Goal: Task Accomplishment & Management: Manage account settings

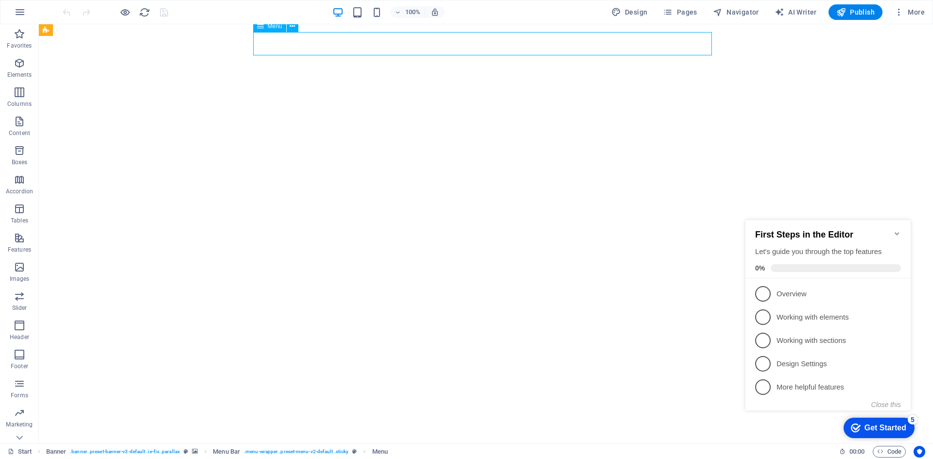
select select
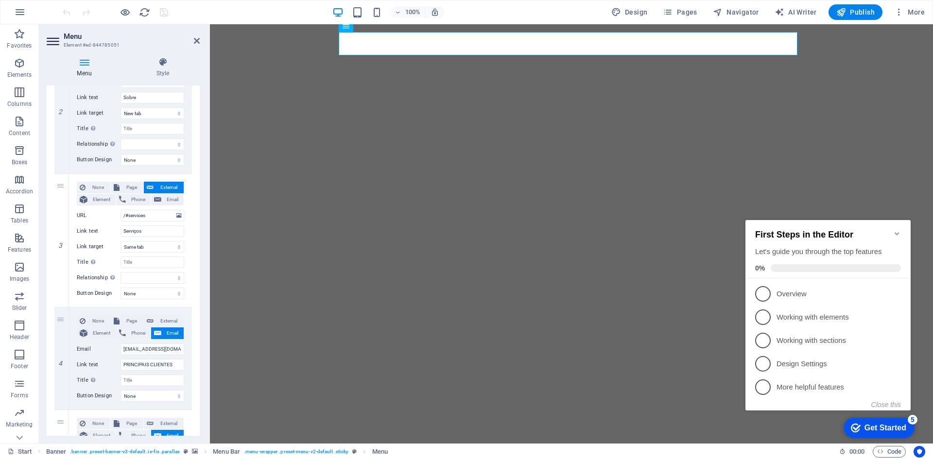
scroll to position [485, 0]
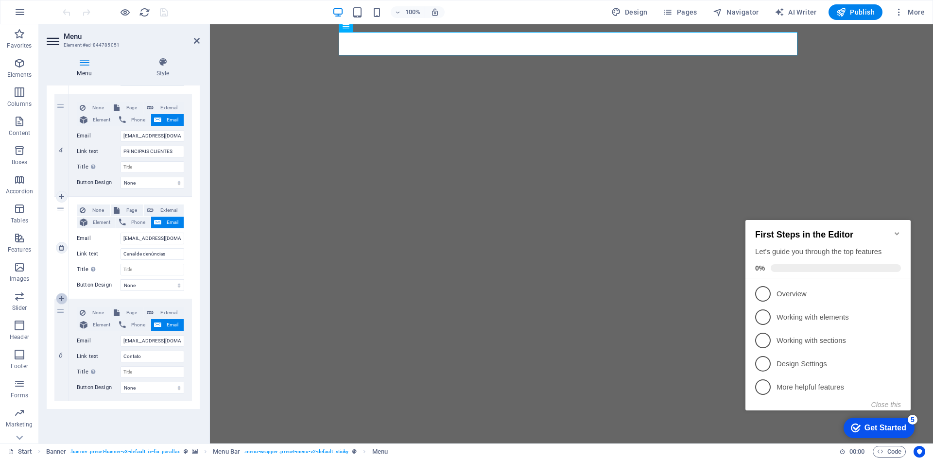
click at [63, 301] on icon at bounding box center [61, 299] width 5 height 7
select select
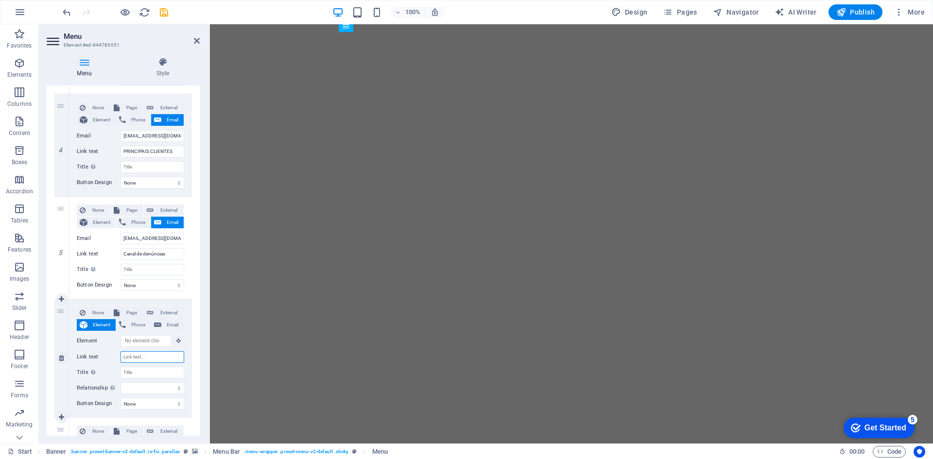
click at [141, 354] on input "Link text" at bounding box center [153, 357] width 64 height 12
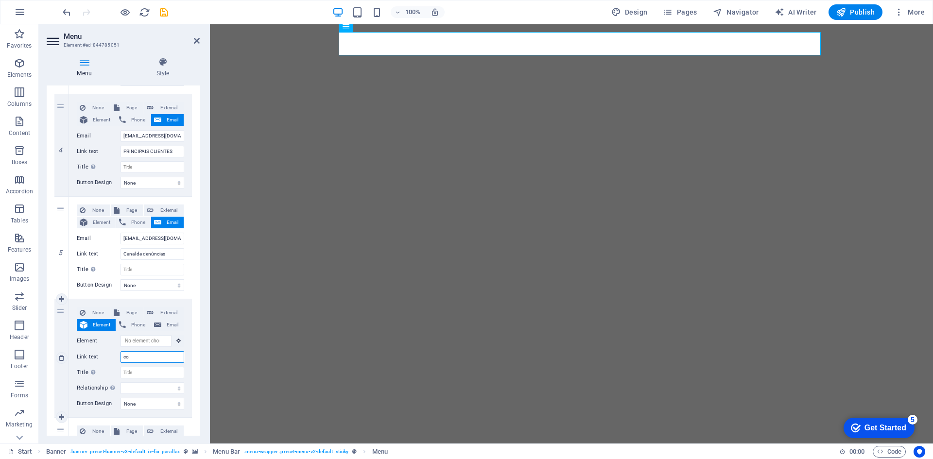
type input "c"
type input "CONTRAT"
select select
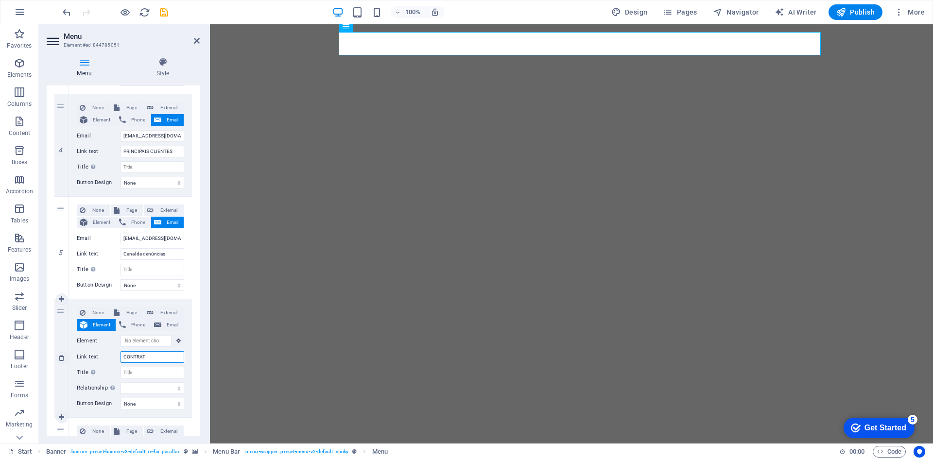
select select
type input "CONTRATIS"
select select
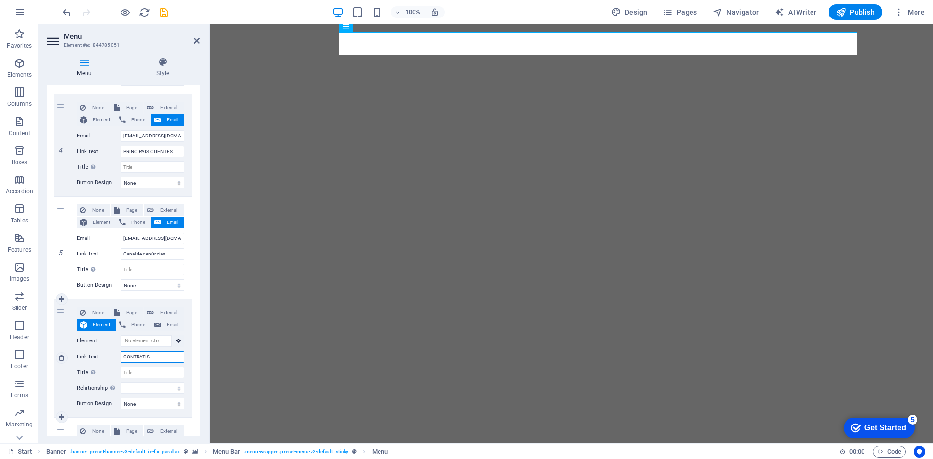
select select
type input "CONTRAT"
select select
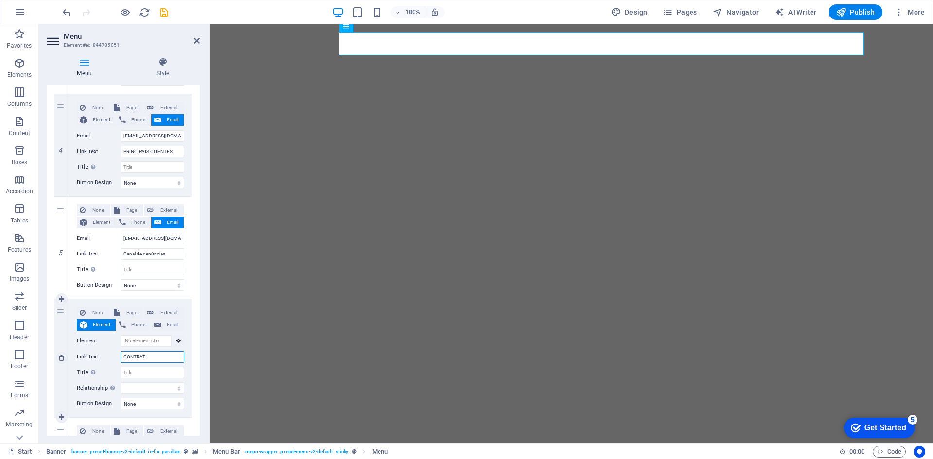
select select
type input "CONTRATOS"
select select
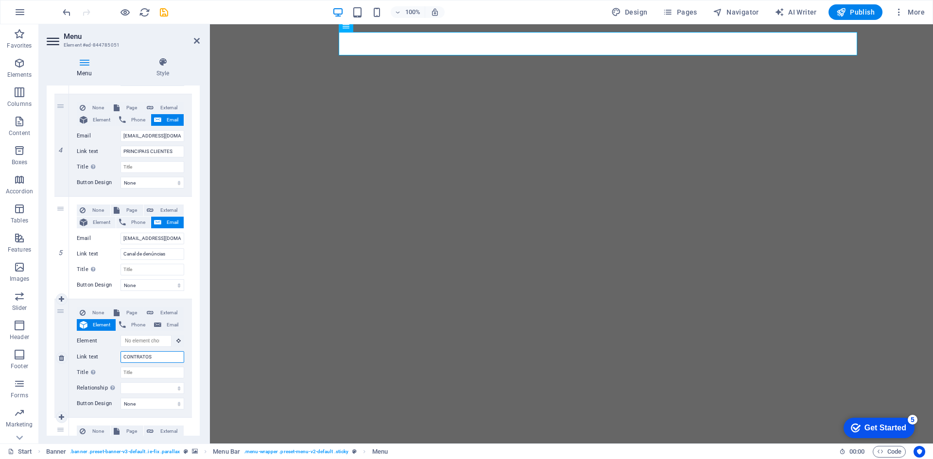
select select
type input "CONTRATOS"
click at [191, 384] on div "1 None Page External Element Phone Email Page Start Subpage Legal Notice Privac…" at bounding box center [123, 106] width 153 height 842
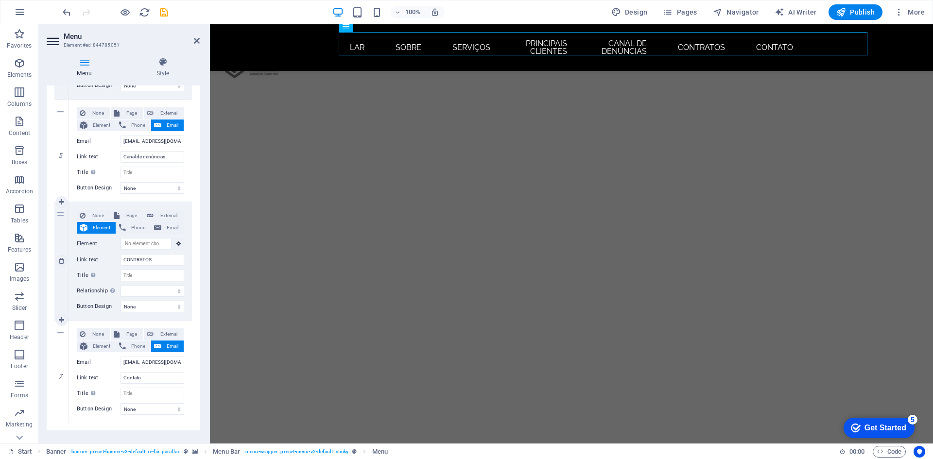
scroll to position [612, 0]
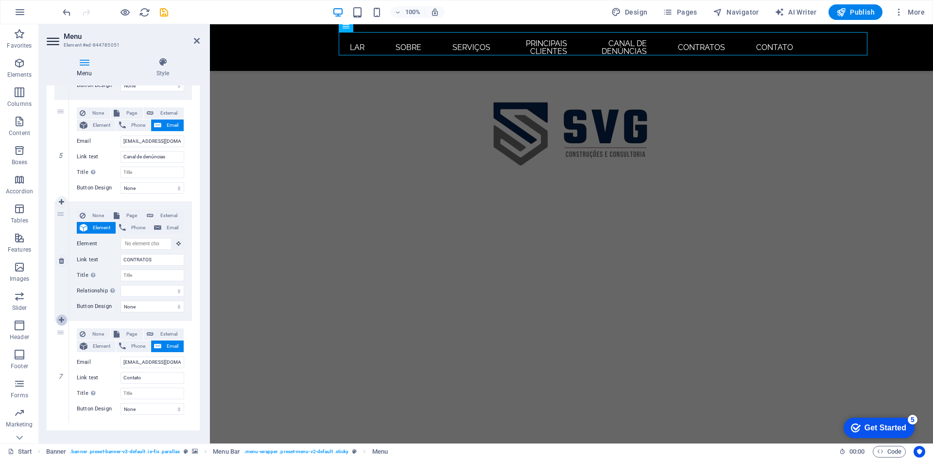
click at [65, 318] on link at bounding box center [62, 321] width 12 height 12
select select
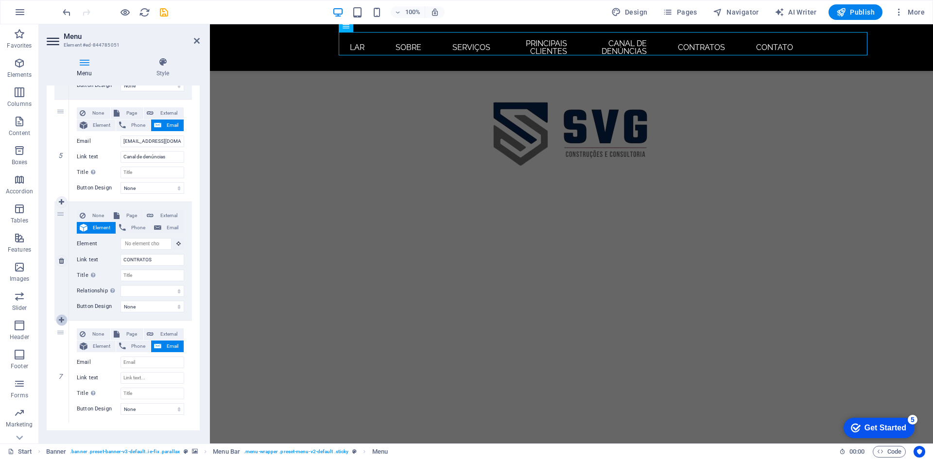
select select
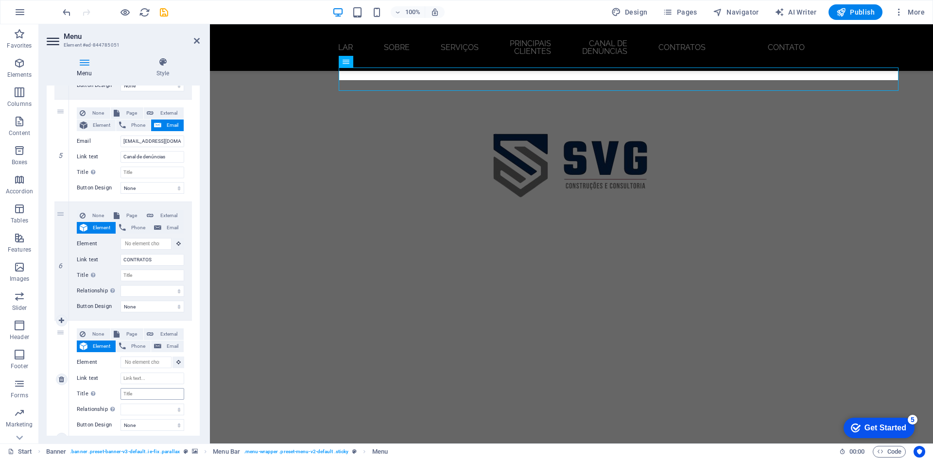
scroll to position [573, 0]
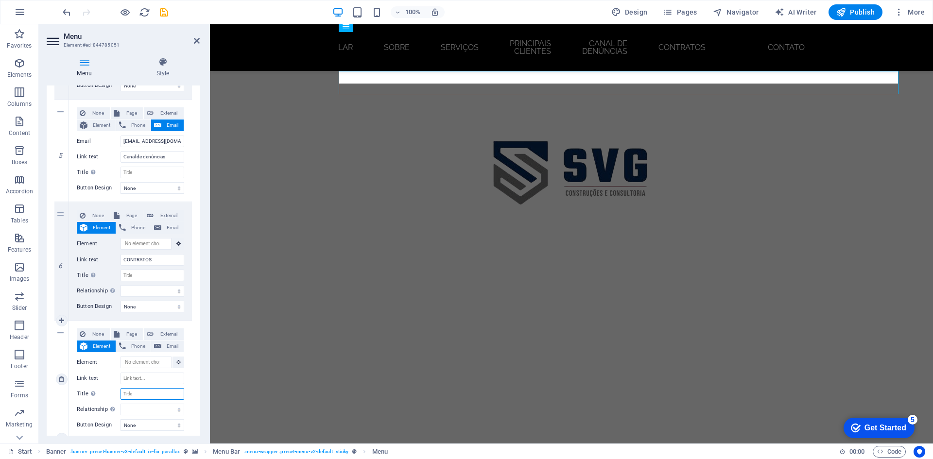
click at [142, 395] on input "Title Additional link description, should not be the same as the link text. The…" at bounding box center [153, 394] width 64 height 12
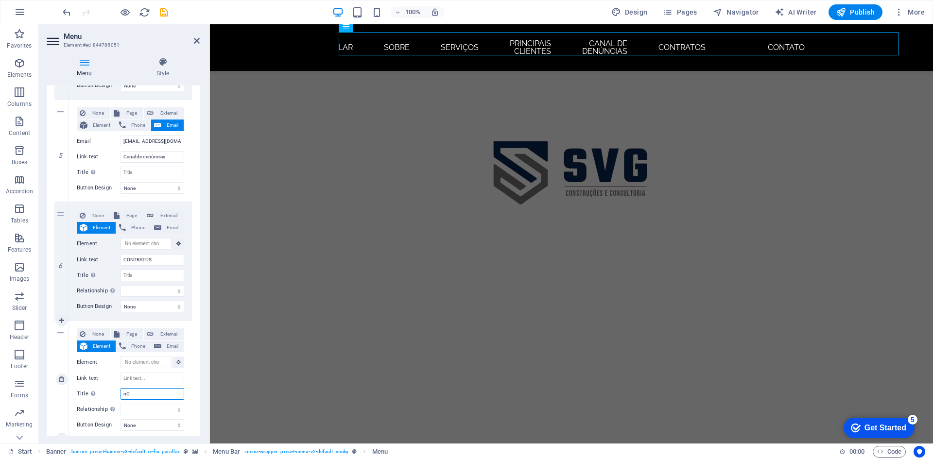
type input "nOR"
select select
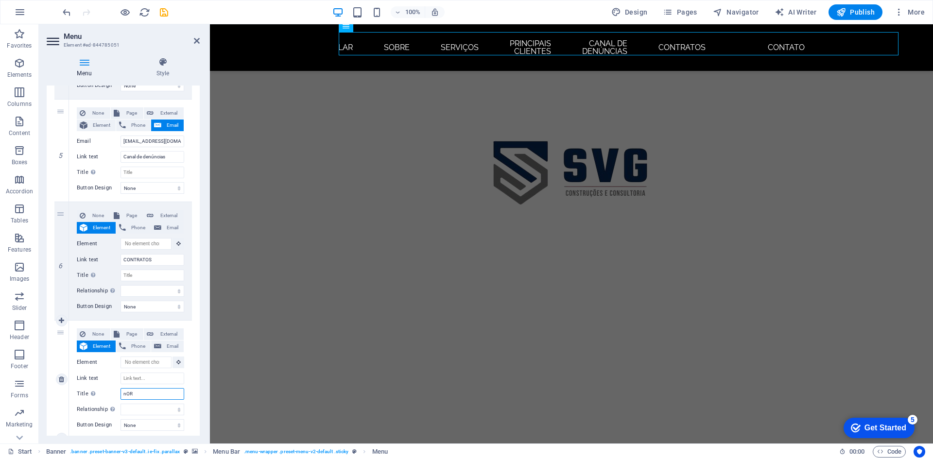
select select
type input "n"
type input "norm"
select select
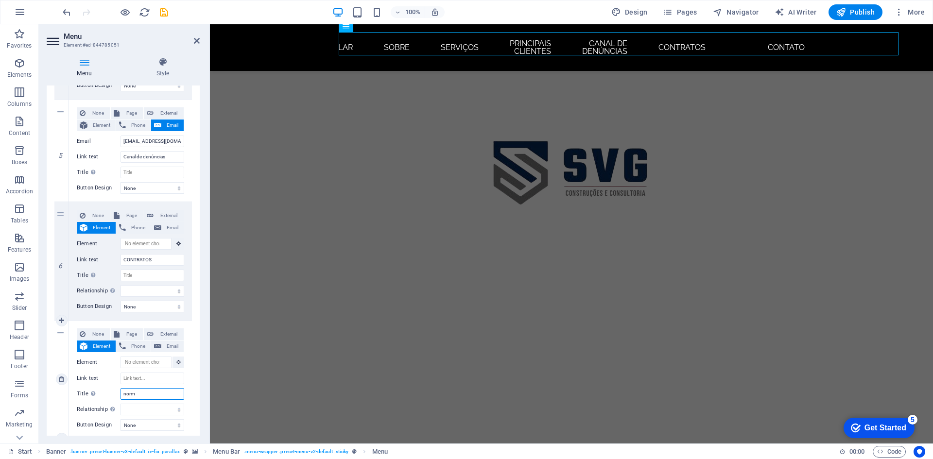
select select
type input "n"
type input "NORMAS"
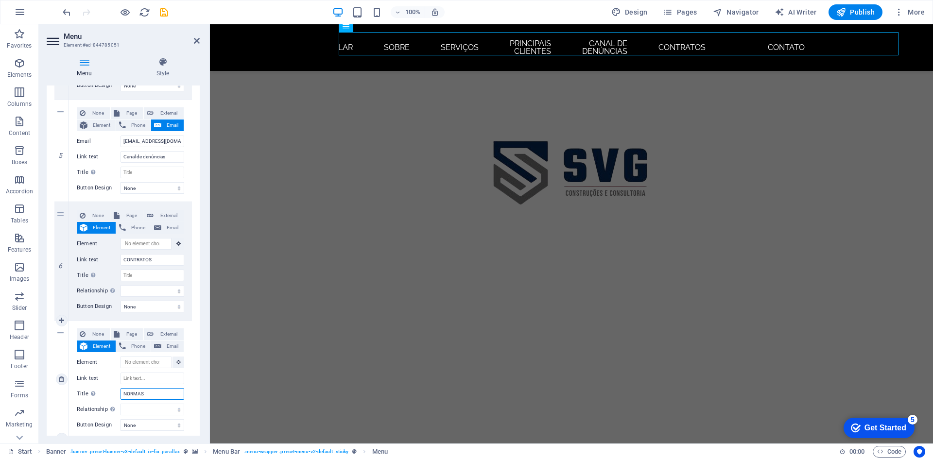
select select
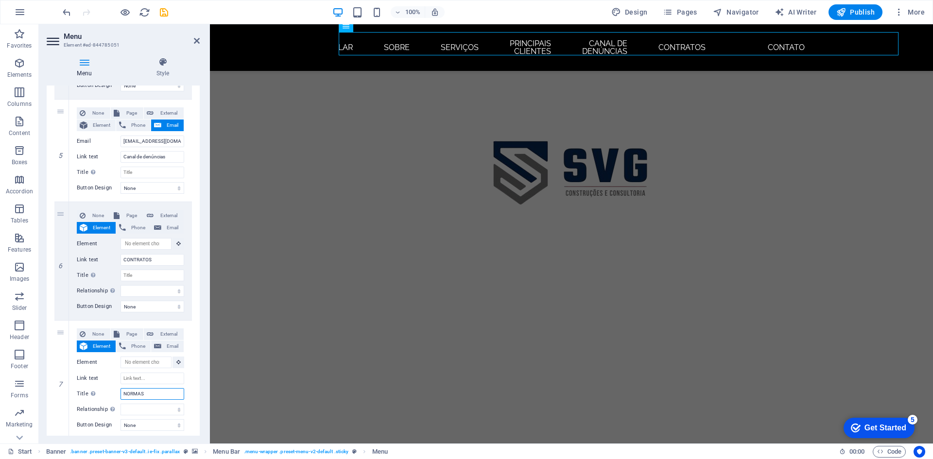
type input "NORMAS"
click at [203, 392] on div "Menu Style Menu Auto Custom Create custom menu items for this menu. Recommended…" at bounding box center [123, 247] width 169 height 394
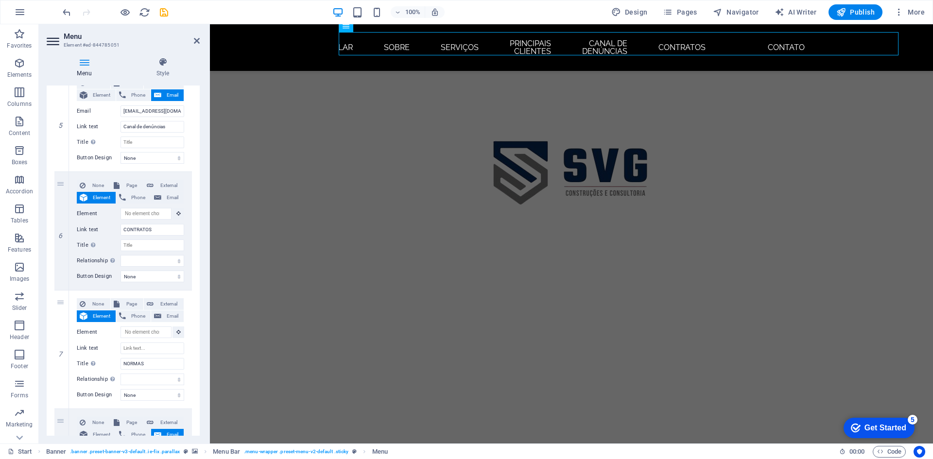
scroll to position [722, 0]
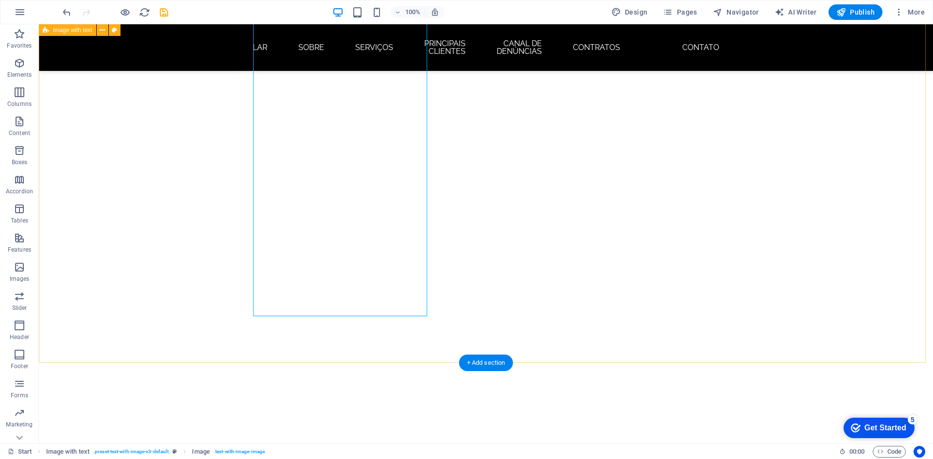
scroll to position [281, 0]
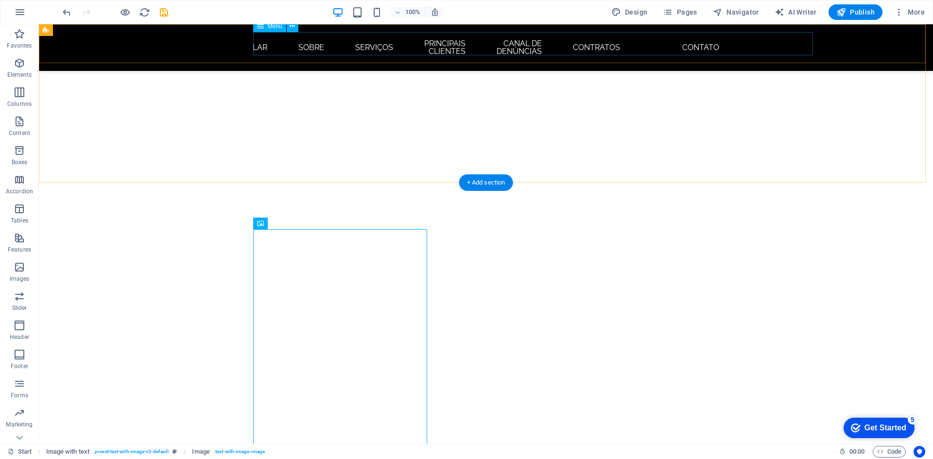
click at [716, 43] on nav "LAR Sobre Serviços PRINCIPAIS CLIENTES Canal de denúncias CONTRATOS Contato" at bounding box center [486, 47] width 459 height 31
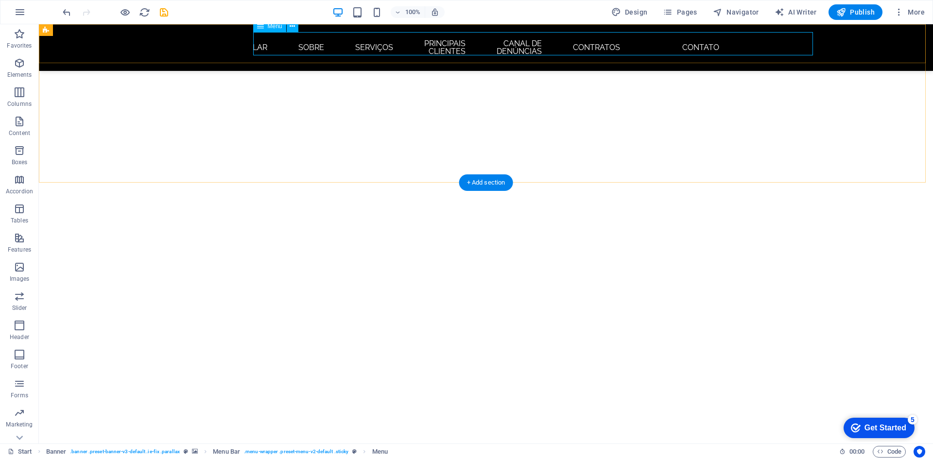
click at [711, 45] on nav "LAR Sobre Serviços PRINCIPAIS CLIENTES Canal de denúncias CONTRATOS Contato" at bounding box center [486, 47] width 459 height 31
select select
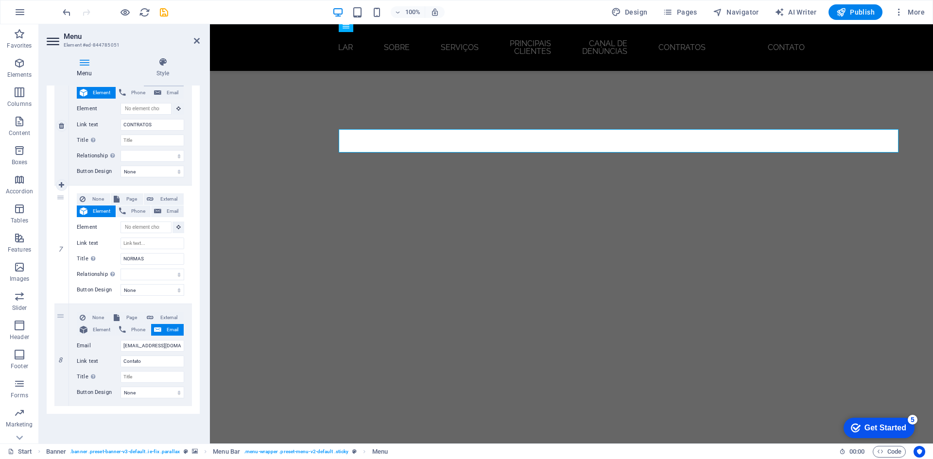
scroll to position [722, 0]
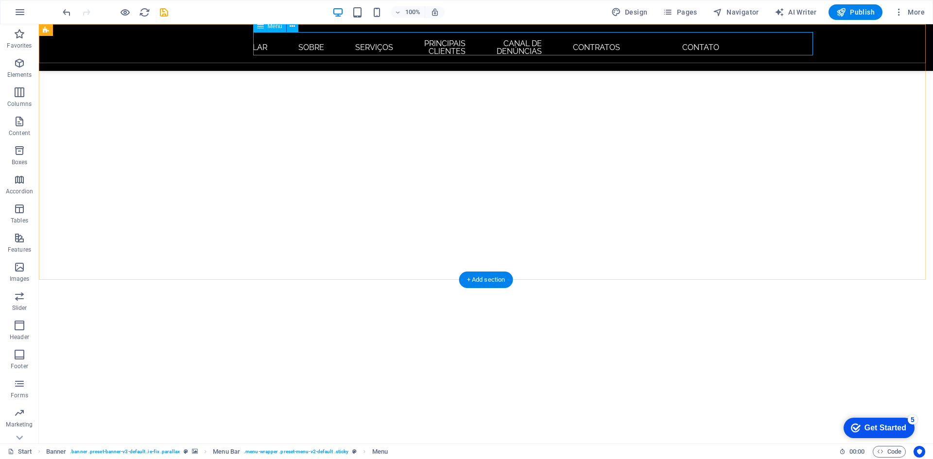
click at [484, 37] on nav "LAR Sobre Serviços PRINCIPAIS CLIENTES Canal de denúncias CONTRATOS Contato" at bounding box center [486, 47] width 459 height 31
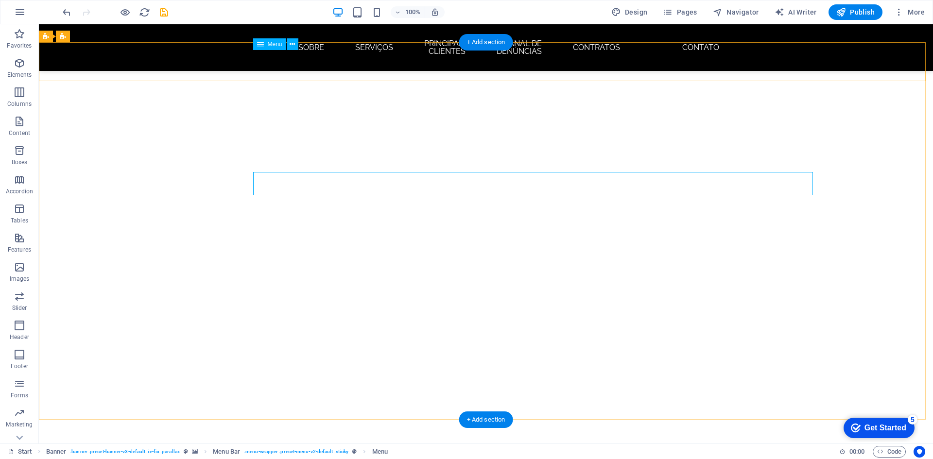
scroll to position [38, 0]
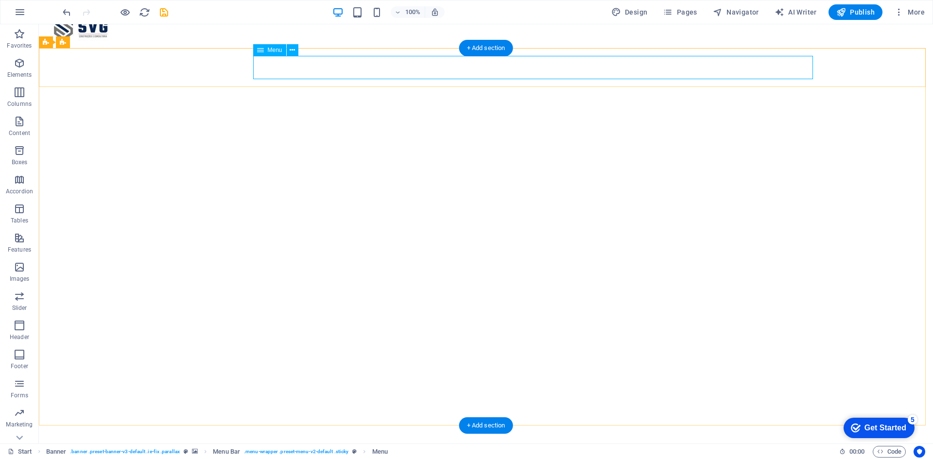
select select
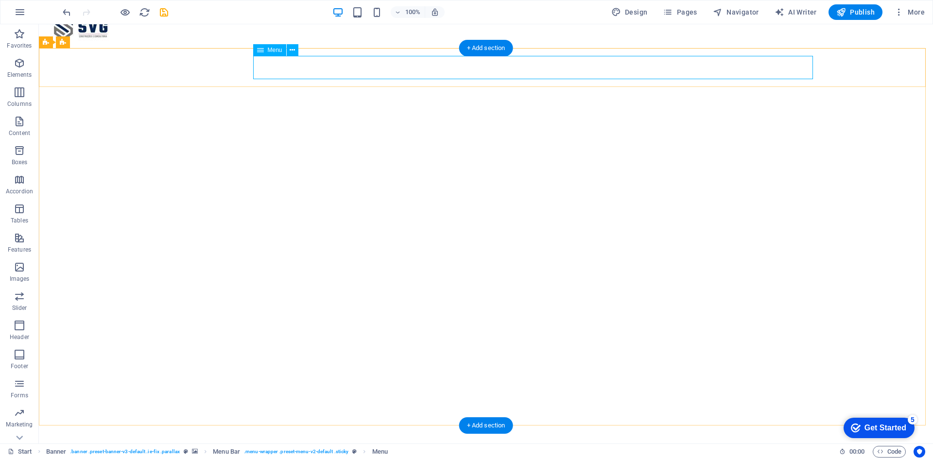
select select
drag, startPoint x: 492, startPoint y: 47, endPoint x: 358, endPoint y: 38, distance: 134.0
click at [492, 47] on div "+ Add section" at bounding box center [486, 48] width 54 height 17
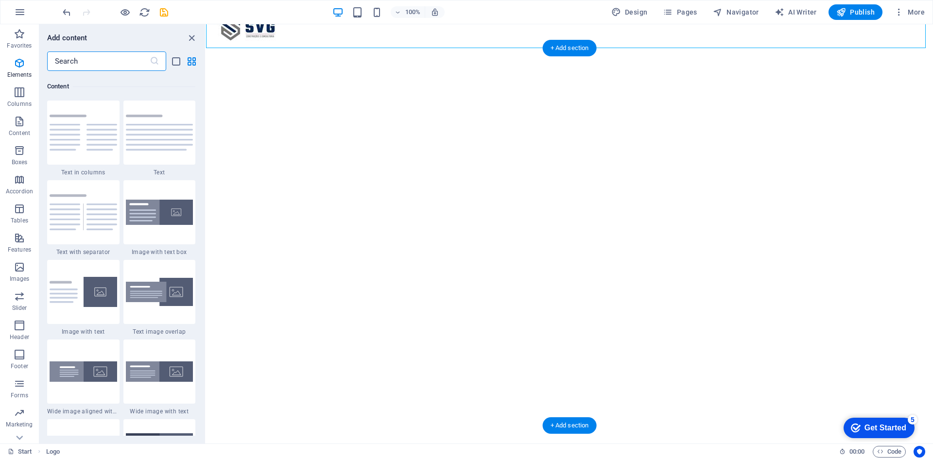
scroll to position [1701, 0]
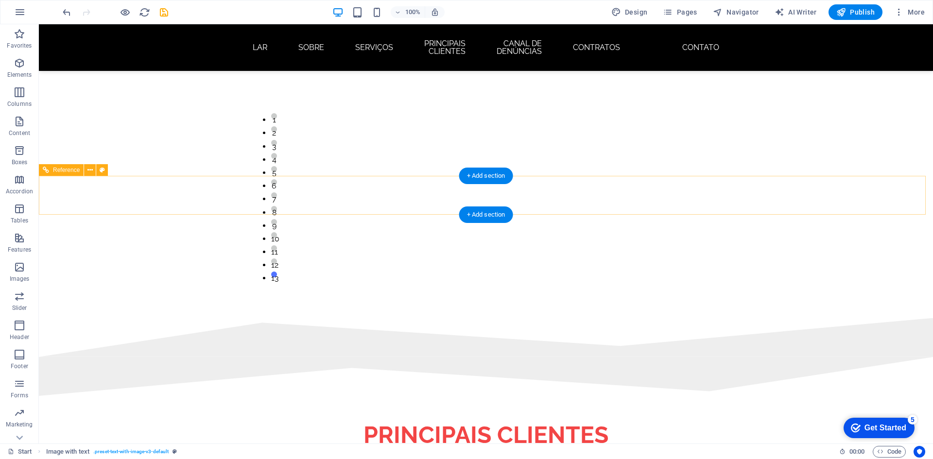
scroll to position [1593, 0]
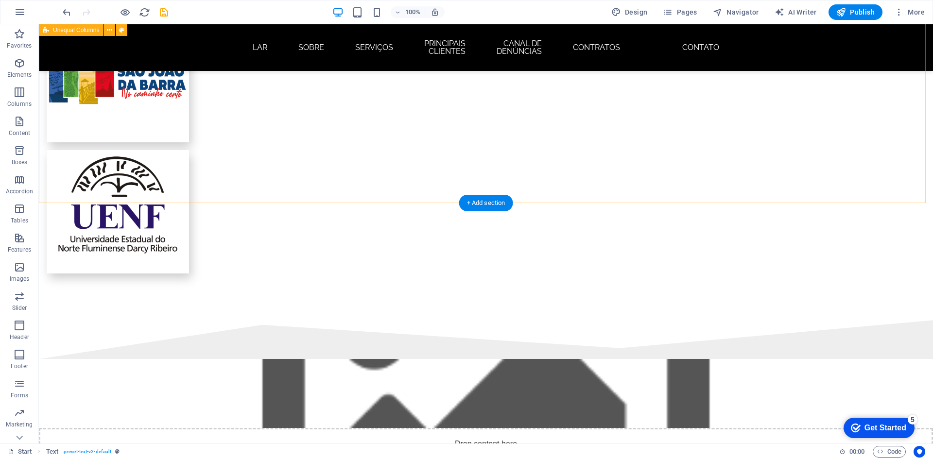
scroll to position [2128, 0]
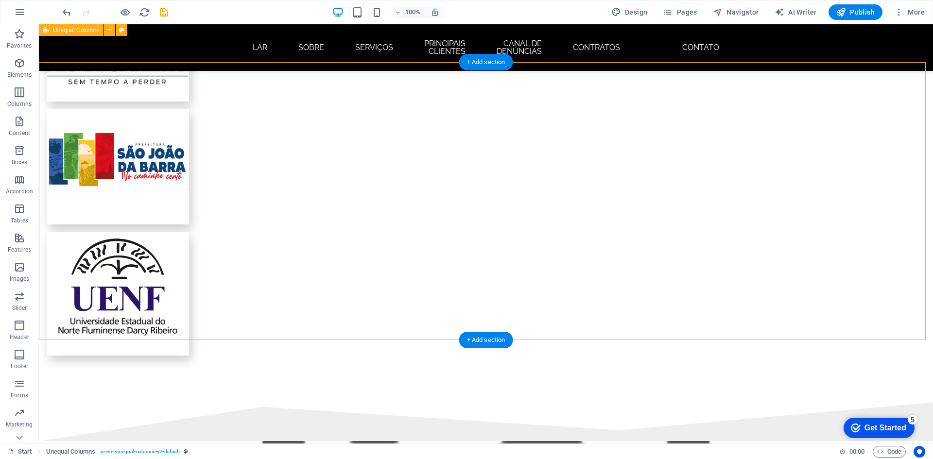
scroll to position [2080, 0]
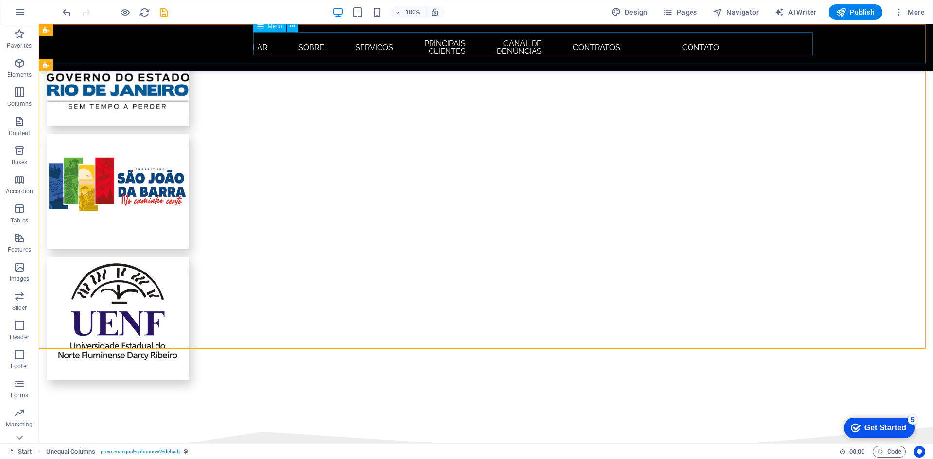
click at [715, 43] on nav "LAR Sobre Serviços PRINCIPAIS CLIENTES Canal de denúncias CONTRATOS Contato" at bounding box center [486, 47] width 459 height 31
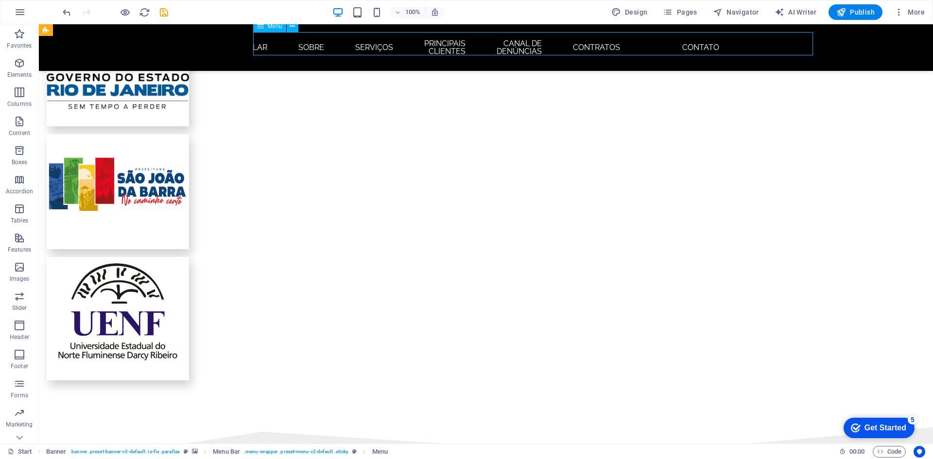
click at [716, 44] on nav "LAR Sobre Serviços PRINCIPAIS CLIENTES Canal de denúncias CONTRATOS Contato" at bounding box center [486, 47] width 459 height 31
select select
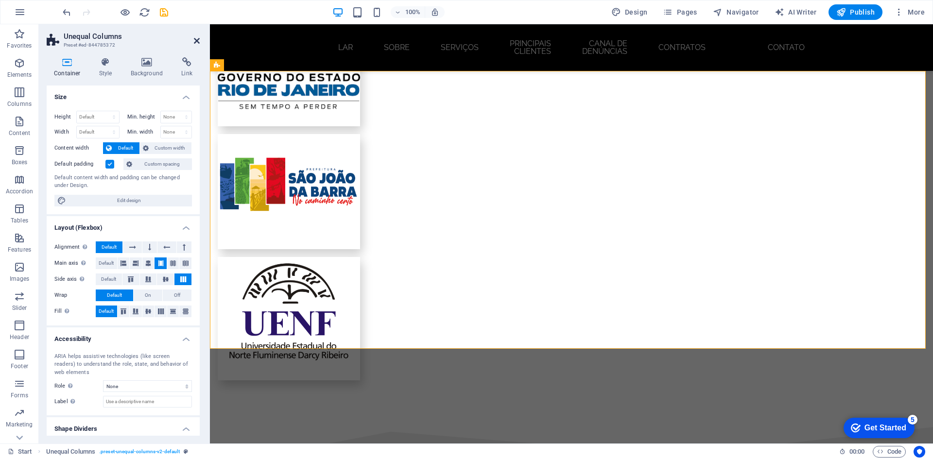
click at [196, 38] on icon at bounding box center [197, 41] width 6 height 8
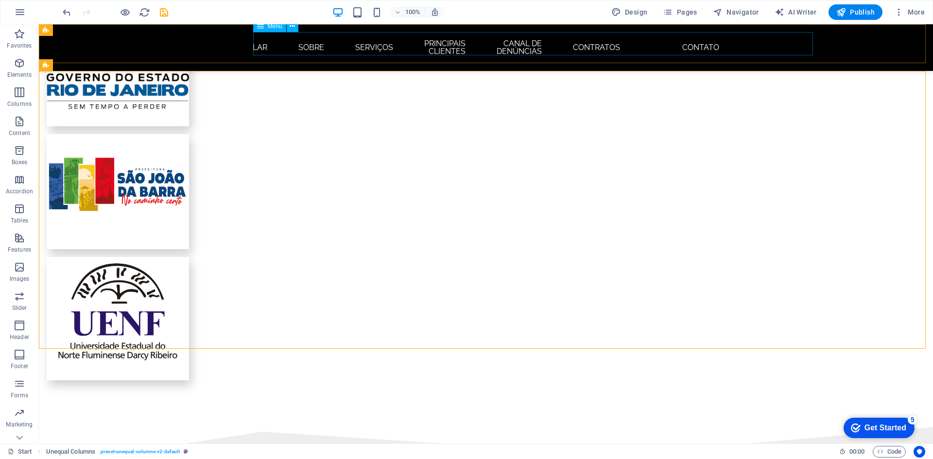
click at [681, 40] on nav "LAR Sobre Serviços PRINCIPAIS CLIENTES Canal de denúncias CONTRATOS Contato" at bounding box center [486, 47] width 459 height 31
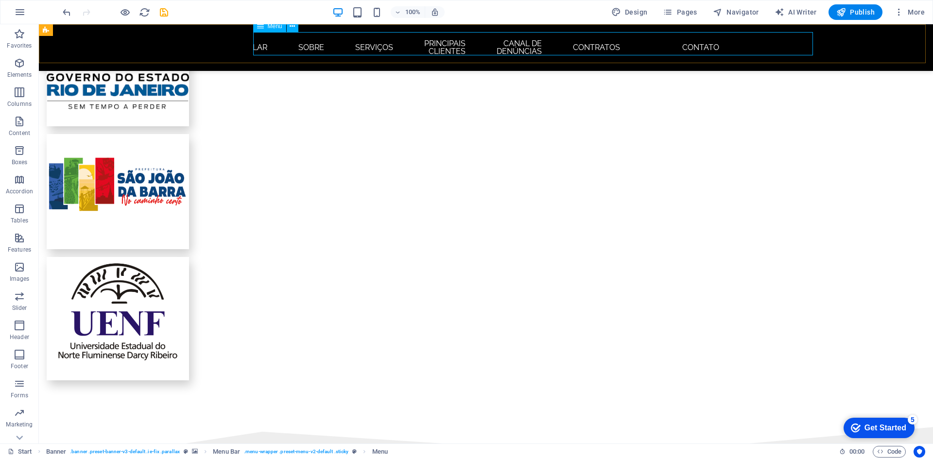
click at [695, 41] on nav "LAR Sobre Serviços PRINCIPAIS CLIENTES Canal de denúncias CONTRATOS Contato" at bounding box center [486, 47] width 459 height 31
click at [716, 41] on nav "LAR Sobre Serviços PRINCIPAIS CLIENTES Canal de denúncias CONTRATOS Contato" at bounding box center [486, 47] width 459 height 31
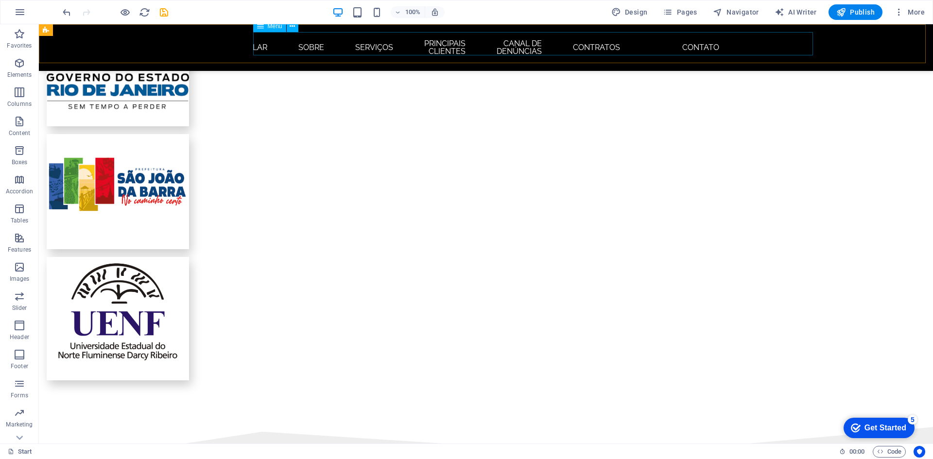
click at [699, 44] on nav "LAR Sobre Serviços PRINCIPAIS CLIENTES Canal de denúncias CONTRATOS Contato" at bounding box center [486, 47] width 459 height 31
select select
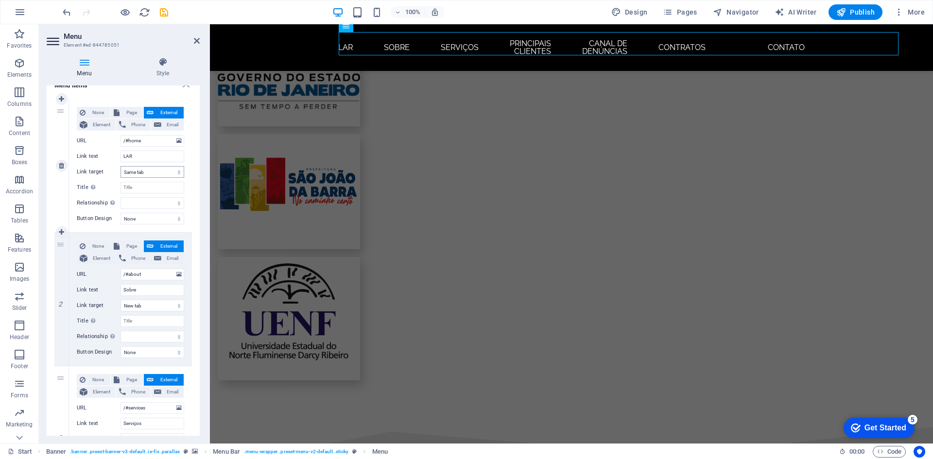
scroll to position [0, 0]
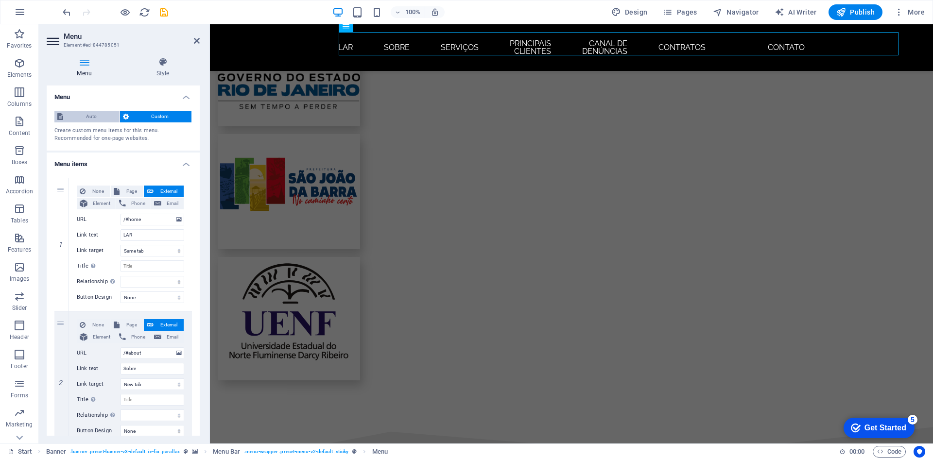
click at [94, 120] on span "Auto" at bounding box center [91, 117] width 51 height 12
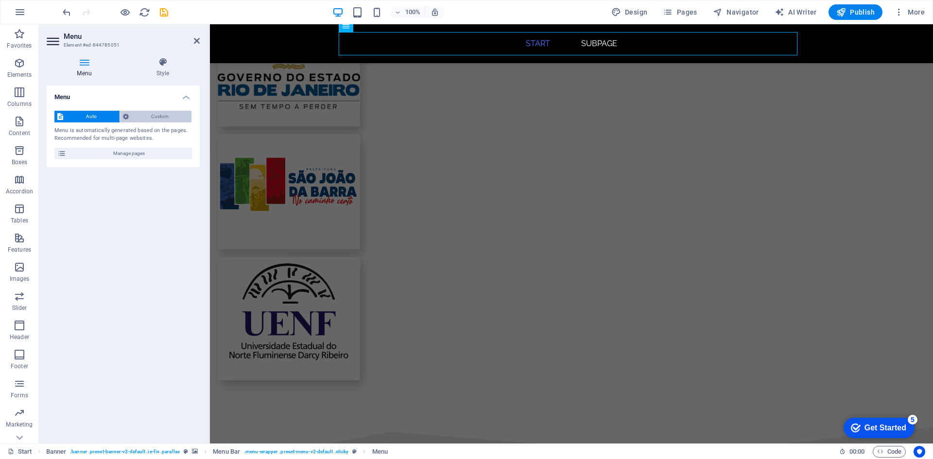
click at [136, 116] on span "Custom" at bounding box center [160, 117] width 57 height 12
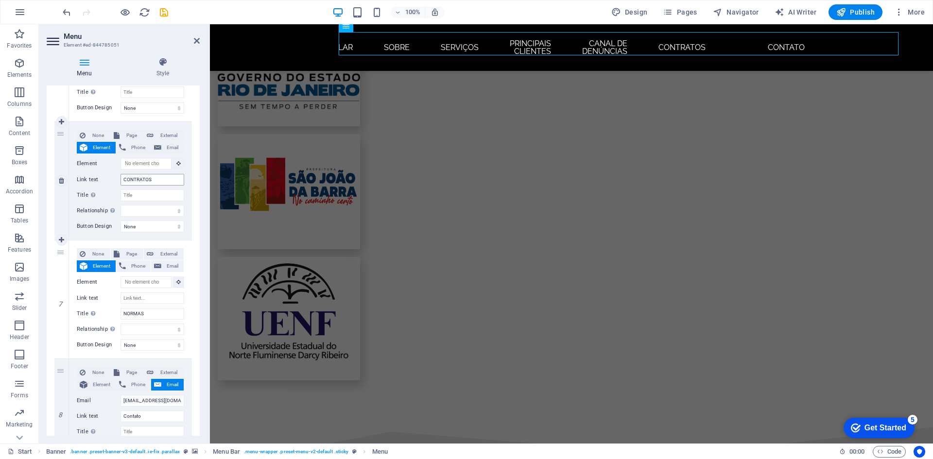
scroll to position [681, 0]
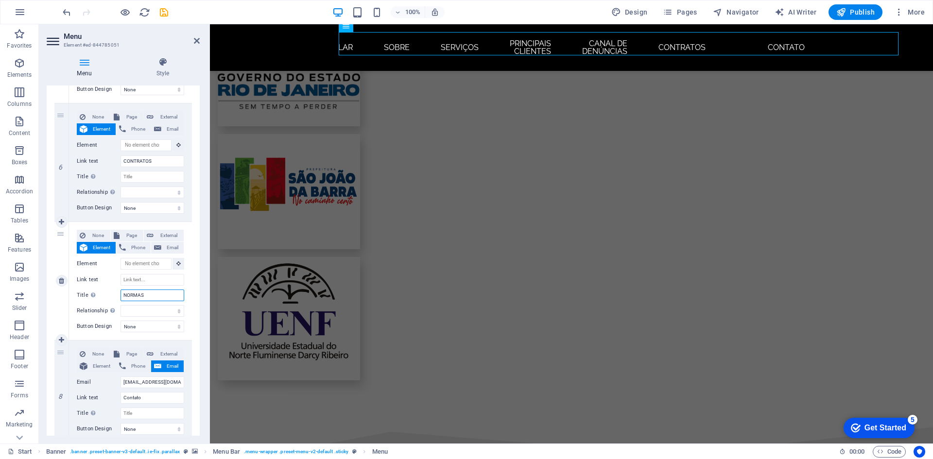
click at [160, 294] on input "NORMAS" at bounding box center [153, 296] width 64 height 12
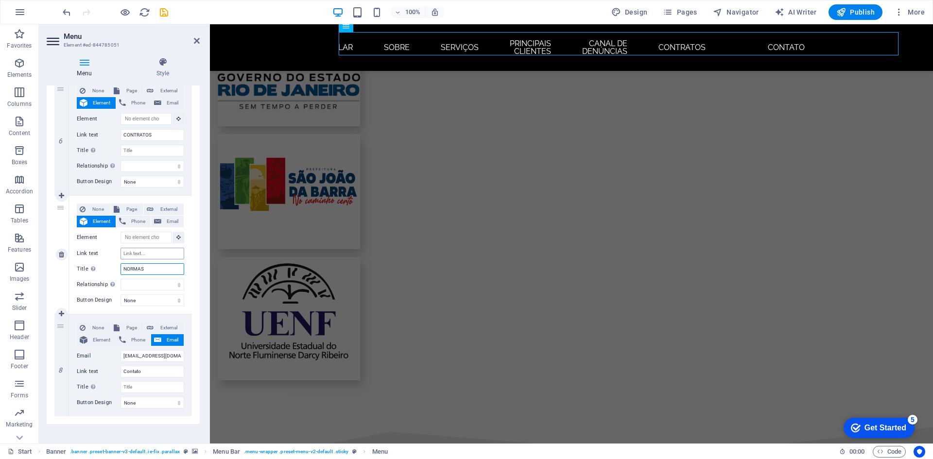
scroll to position [722, 0]
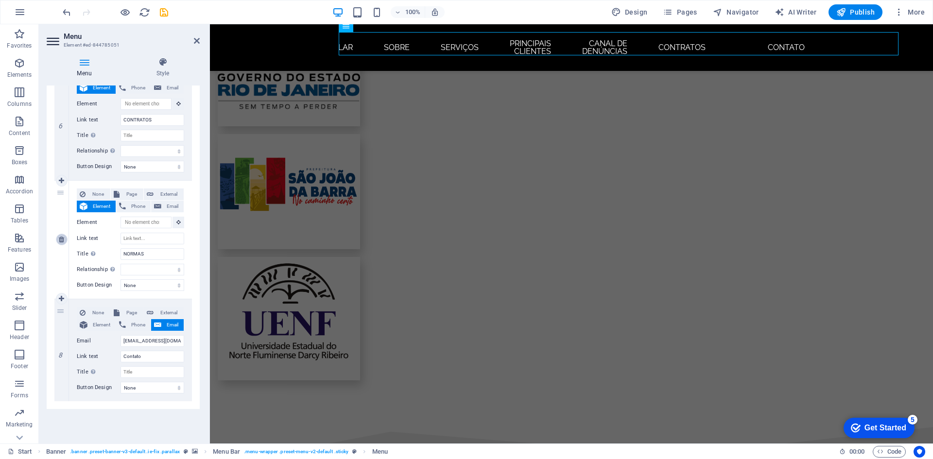
click at [63, 242] on icon at bounding box center [61, 239] width 5 height 7
select select
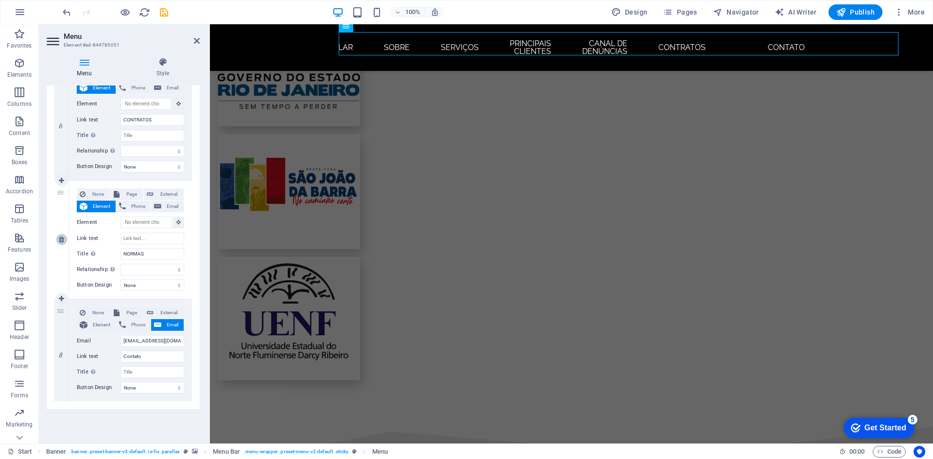
type input "contato@svgconstrucoes.com"
type input "Contato"
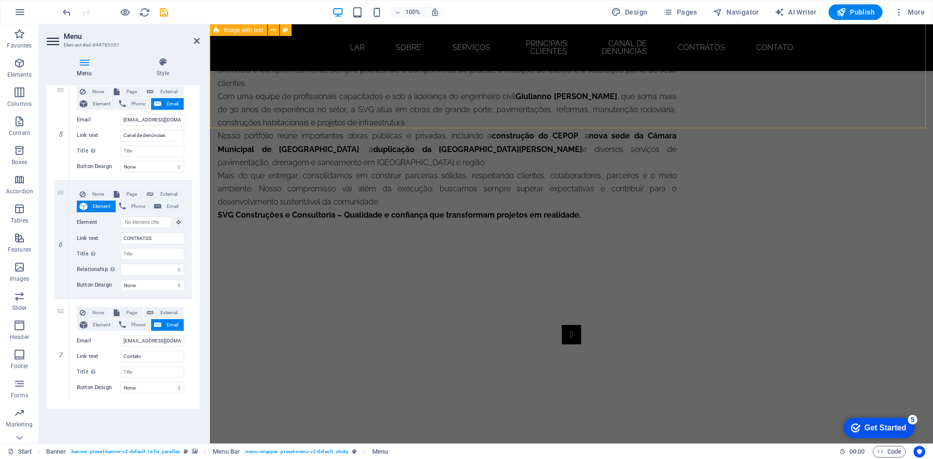
scroll to position [2041, 0]
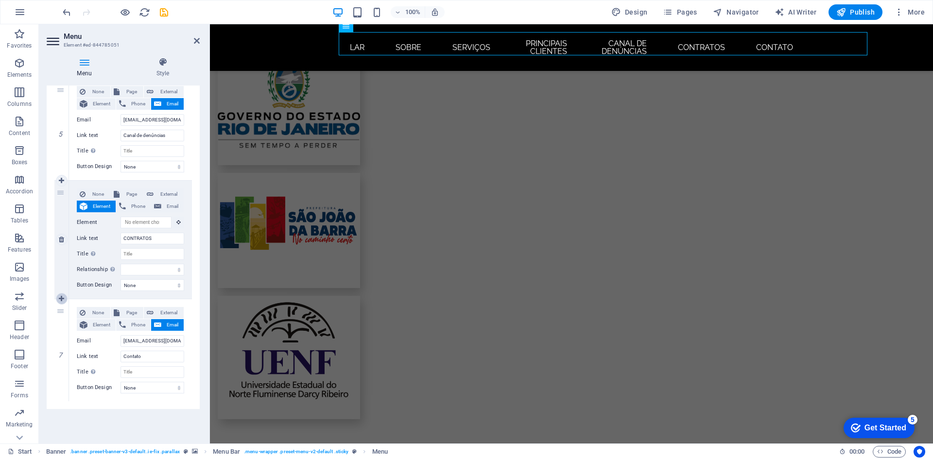
click at [62, 297] on icon at bounding box center [61, 299] width 5 height 7
select select
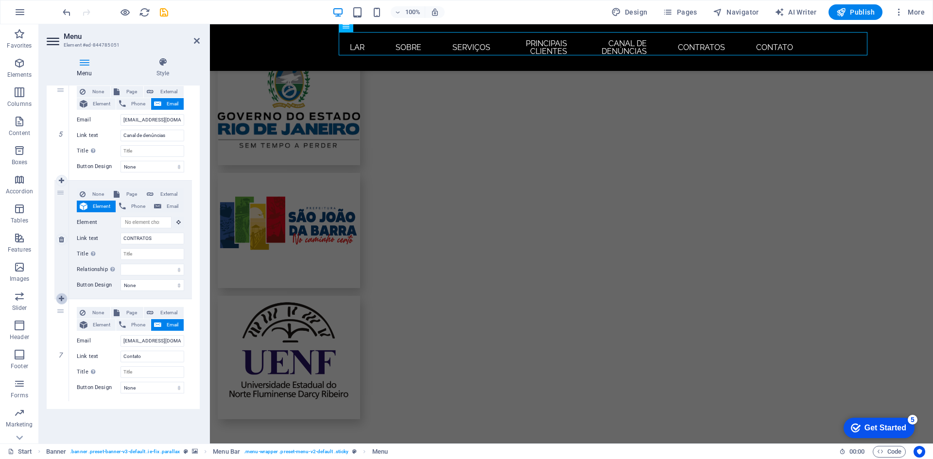
select select
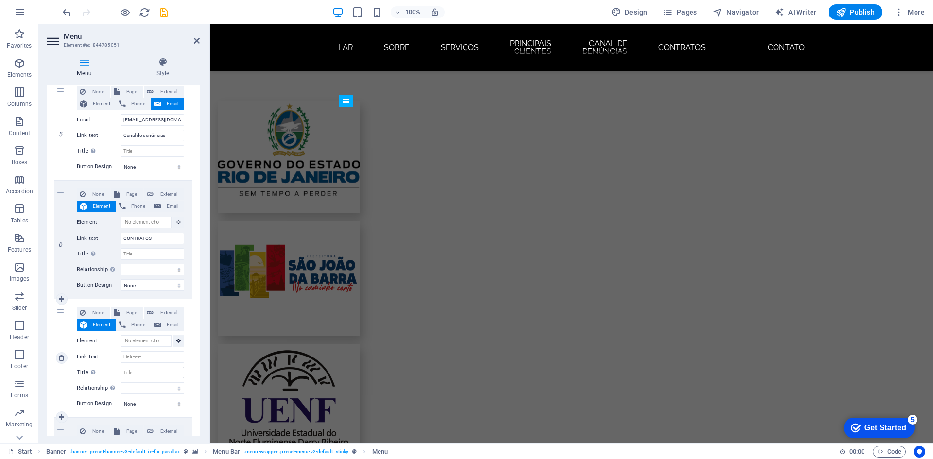
scroll to position [2002, 0]
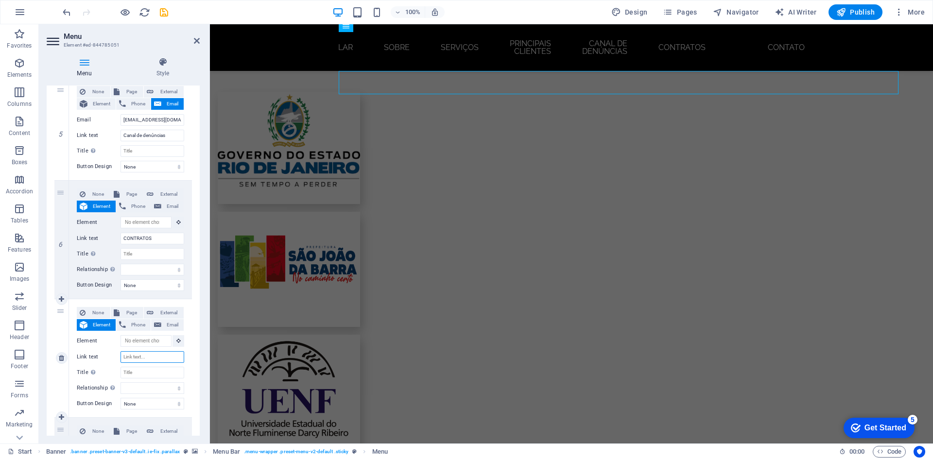
click at [139, 358] on input "Link text" at bounding box center [153, 357] width 64 height 12
type input "NM"
select select
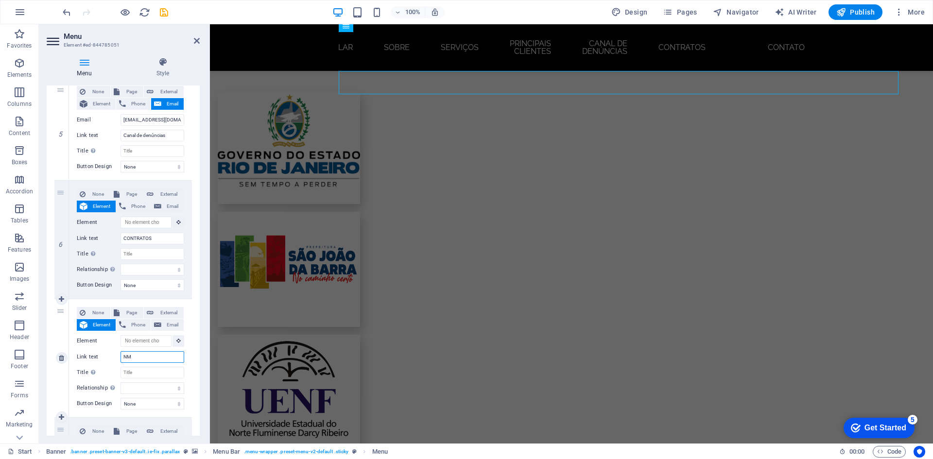
select select
type input "N"
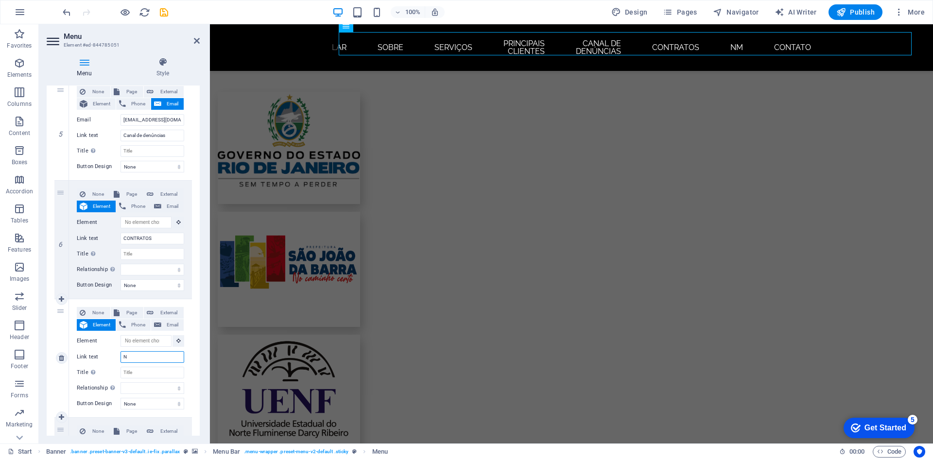
select select
type input "NO"
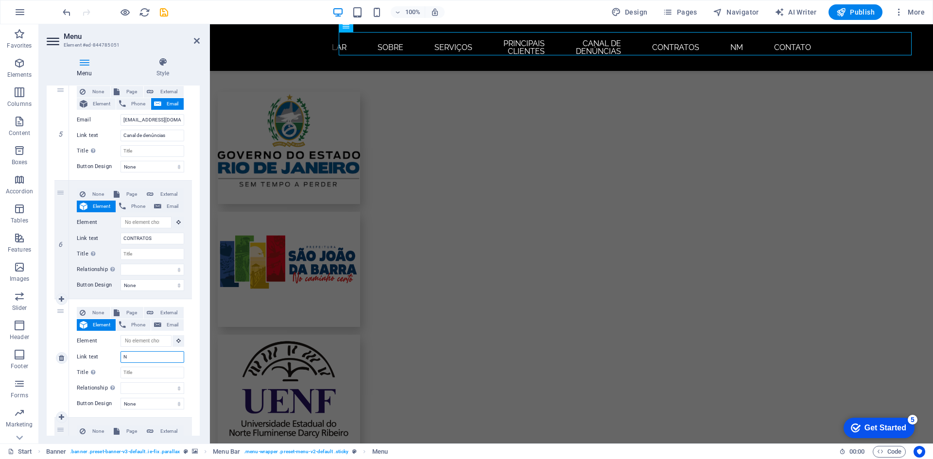
select select
type input "NORMSAD"
select select
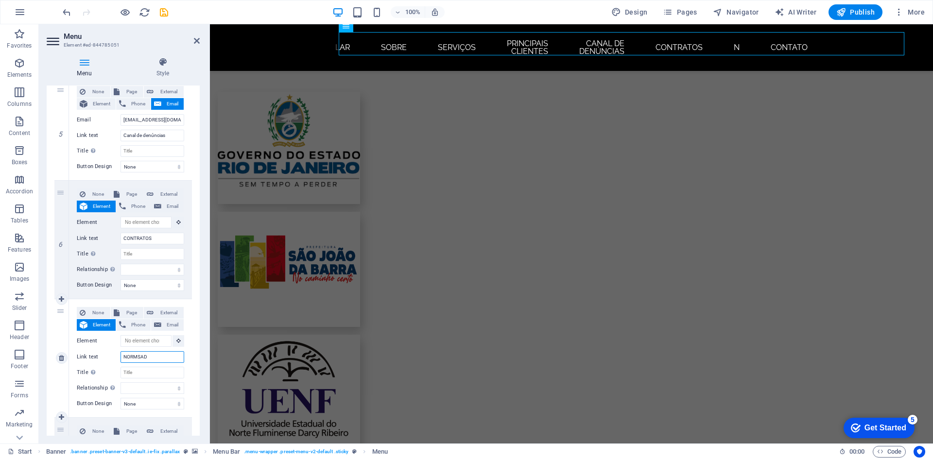
select select
type input "NORMSA"
select select
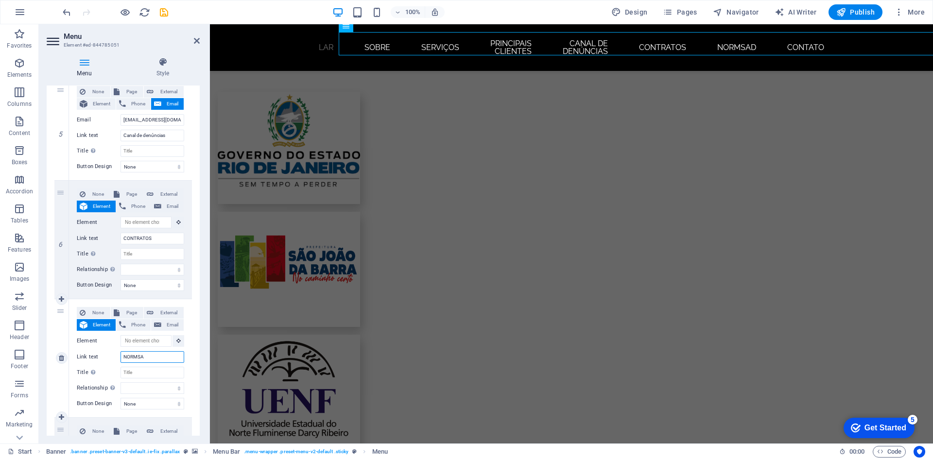
select select
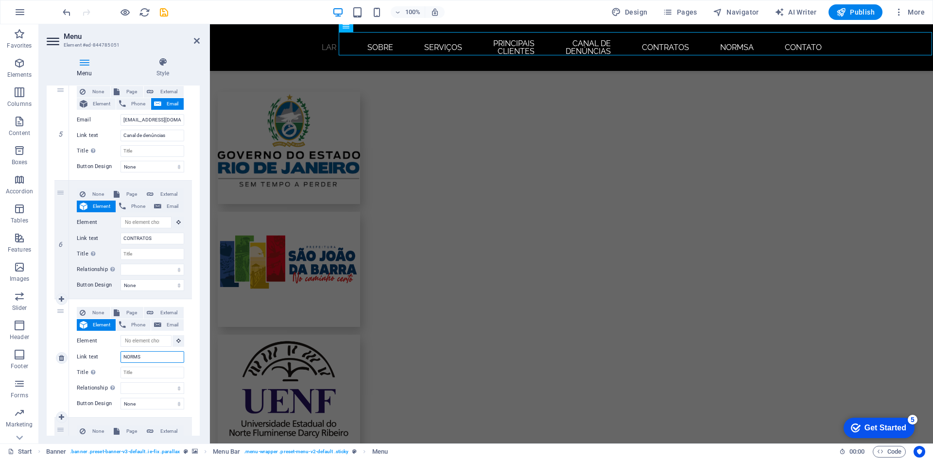
type input "NORM"
select select
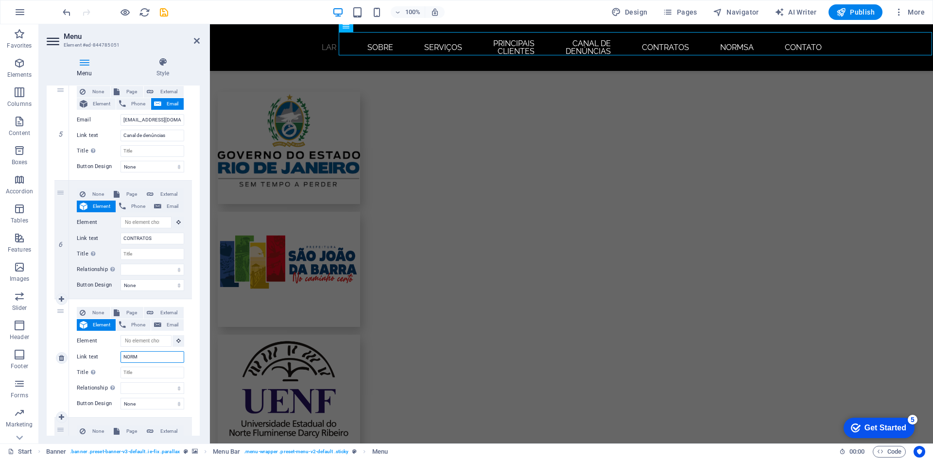
select select
type input "NORMAS"
select select
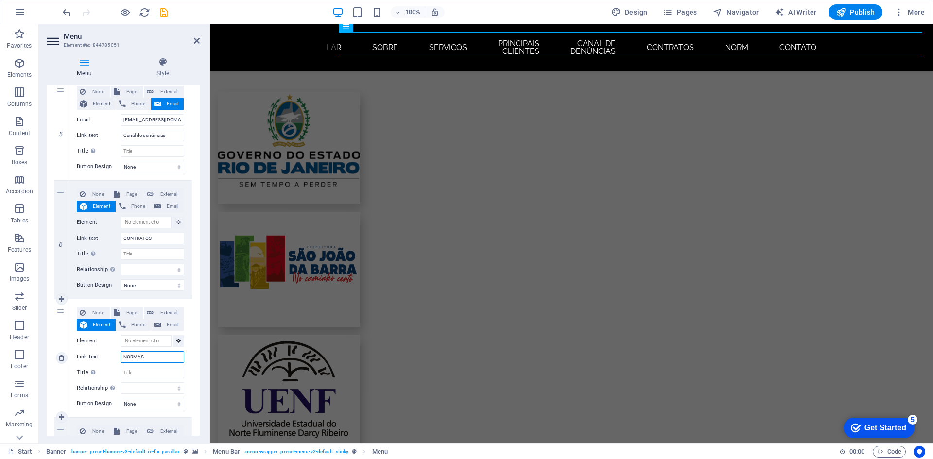
select select
type input "NORMAS"
click at [197, 350] on div "1 None Page External Element Phone Email Page Start Subpage Legal Notice Privac…" at bounding box center [123, 47] width 153 height 961
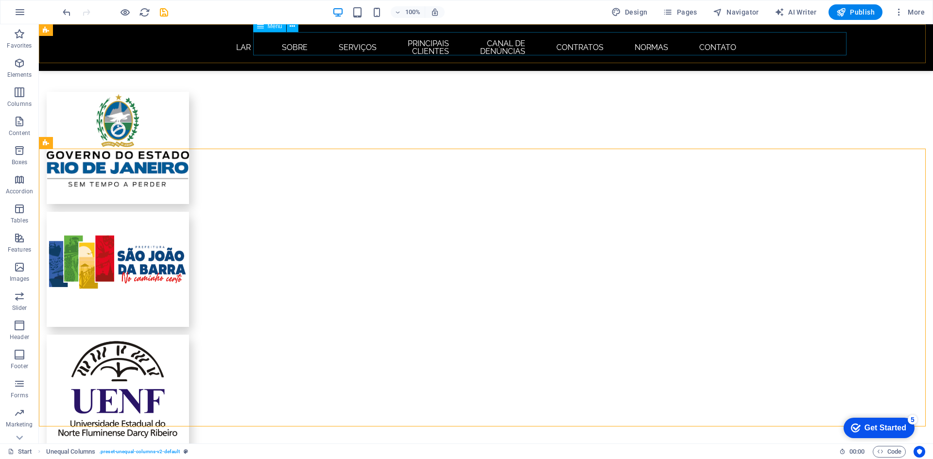
click at [716, 44] on nav "LAR Sobre Serviços PRINCIPAIS CLIENTES Canal de denúncias CONTRATOS NORMAS Cont…" at bounding box center [486, 47] width 459 height 31
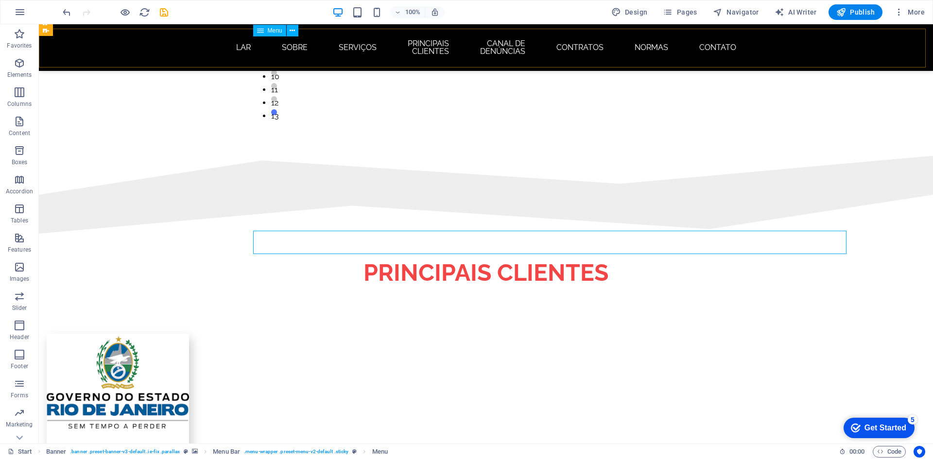
scroll to position [1759, 0]
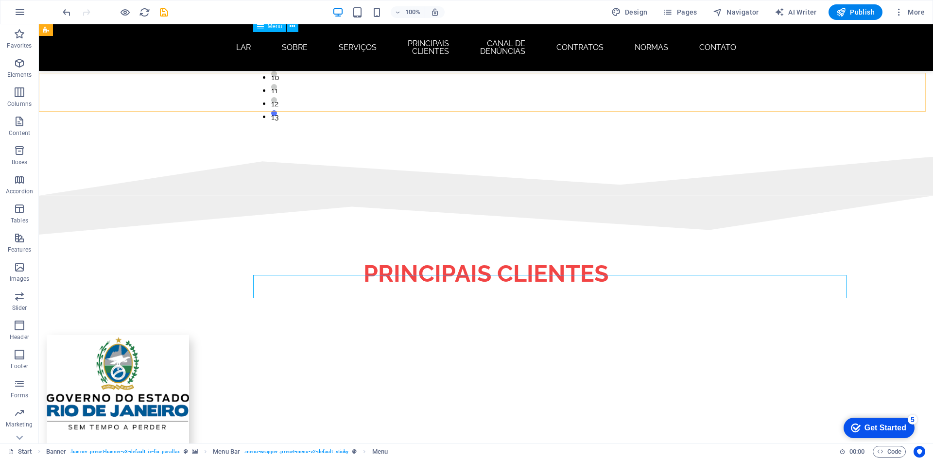
click at [670, 41] on nav "LAR Sobre Serviços PRINCIPAIS CLIENTES Canal de denúncias CONTRATOS NORMAS Cont…" at bounding box center [486, 47] width 459 height 31
click at [697, 43] on nav "LAR Sobre Serviços PRINCIPAIS CLIENTES Canal de denúncias CONTRATOS NORMAS Cont…" at bounding box center [486, 47] width 459 height 31
select select
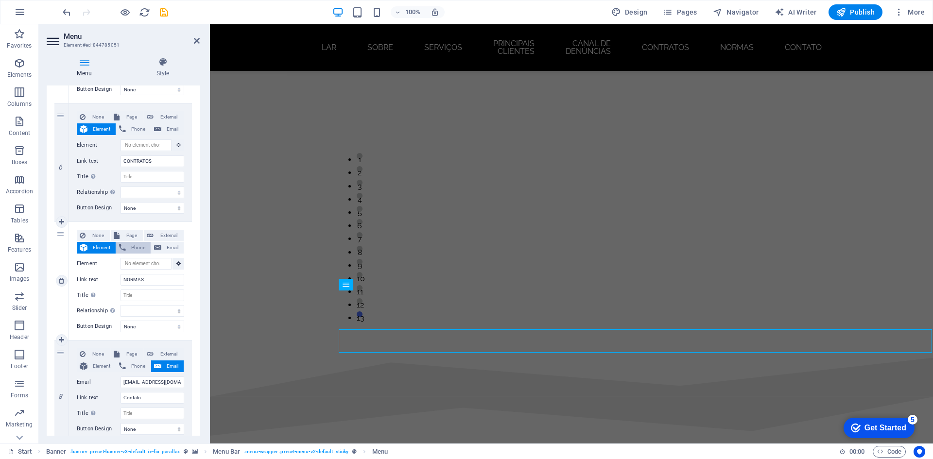
scroll to position [1681, 0]
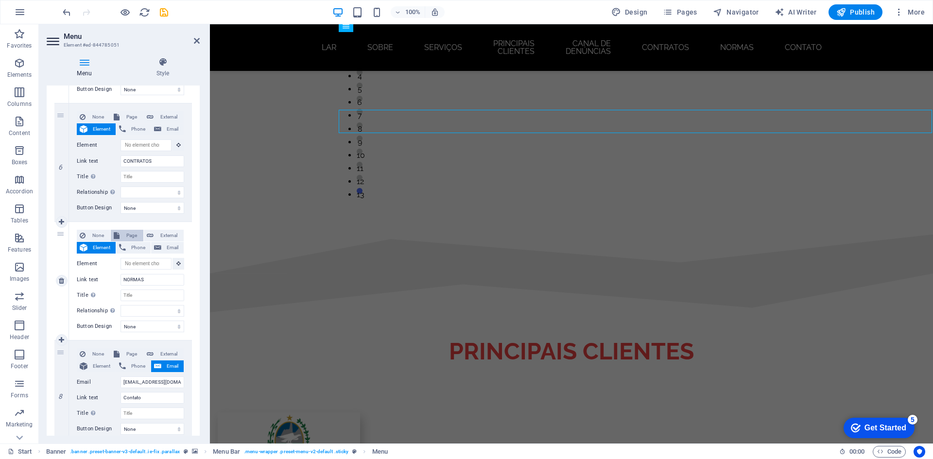
click at [127, 235] on span "Page" at bounding box center [131, 236] width 18 height 12
select select
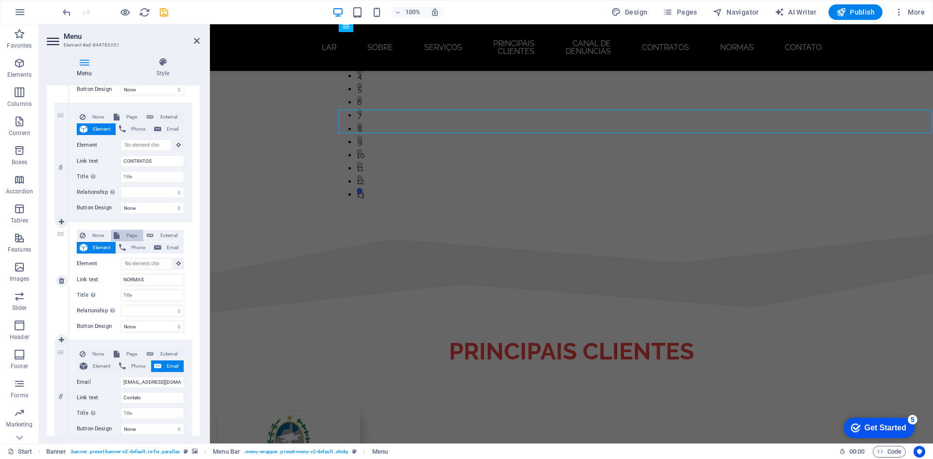
select select
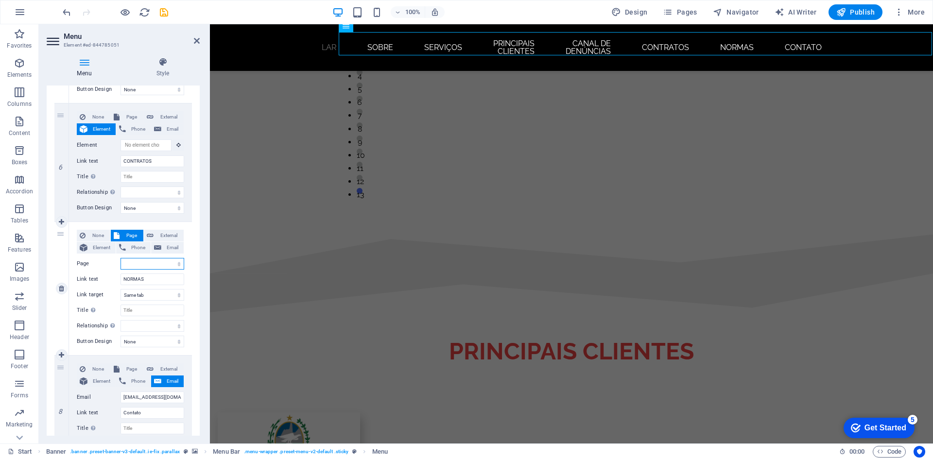
click at [140, 265] on select "Start Subpage Legal Notice Privacy" at bounding box center [153, 264] width 64 height 12
click at [858, 14] on span "Publish" at bounding box center [856, 12] width 38 height 10
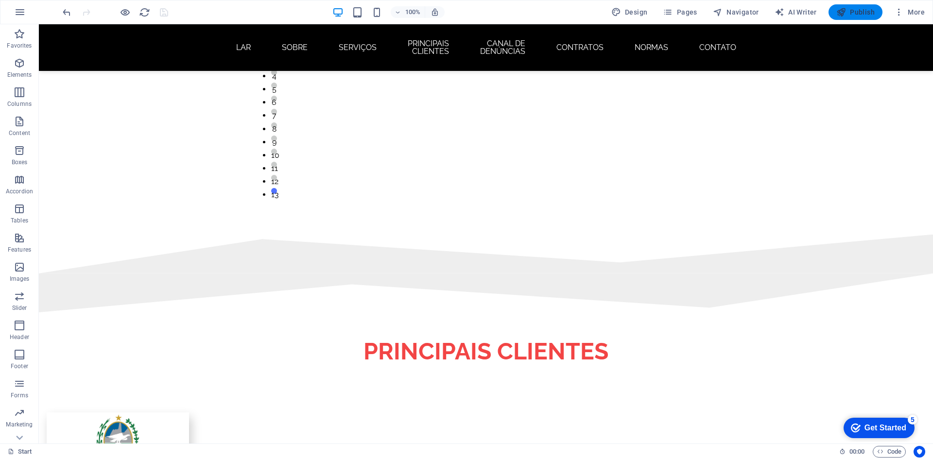
click at [856, 10] on span "Publish" at bounding box center [856, 12] width 38 height 10
click at [844, 14] on icon "button" at bounding box center [842, 12] width 10 height 10
click at [849, 8] on span "Publish" at bounding box center [856, 12] width 38 height 10
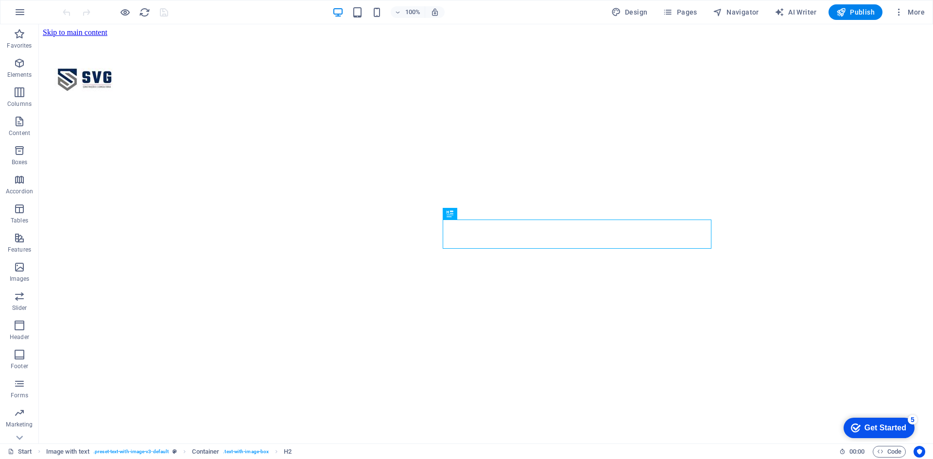
scroll to position [291, 0]
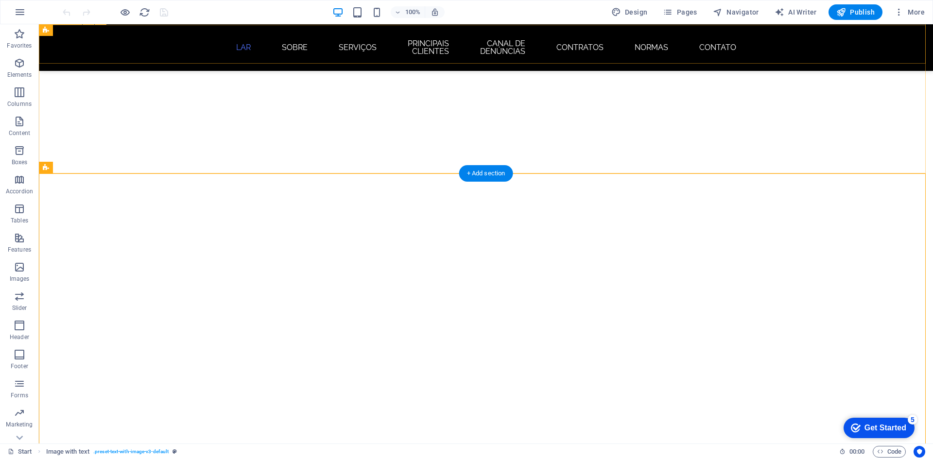
scroll to position [242, 0]
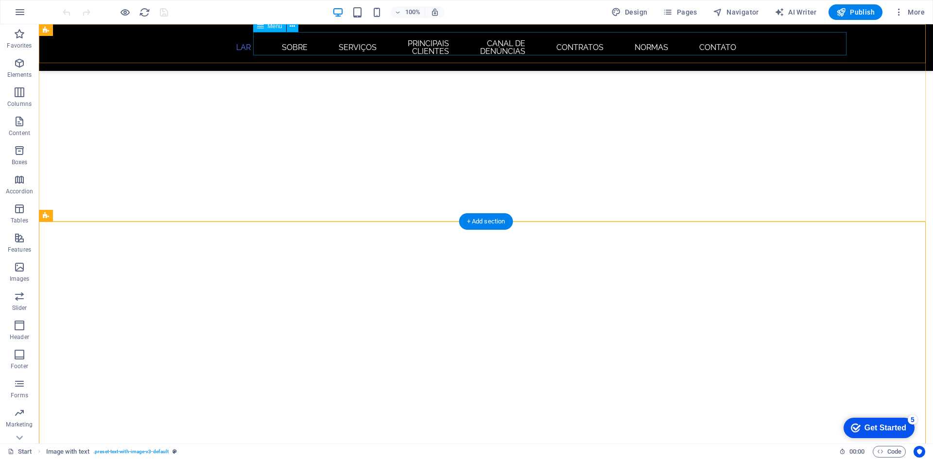
click at [535, 50] on nav "LAR Sobre Serviços PRINCIPAIS CLIENTES Canal de denúncias CONTRATOS NORMAS Cont…" at bounding box center [486, 47] width 459 height 31
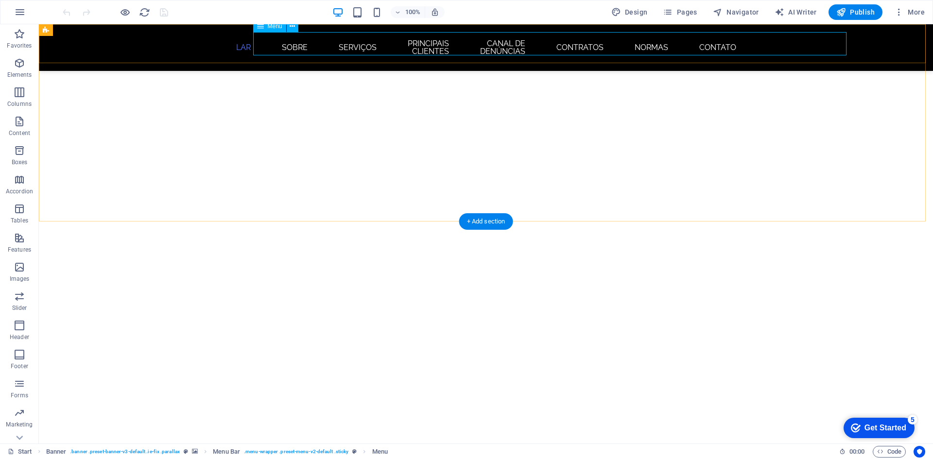
click at [301, 38] on nav "LAR Sobre Serviços PRINCIPAIS CLIENTES Canal de denúncias CONTRATOS NORMAS Cont…" at bounding box center [486, 47] width 459 height 31
select select
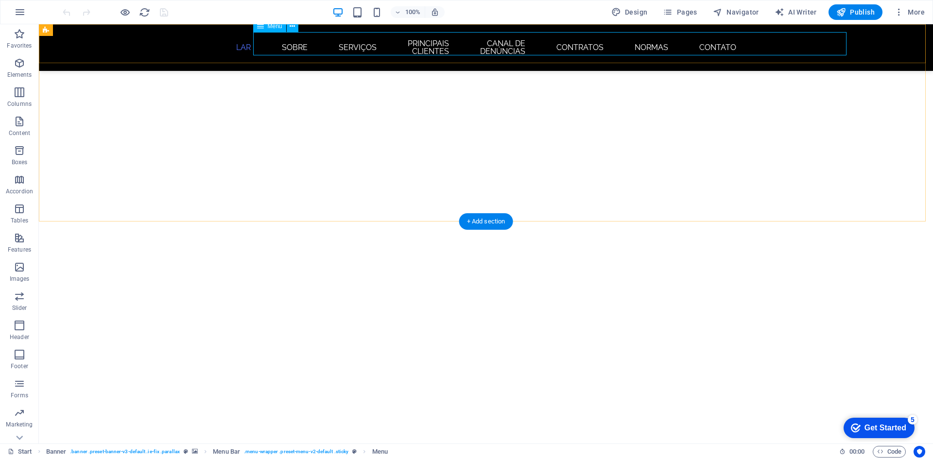
select select
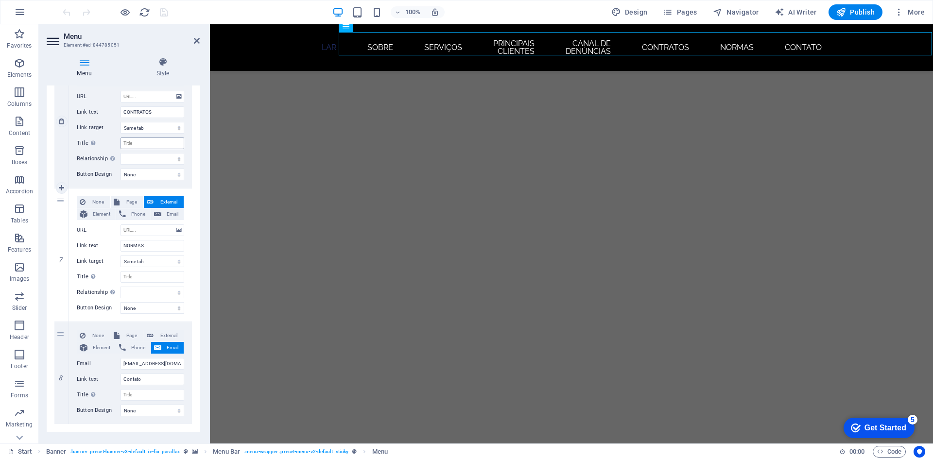
scroll to position [752, 0]
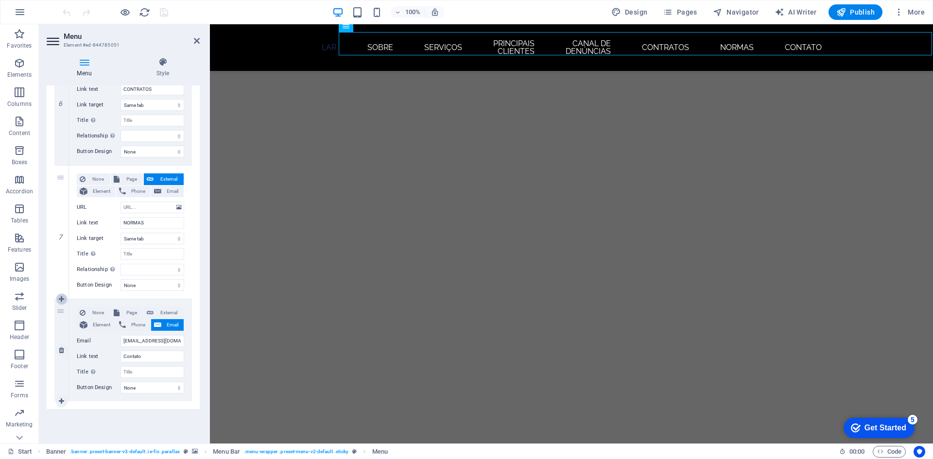
click at [61, 301] on icon at bounding box center [61, 299] width 5 height 7
select select
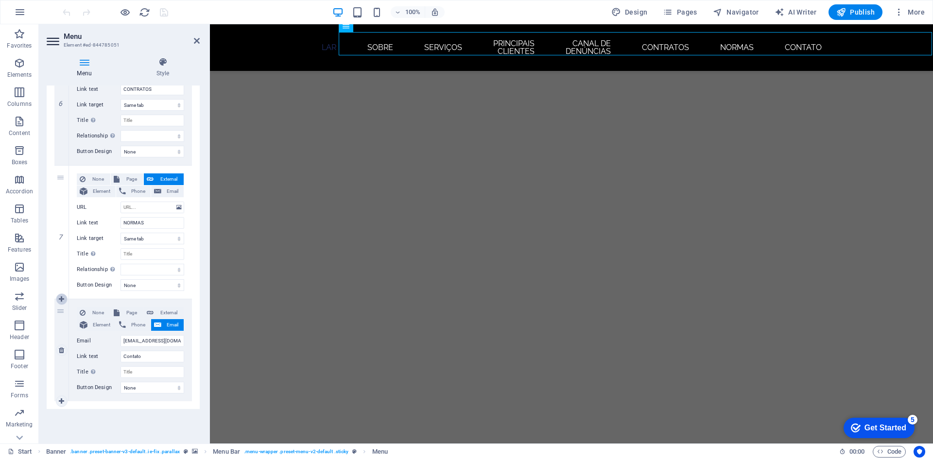
select select
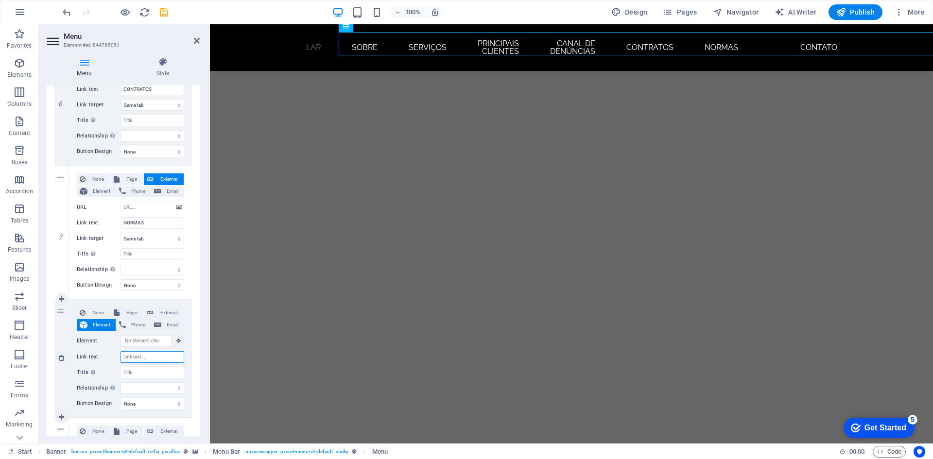
click at [147, 354] on input "Link text" at bounding box center [153, 357] width 64 height 12
type input "TRAS"
select select
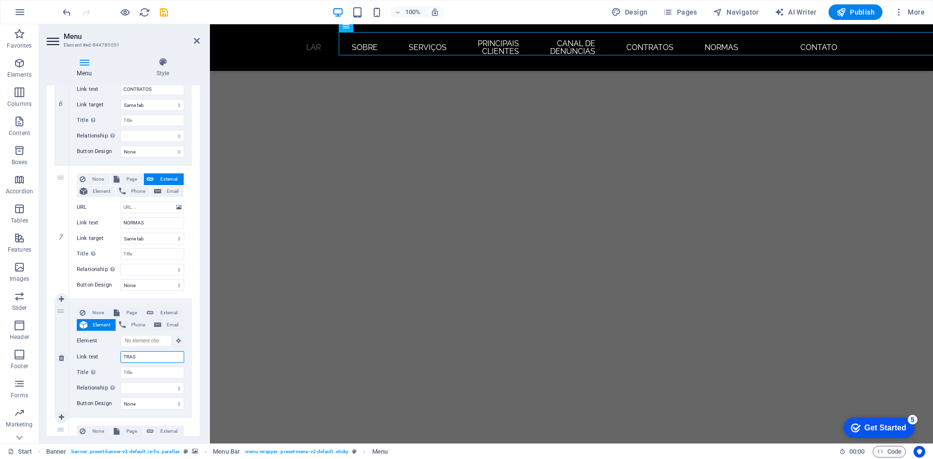
select select
type input "TRASNPA"
select select
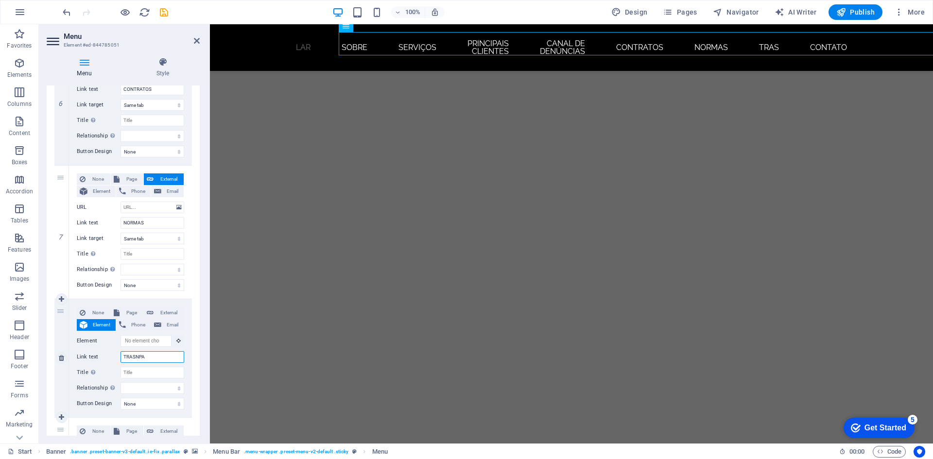
select select
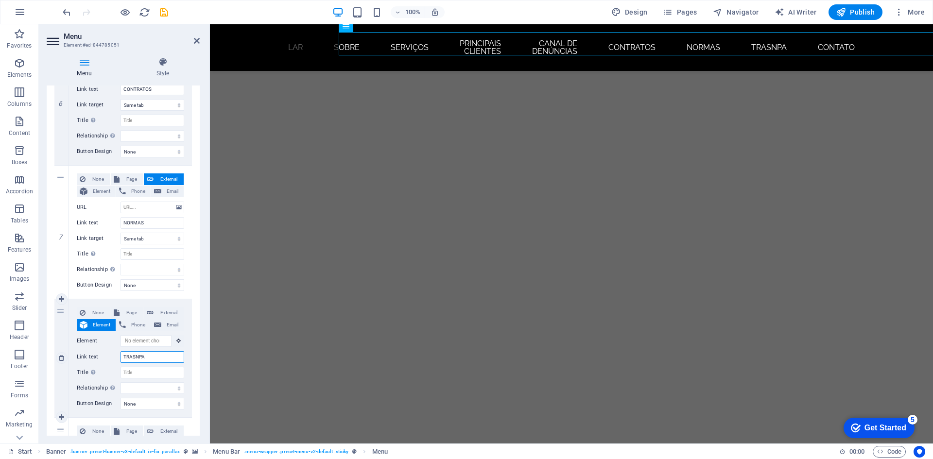
type input "TRASNPAR"
select select
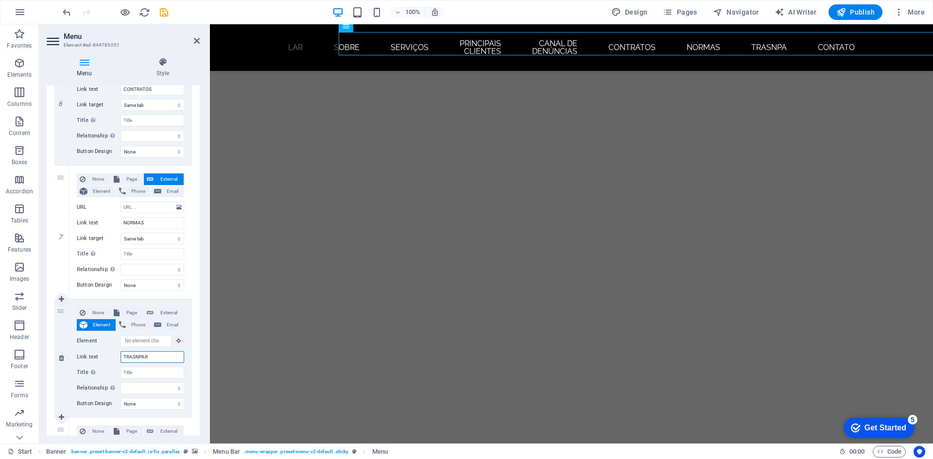
select select
type input "TRASNPARÊ"
select select
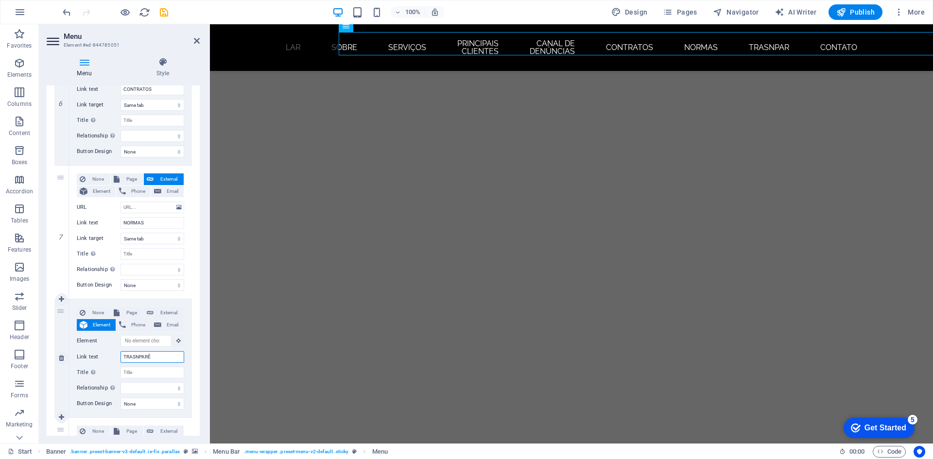
select select
type input "TRASNPARÊM"
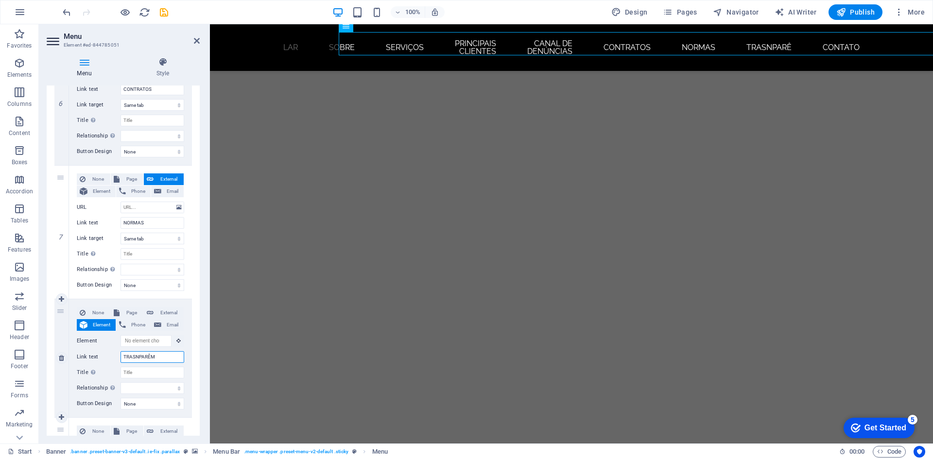
select select
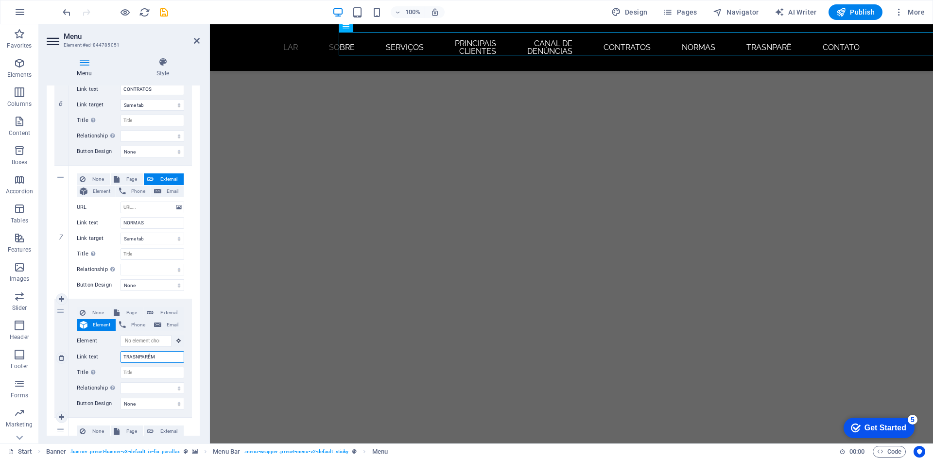
select select
type input "TRASNPARÊ"
select select
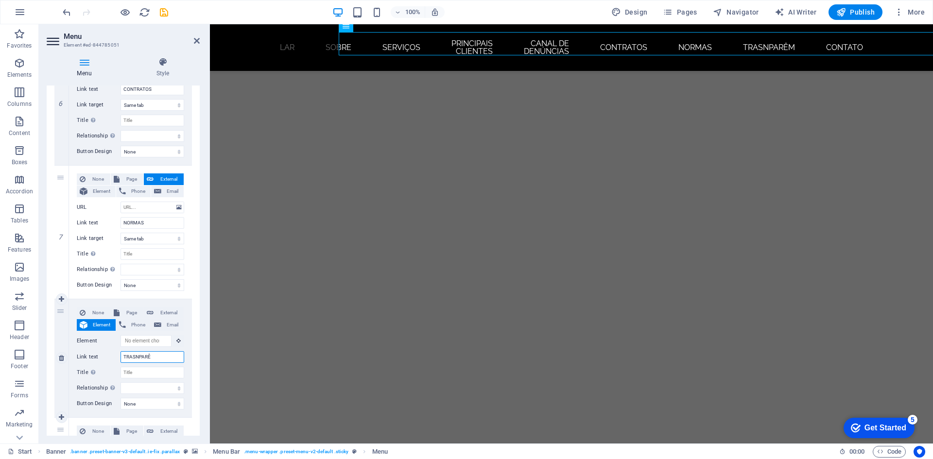
select select
type input "TRASNPARÊNCIAS"
select select
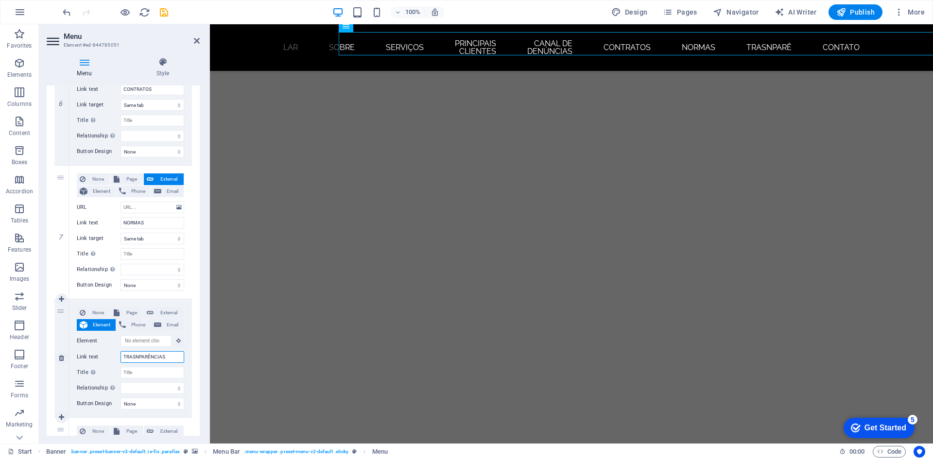
select select
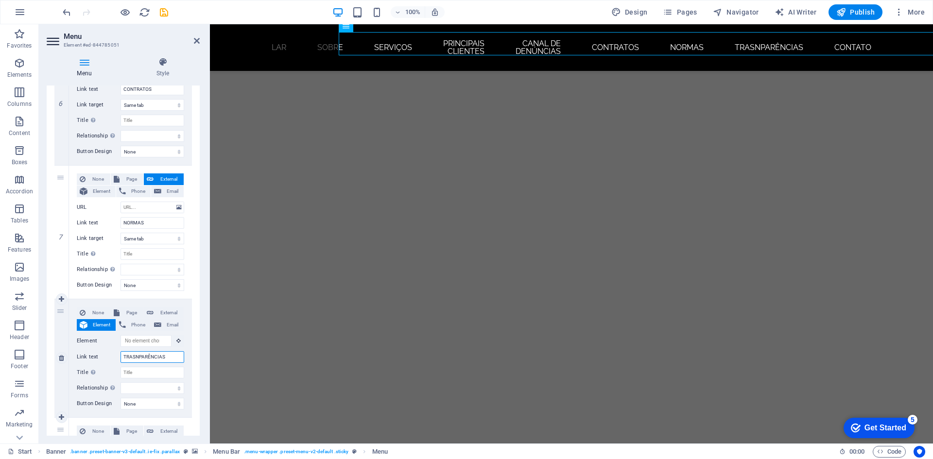
type input "TRASNPARÊNCIA"
select select
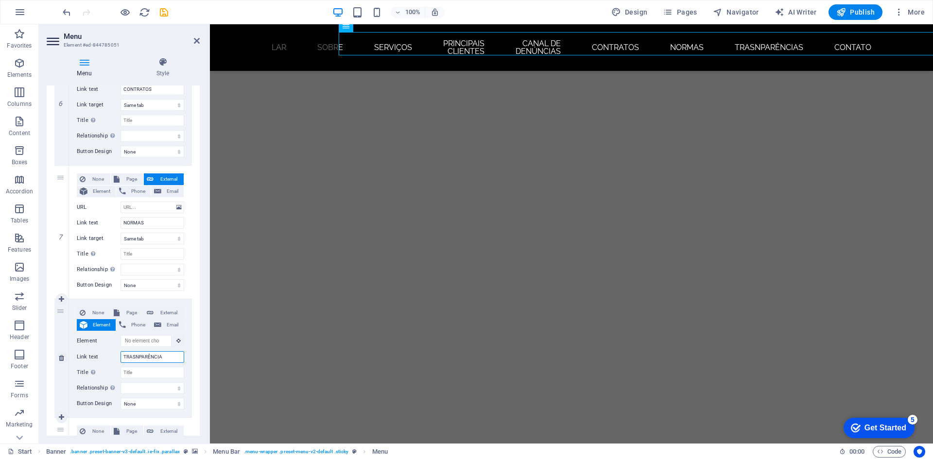
select select
type input "TRASNPARÊNCIA"
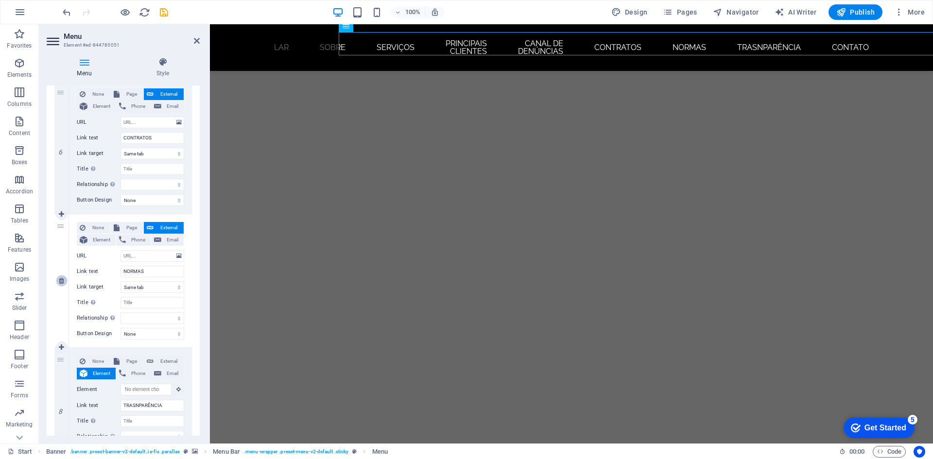
click at [62, 280] on icon at bounding box center [61, 281] width 5 height 7
select select
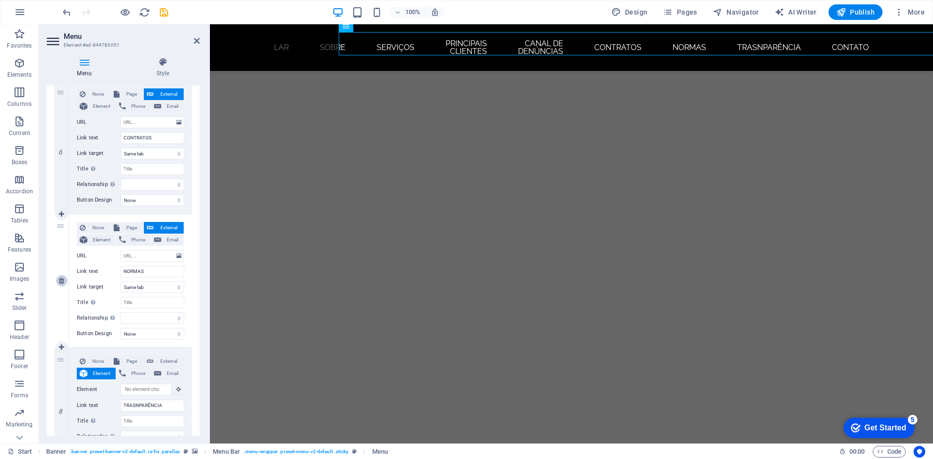
type input "TRASNPARÊNCIA"
select select
type input "contato@svgconstrucoes.com"
type input "Contato"
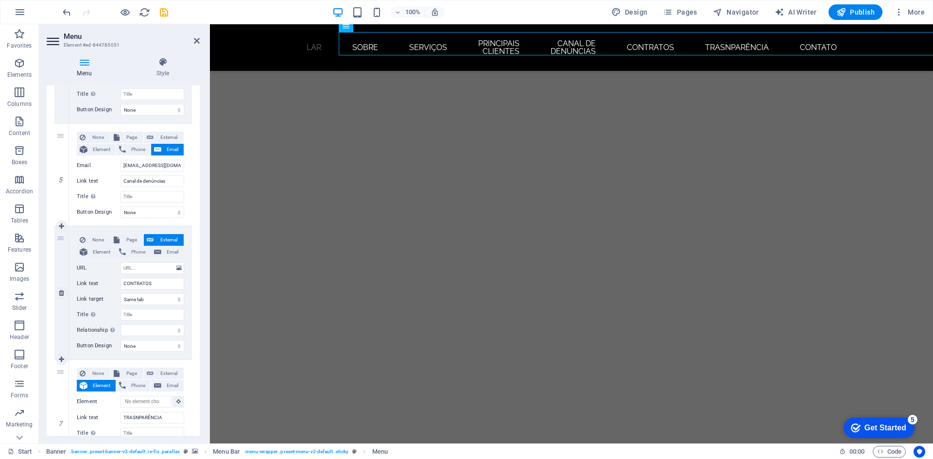
scroll to position [606, 0]
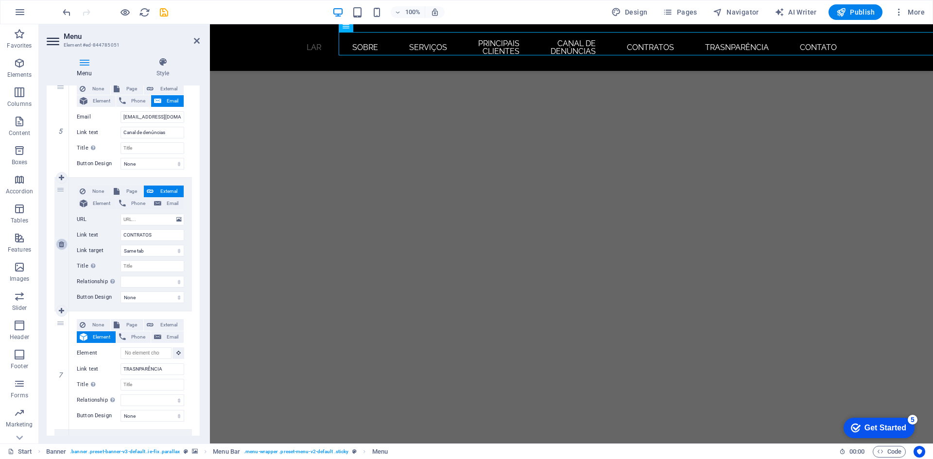
click at [62, 245] on icon at bounding box center [61, 244] width 5 height 7
select select
type input "TRASNPARÊNCIA"
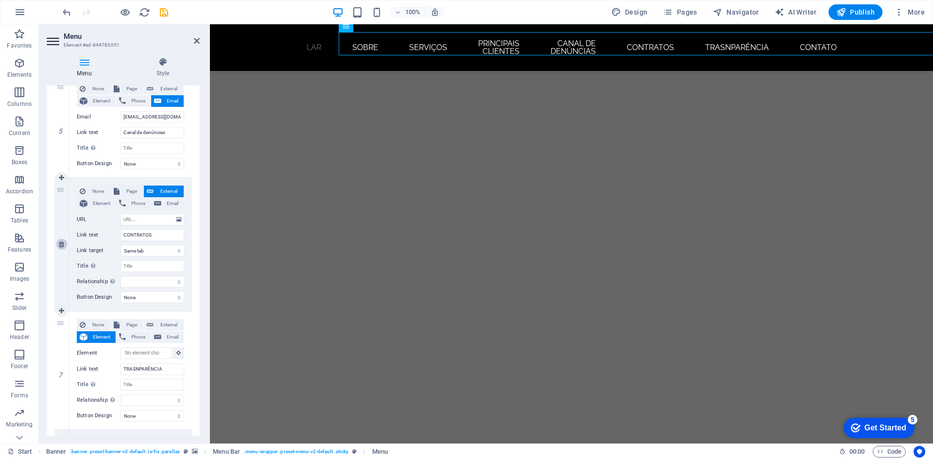
select select
type input "contato@svgconstrucoes.com"
type input "Contato"
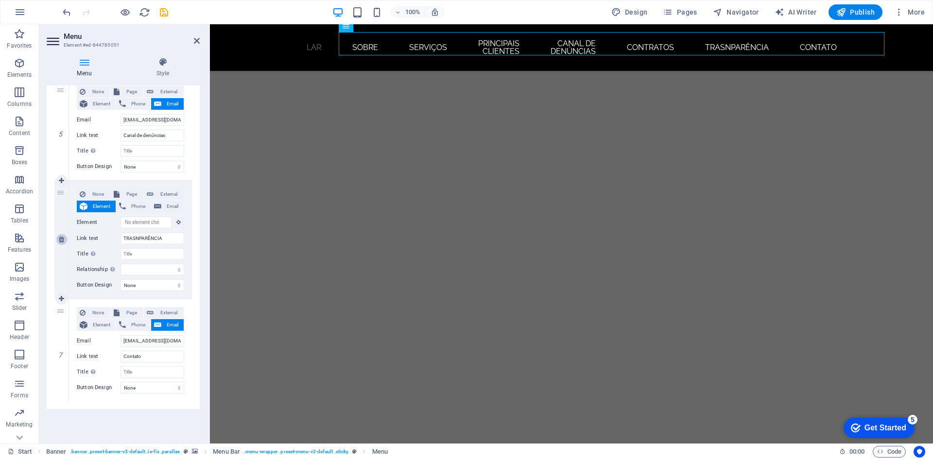
scroll to position [603, 0]
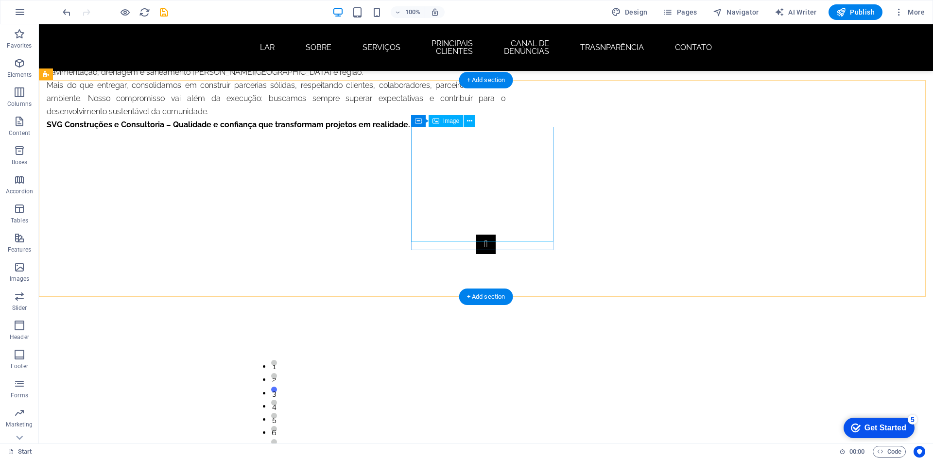
scroll to position [1361, 0]
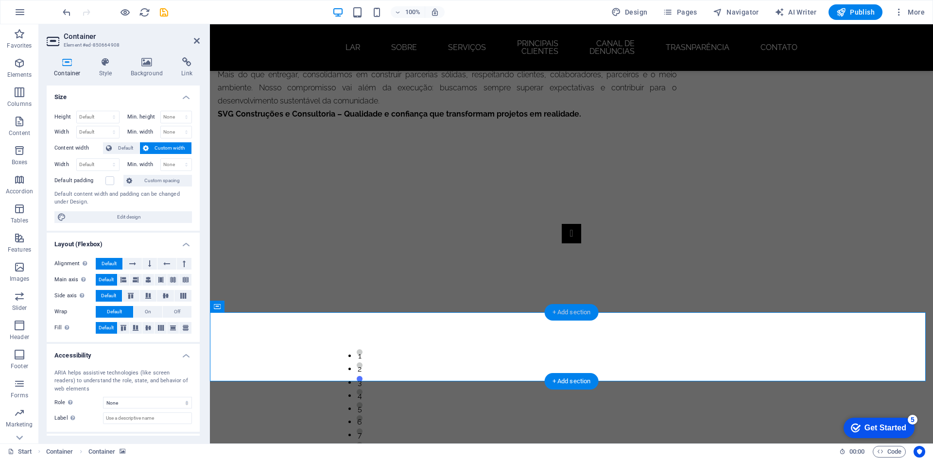
click at [574, 312] on div "+ Add section" at bounding box center [572, 312] width 54 height 17
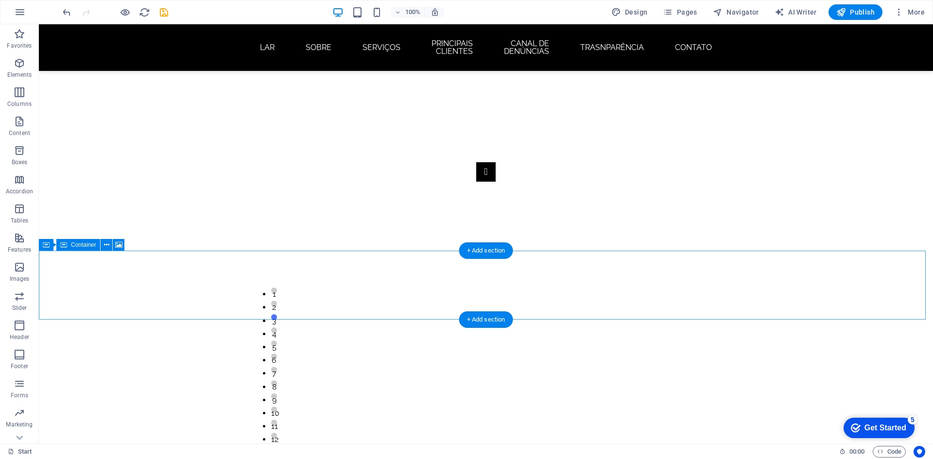
scroll to position [1458, 0]
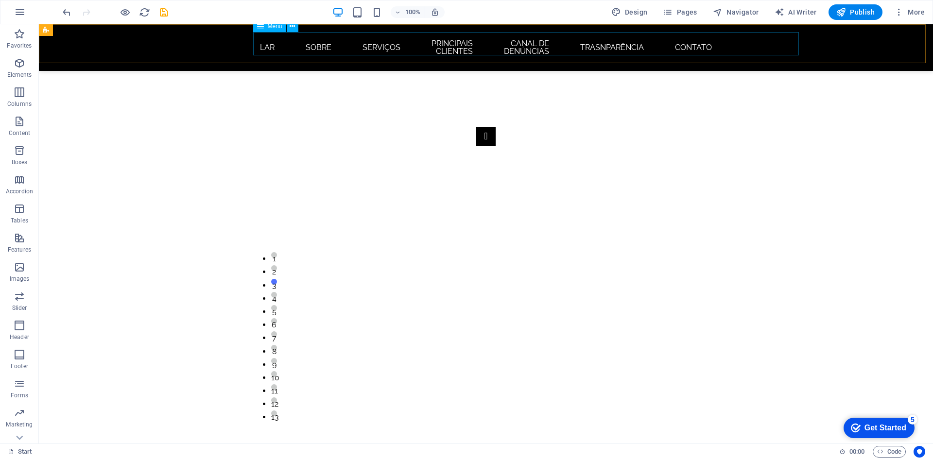
click at [435, 38] on nav "LAR Sobre Serviços PRINCIPAIS CLIENTES Canal de denúncias TRASNPARÊNCIA Contato" at bounding box center [486, 47] width 459 height 31
select select
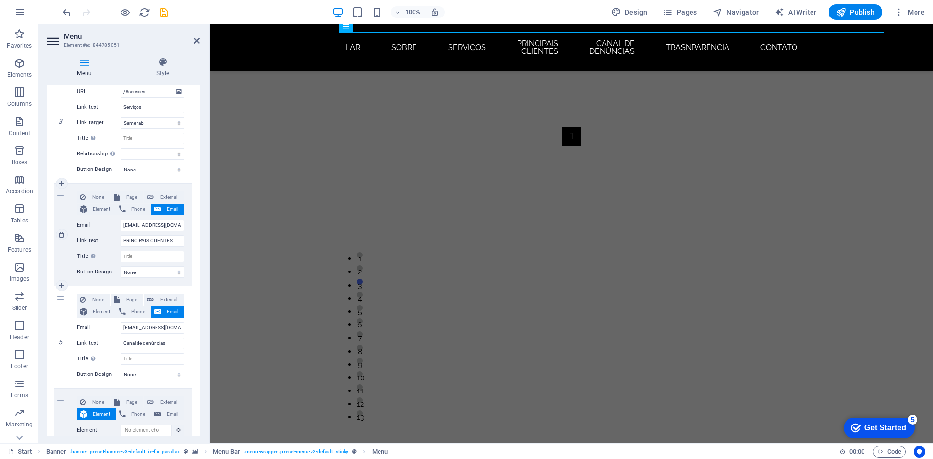
scroll to position [437, 0]
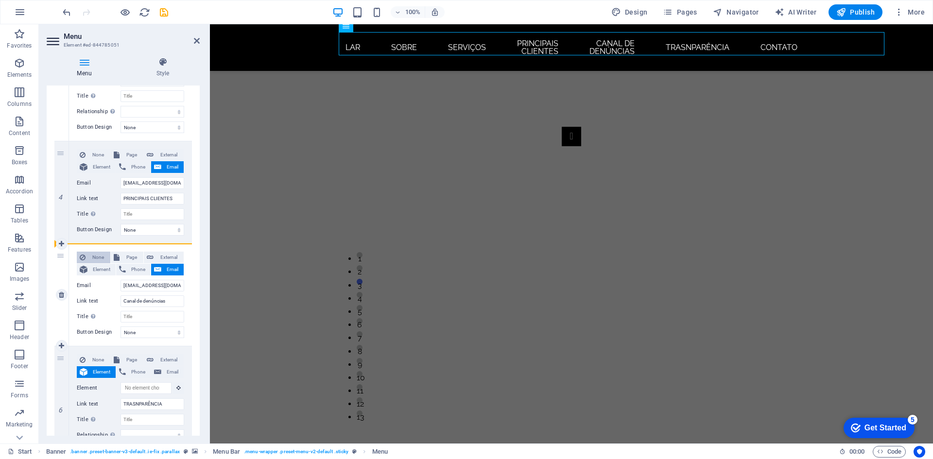
drag, startPoint x: 62, startPoint y: 357, endPoint x: 81, endPoint y: 251, distance: 107.7
click at [81, 251] on div "1 None Page External Element Phone Email Page Start Subpage Legal Notice Privac…" at bounding box center [123, 153] width 138 height 827
select select
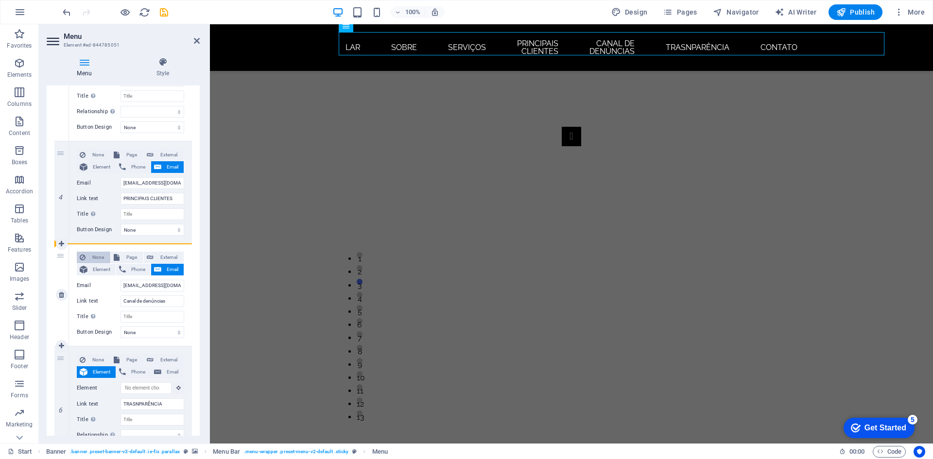
type input "TRASNPARÊNCIA"
select select
type input "contato@svgcontrucoes.com"
type input "Canal de denúncias"
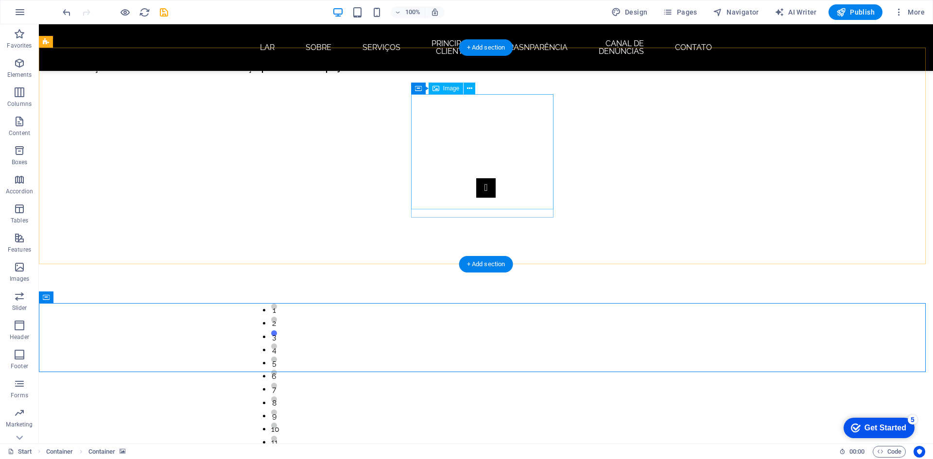
scroll to position [1507, 0]
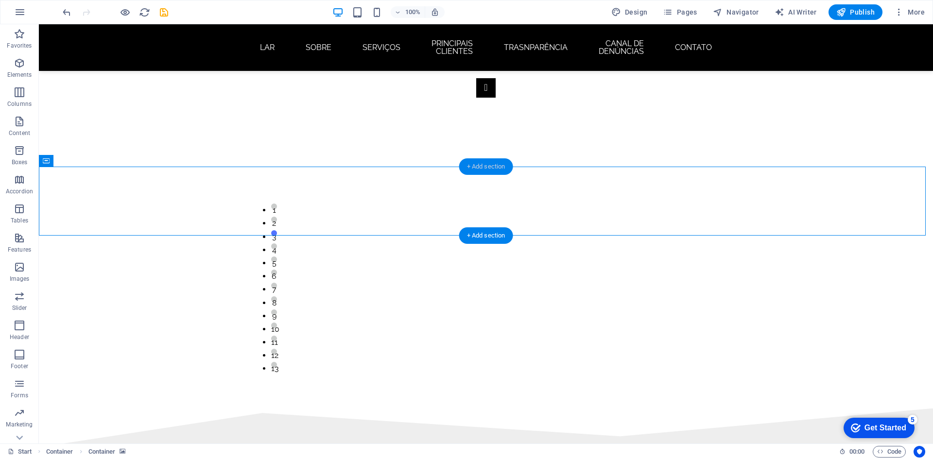
drag, startPoint x: 493, startPoint y: 167, endPoint x: 329, endPoint y: 162, distance: 164.4
click at [493, 167] on div "+ Add section" at bounding box center [486, 166] width 54 height 17
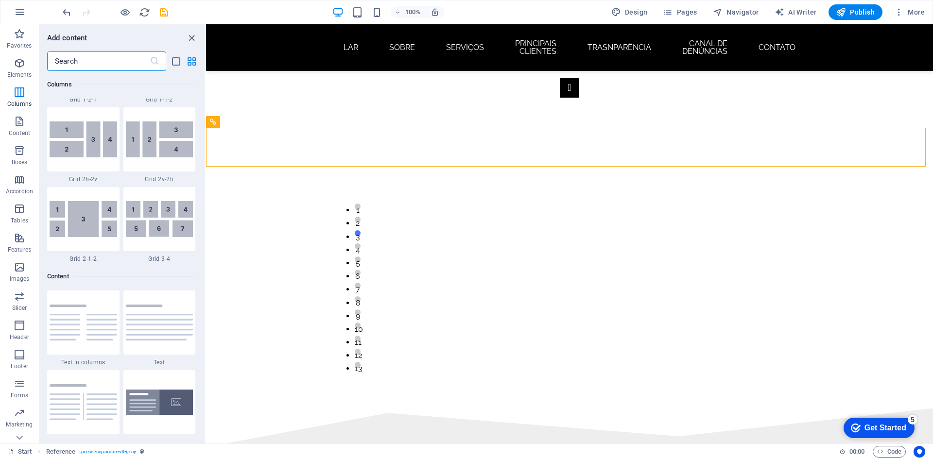
scroll to position [1604, 0]
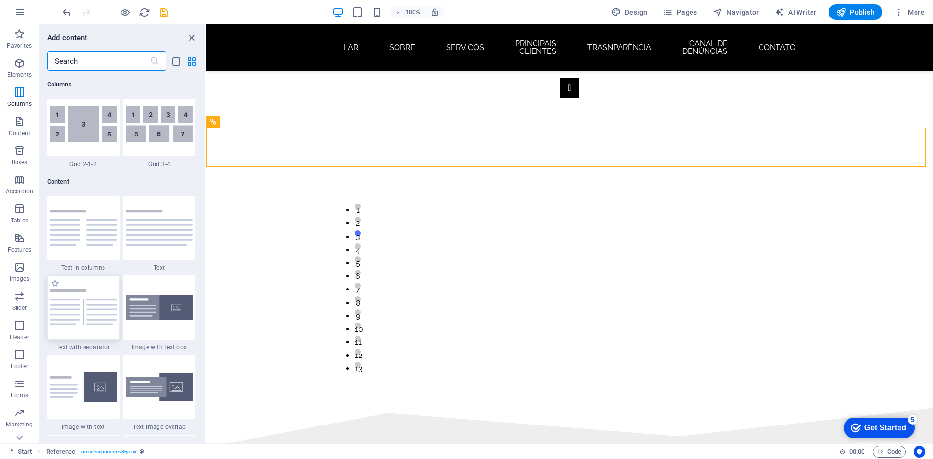
click at [91, 291] on img at bounding box center [84, 308] width 68 height 36
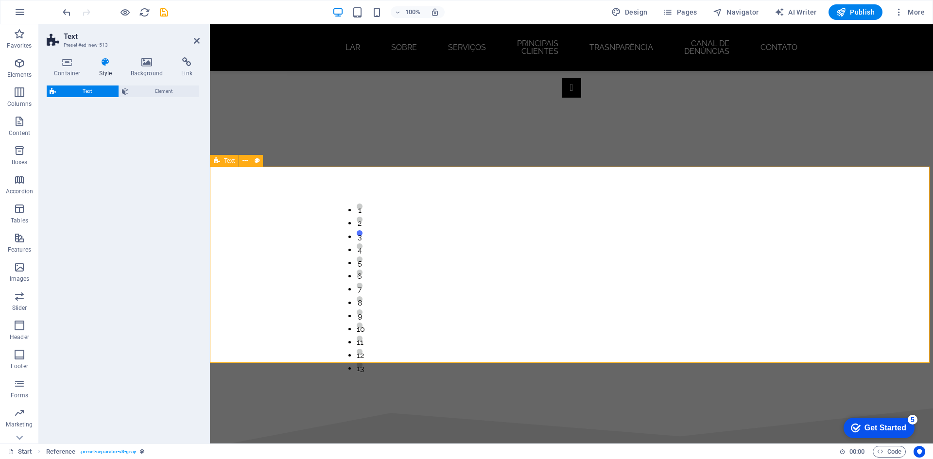
select select "rem"
select select "px"
select select "preset-text-v2-separator"
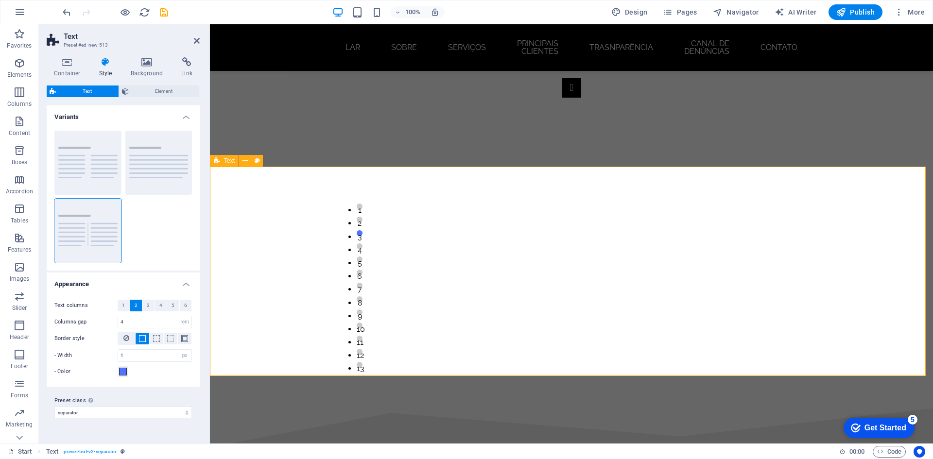
scroll to position [1556, 0]
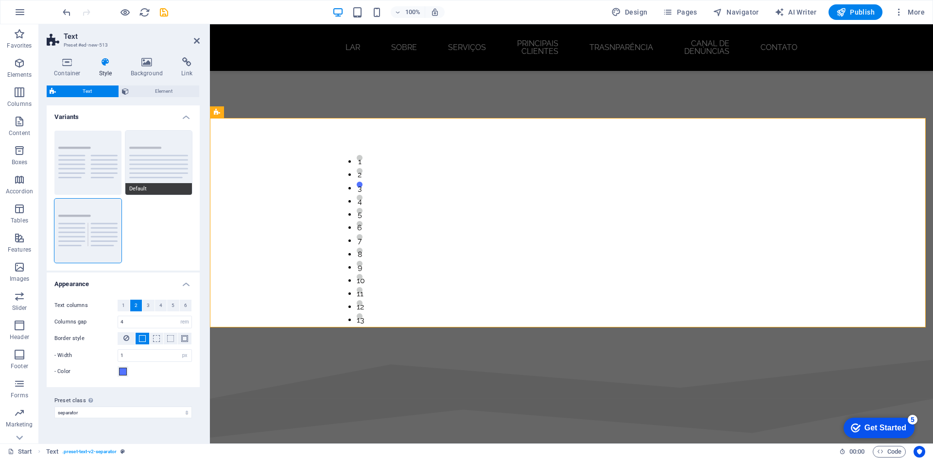
click at [174, 169] on button "Default" at bounding box center [158, 163] width 67 height 64
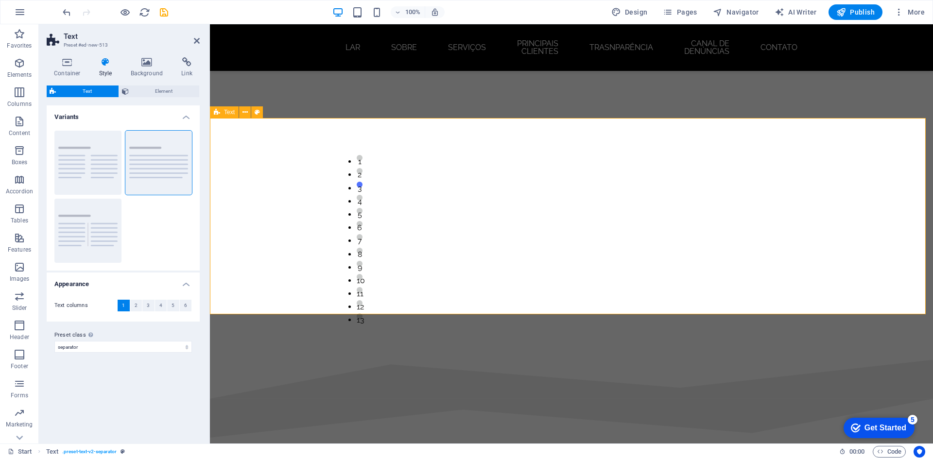
scroll to position [1604, 0]
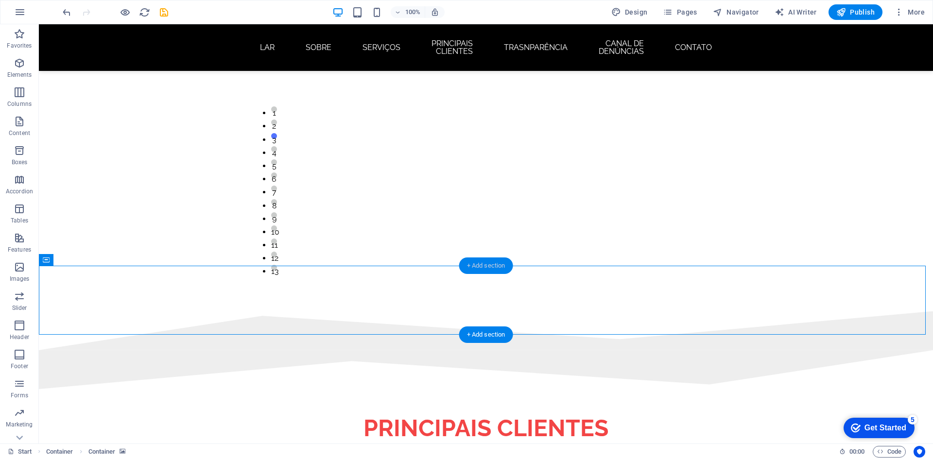
click at [483, 263] on div "+ Add section" at bounding box center [486, 266] width 54 height 17
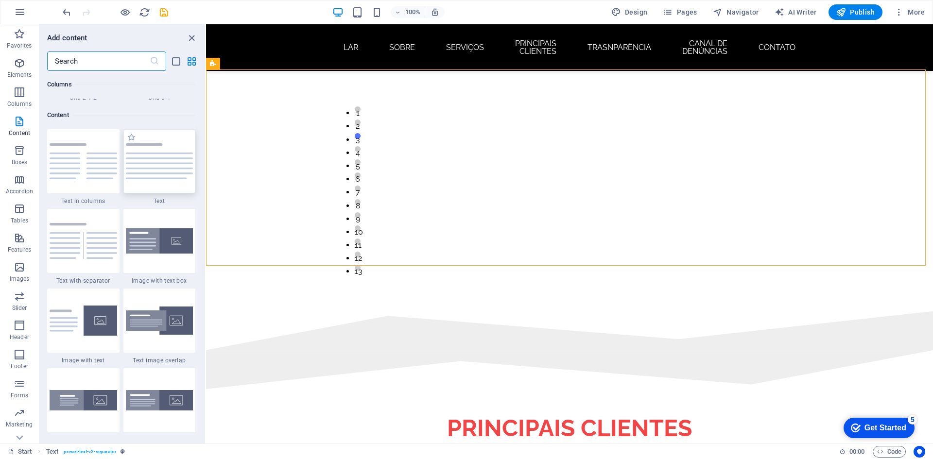
scroll to position [1652, 0]
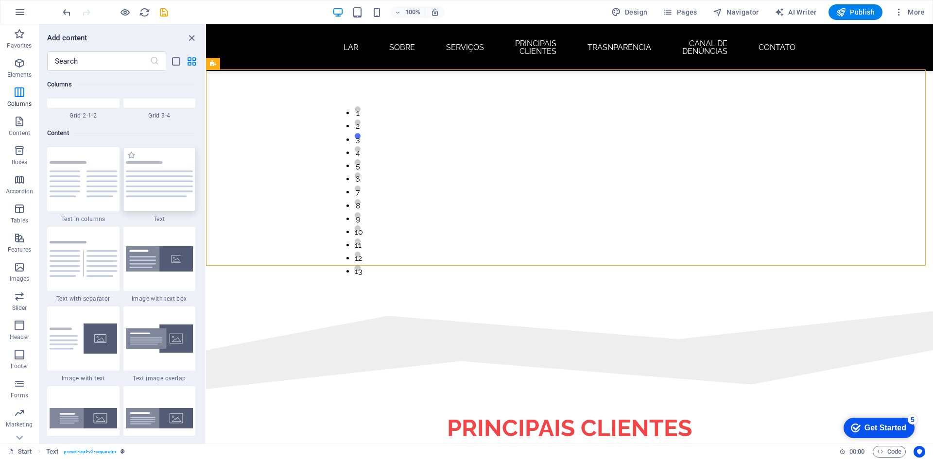
click at [166, 182] on img at bounding box center [160, 179] width 68 height 36
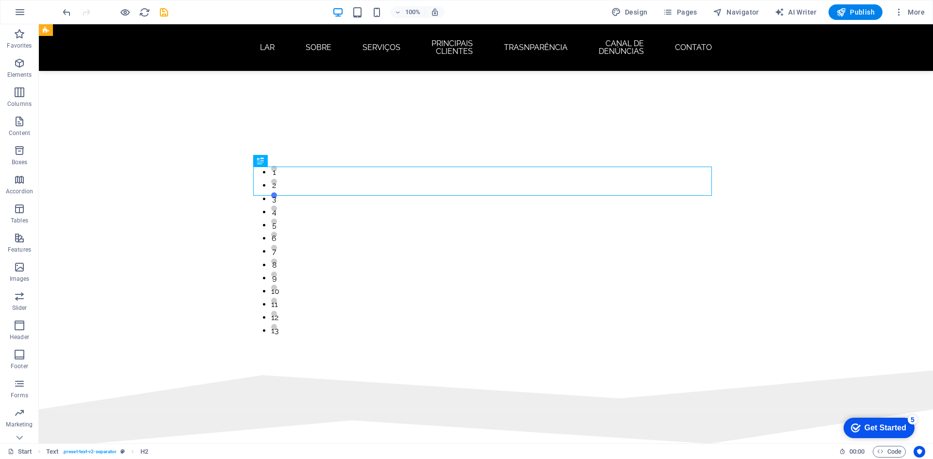
scroll to position [1556, 0]
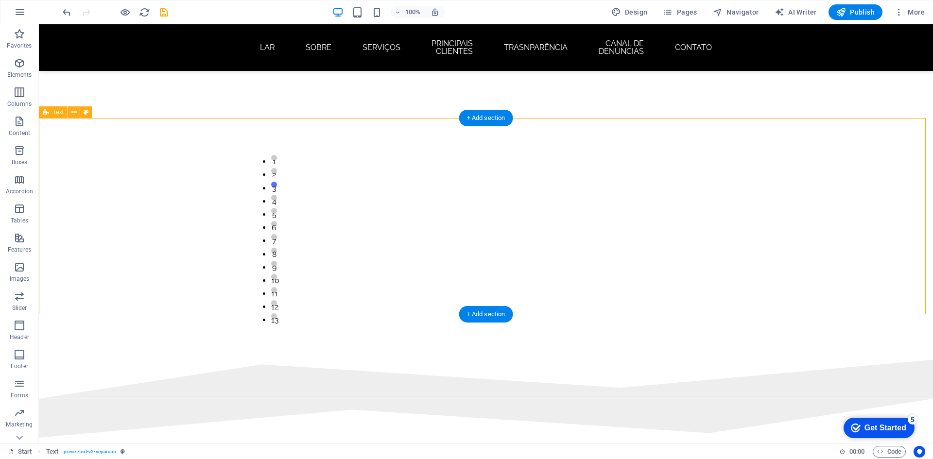
select select "preset-text-v2-separator"
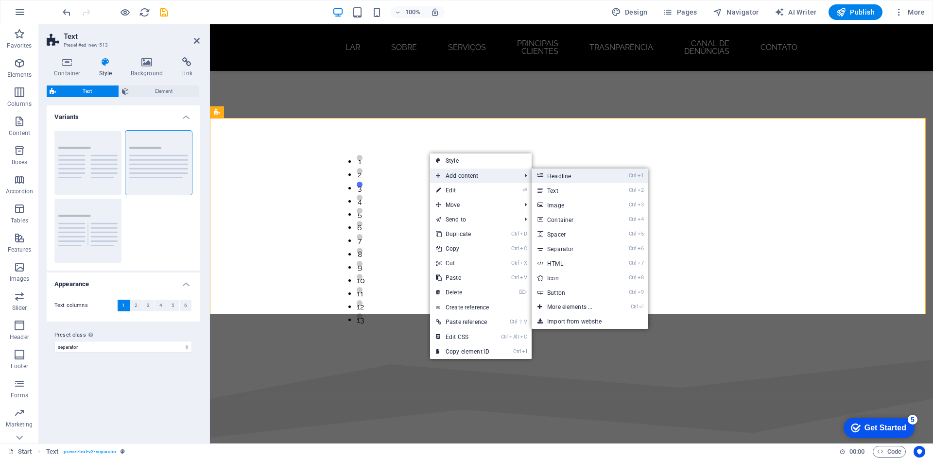
click at [585, 174] on link "Ctrl 1 Headline" at bounding box center [572, 176] width 80 height 15
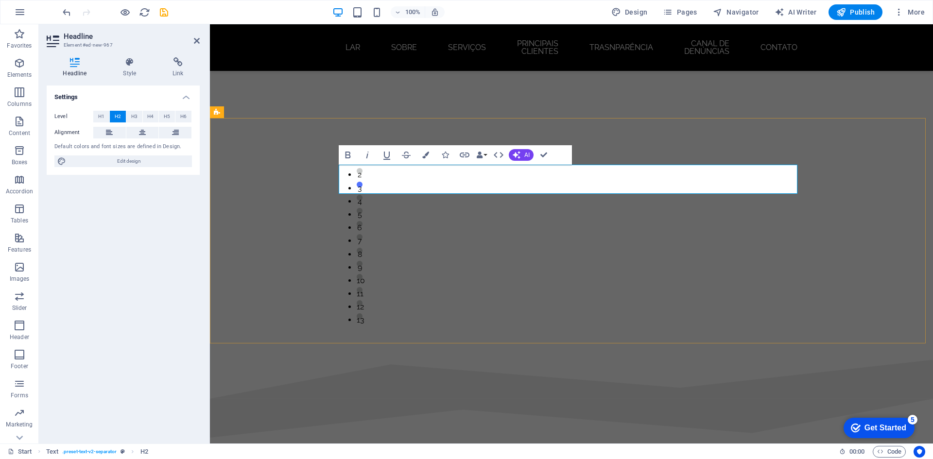
drag, startPoint x: 533, startPoint y: 178, endPoint x: 349, endPoint y: 179, distance: 184.2
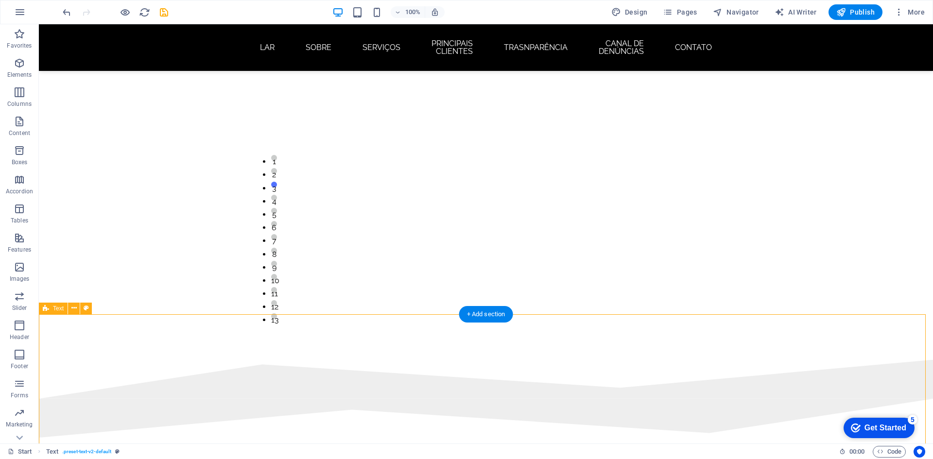
scroll to position [1604, 0]
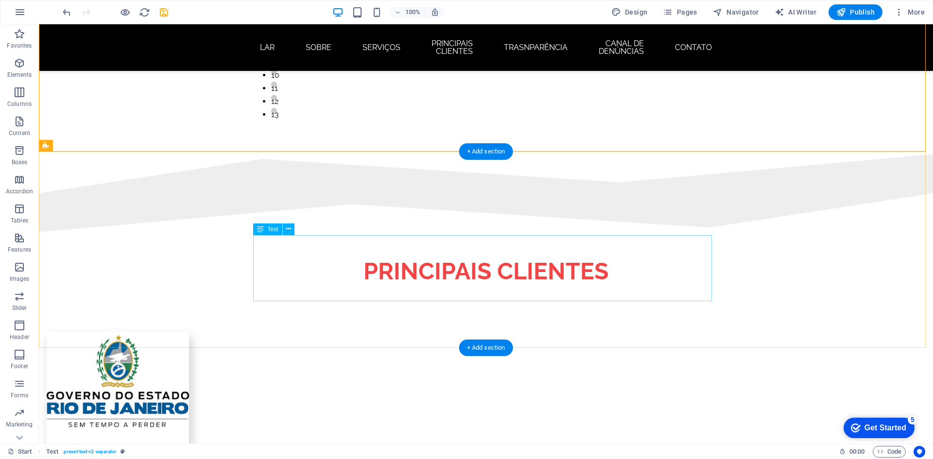
scroll to position [1799, 0]
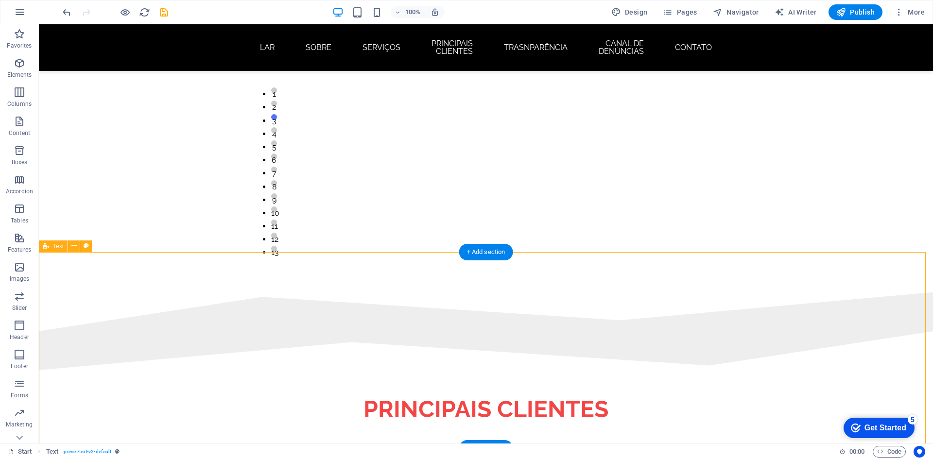
scroll to position [1604, 0]
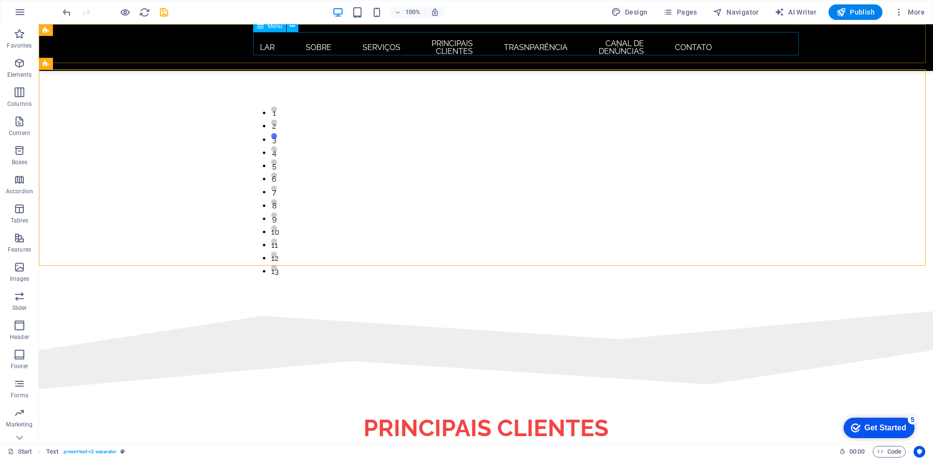
click at [556, 43] on nav "LAR Sobre Serviços PRINCIPAIS CLIENTES TRASNPARÊNCIA Canal de denúncias Contato" at bounding box center [486, 47] width 459 height 31
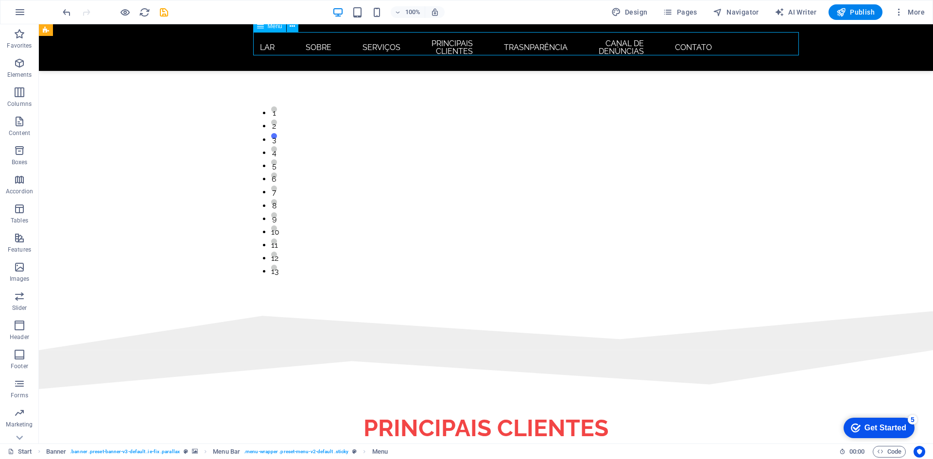
click at [572, 44] on nav "LAR Sobre Serviços PRINCIPAIS CLIENTES TRASNPARÊNCIA Canal de denúncias Contato" at bounding box center [486, 47] width 459 height 31
select select
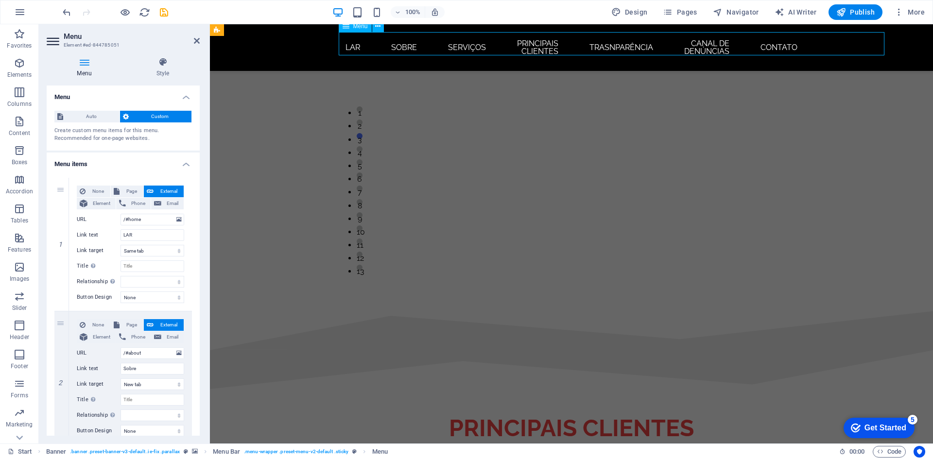
click at [640, 43] on nav "LAR Sobre Serviços PRINCIPAIS CLIENTES TRASNPARÊNCIA Canal de denúncias Contato" at bounding box center [571, 47] width 459 height 31
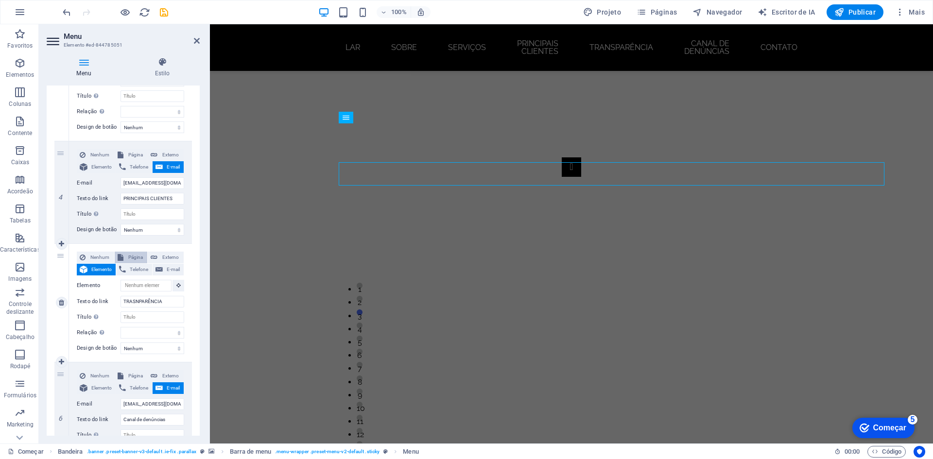
scroll to position [1526, 0]
click at [130, 260] on font "Página" at bounding box center [135, 257] width 15 height 5
select select
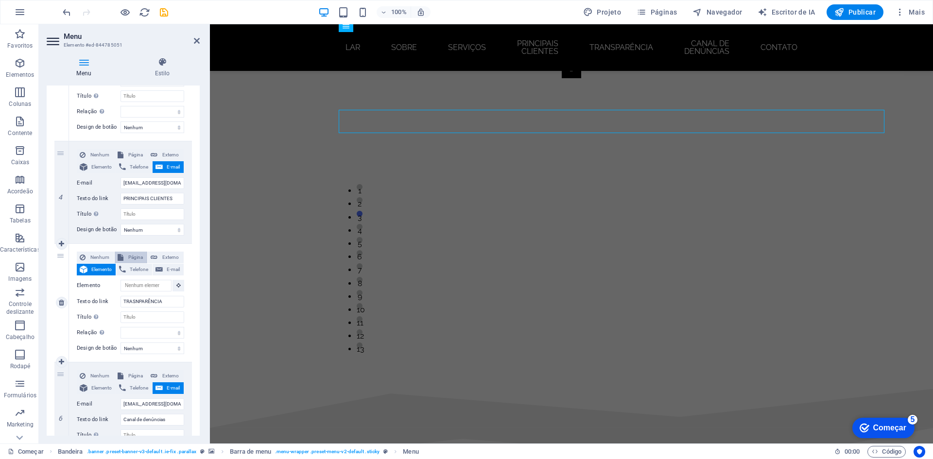
select select
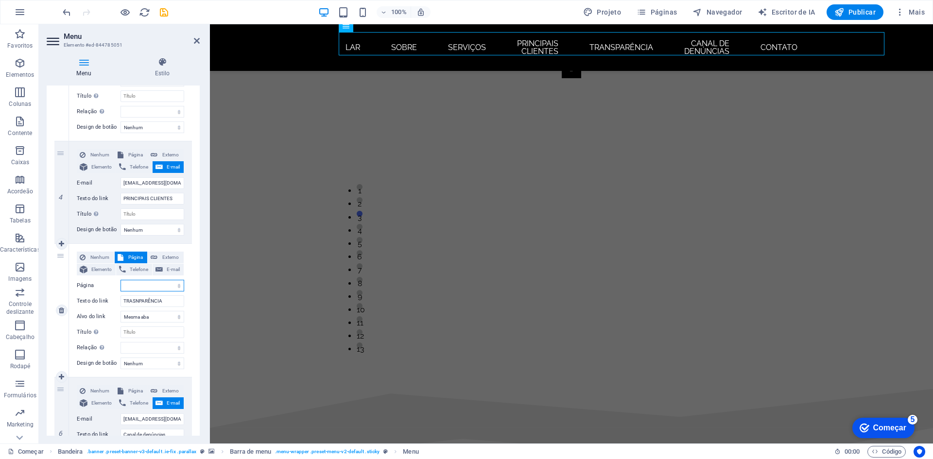
click at [137, 284] on select "Começar Subpágina Aviso Legal Privacidade" at bounding box center [153, 286] width 64 height 12
click at [138, 280] on select "Começar Subpágina Aviso Legal Privacidade" at bounding box center [153, 286] width 64 height 12
click at [170, 316] on select "Nova aba Mesma aba Sobreposição" at bounding box center [153, 317] width 64 height 12
select select "blank"
click at [121, 311] on select "Nova aba Mesma aba Sobreposição" at bounding box center [153, 317] width 64 height 12
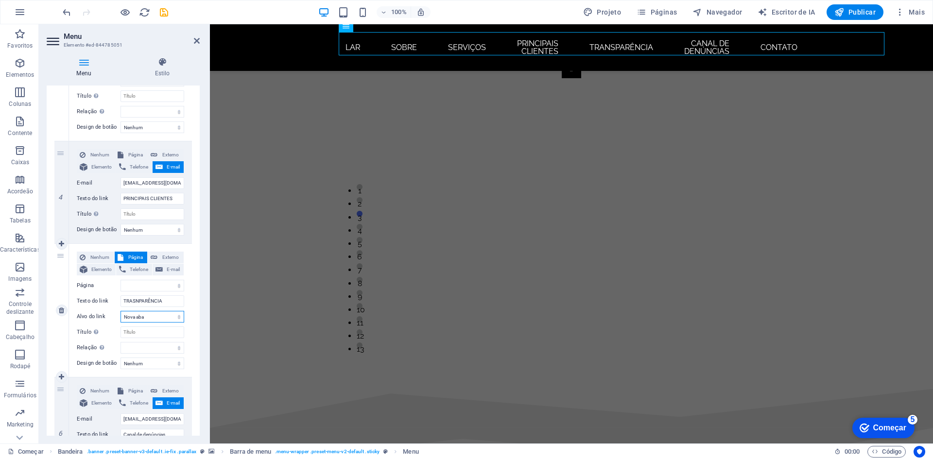
select select
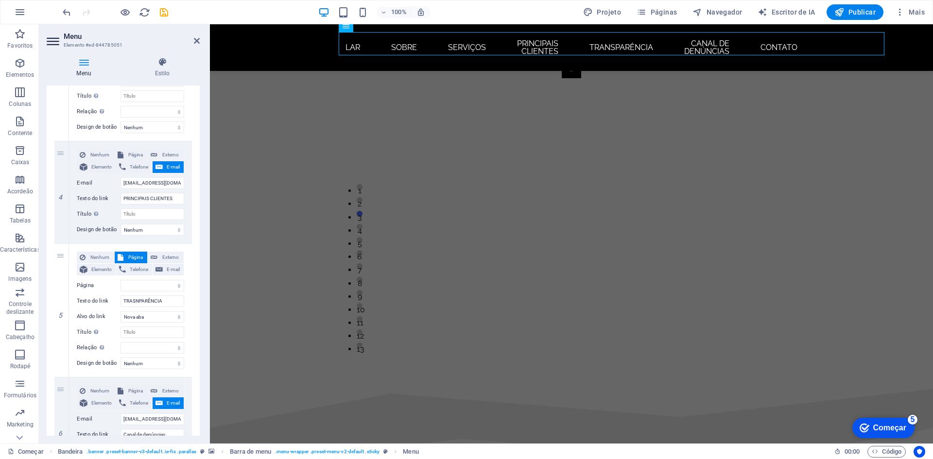
click at [191, 327] on div "1 Nenhum Página Externo Elemento Telefone E-mail Página Começar Subpágina Aviso…" at bounding box center [123, 161] width 153 height 857
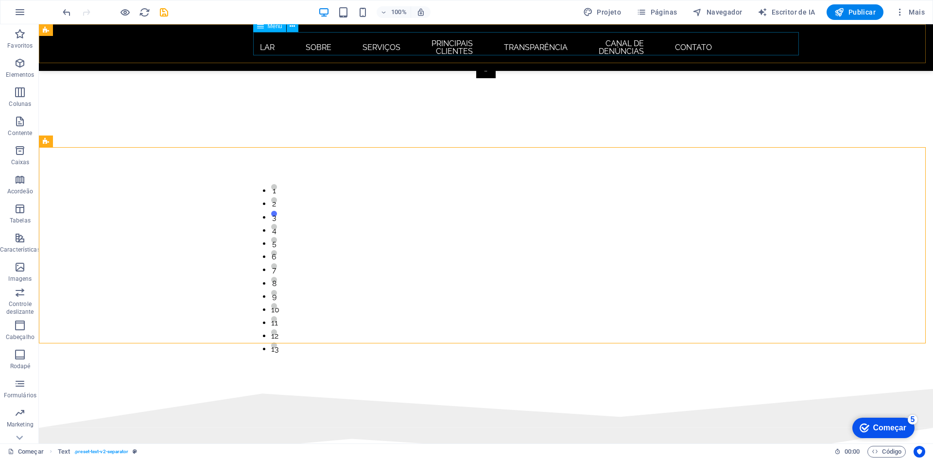
click at [585, 44] on nav "LAR Sobre Serviços PRINCIPAIS CLIENTES TRANSPARÊNCIA Canal de denúncias Contato" at bounding box center [486, 47] width 459 height 31
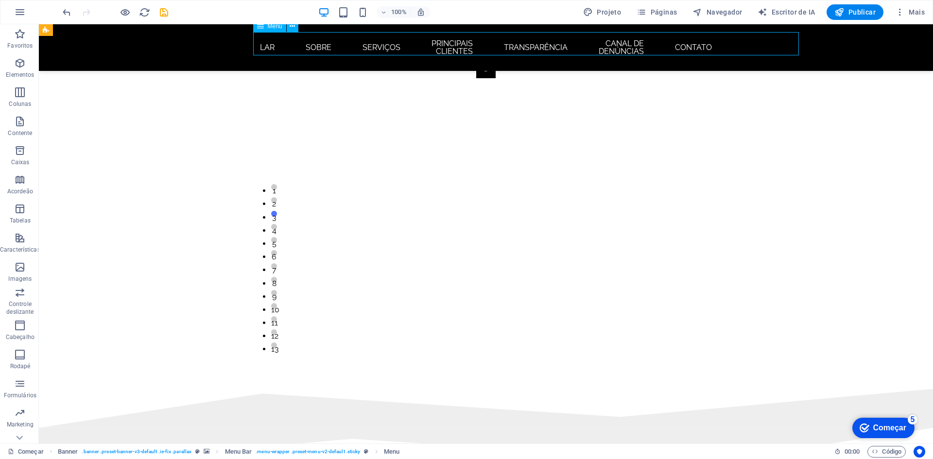
click at [584, 44] on nav "LAR Sobre Serviços PRINCIPAIS CLIENTES TRANSPARÊNCIA Canal de denúncias Contato" at bounding box center [486, 47] width 459 height 31
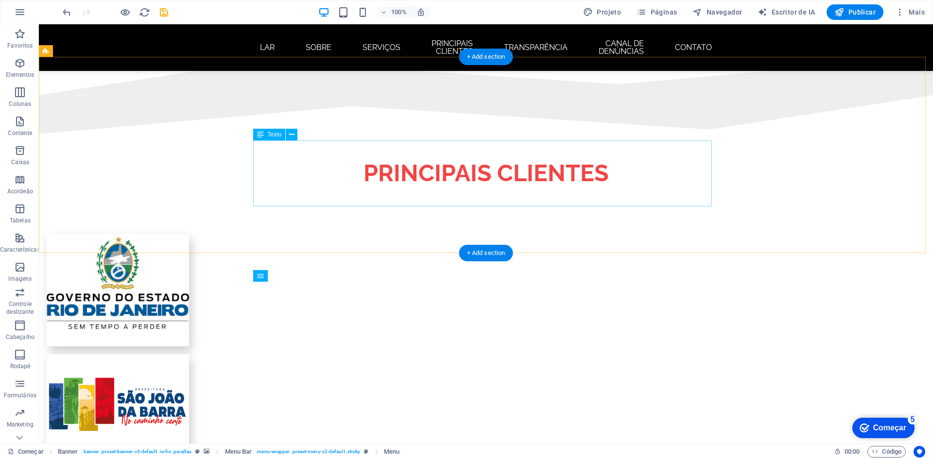
scroll to position [1575, 0]
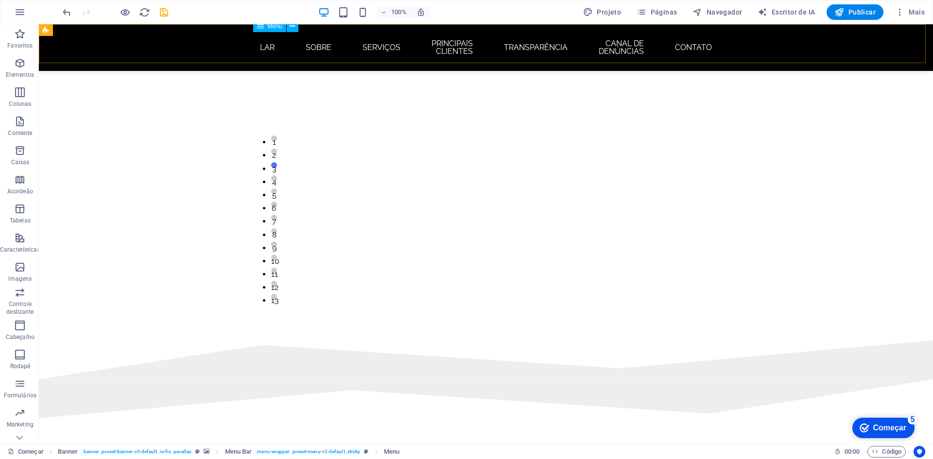
click at [562, 48] on nav "LAR Sobre Serviços PRINCIPAIS CLIENTES TRANSPARÊNCIA Canal de denúncias Contato" at bounding box center [486, 47] width 459 height 31
click at [561, 43] on nav "LAR Sobre Serviços PRINCIPAIS CLIENTES TRANSPARÊNCIA Canal de denúncias Contato" at bounding box center [486, 47] width 459 height 31
click at [528, 41] on nav "LAR Sobre Serviços PRINCIPAIS CLIENTES TRANSPARÊNCIA Canal de denúncias Contato" at bounding box center [486, 47] width 459 height 31
drag, startPoint x: 528, startPoint y: 41, endPoint x: 223, endPoint y: 49, distance: 305.4
click at [528, 40] on nav "LAR Sobre Serviços PRINCIPAIS CLIENTES TRANSPARÊNCIA Canal de denúncias Contato" at bounding box center [486, 47] width 459 height 31
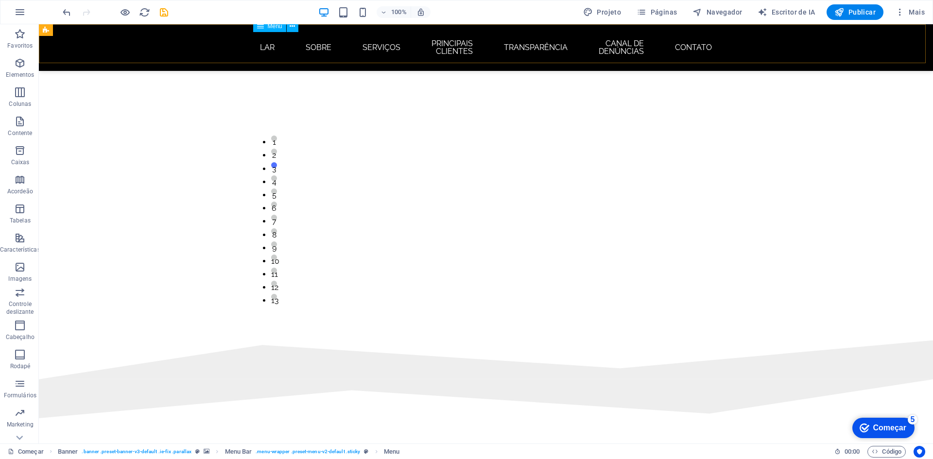
select select
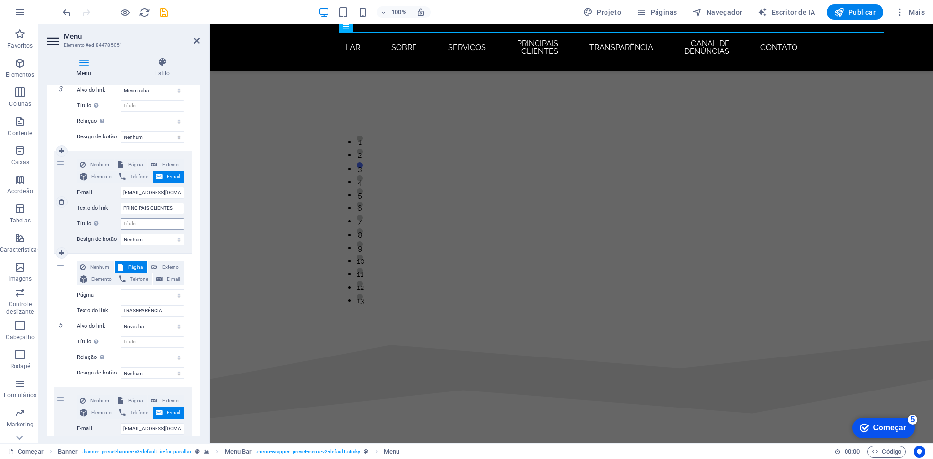
scroll to position [437, 0]
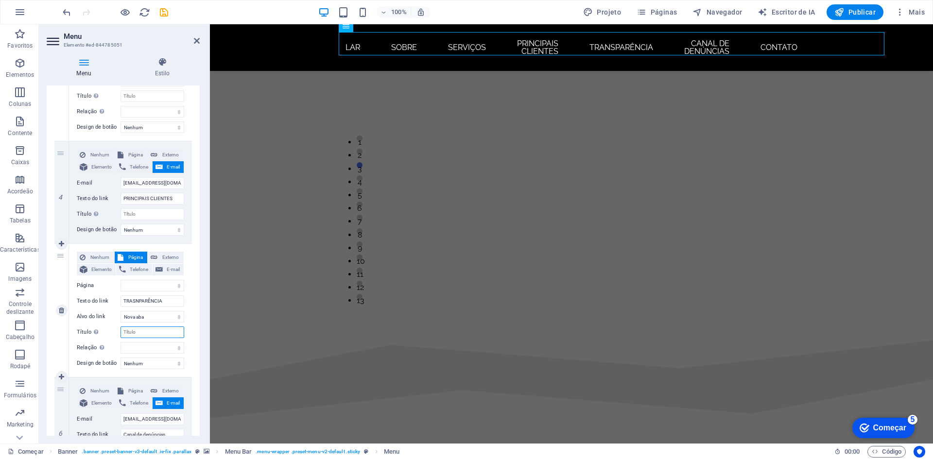
click at [151, 332] on input "Título A descrição adicional do link não deve ser igual ao texto do link. O tít…" at bounding box center [153, 333] width 64 height 12
select select
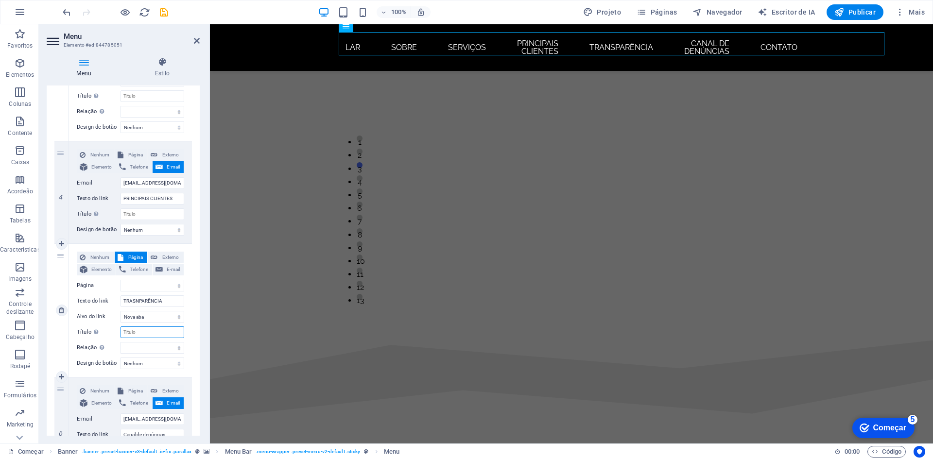
select select
click at [149, 333] on input "Título A descrição adicional do link não deve ser igual ao texto do link. O tít…" at bounding box center [153, 333] width 64 height 12
click at [131, 349] on select "alternar autor marcador de página externo ajuda licença próximo nofollow norefe…" at bounding box center [153, 348] width 64 height 12
click at [155, 363] on select "Nenhum Padrão Primário Secundário" at bounding box center [153, 364] width 64 height 12
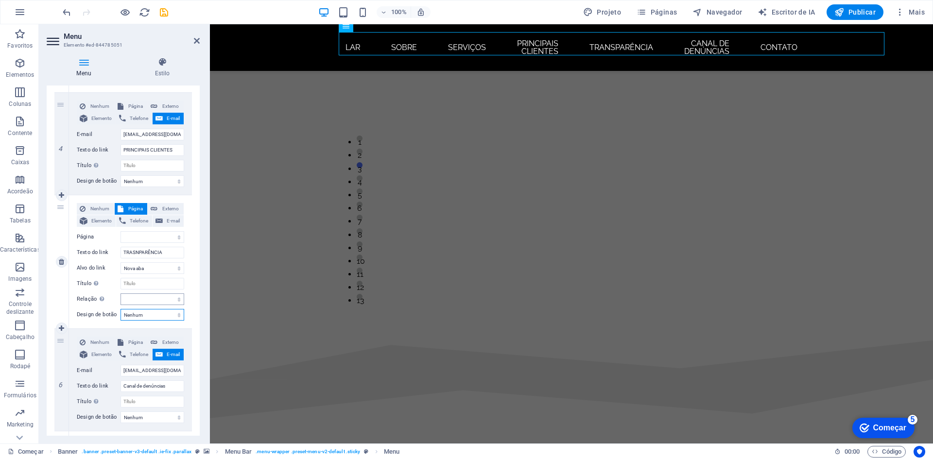
scroll to position [535, 0]
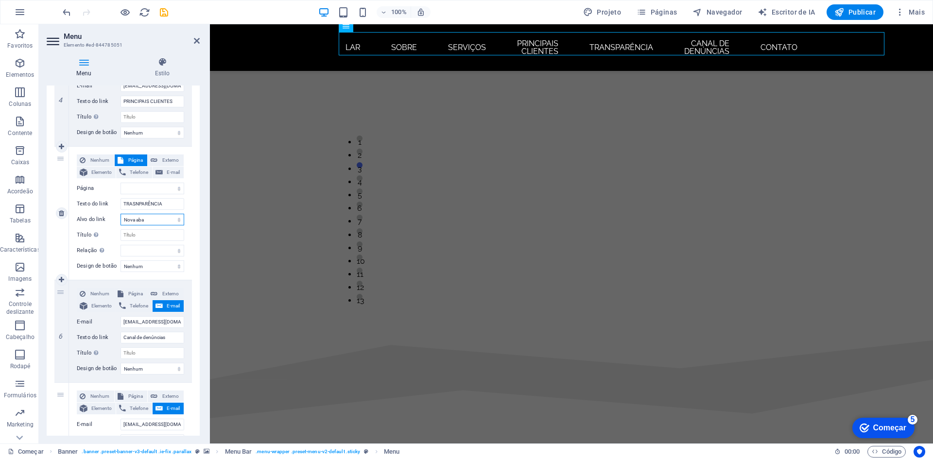
click at [152, 221] on select "Nova aba Mesma aba Sobreposição" at bounding box center [153, 220] width 64 height 12
click at [121, 214] on select "Nova aba Mesma aba Sobreposição" at bounding box center [153, 220] width 64 height 12
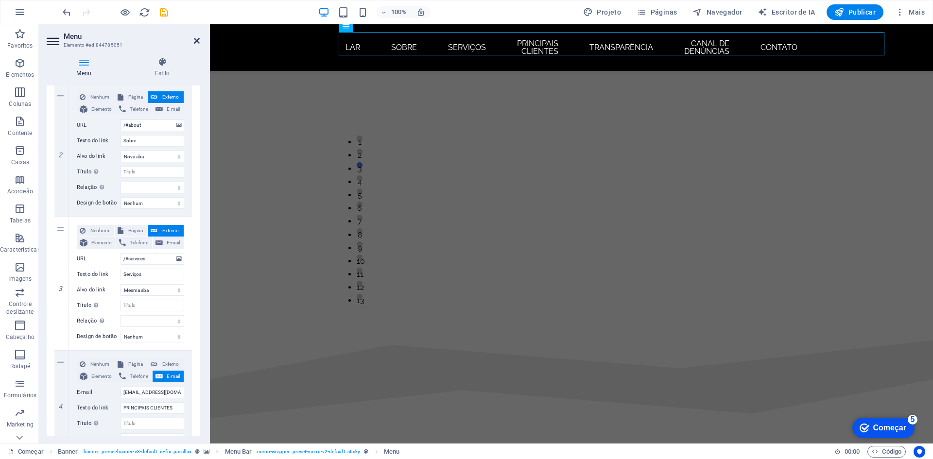
drag, startPoint x: 198, startPoint y: 45, endPoint x: 159, endPoint y: 19, distance: 46.4
click at [198, 45] on link at bounding box center [197, 41] width 6 height 8
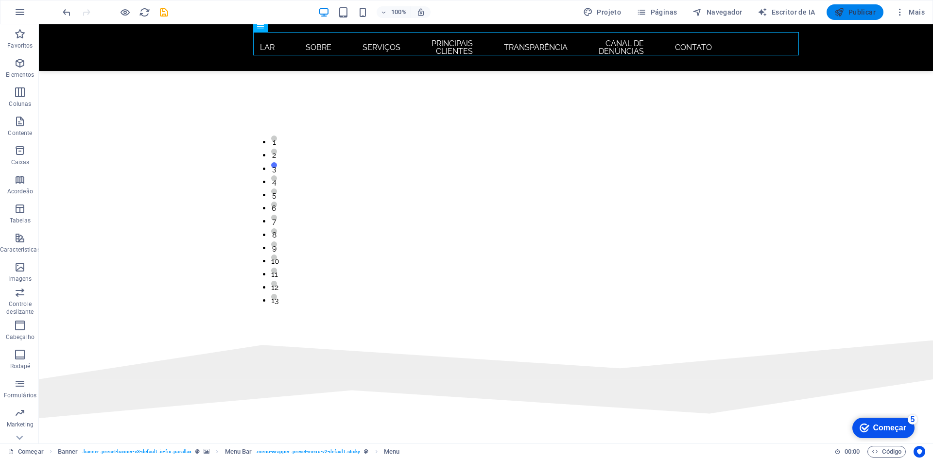
click at [868, 17] on button "Publicar" at bounding box center [855, 12] width 57 height 16
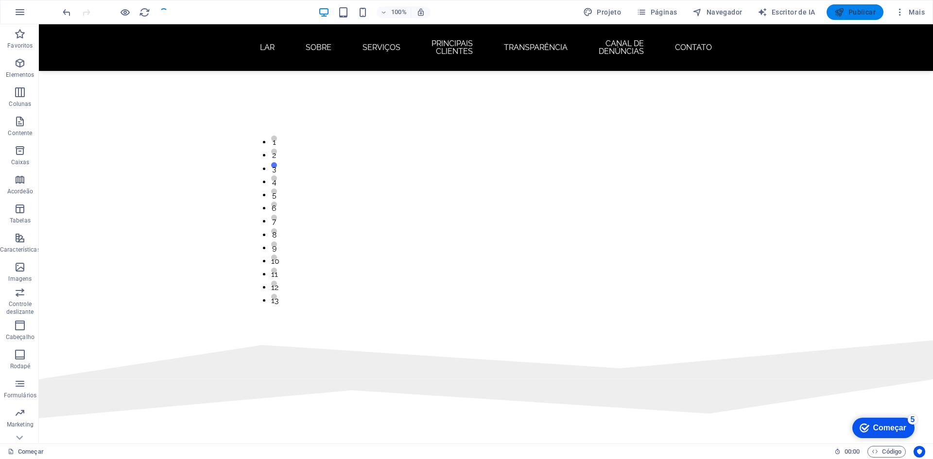
click at [854, 7] on span "Publicar" at bounding box center [855, 12] width 41 height 10
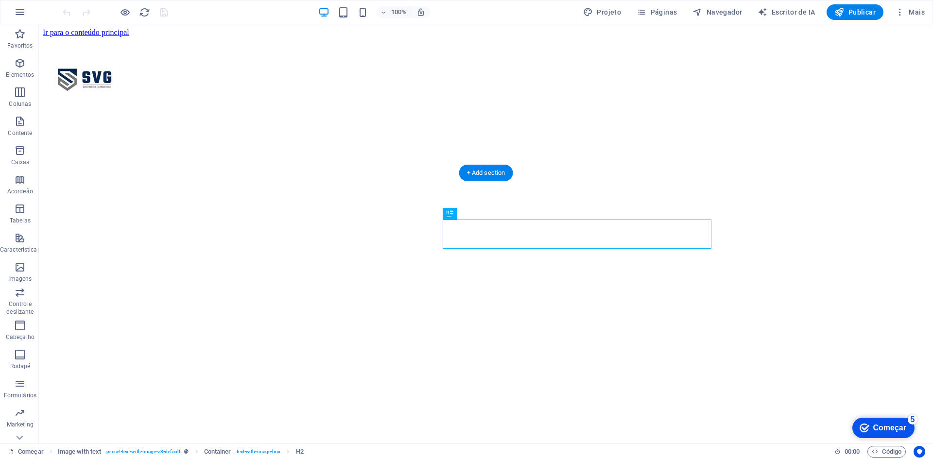
scroll to position [291, 0]
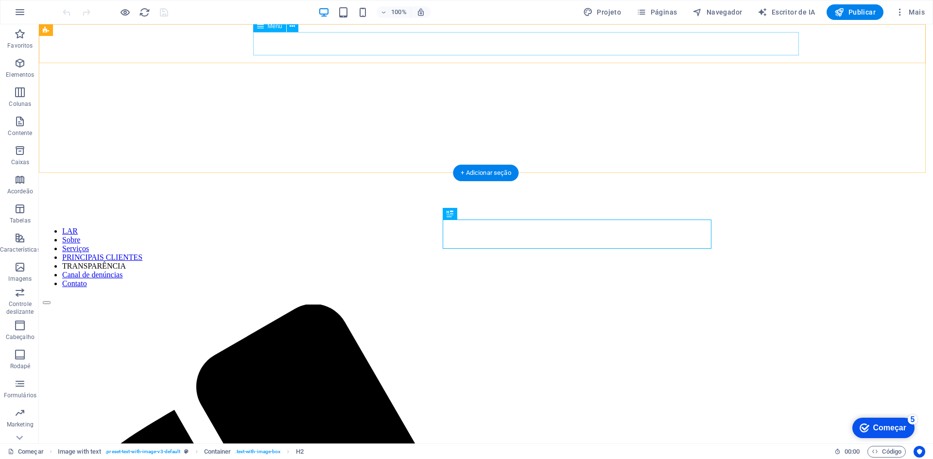
click at [527, 227] on nav "LAR Sobre Serviços PRINCIPAIS CLIENTES TRANSPARÊNCIA Canal de denúncias Contato" at bounding box center [486, 257] width 887 height 61
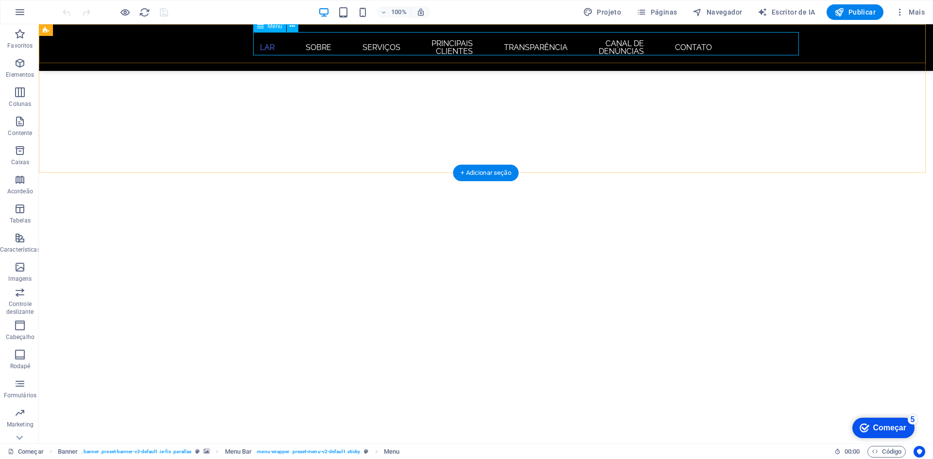
click at [471, 42] on nav "LAR Sobre Serviços PRINCIPAIS CLIENTES TRANSPARÊNCIA Canal de denúncias Contato" at bounding box center [486, 47] width 459 height 31
select select
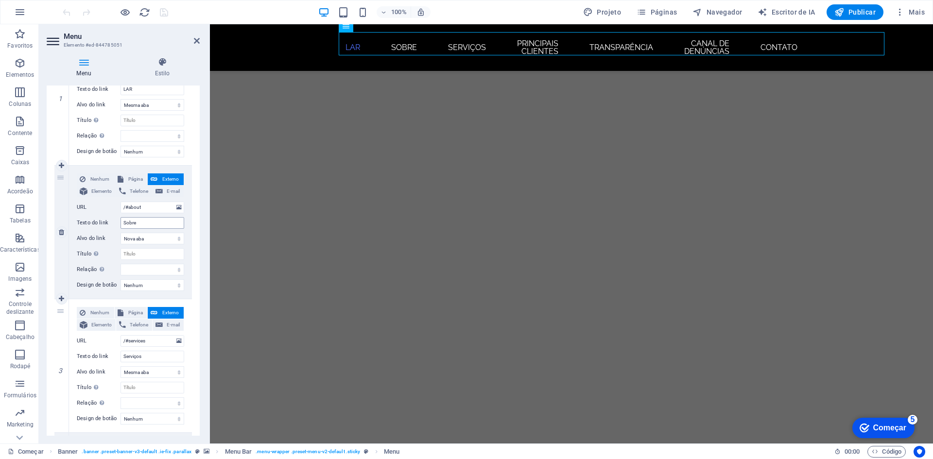
scroll to position [292, 0]
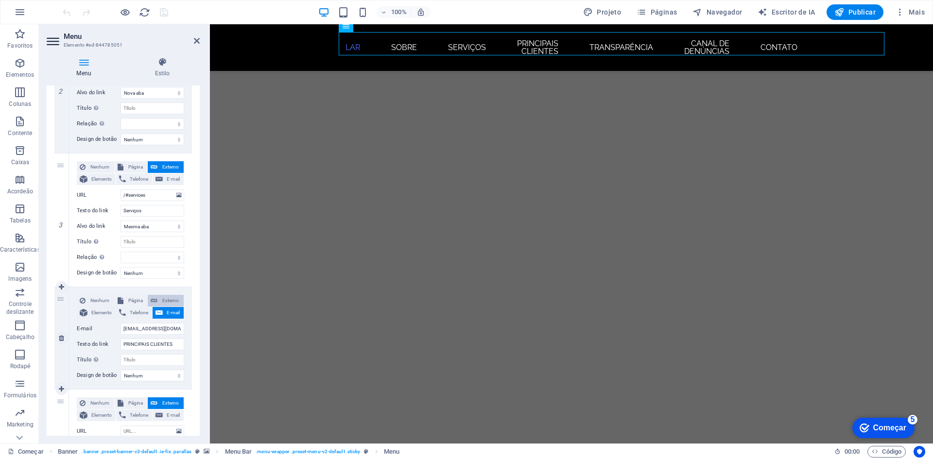
click at [166, 300] on font "Externo" at bounding box center [170, 300] width 17 height 5
select select
select select "blank"
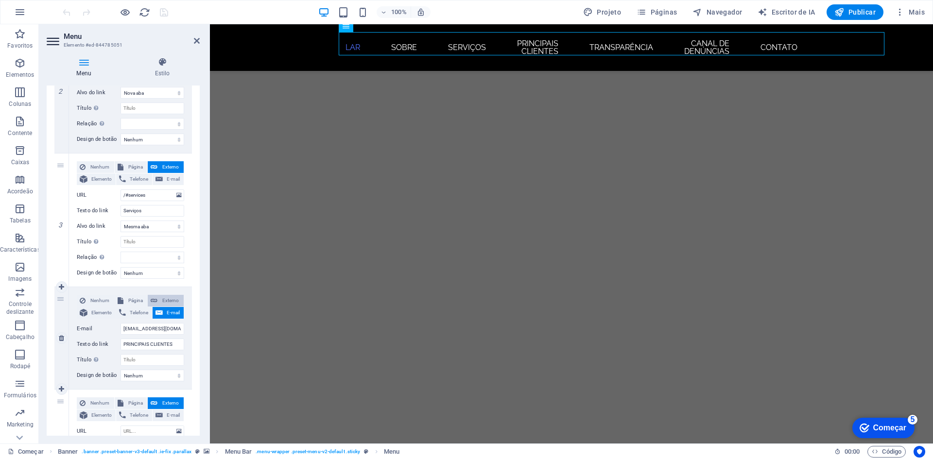
select select
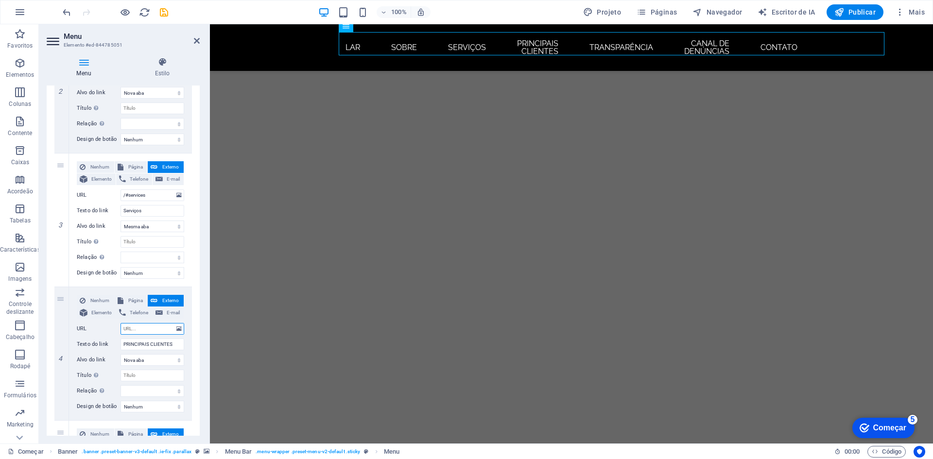
type input "/"
select select
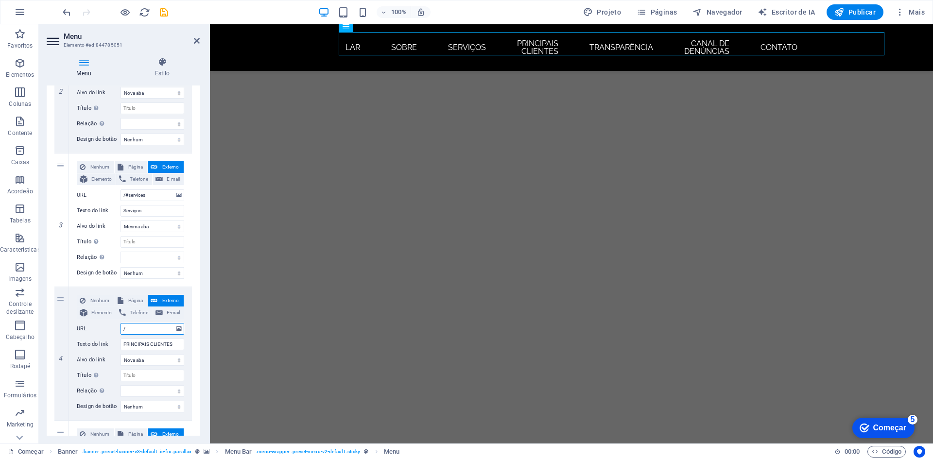
select select
type input "/#"
select select
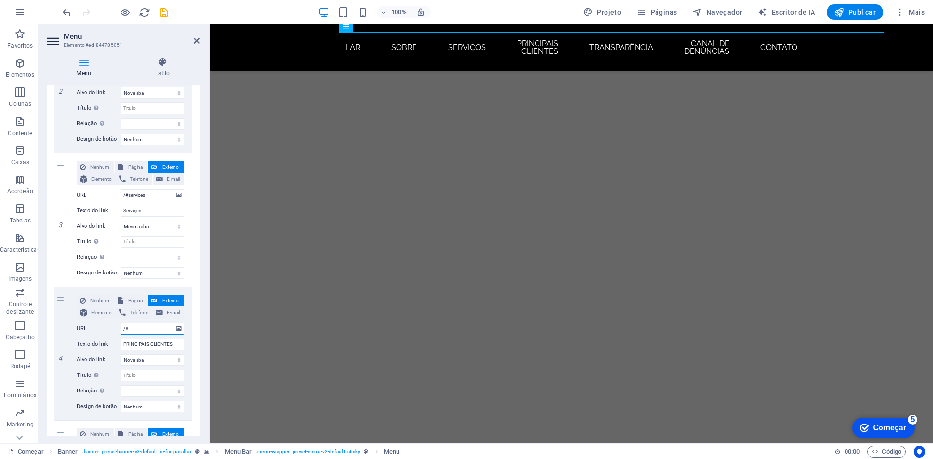
select select
type input "/#P"
select select
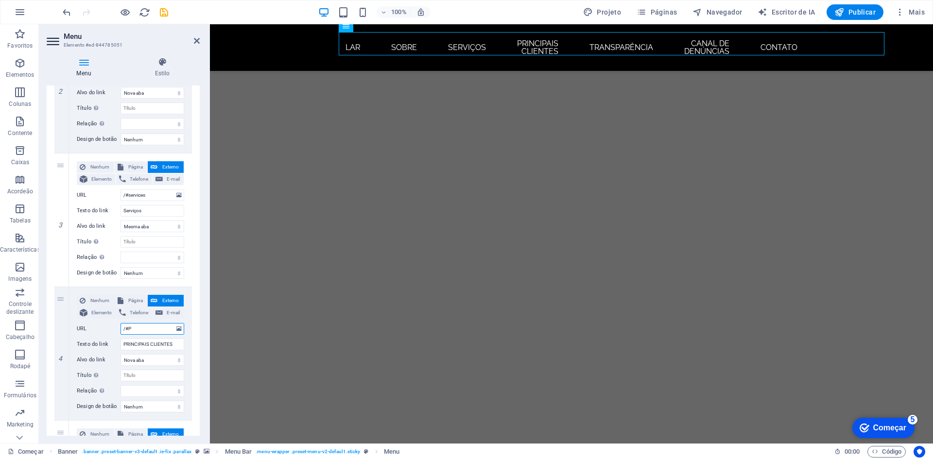
select select
type input "/#princi"
select select
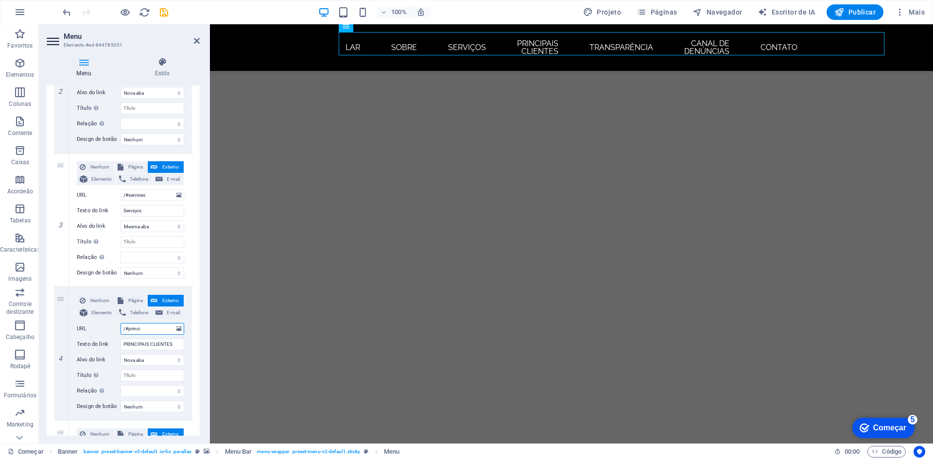
select select
type input "/#princip"
select select
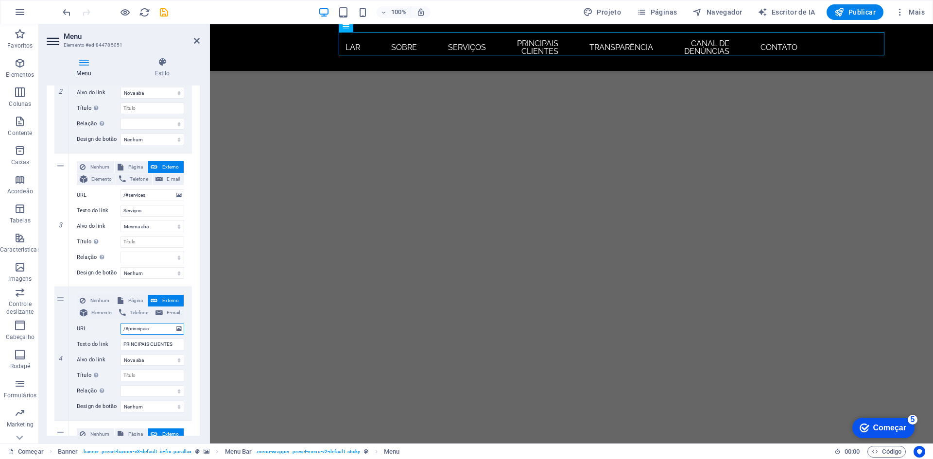
type input "/#principaisc"
select select
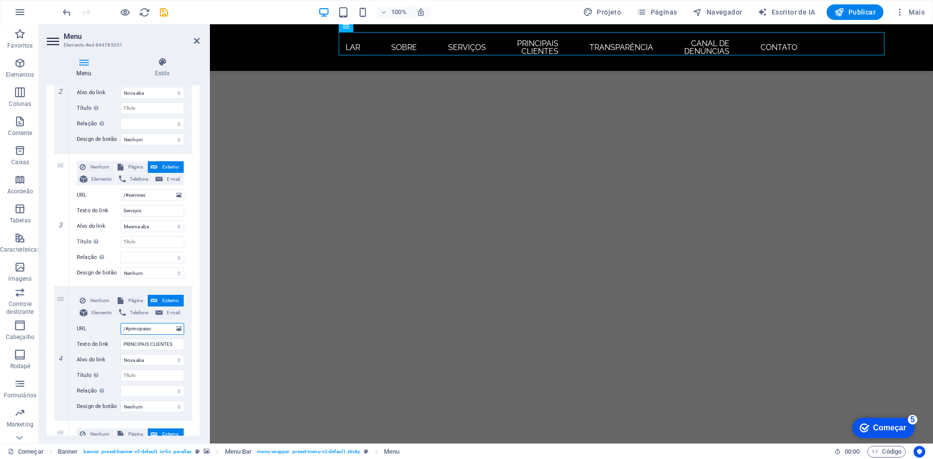
select select
type input "/#principaisclu"
select select
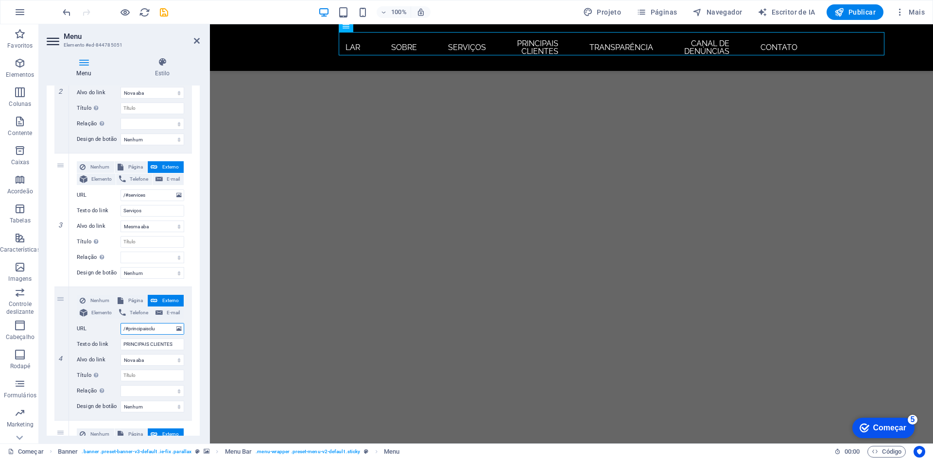
select select
type input "/#principais"
select select
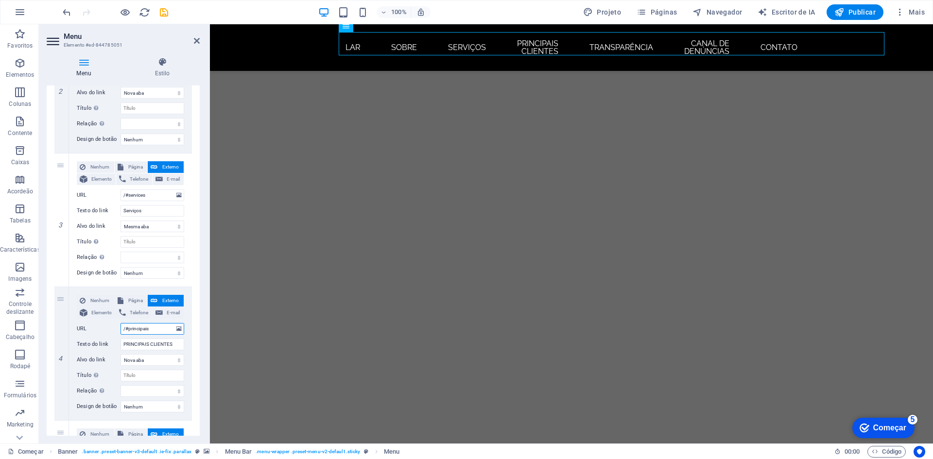
select select
type input "/#principaiscliebnt"
select select
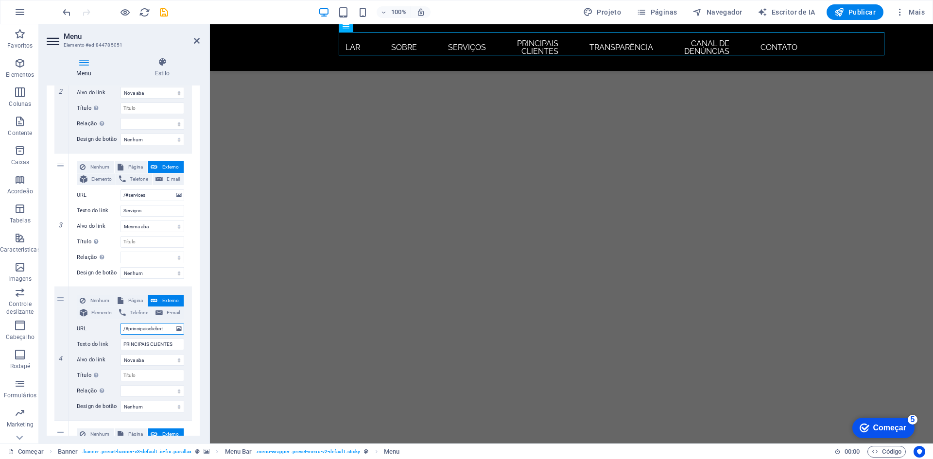
select select
type input "/#principaisclientes"
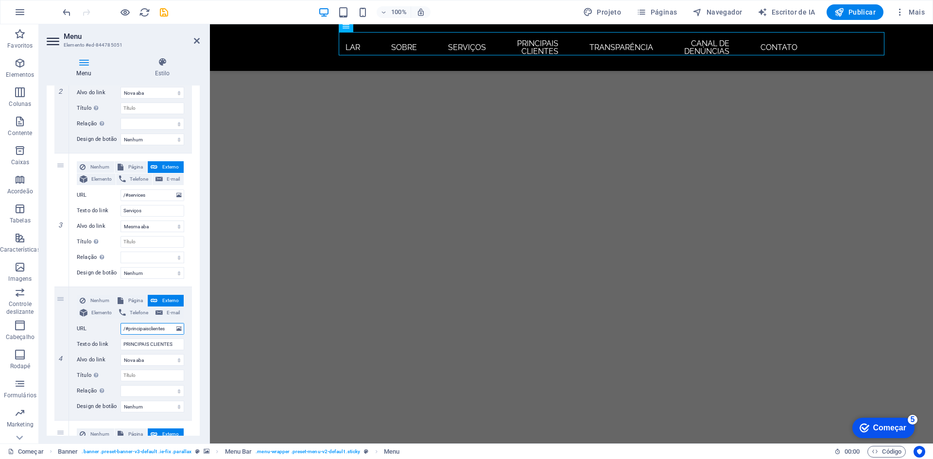
select select
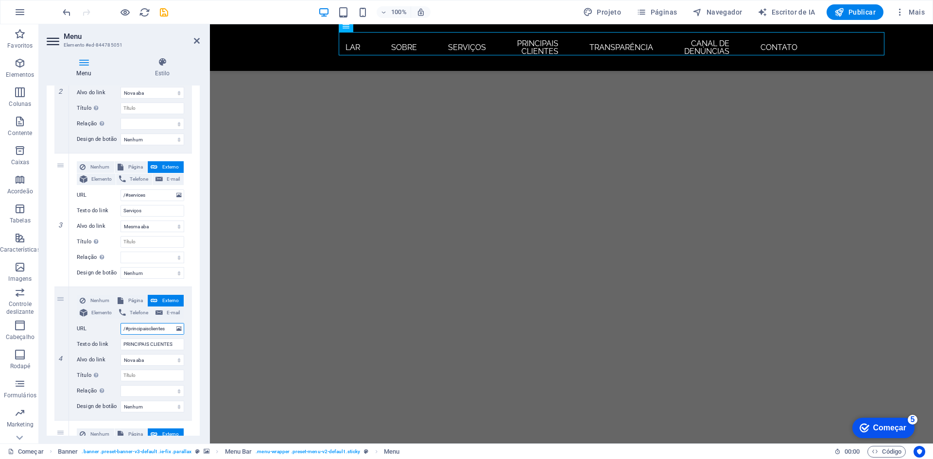
type input "/#principaisclientes"
click at [190, 369] on div "1 Nenhum Página Externo Elemento Telefone E-mail Página Começar Subpágina Aviso…" at bounding box center [123, 322] width 153 height 889
click at [139, 299] on font "Página" at bounding box center [135, 300] width 15 height 5
select select
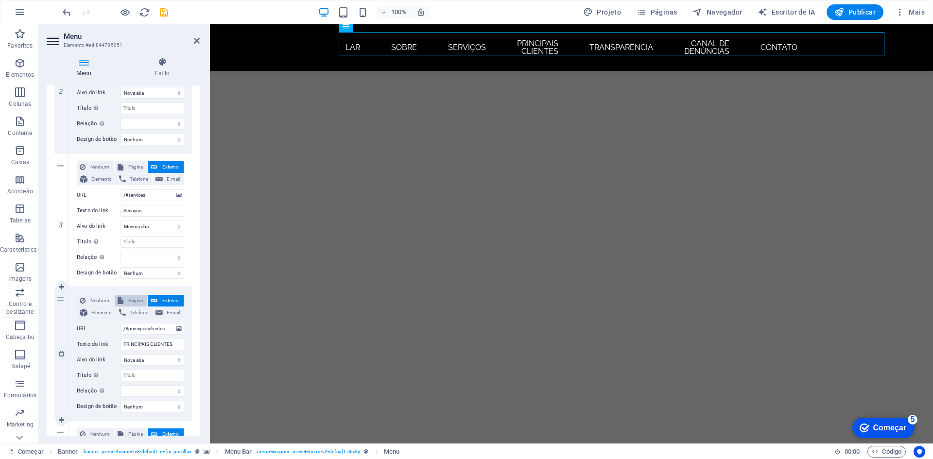
select select
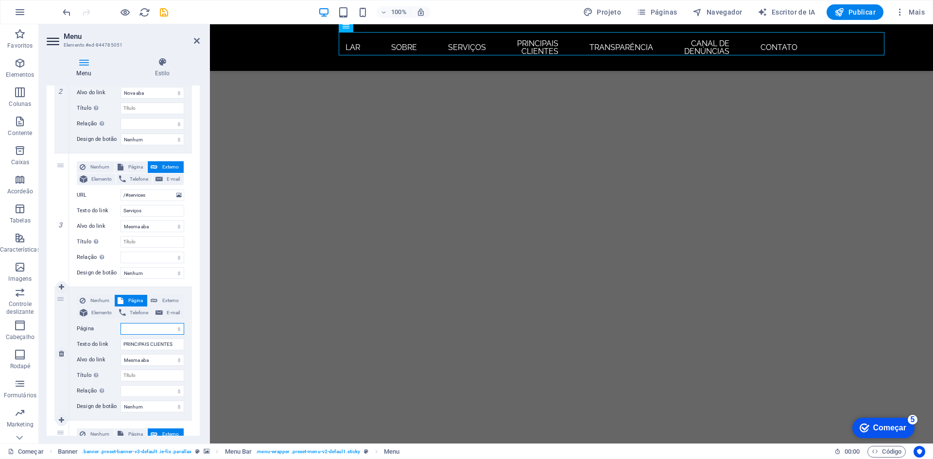
click at [160, 331] on select "Começar Subpágina Aviso Legal Privacidade" at bounding box center [153, 329] width 64 height 12
click at [169, 300] on font "Externo" at bounding box center [170, 300] width 17 height 5
select select
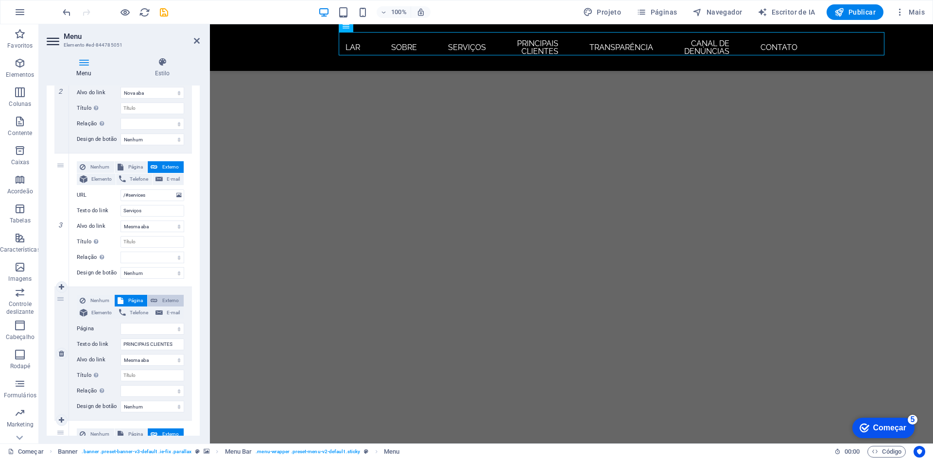
select select "blank"
select select
click at [190, 341] on div "1 Nenhum Página Externo Elemento Telefone E-mail Página Começar Subpágina Aviso…" at bounding box center [123, 322] width 153 height 889
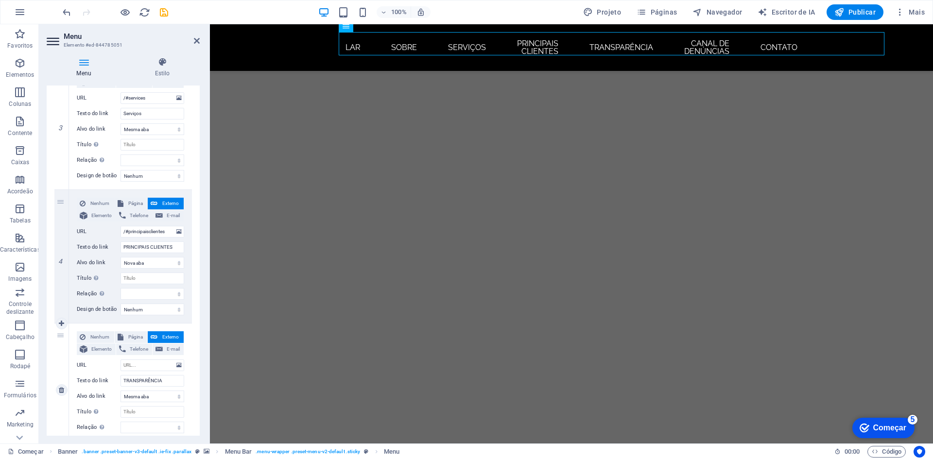
scroll to position [437, 0]
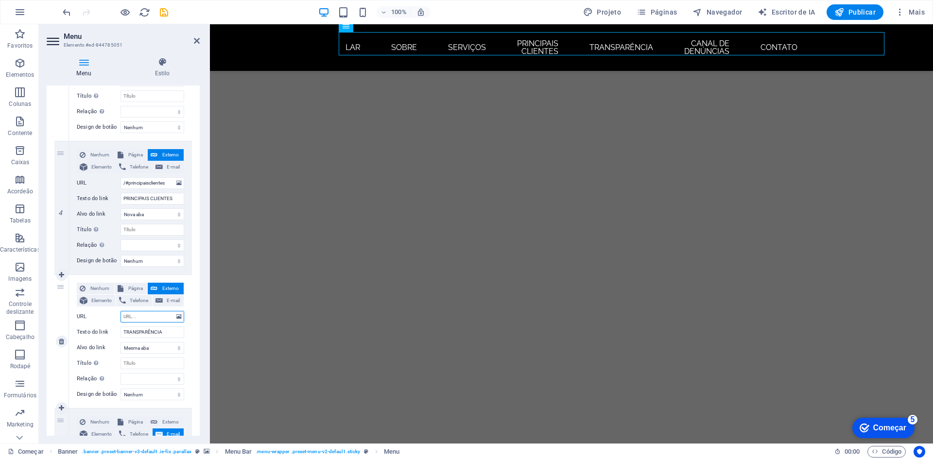
click at [151, 316] on input "URL" at bounding box center [153, 317] width 64 height 12
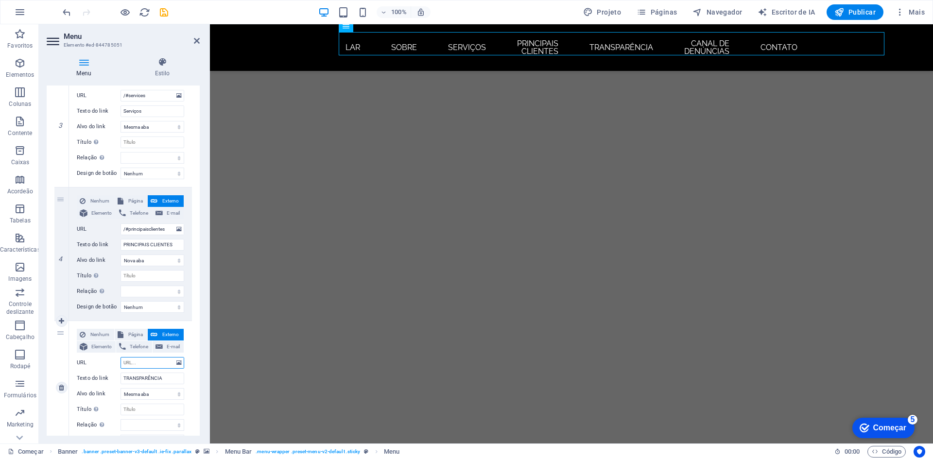
scroll to position [389, 0]
type input "/"
select select
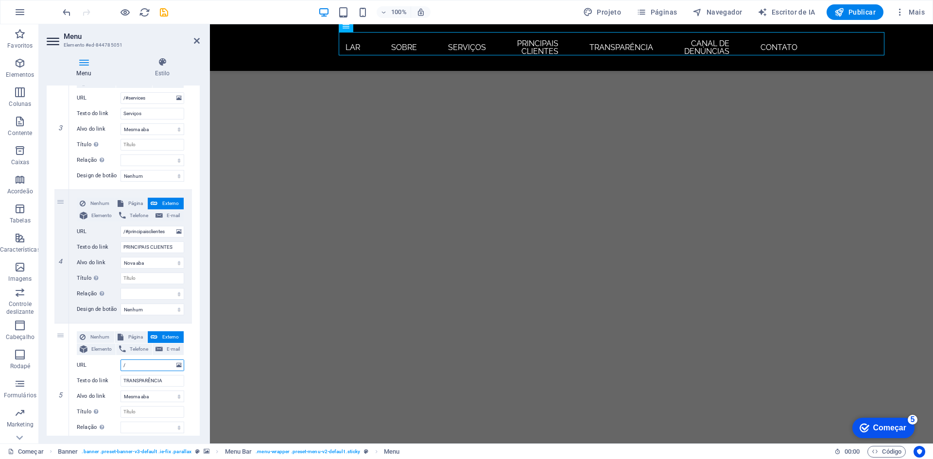
select select
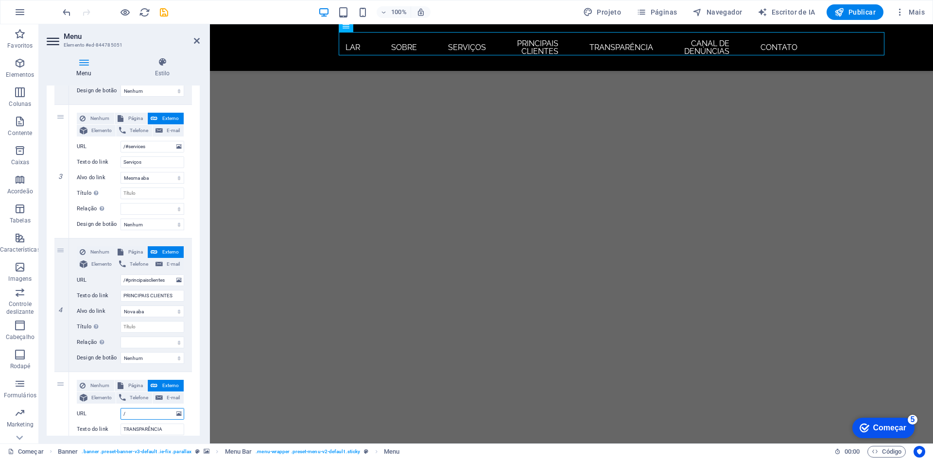
type input "/#"
select select
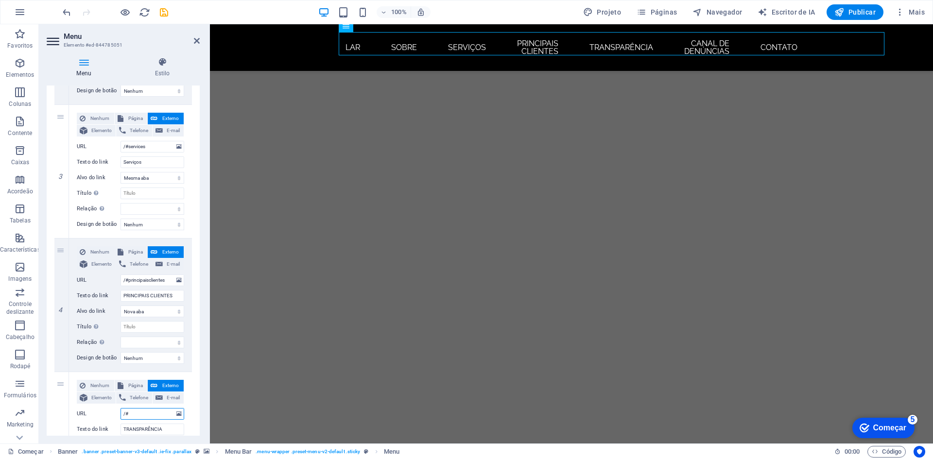
select select
click at [144, 410] on input "/#" at bounding box center [153, 414] width 64 height 12
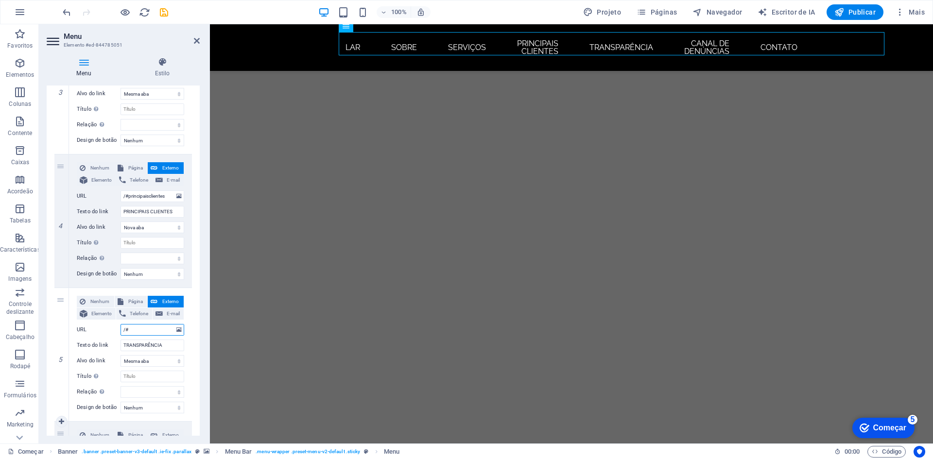
scroll to position [437, 0]
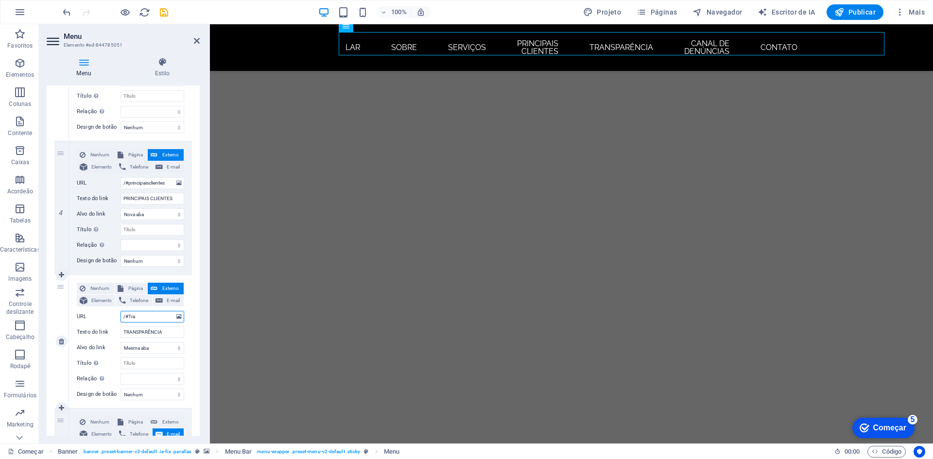
type input "/#Tran"
select select
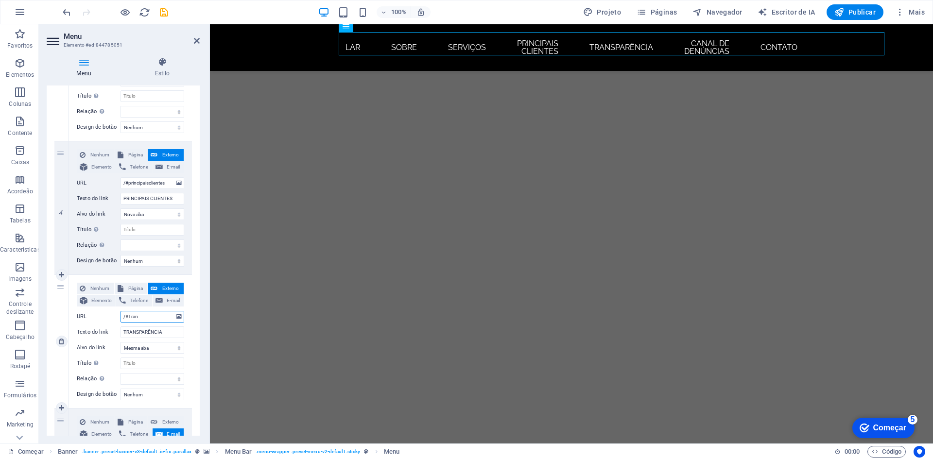
select select
type input "/#T"
select select
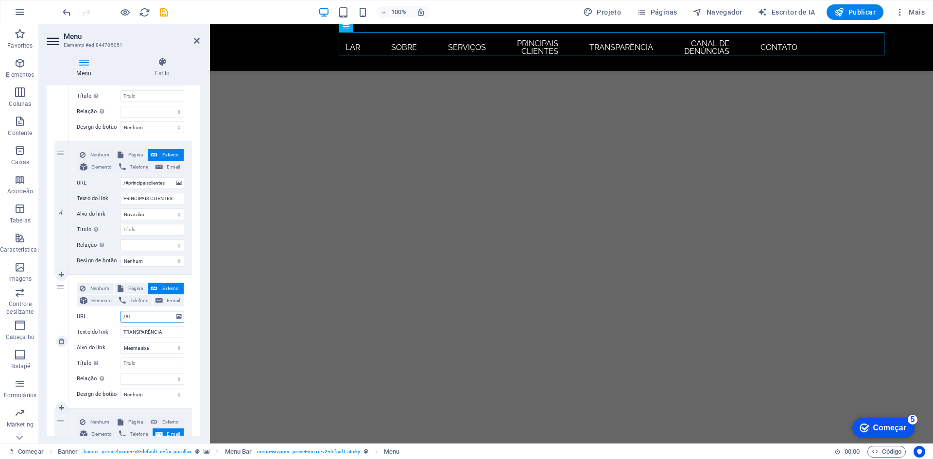
select select
type input "/#Trabs"
select select
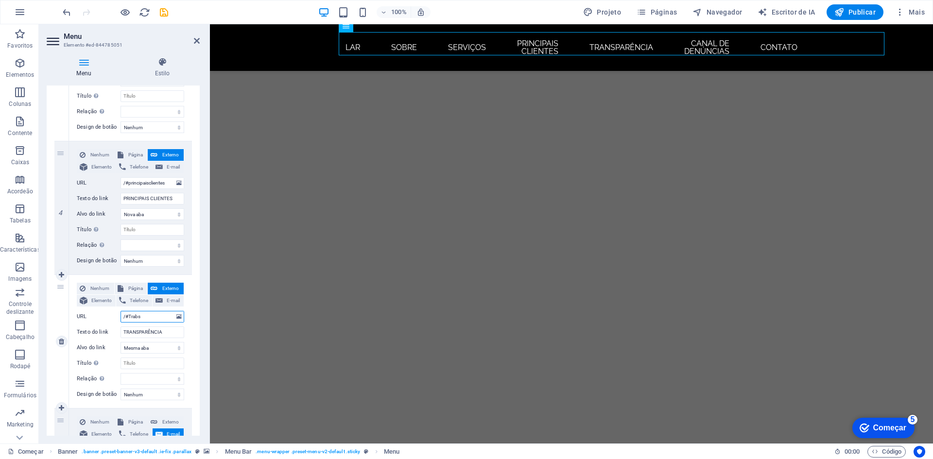
select select
type input "/#Tr"
select select
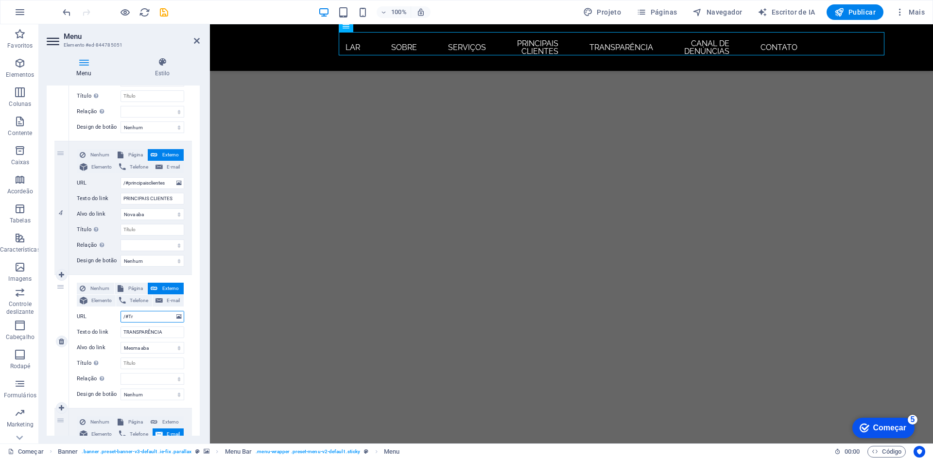
select select
type input "/#Tra"
select select
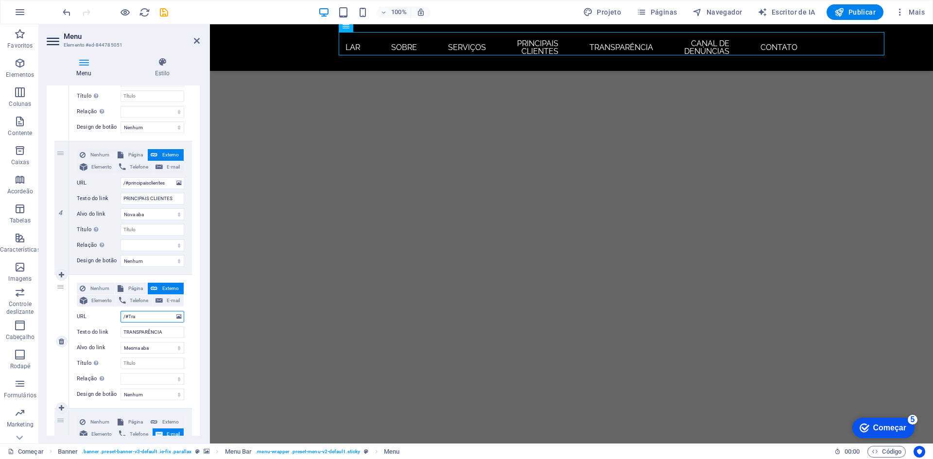
select select
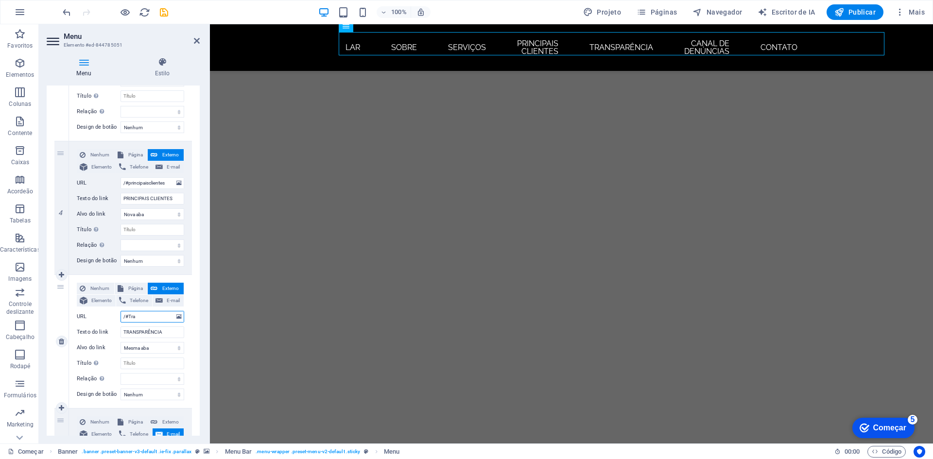
type input "/#Tran"
select select
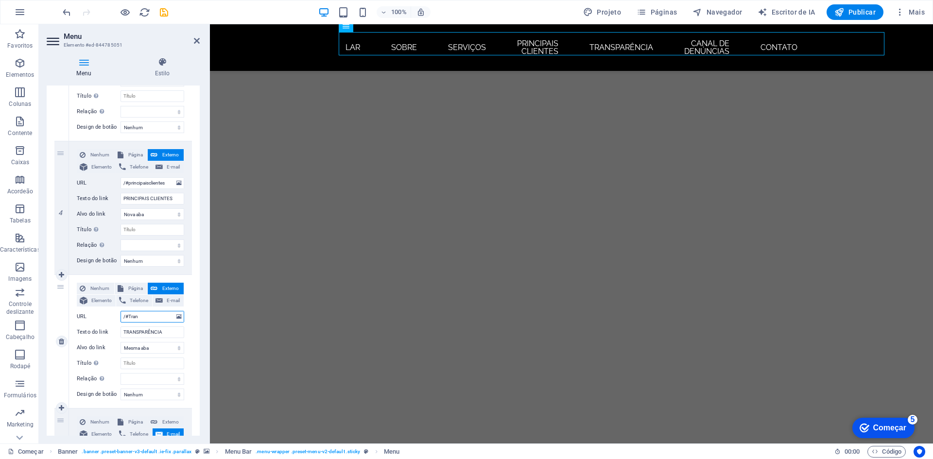
type input "/#Trans"
select select
type input "/#Transpa"
select select
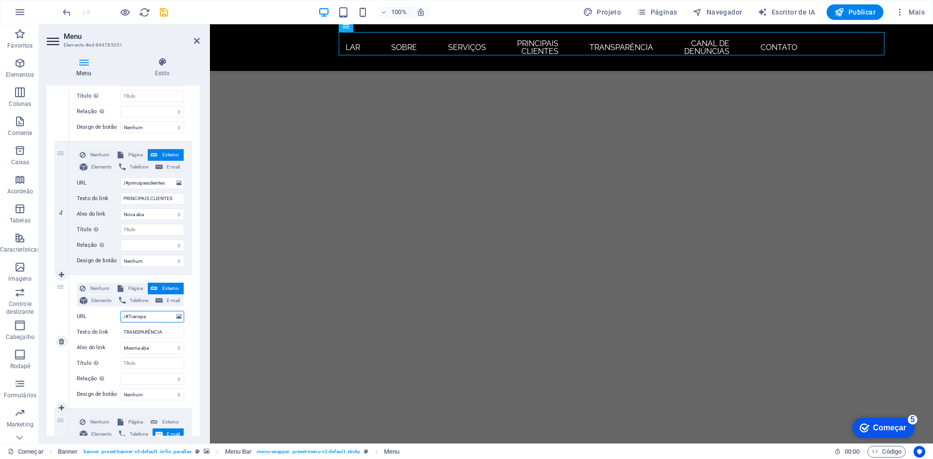
select select
type input "/#Transpar"
select select
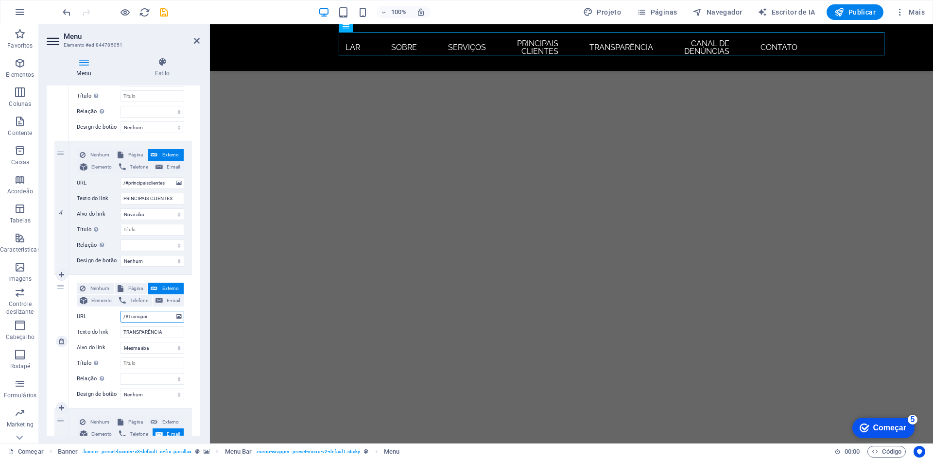
select select
type input "/#Transpare"
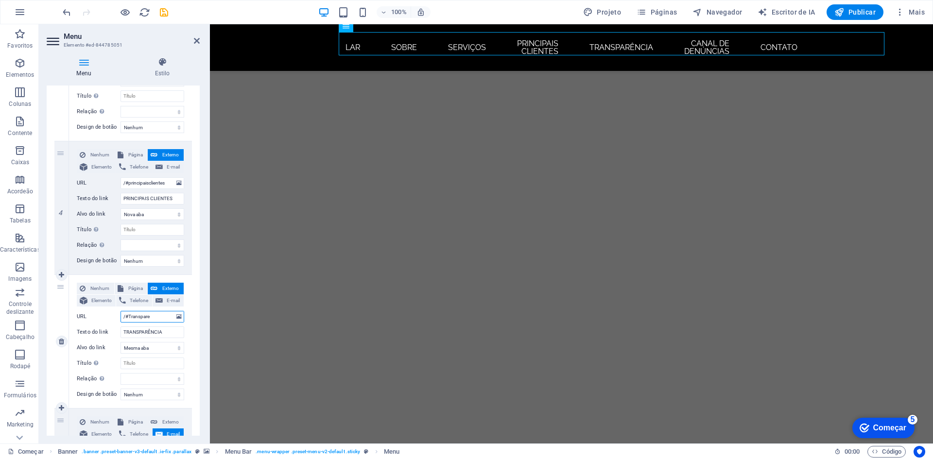
select select
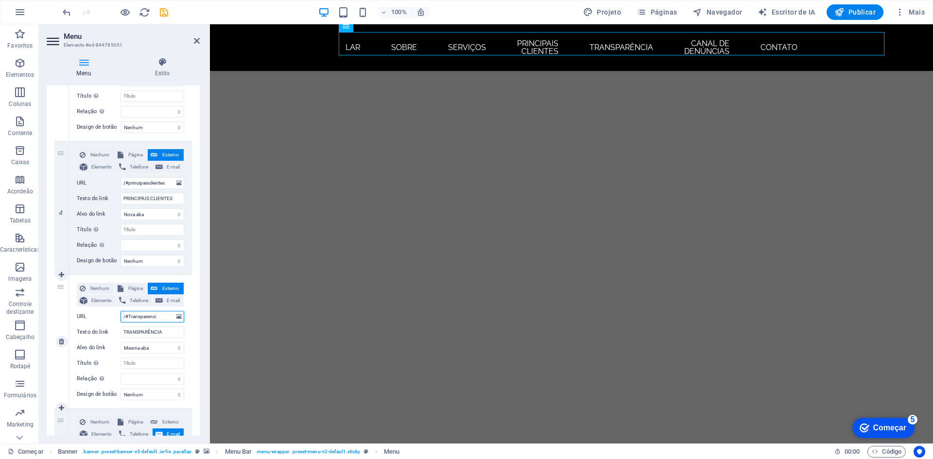
type input "/#Transparencia"
select select
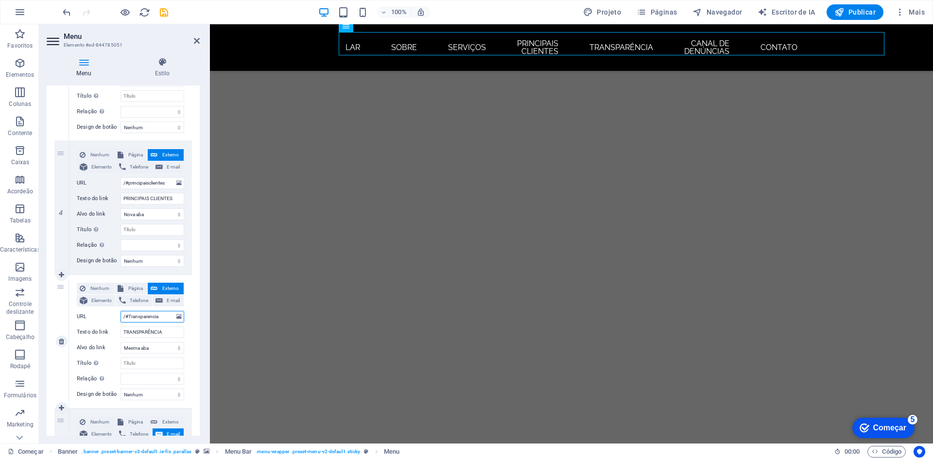
select select
type input "/#Transparencia"
click at [194, 348] on div "1 Nenhum Página Externo Elemento Telefone E-mail Página Começar Subpágina Aviso…" at bounding box center [123, 177] width 153 height 889
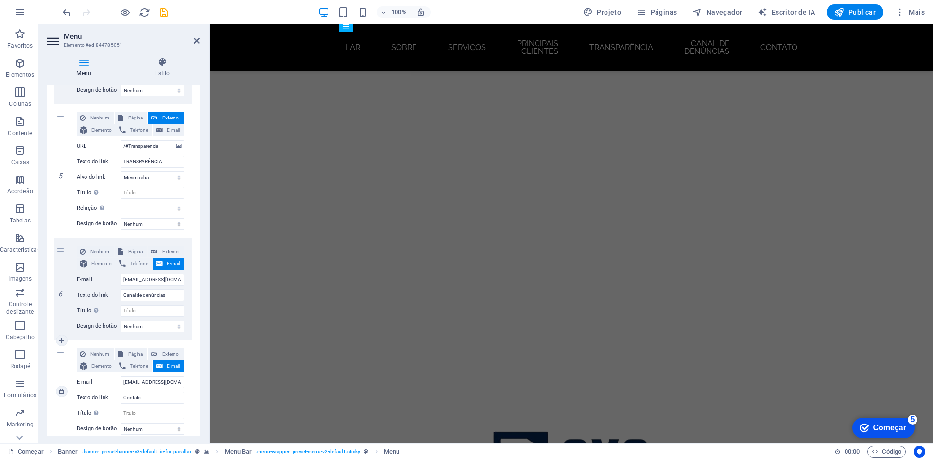
scroll to position [632, 0]
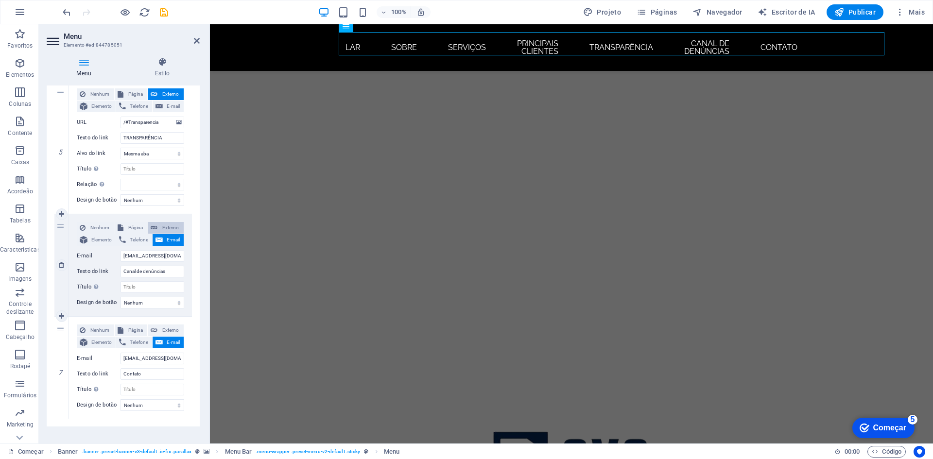
click at [160, 229] on span "Externo" at bounding box center [170, 228] width 20 height 12
select select
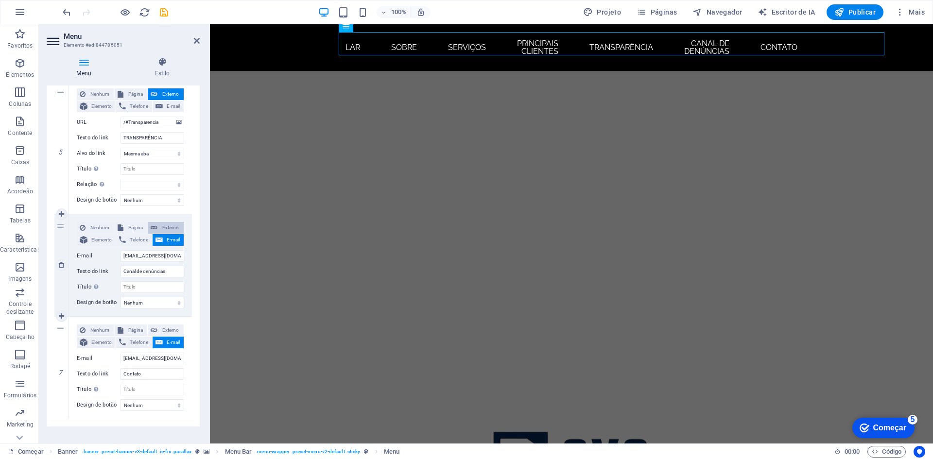
select select
select select "blank"
select select
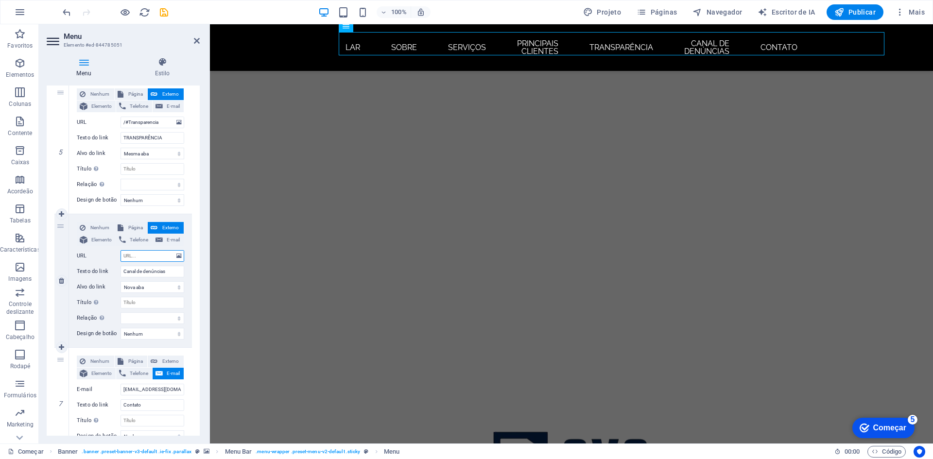
click at [146, 258] on input "URL" at bounding box center [153, 256] width 64 height 12
type input "/"
select select
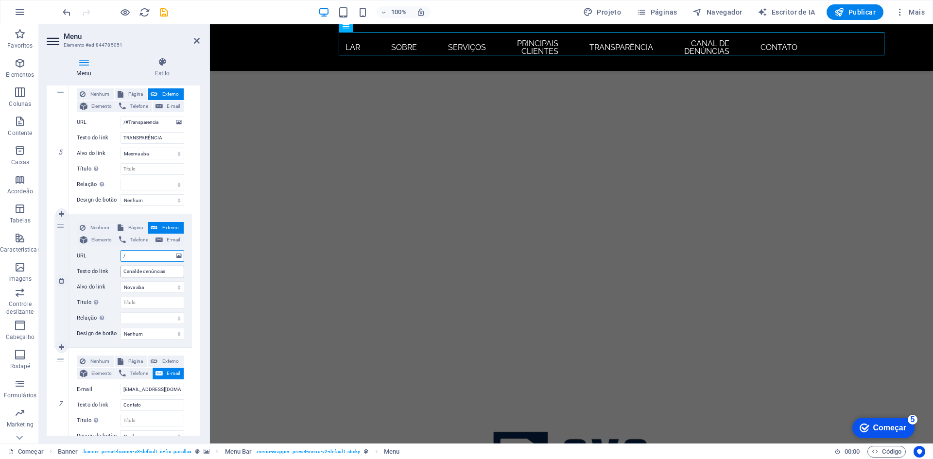
select select
type input "/#"
select select
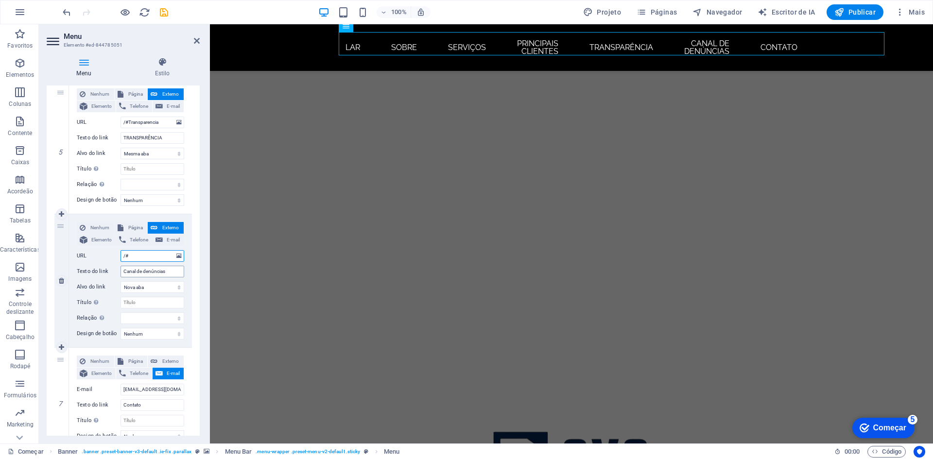
select select
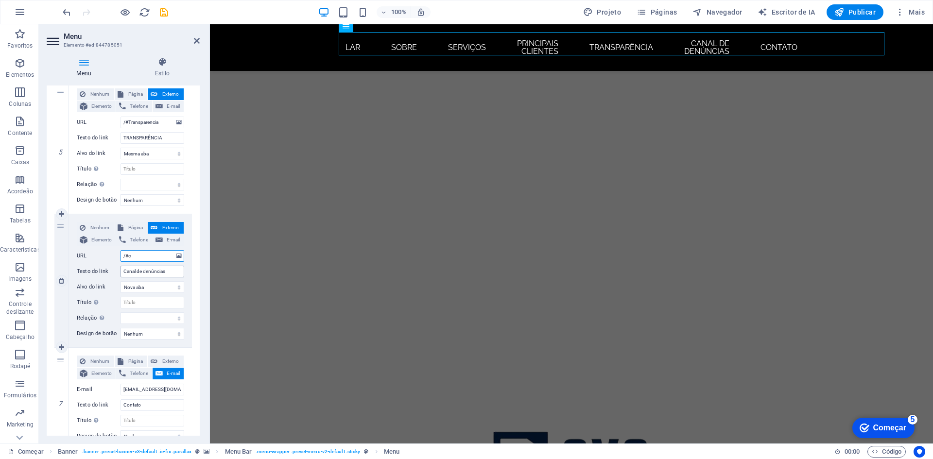
type input "/#ca"
select select
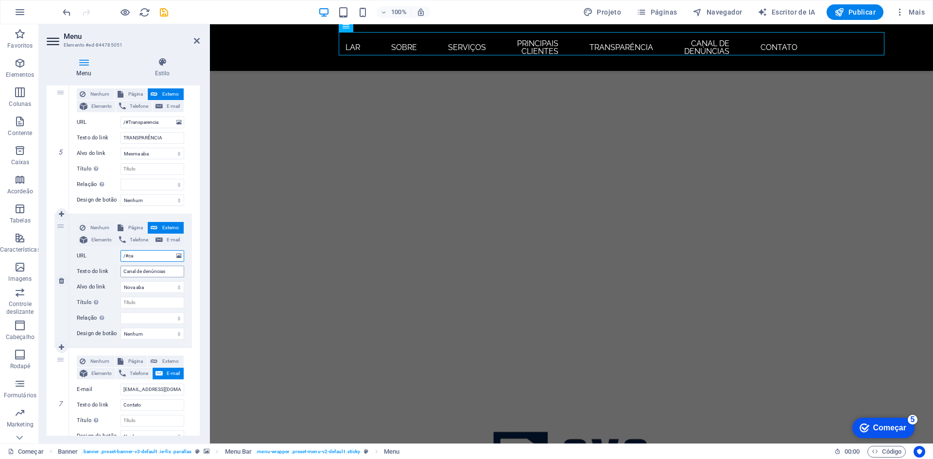
select select
type input "/#canaldeden"
select select
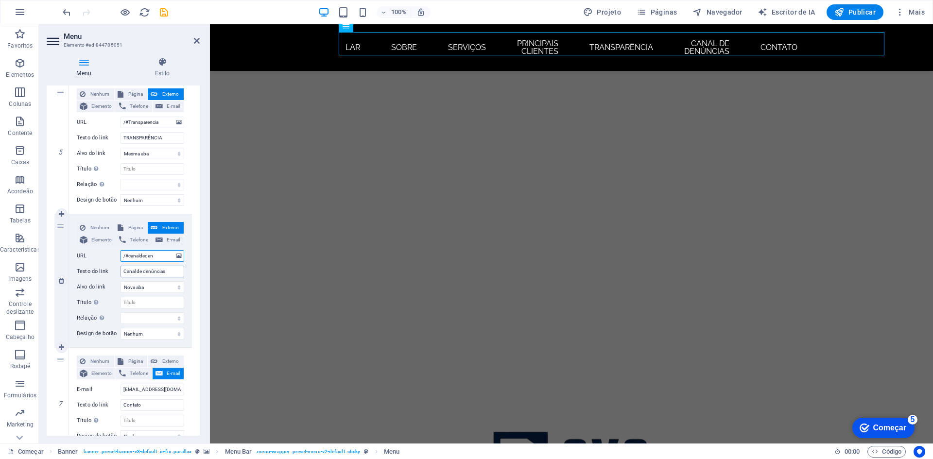
select select
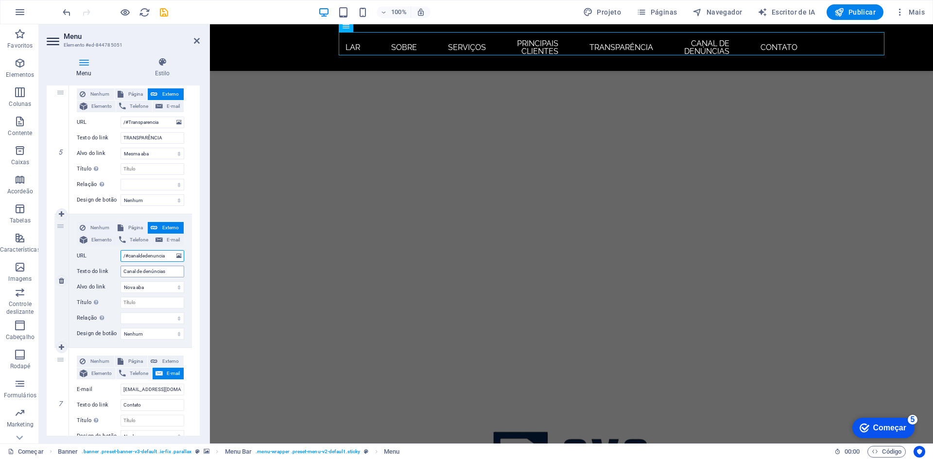
type input "/#canaldedenuncias"
select select
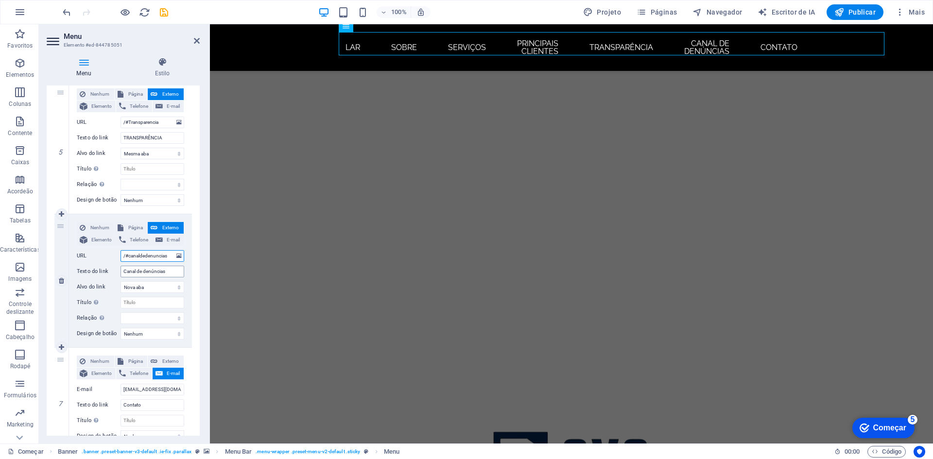
select select
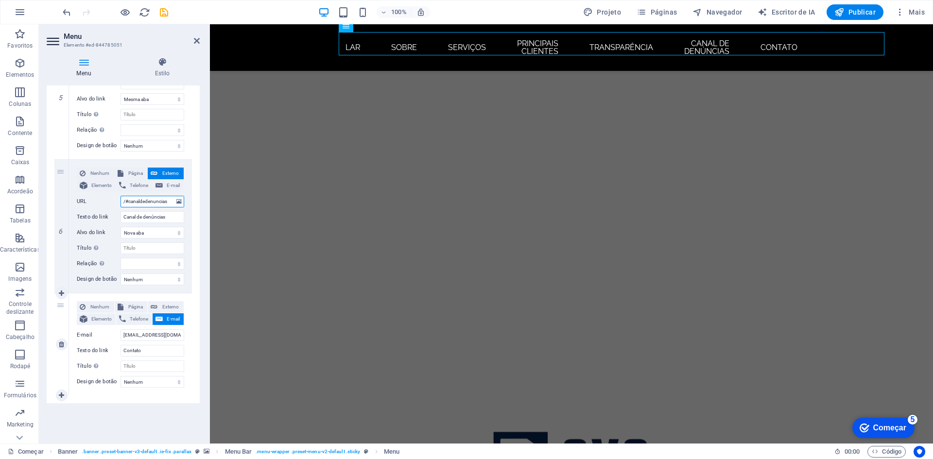
scroll to position [688, 0]
type input "/#canaldedenuncias"
click at [174, 305] on font "Externo" at bounding box center [170, 305] width 17 height 5
select select
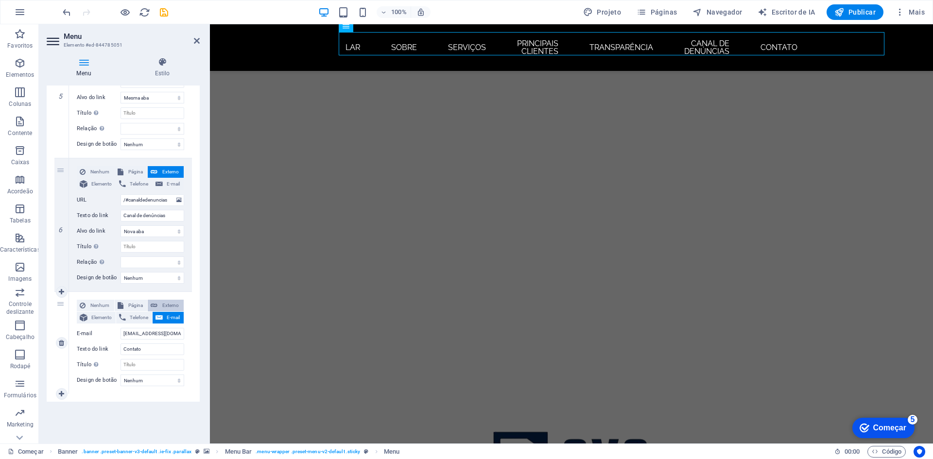
select select
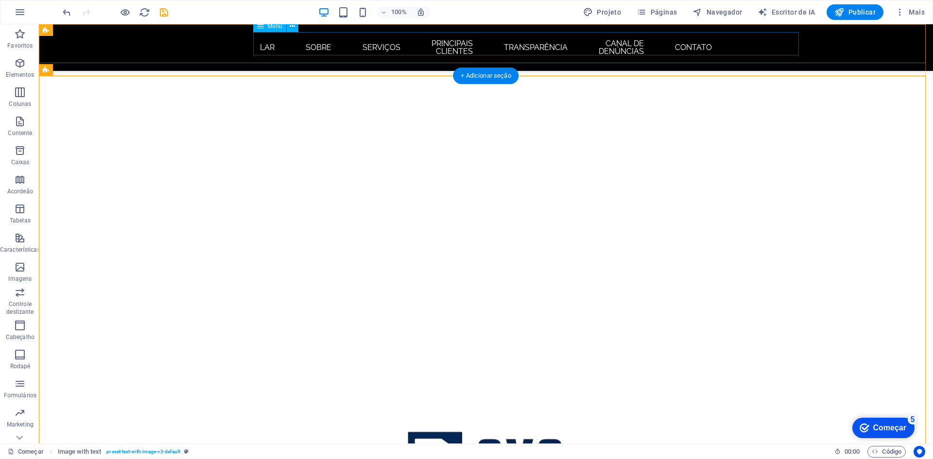
click at [584, 43] on nav "LAR Sobre Serviços PRINCIPAIS CLIENTES TRANSPARÊNCIA Canal de denúncias Contato" at bounding box center [486, 47] width 459 height 31
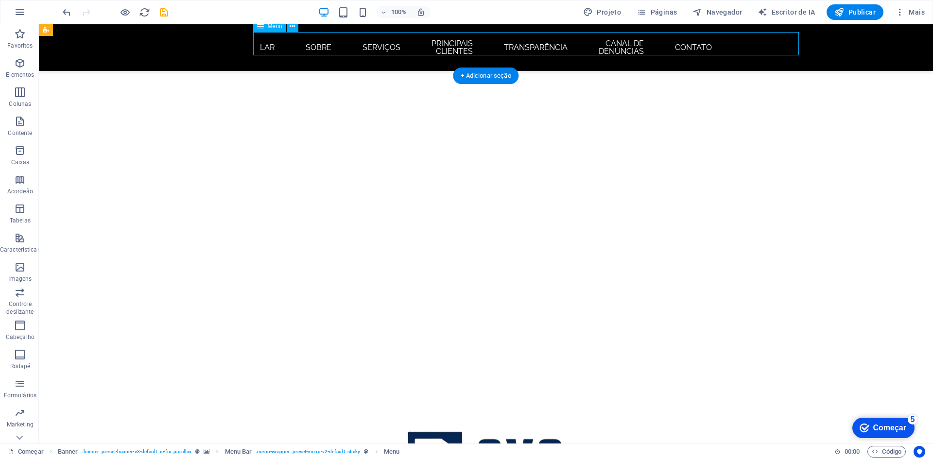
click at [570, 40] on nav "LAR Sobre Serviços PRINCIPAIS CLIENTES TRANSPARÊNCIA Canal de denúncias Contato" at bounding box center [486, 47] width 459 height 31
click at [399, 40] on nav "LAR Sobre Serviços PRINCIPAIS CLIENTES TRANSPARÊNCIA Canal de denúncias Contato" at bounding box center [486, 47] width 459 height 31
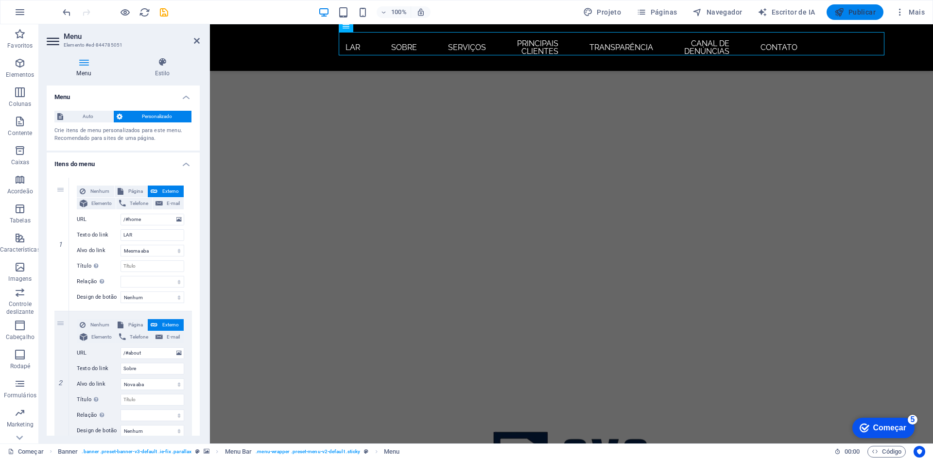
click at [854, 12] on font "Publicar" at bounding box center [862, 12] width 27 height 8
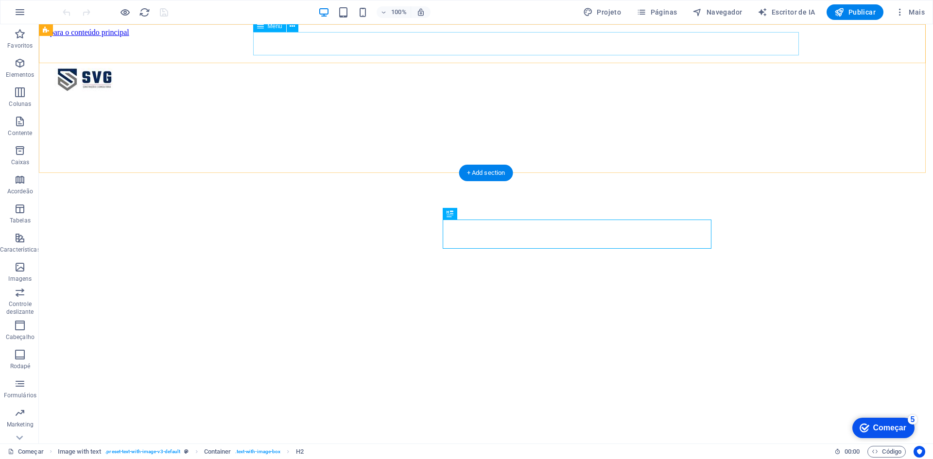
scroll to position [291, 0]
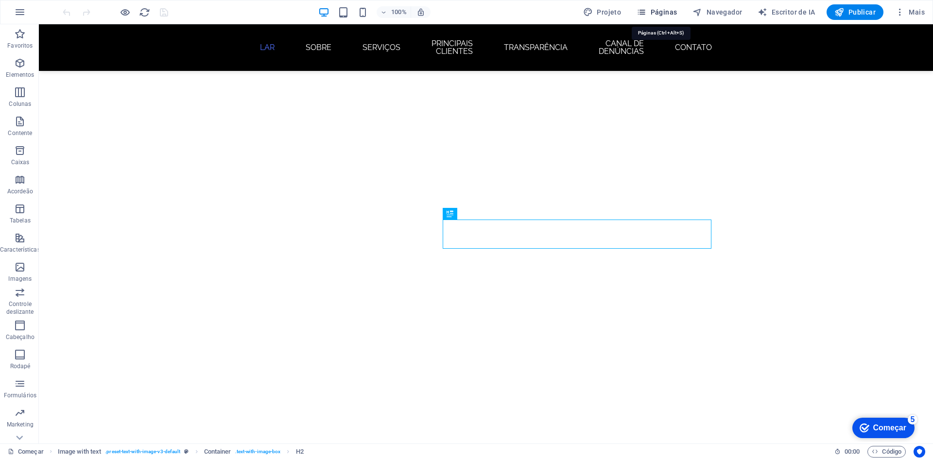
click at [659, 12] on font "Páginas" at bounding box center [664, 12] width 27 height 8
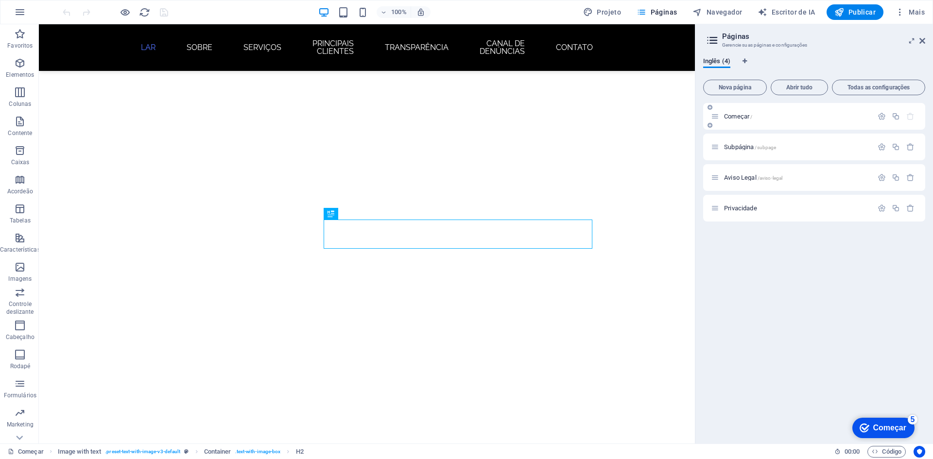
click at [763, 118] on p "Começar /" at bounding box center [797, 116] width 146 height 6
click at [739, 118] on font "Começar" at bounding box center [736, 116] width 25 height 7
click at [782, 118] on p "Começar /" at bounding box center [797, 116] width 146 height 6
click at [748, 145] on font "Subpágina" at bounding box center [739, 146] width 30 height 7
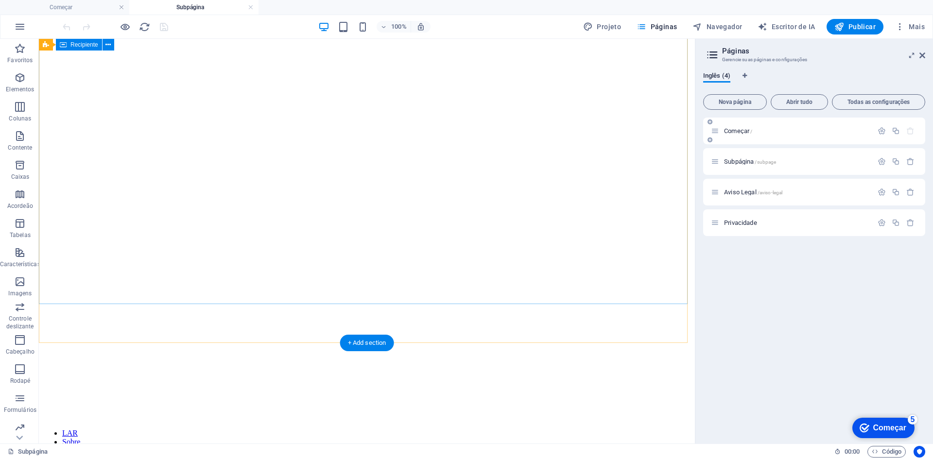
scroll to position [0, 0]
click at [759, 134] on div "Começar /" at bounding box center [792, 130] width 162 height 11
click at [737, 128] on font "Começar" at bounding box center [736, 130] width 25 height 7
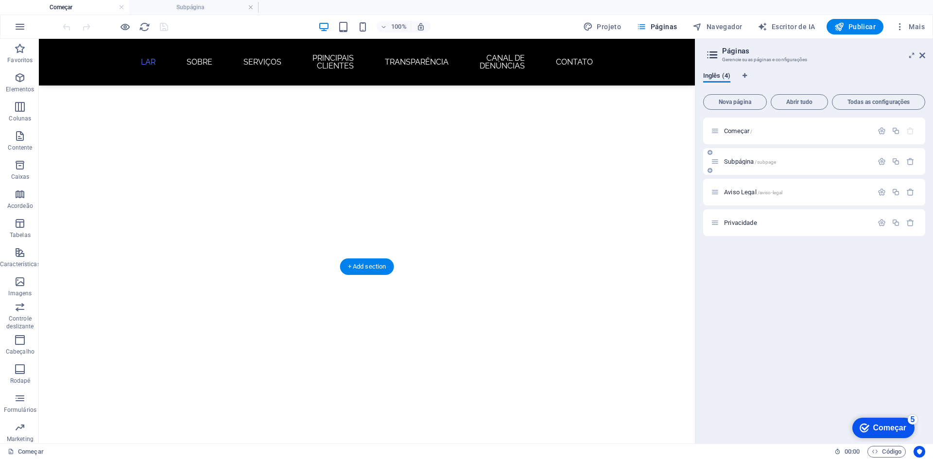
scroll to position [194, 0]
click at [744, 166] on div "Subpágina /subpage" at bounding box center [792, 161] width 162 height 11
click at [744, 159] on font "Subpágina" at bounding box center [739, 161] width 30 height 7
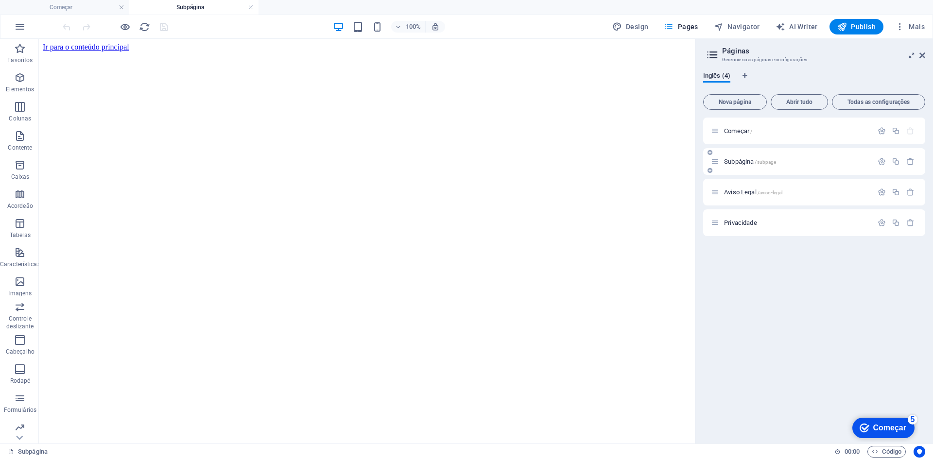
scroll to position [0, 0]
click at [745, 159] on font "Subpágina" at bounding box center [739, 161] width 30 height 7
click at [881, 162] on icon "button" at bounding box center [882, 161] width 8 height 8
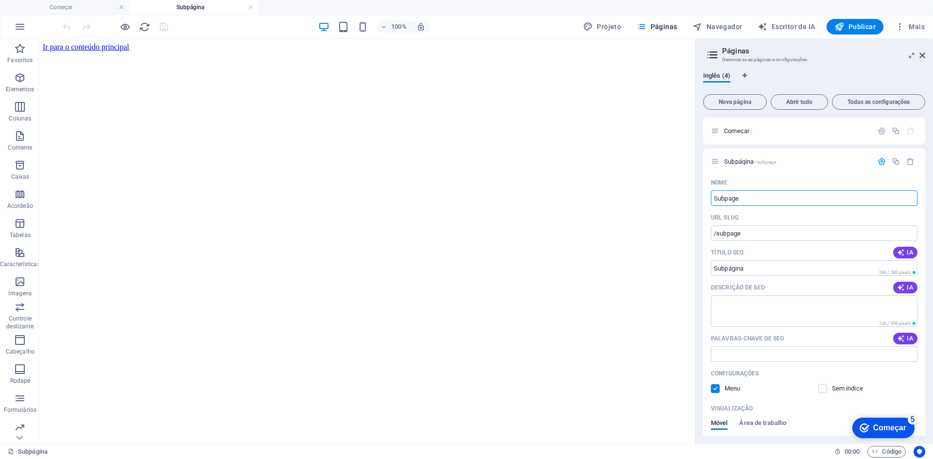
drag, startPoint x: 763, startPoint y: 202, endPoint x: 701, endPoint y: 197, distance: 61.5
click at [701, 197] on div "Inglês (4) Nova página Abrir tudo Todas as configurações Começar / Subpágina /s…" at bounding box center [815, 254] width 238 height 380
type input "tras"
type input "/"
type input "tra"
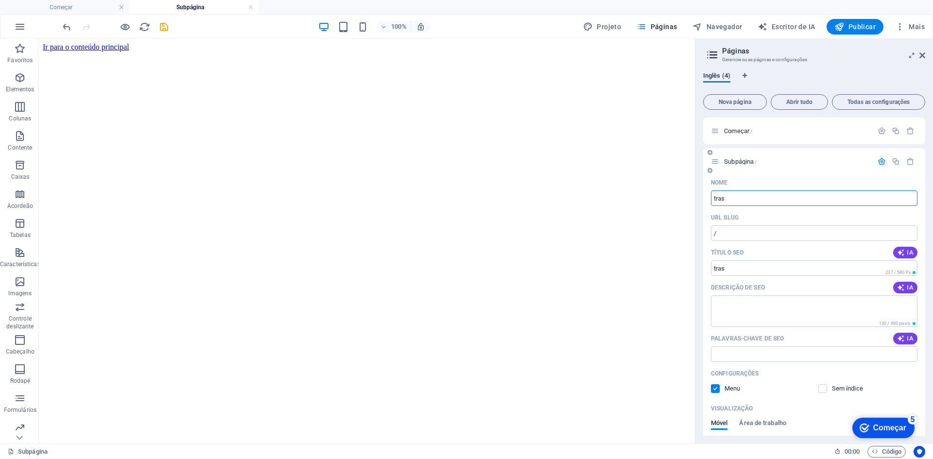
type input "/tras"
type input "tras"
type input "t"
type input "TR"
type input "/"
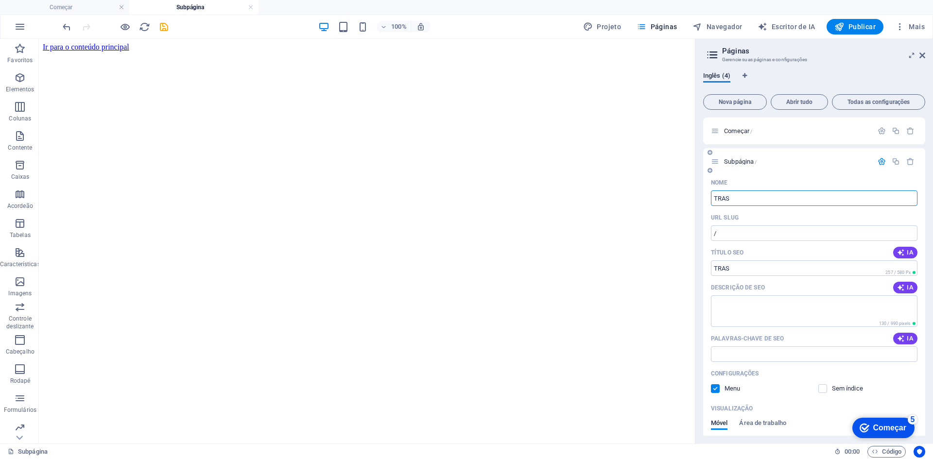
type input "TRAS"
type input "/tras"
type input "TRAS"
type input "TRANSOPA"
type input "/transopa"
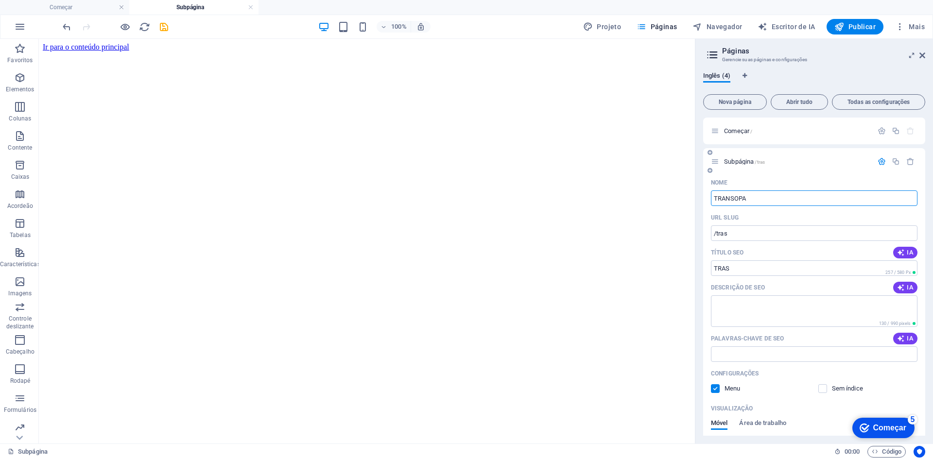
type input "TRANSOPA"
type input "TRANS"
type input "/transo"
type input "TRANSO"
type input "TRANS"
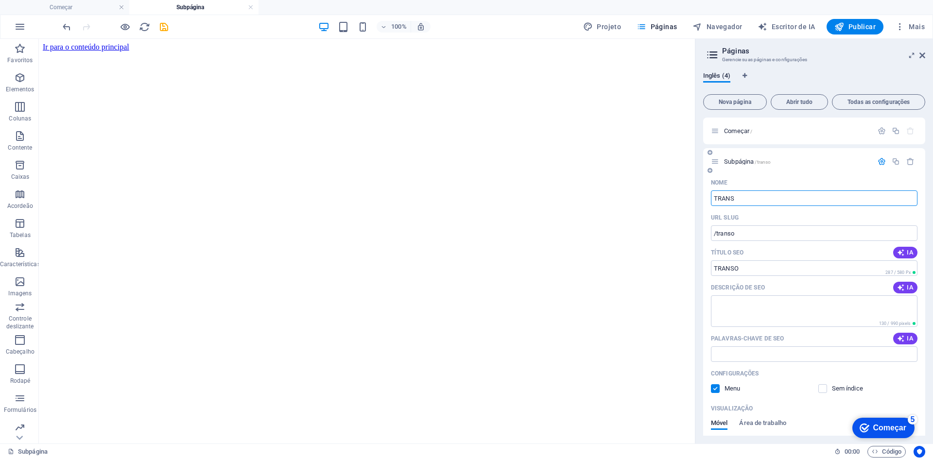
type input "/trans"
type input "TRANS"
type input "TRANSPAR"
type input "/transpar"
type input "TRANSPAR"
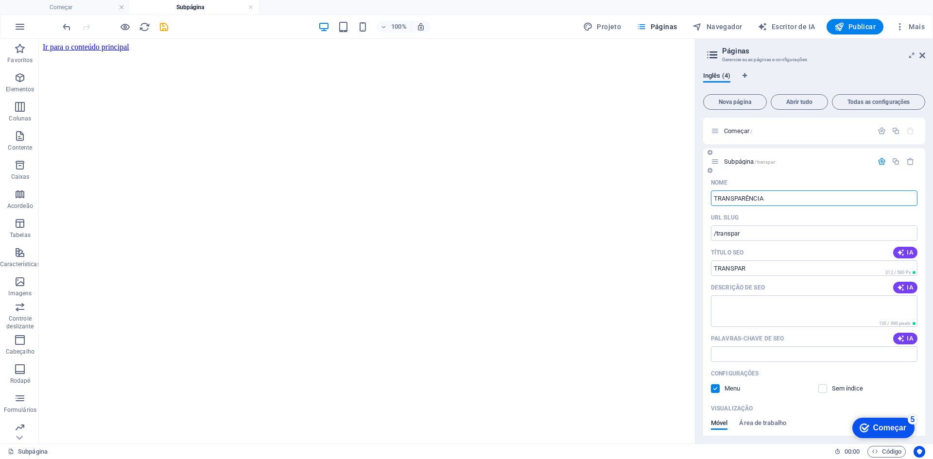
type input "TRANSPARÊNCIA"
type input "/transparencia"
type input "TRANSPARÊNCIA"
click at [805, 236] on input "/transparencia" at bounding box center [814, 234] width 207 height 16
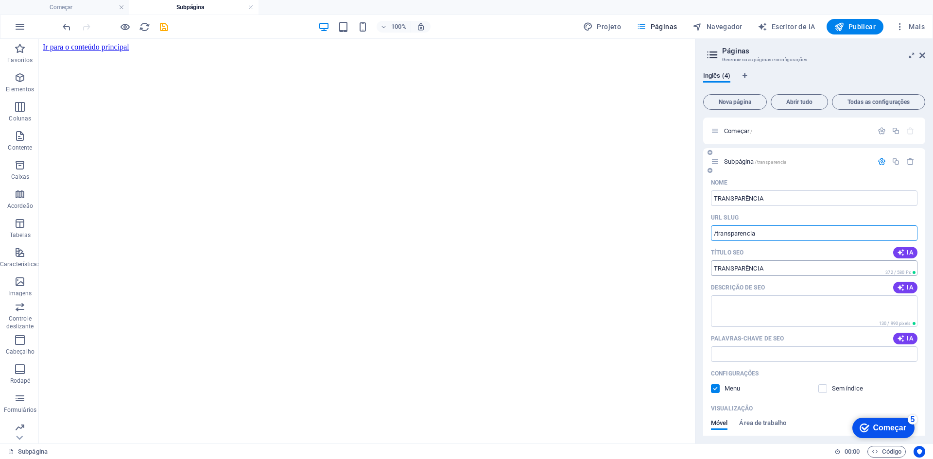
click at [795, 268] on input "TRANSPARÊNCIA" at bounding box center [814, 269] width 207 height 16
click at [777, 306] on textarea "Descrição de SEO" at bounding box center [814, 312] width 207 height 32
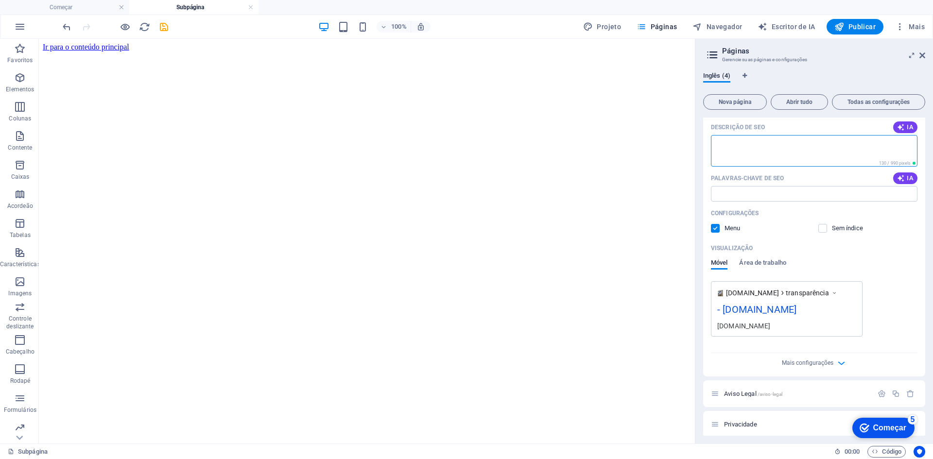
scroll to position [166, 0]
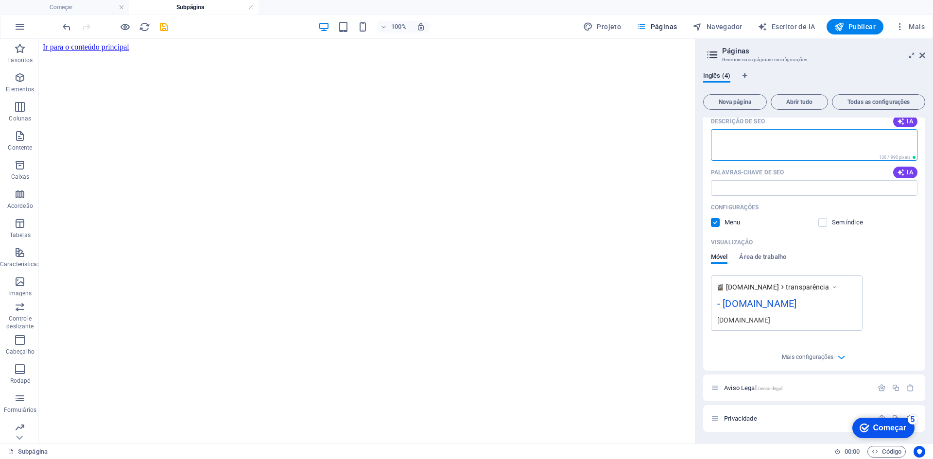
click at [887, 426] on font "Começar" at bounding box center [890, 428] width 33 height 8
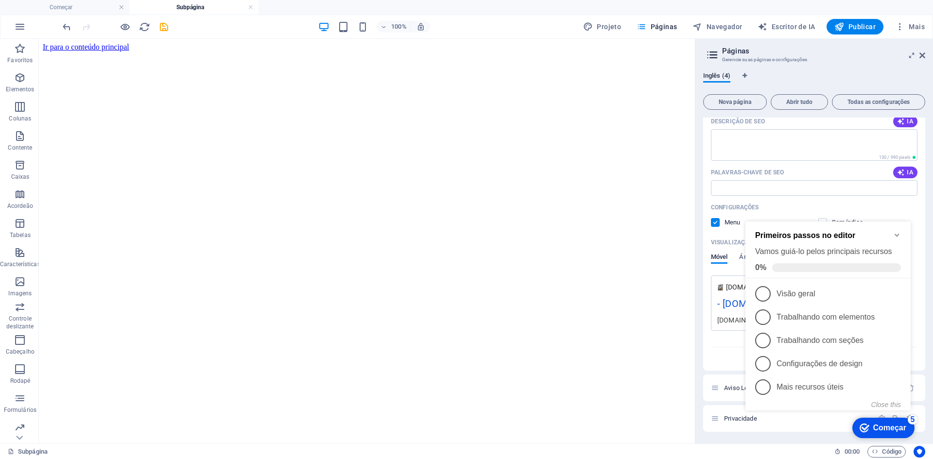
click at [882, 426] on font "Começar" at bounding box center [890, 428] width 33 height 8
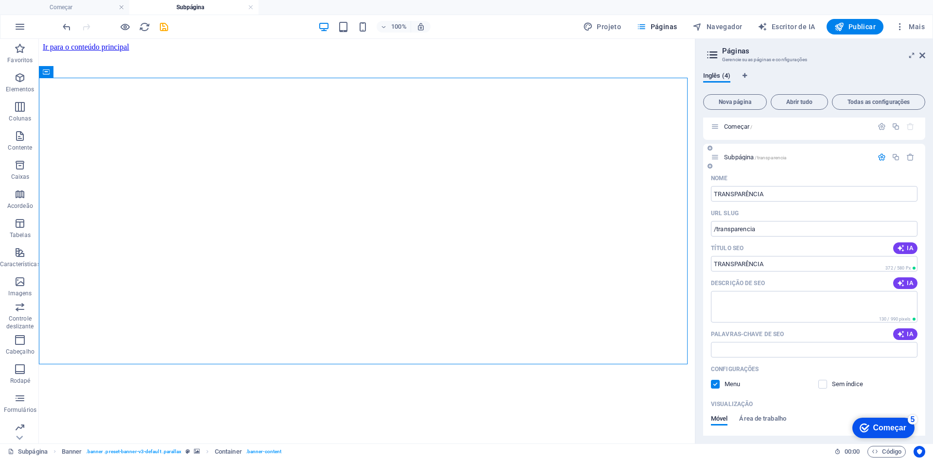
scroll to position [0, 0]
click at [751, 161] on font "Subpágina" at bounding box center [739, 161] width 30 height 7
click at [744, 130] on font "Começar" at bounding box center [736, 130] width 25 height 7
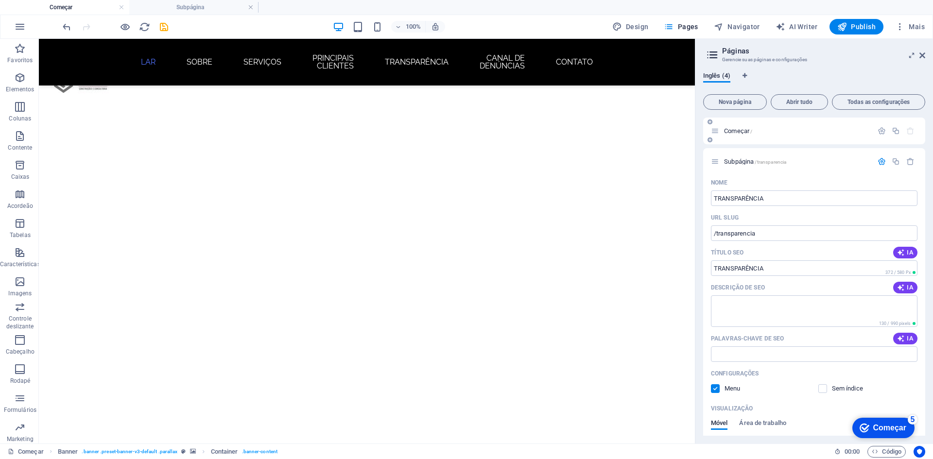
scroll to position [194, 0]
click at [750, 163] on font "Subpágina" at bounding box center [739, 161] width 30 height 7
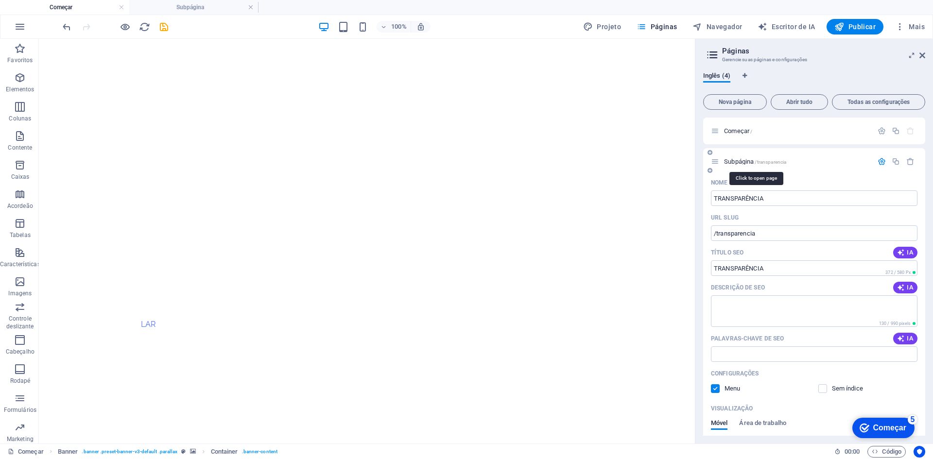
scroll to position [0, 0]
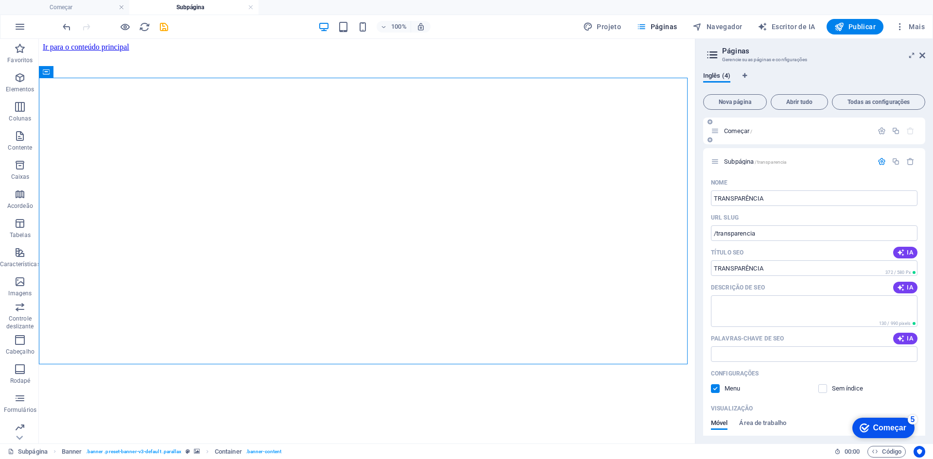
click at [755, 134] on p "Começar /" at bounding box center [797, 131] width 146 height 6
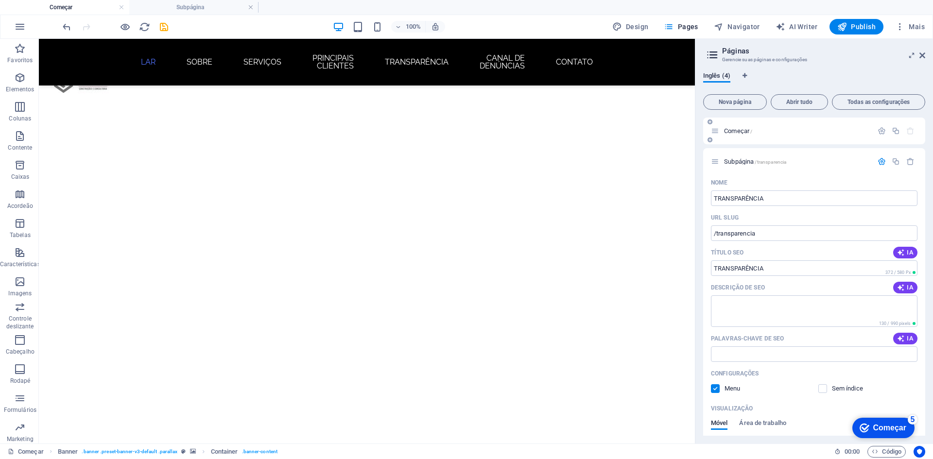
scroll to position [194, 0]
click at [754, 162] on font "Subpágina" at bounding box center [739, 161] width 30 height 7
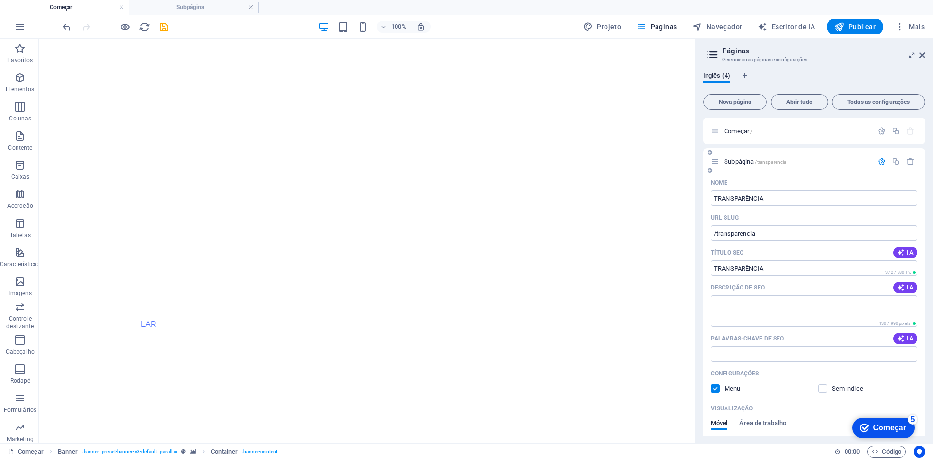
scroll to position [0, 0]
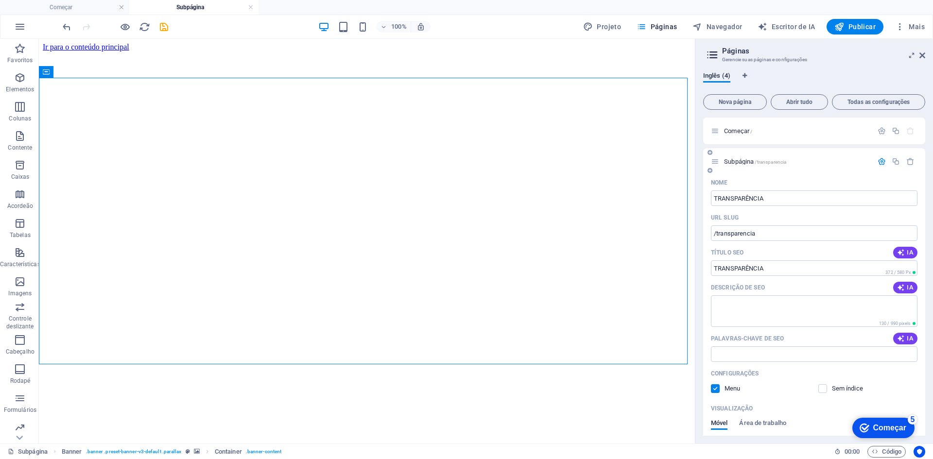
click at [881, 162] on icon "button" at bounding box center [882, 161] width 8 height 8
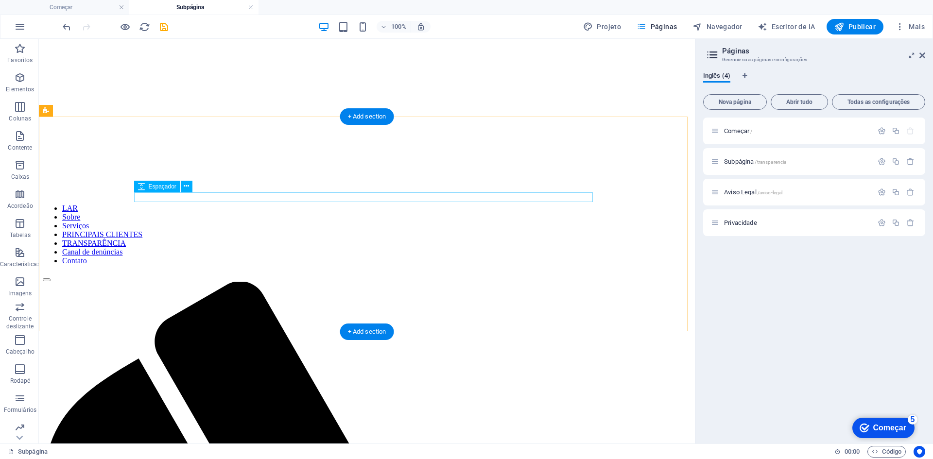
scroll to position [243, 0]
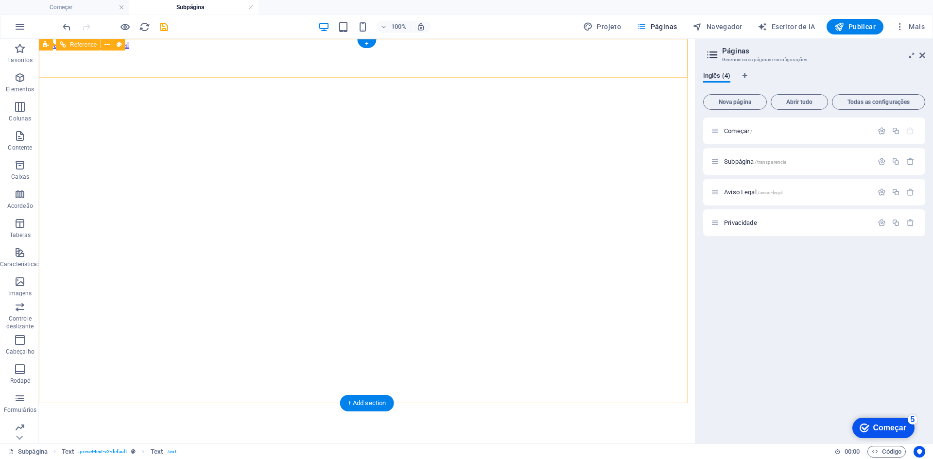
scroll to position [0, 0]
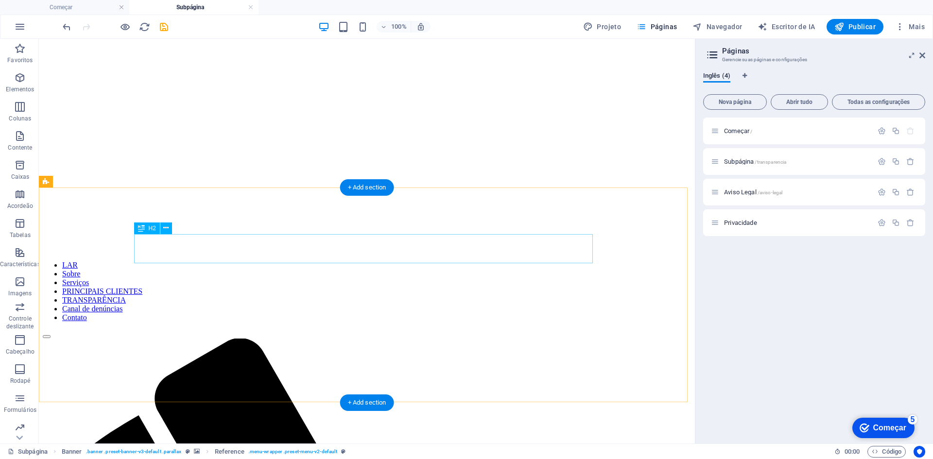
scroll to position [243, 0]
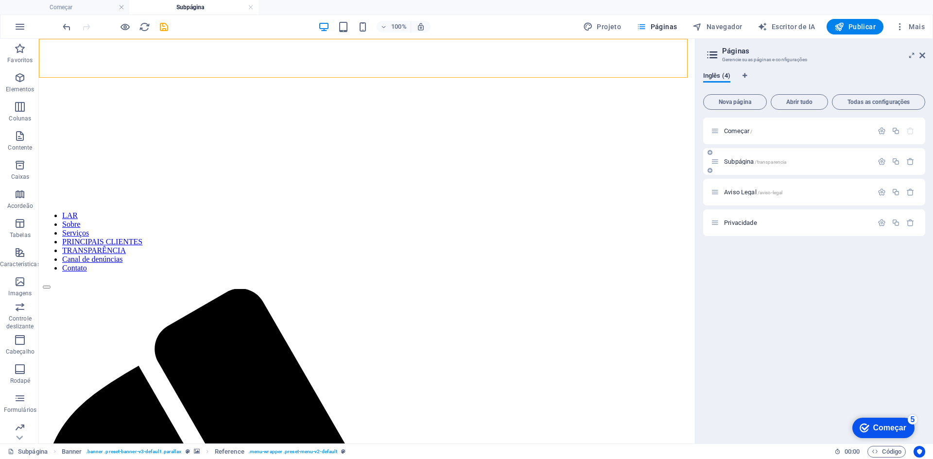
click at [778, 165] on div "Subpágina /transparencia" at bounding box center [792, 161] width 162 height 11
click at [792, 158] on div "Subpágina /transparencia" at bounding box center [792, 161] width 162 height 11
click at [717, 161] on icon at bounding box center [715, 161] width 8 height 8
click at [716, 163] on icon at bounding box center [715, 161] width 8 height 8
click at [744, 165] on div "Subpágina /transparencia" at bounding box center [792, 161] width 162 height 11
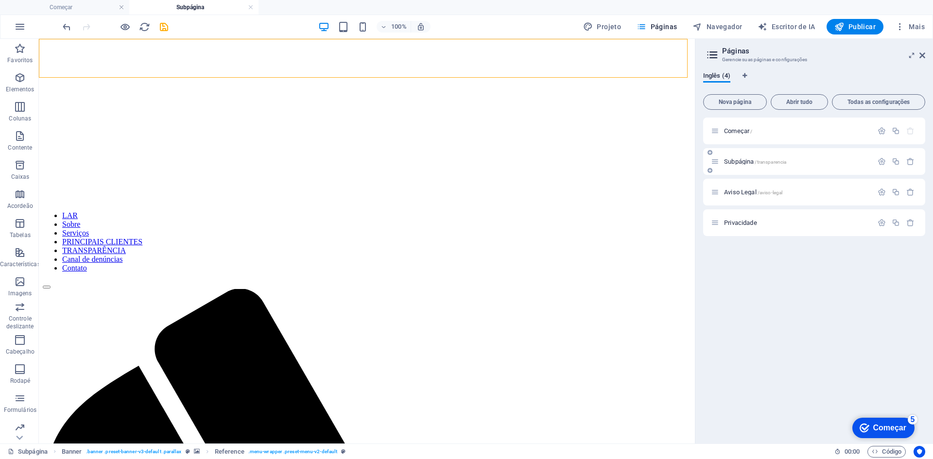
click at [801, 170] on div "Subpágina /transparencia" at bounding box center [814, 161] width 222 height 27
click at [884, 161] on icon "button" at bounding box center [882, 161] width 8 height 8
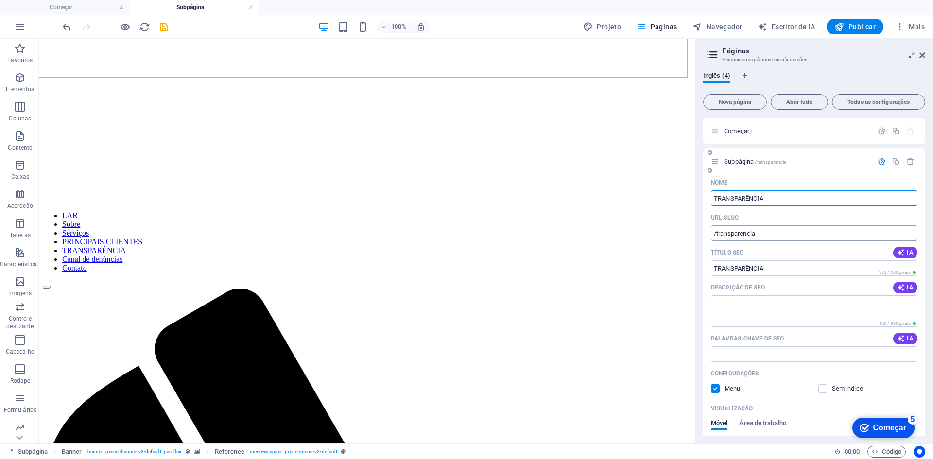
click at [789, 233] on input "/transparencia" at bounding box center [814, 234] width 207 height 16
drag, startPoint x: 777, startPoint y: 236, endPoint x: 706, endPoint y: 236, distance: 71.5
click at [706, 236] on div "Nome TRANSPARÊNCIA ​ URL SLUG /transparencia ​ Título SEO IA TRANSPARÊNCIA ​ 37…" at bounding box center [814, 363] width 222 height 376
click at [338, 211] on nav "LAR Sobre Serviços PRINCIPAIS CLIENTES TRANSPARÊNCIA Canal de denúncias Contato" at bounding box center [367, 241] width 648 height 61
click at [381, 211] on nav "LAR Sobre Serviços PRINCIPAIS CLIENTES TRANSPARÊNCIA Canal de denúncias Contato" at bounding box center [367, 241] width 648 height 61
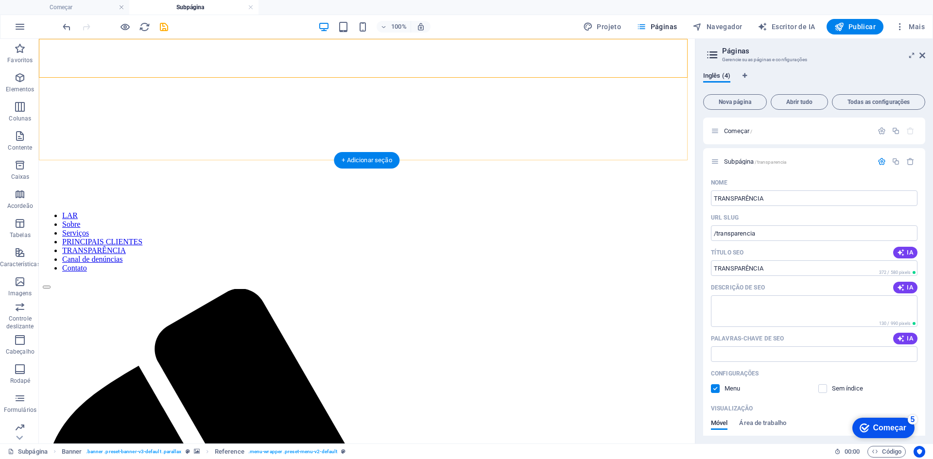
click at [384, 211] on nav "LAR Sobre Serviços PRINCIPAIS CLIENTES TRANSPARÊNCIA Canal de denúncias Contato" at bounding box center [367, 241] width 648 height 61
click at [921, 52] on icon at bounding box center [923, 56] width 6 height 8
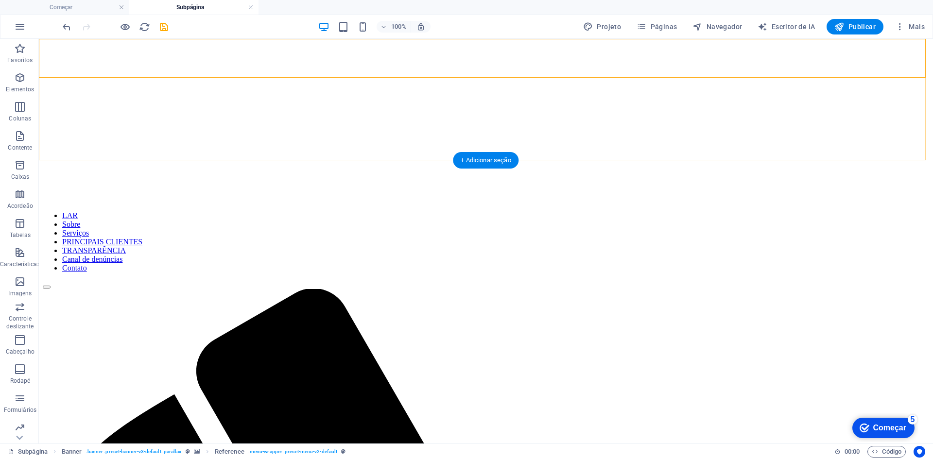
click at [600, 211] on nav "LAR Sobre Serviços PRINCIPAIS CLIENTES TRANSPARÊNCIA Canal de denúncias Contato" at bounding box center [486, 241] width 887 height 61
click at [599, 211] on nav "LAR Sobre Serviços PRINCIPAIS CLIENTES TRANSPARÊNCIA Canal de denúncias Contato" at bounding box center [486, 241] width 887 height 61
click at [428, 211] on nav "LAR Sobre Serviços PRINCIPAIS CLIENTES TRANSPARÊNCIA Canal de denúncias Contato" at bounding box center [486, 241] width 887 height 61
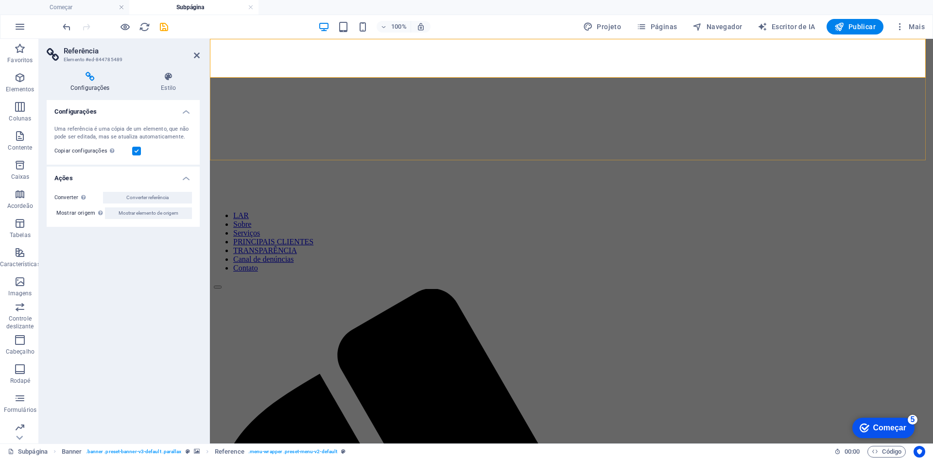
click at [472, 211] on nav "LAR Sobre Serviços PRINCIPAIS CLIENTES TRANSPARÊNCIA Canal de denúncias Contato" at bounding box center [572, 241] width 716 height 61
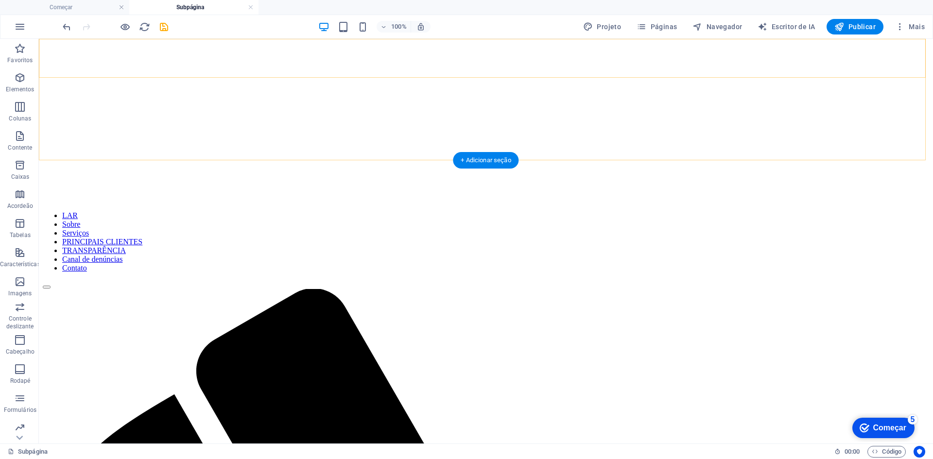
click at [474, 211] on nav "LAR Sobre Serviços PRINCIPAIS CLIENTES TRANSPARÊNCIA Canal de denúncias Contato" at bounding box center [486, 241] width 887 height 61
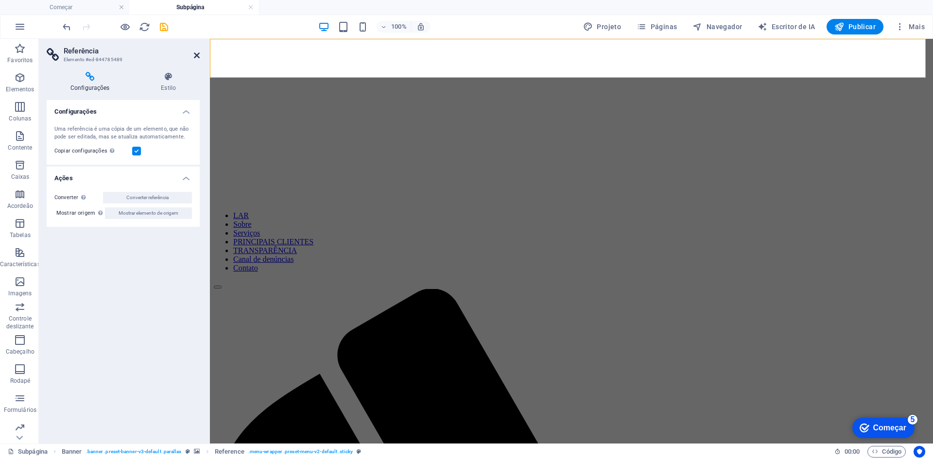
drag, startPoint x: 191, startPoint y: 53, endPoint x: 197, endPoint y: 53, distance: 5.8
click at [192, 53] on h2 "Referência" at bounding box center [132, 51] width 136 height 9
click at [195, 55] on icon at bounding box center [197, 56] width 6 height 8
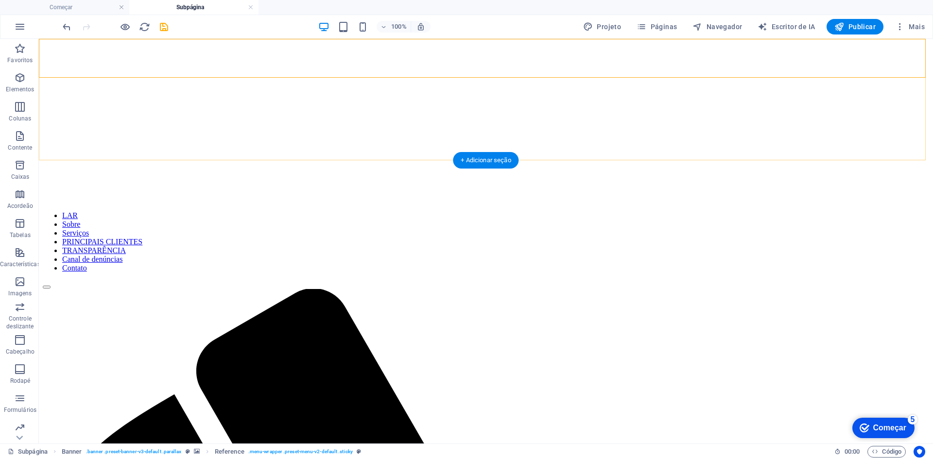
click at [274, 211] on nav "LAR Sobre Serviços PRINCIPAIS CLIENTES TRANSPARÊNCIA Canal de denúncias Contato" at bounding box center [486, 241] width 887 height 61
click at [271, 211] on nav "LAR Sobre Serviços PRINCIPAIS CLIENTES TRANSPARÊNCIA Canal de denúncias Contato" at bounding box center [486, 241] width 887 height 61
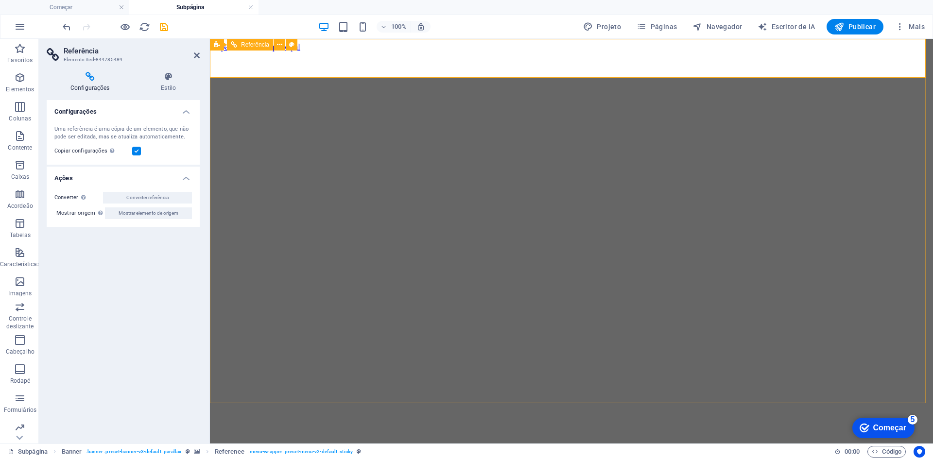
click at [277, 45] on icon at bounding box center [279, 45] width 5 height 10
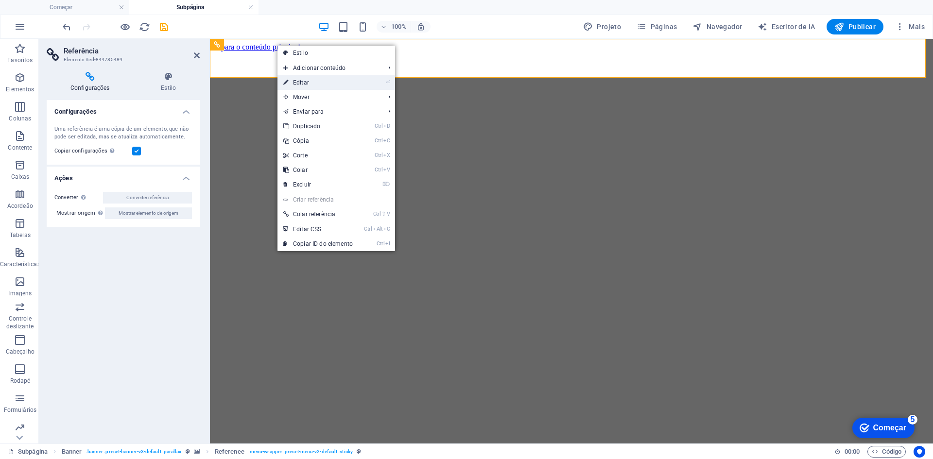
click at [328, 81] on link "⏎ Editar" at bounding box center [318, 82] width 81 height 15
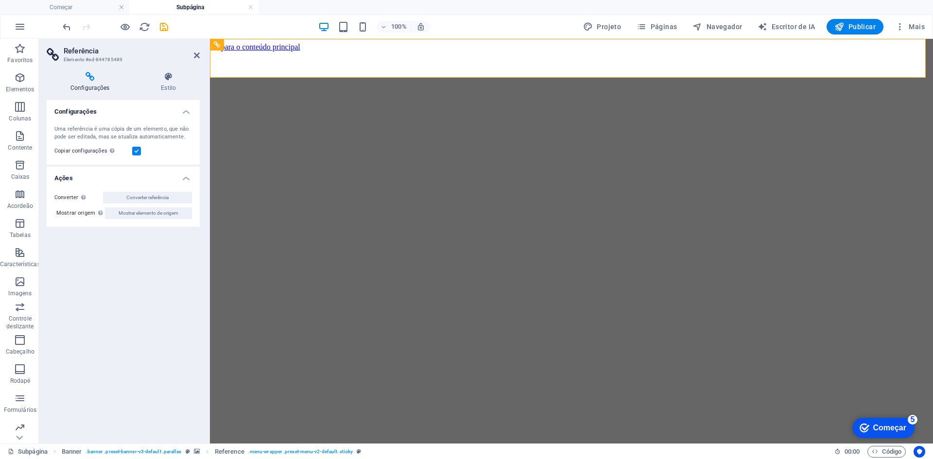
click at [152, 249] on div "Configurações Uma referência é uma cópia de um elemento, que não pode ser edita…" at bounding box center [123, 268] width 153 height 336
click at [13, 346] on span "Cabeçalho" at bounding box center [20, 345] width 40 height 23
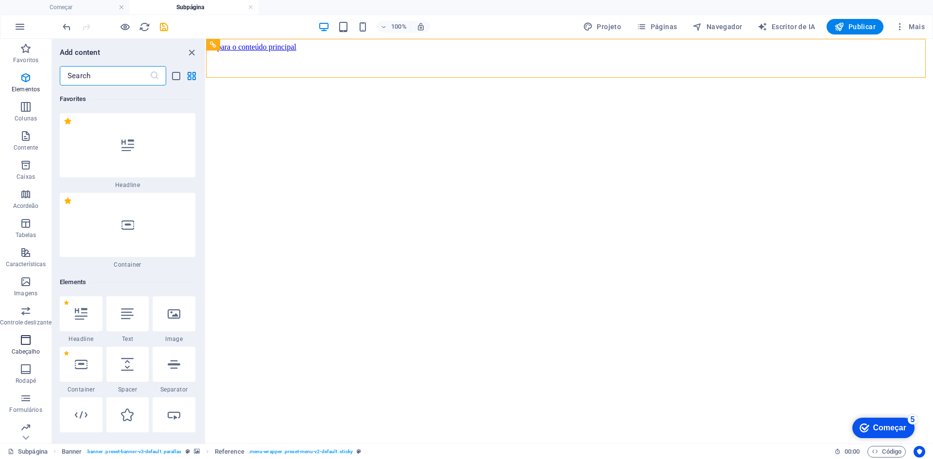
scroll to position [10717, 0]
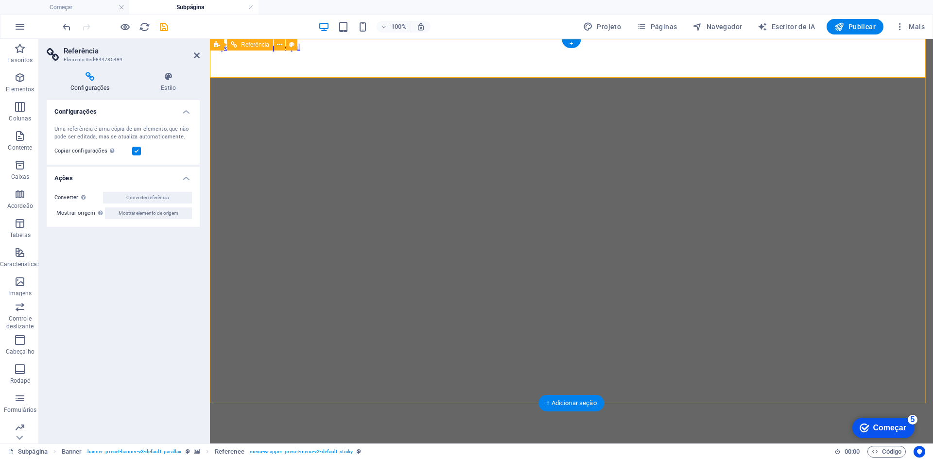
click at [858, 23] on font "Publicar" at bounding box center [862, 27] width 27 height 8
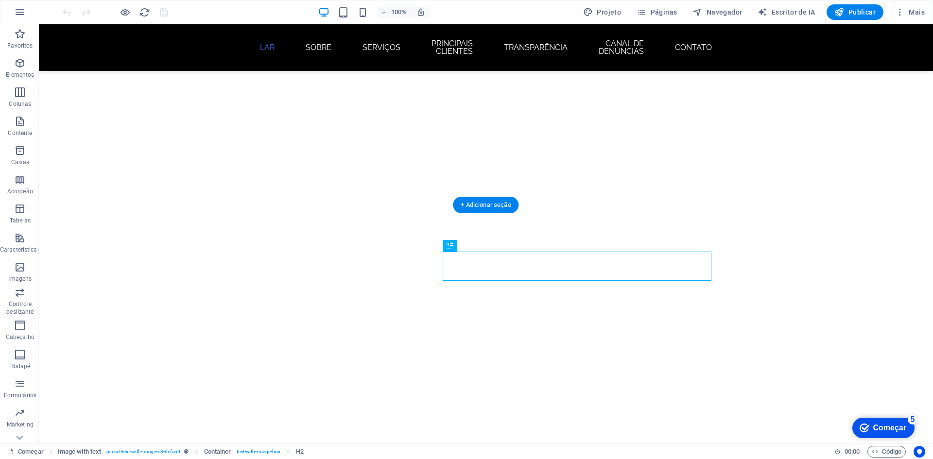
scroll to position [193, 0]
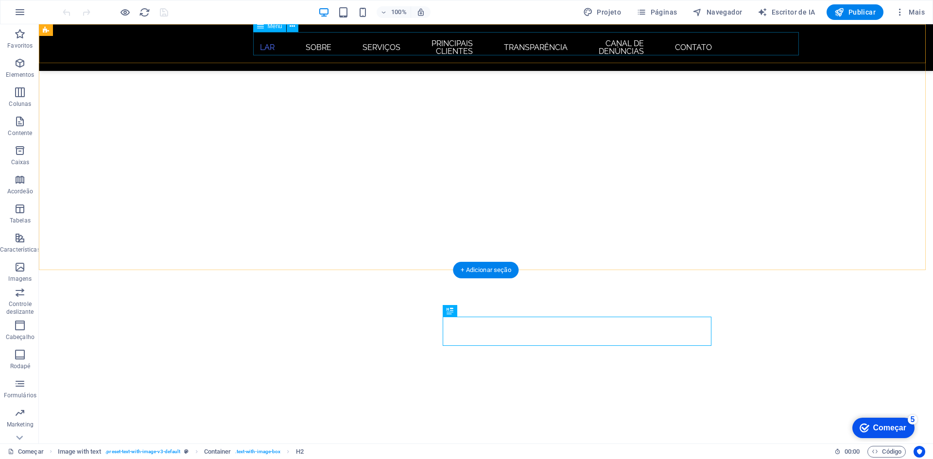
click at [569, 44] on nav "LAR Sobre Serviços PRINCIPAIS CLIENTES TRANSPARÊNCIA Canal de denúncias Contato" at bounding box center [486, 47] width 459 height 31
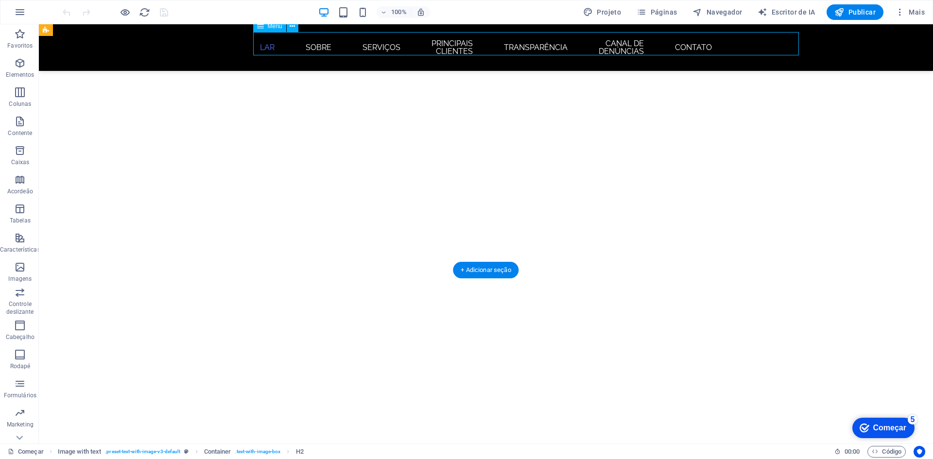
click at [569, 44] on nav "LAR Sobre Serviços PRINCIPAIS CLIENTES TRANSPARÊNCIA Canal de denúncias Contato" at bounding box center [486, 47] width 459 height 31
select select
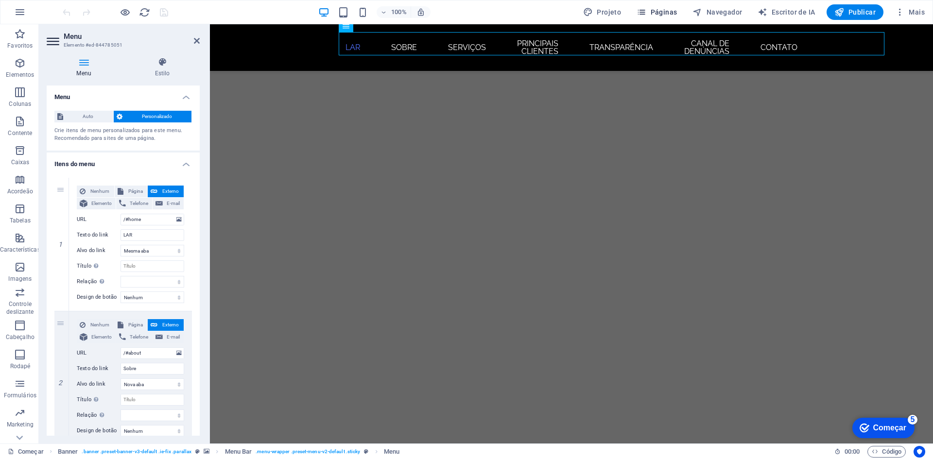
click at [671, 13] on font "Páginas" at bounding box center [664, 12] width 27 height 8
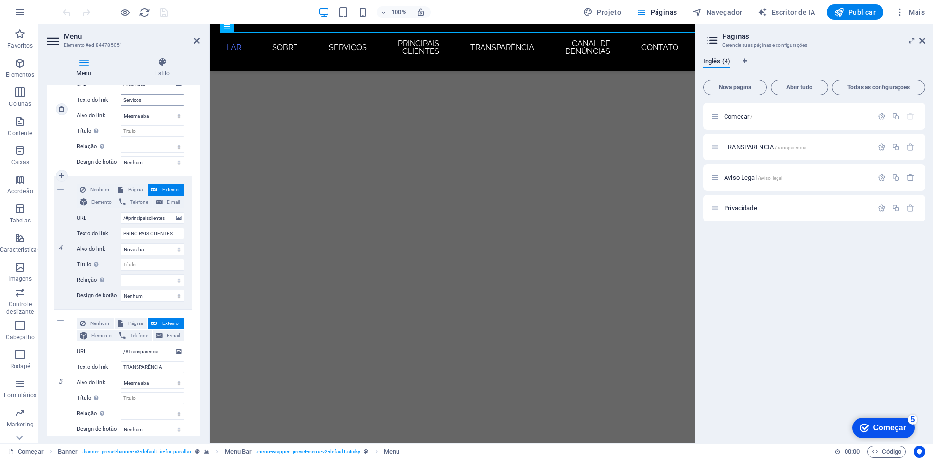
scroll to position [437, 0]
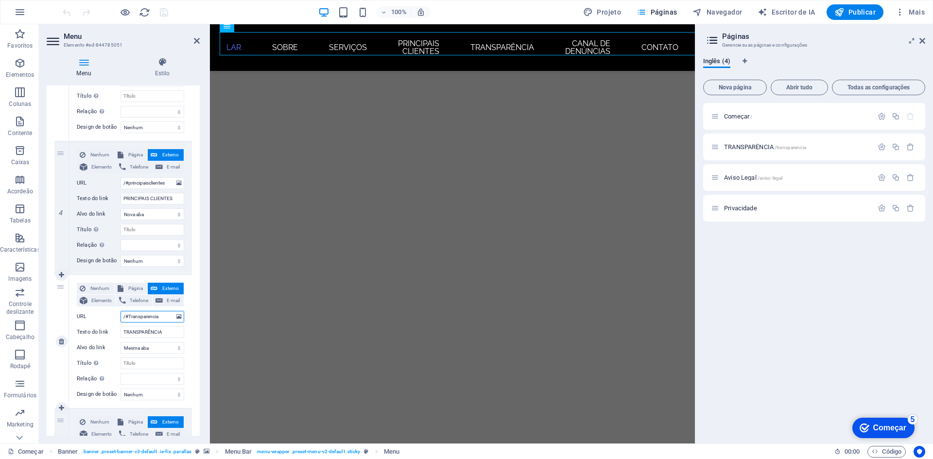
click at [164, 316] on input "/#Transparencia" at bounding box center [153, 317] width 64 height 12
type input "/#"
select select
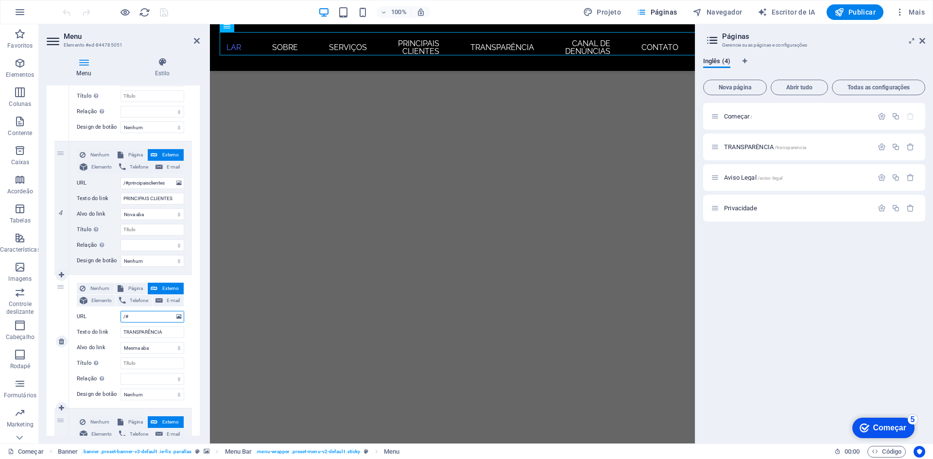
select select
type input "/"
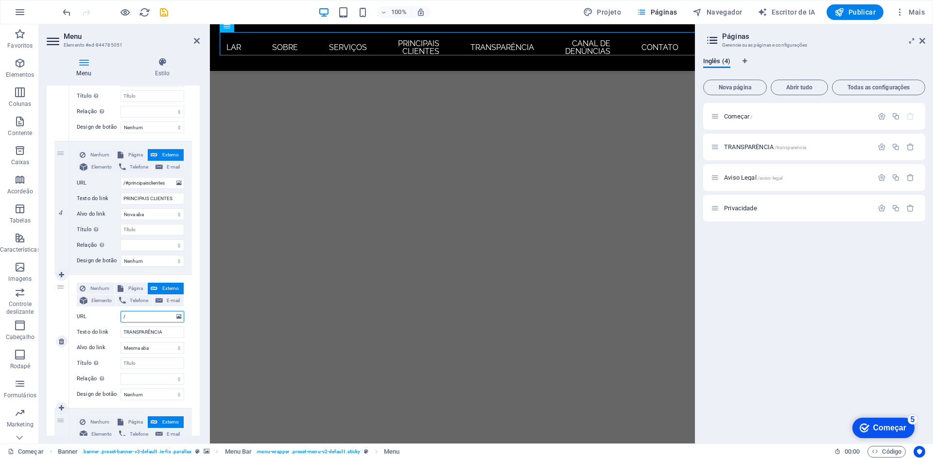
select select
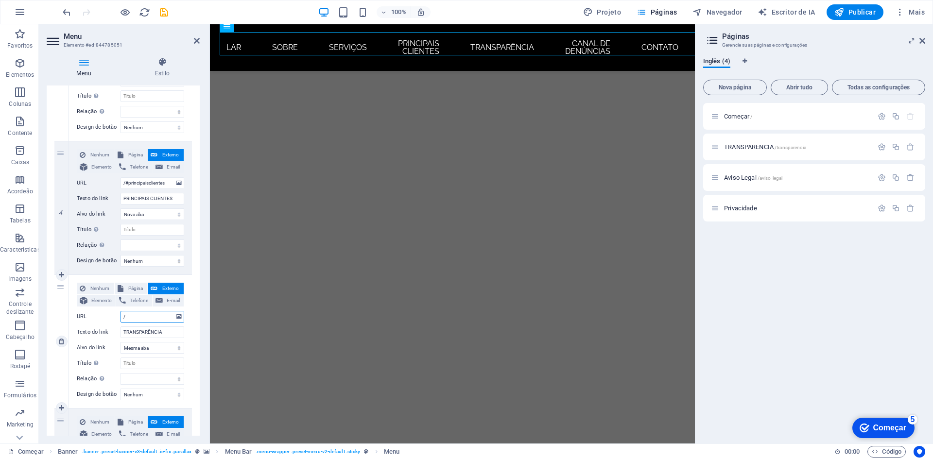
select select
type input "/TRA"
select select
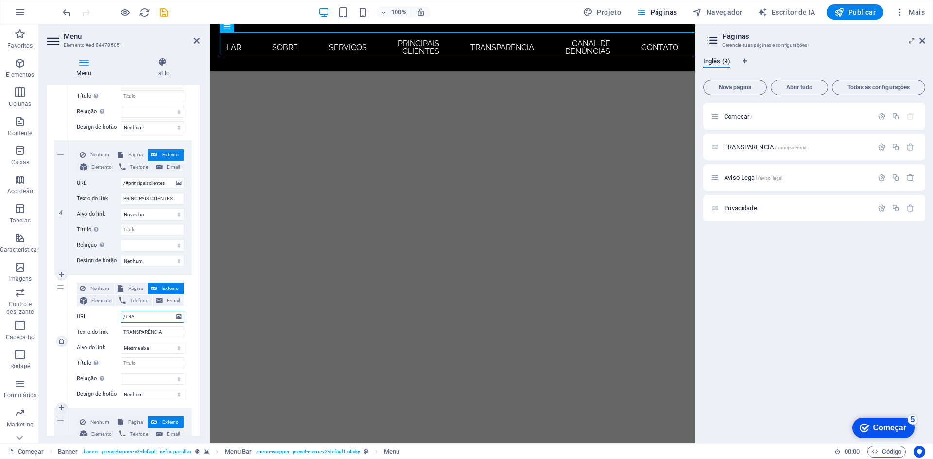
select select
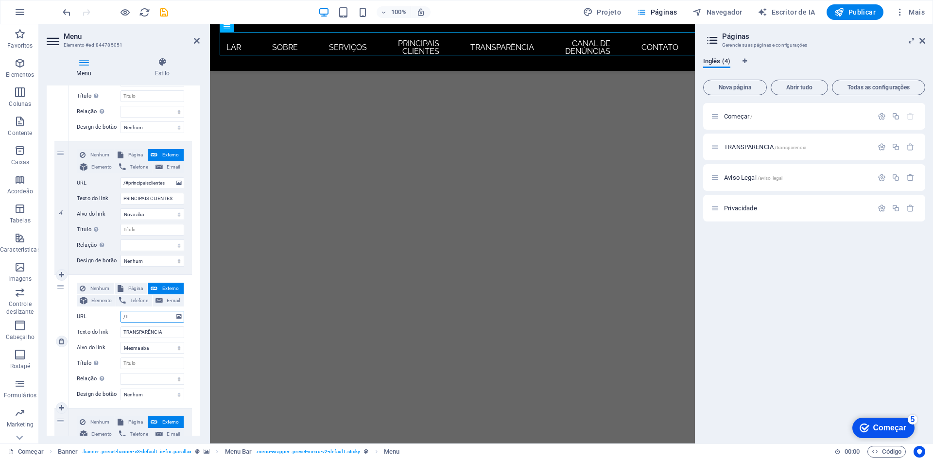
type input "/"
select select
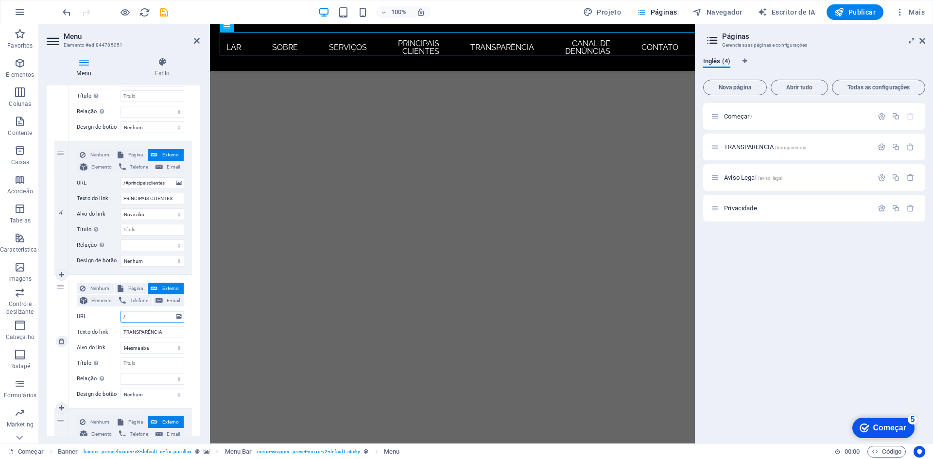
select select
type input "/tra"
select select
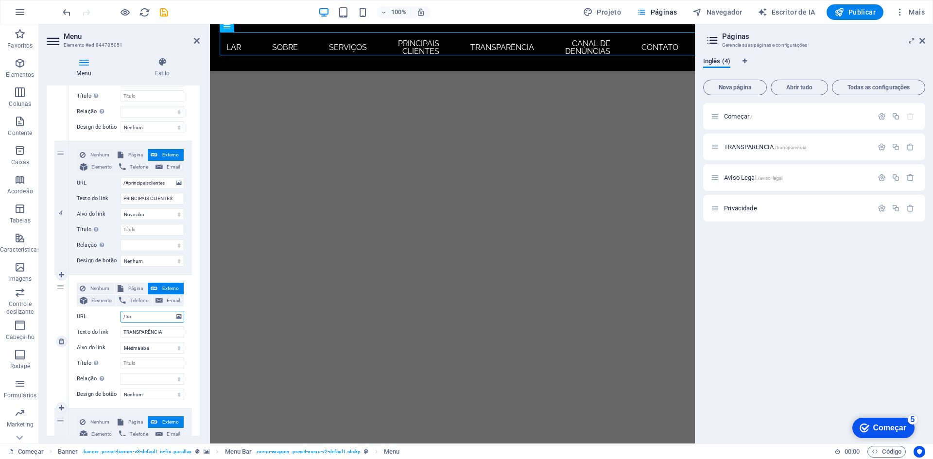
select select
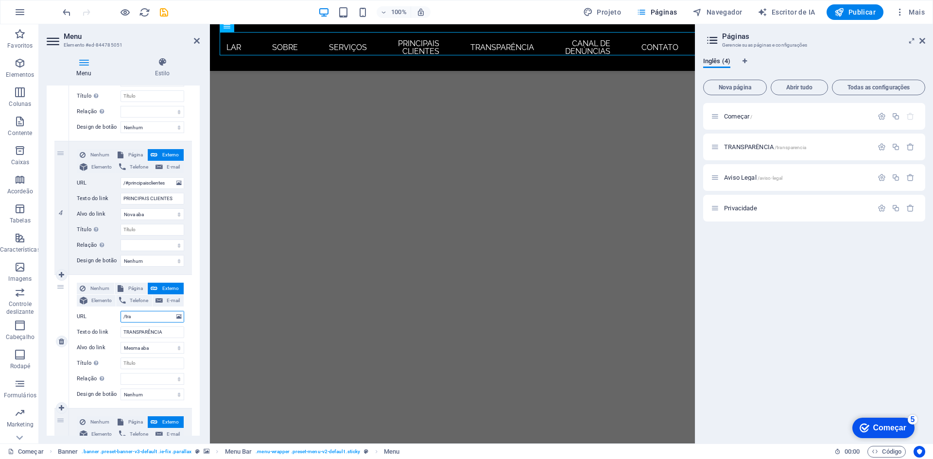
select select
type input "/trans"
select select
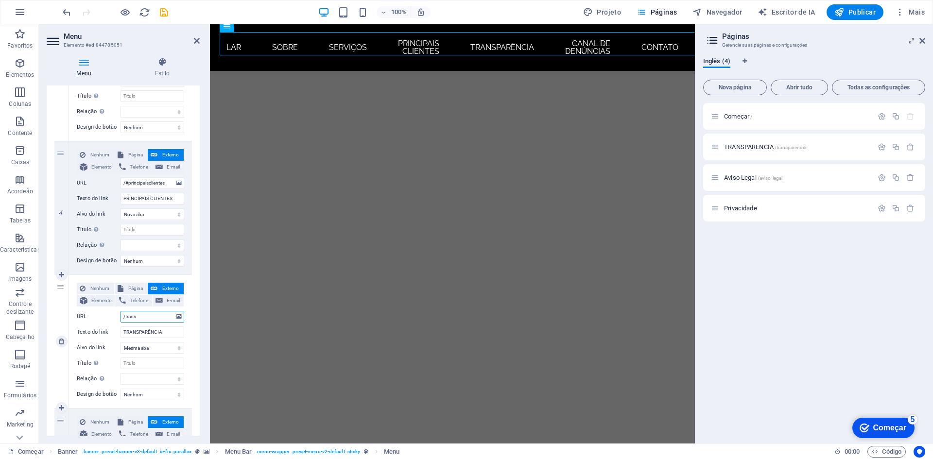
select select
type input "/transpa"
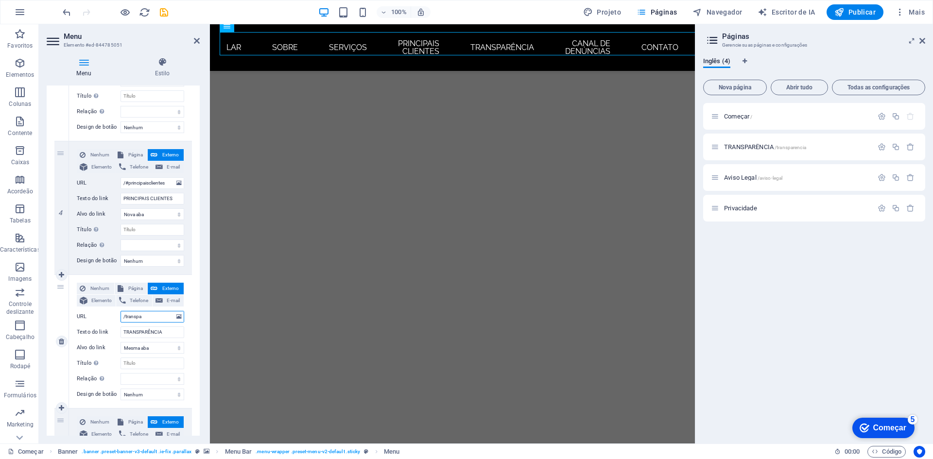
select select
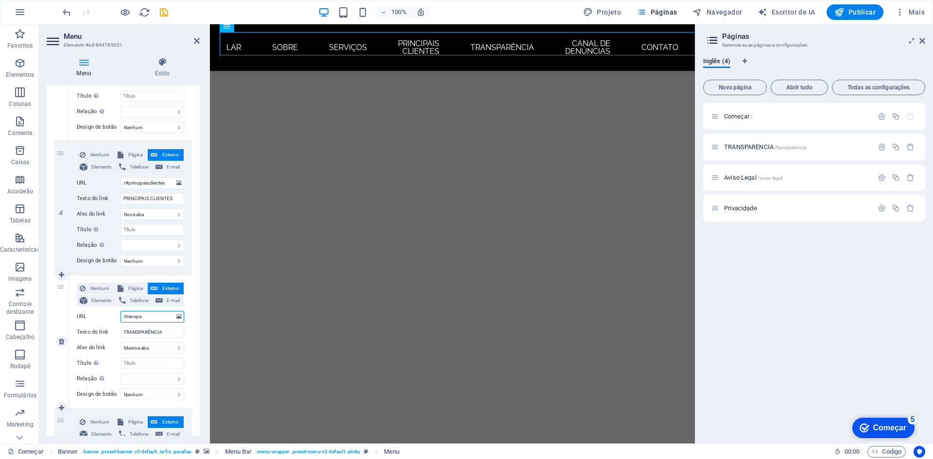
select select
type input "/transparencia"
select select
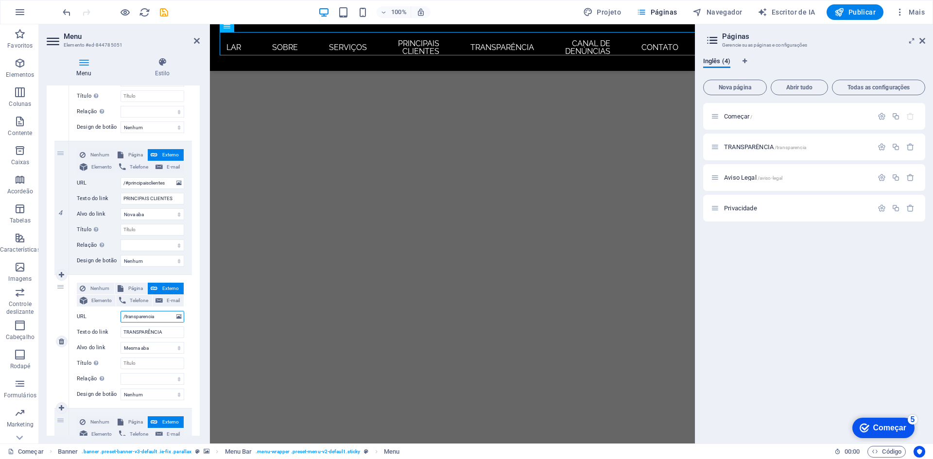
select select
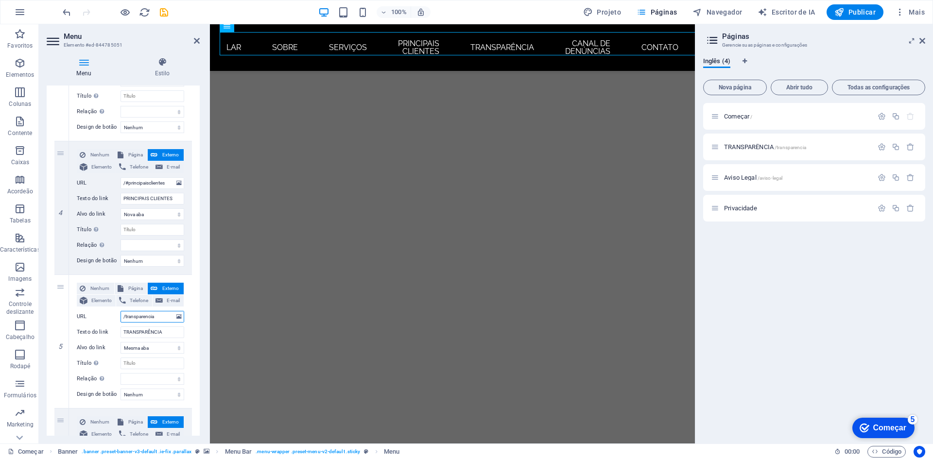
type input "/transparencia"
click at [191, 323] on div "1 Nenhum Página Externo Elemento Telefone E-mail Página Começar TRANSPARÊNCIA A…" at bounding box center [123, 208] width 153 height 951
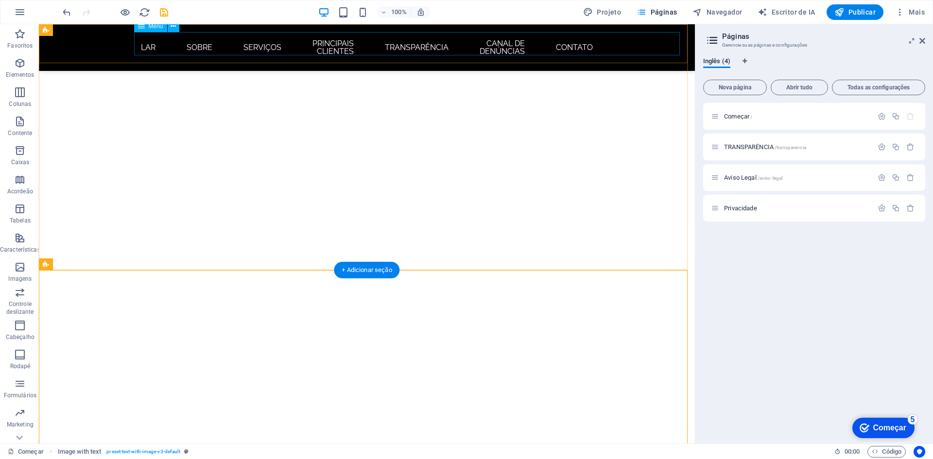
click at [451, 43] on nav "LAR Sobre Serviços PRINCIPAIS CLIENTES TRANSPARÊNCIA Canal de denúncias Contato" at bounding box center [367, 47] width 459 height 31
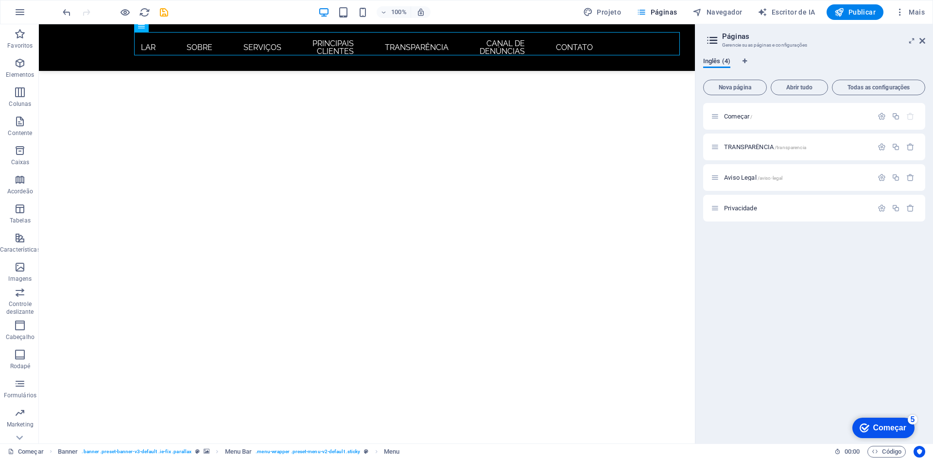
click at [720, 64] on font "Inglês (4)" at bounding box center [716, 60] width 27 height 7
click at [923, 38] on icon at bounding box center [923, 41] width 6 height 8
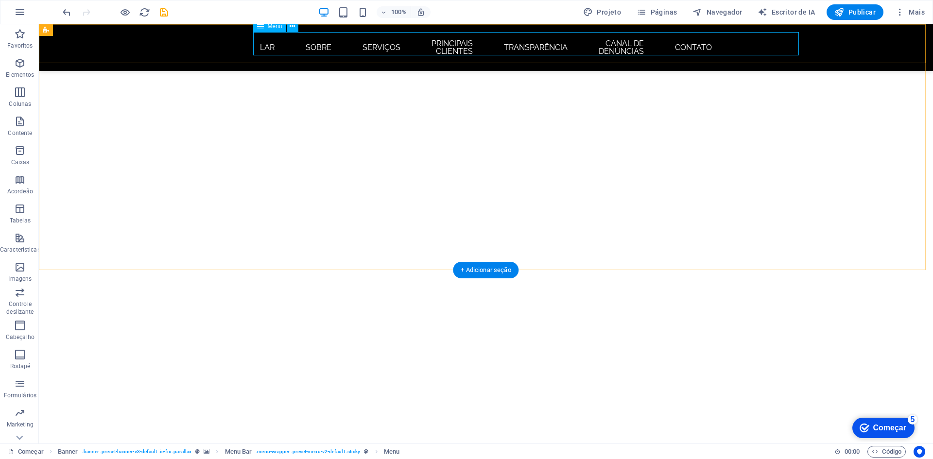
click at [575, 45] on nav "LAR Sobre Serviços PRINCIPAIS CLIENTES TRANSPARÊNCIA Canal de denúncias Contato" at bounding box center [486, 47] width 459 height 31
select select
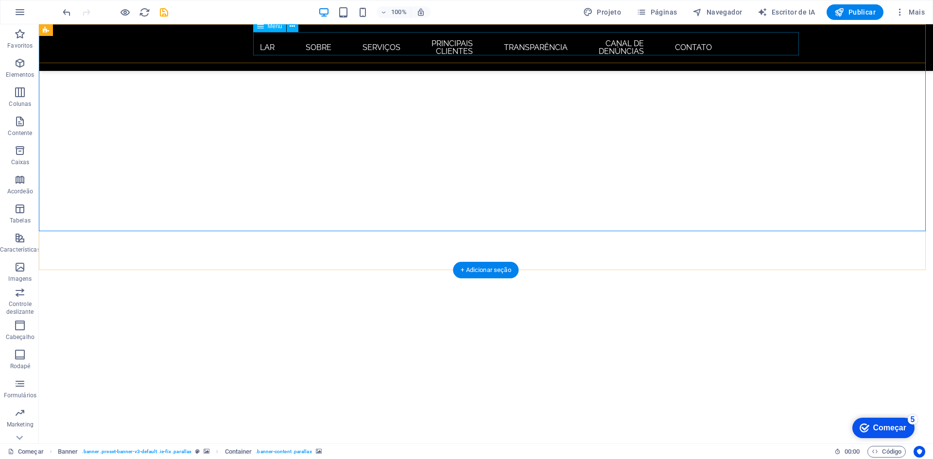
click at [576, 35] on nav "LAR Sobre Serviços PRINCIPAIS CLIENTES TRANSPARÊNCIA Canal de denúncias Contato" at bounding box center [486, 47] width 459 height 31
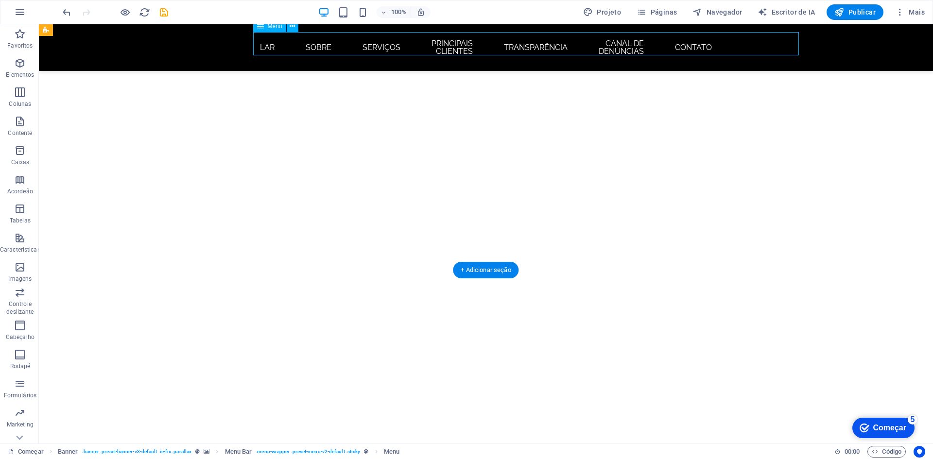
click at [577, 44] on nav "LAR Sobre Serviços PRINCIPAIS CLIENTES TRANSPARÊNCIA Canal de denúncias Contato" at bounding box center [486, 47] width 459 height 31
select select
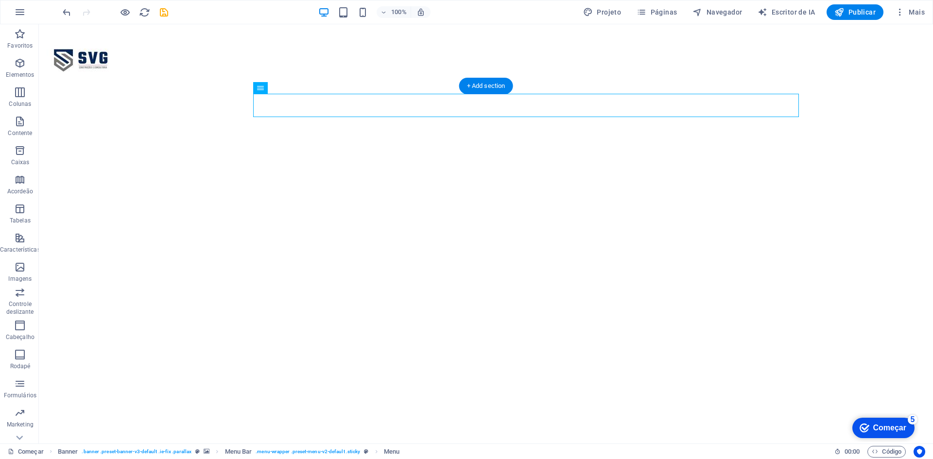
scroll to position [0, 0]
click at [842, 13] on icon "button" at bounding box center [840, 12] width 10 height 10
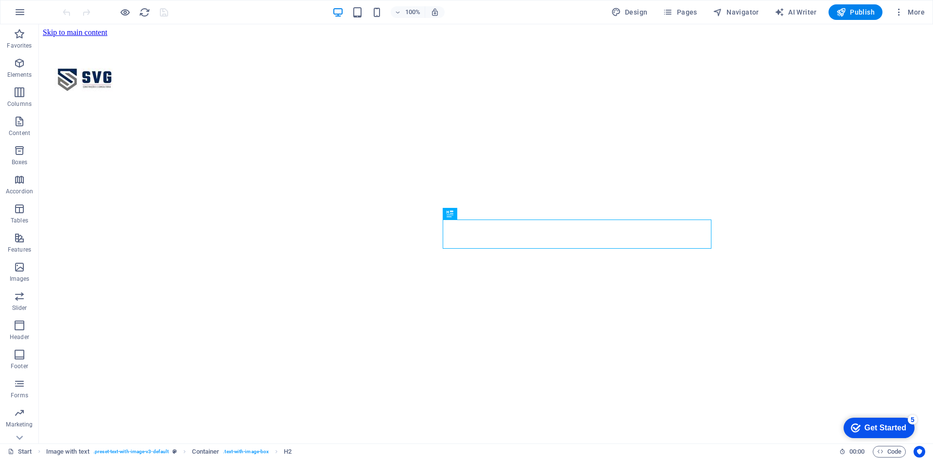
scroll to position [291, 0]
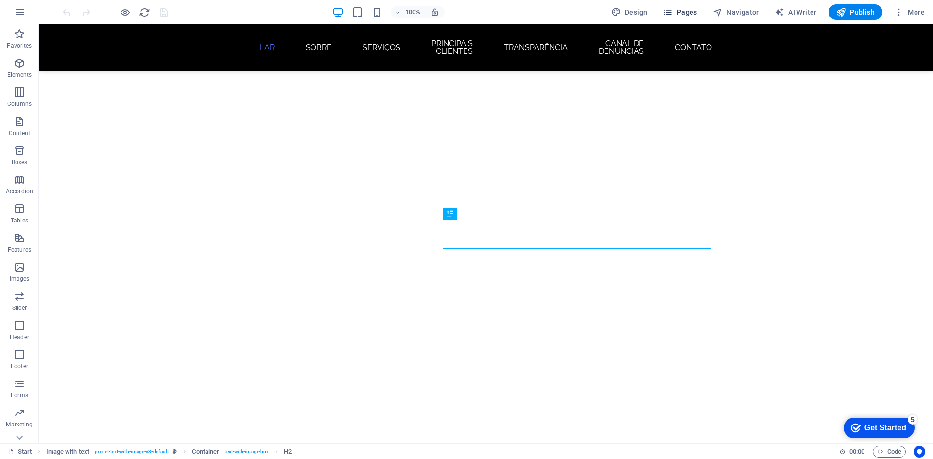
click at [683, 8] on span "Pages" at bounding box center [680, 12] width 34 height 10
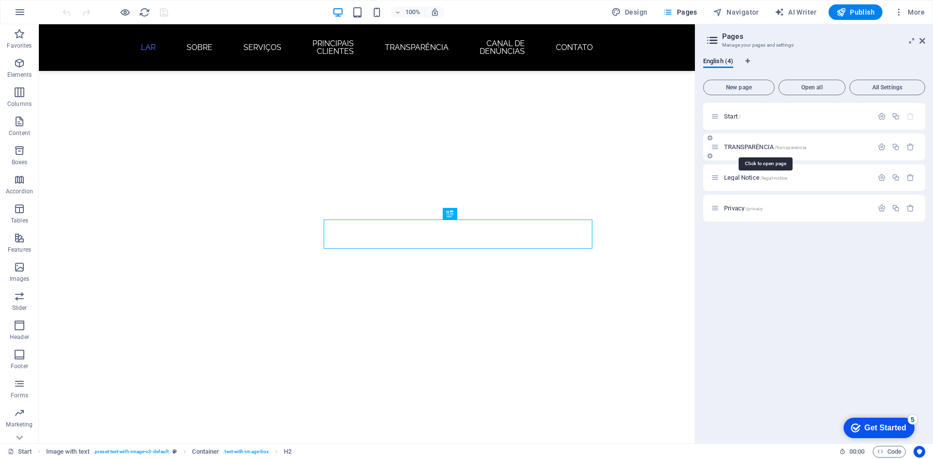
click at [765, 147] on span "TRANSPARÊNCIA /transparencia" at bounding box center [765, 146] width 82 height 7
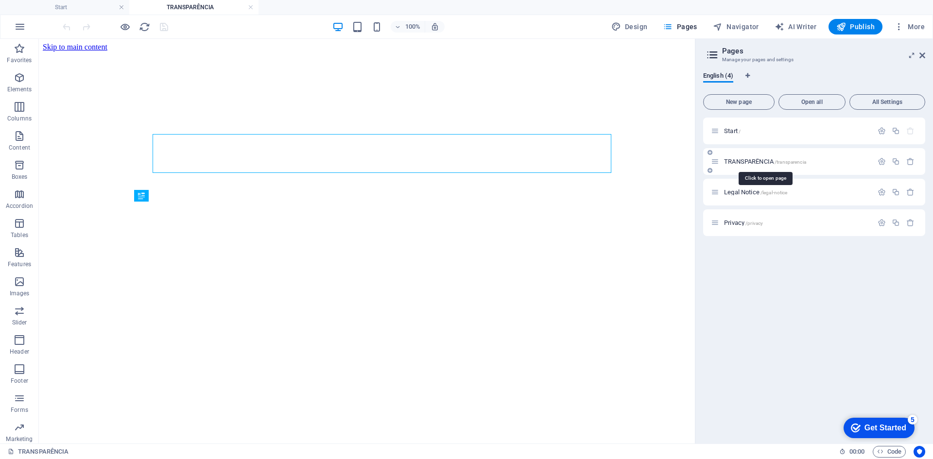
scroll to position [0, 0]
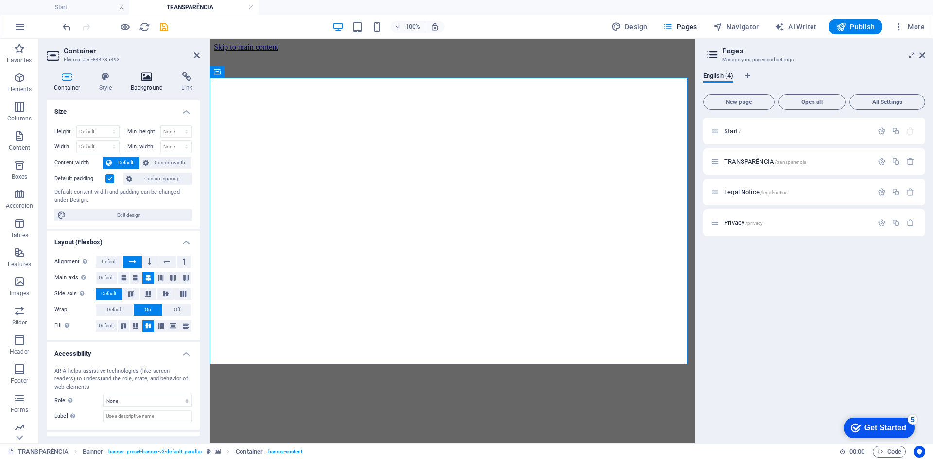
click at [140, 85] on h4 "Background" at bounding box center [148, 82] width 51 height 20
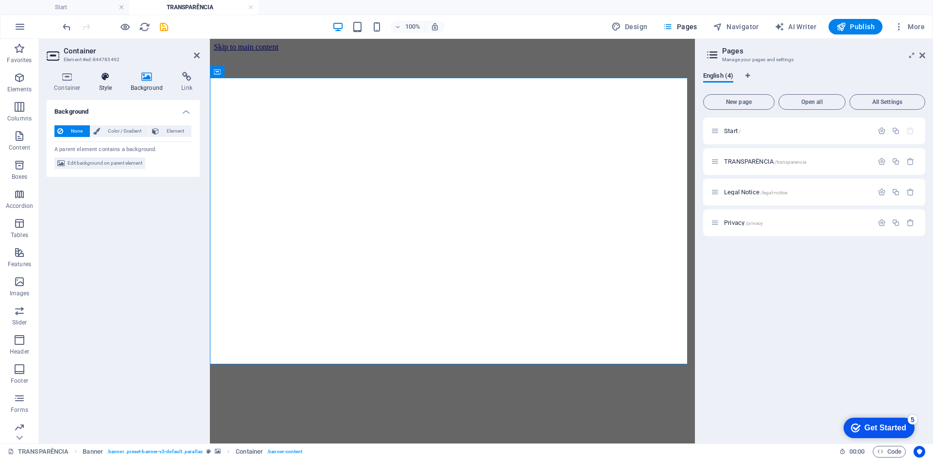
click at [110, 79] on icon at bounding box center [106, 77] width 28 height 10
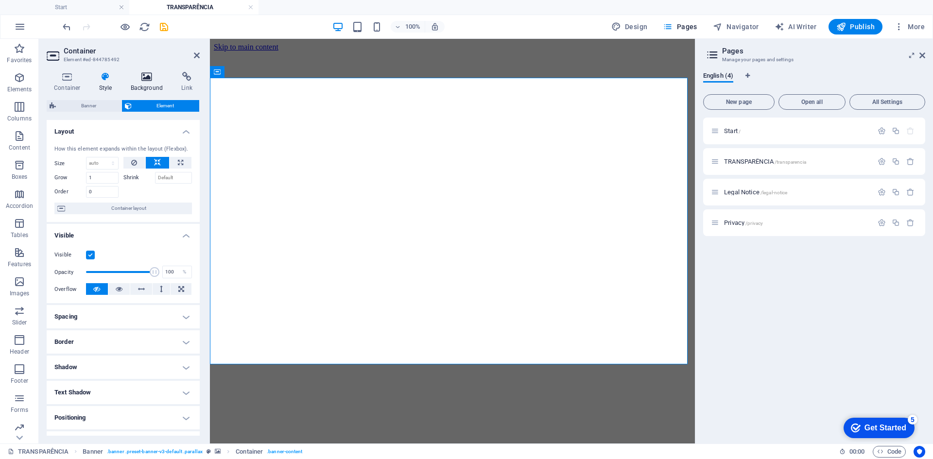
click at [146, 84] on h4 "Background" at bounding box center [148, 82] width 51 height 20
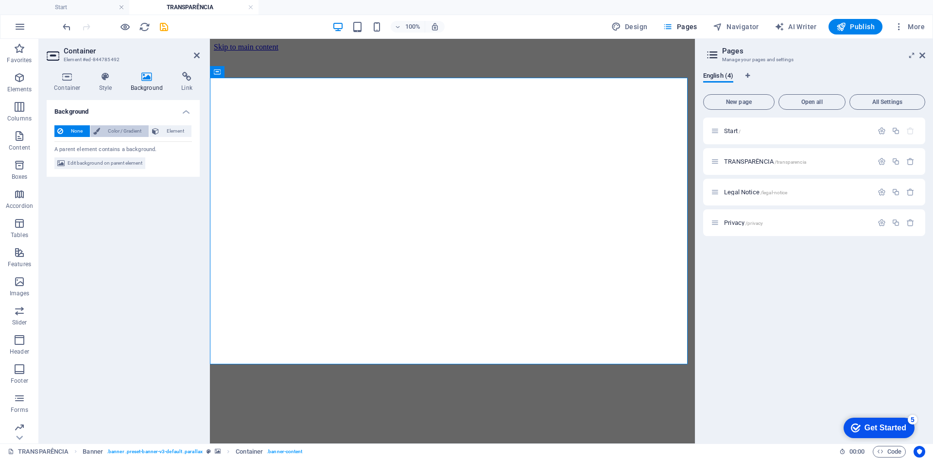
click at [115, 129] on span "Color / Gradient" at bounding box center [124, 131] width 43 height 12
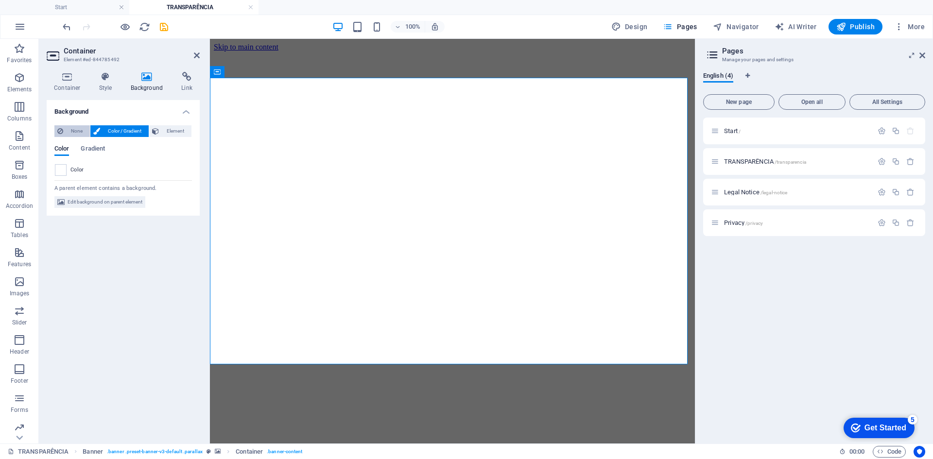
click at [69, 129] on span "None" at bounding box center [76, 131] width 21 height 12
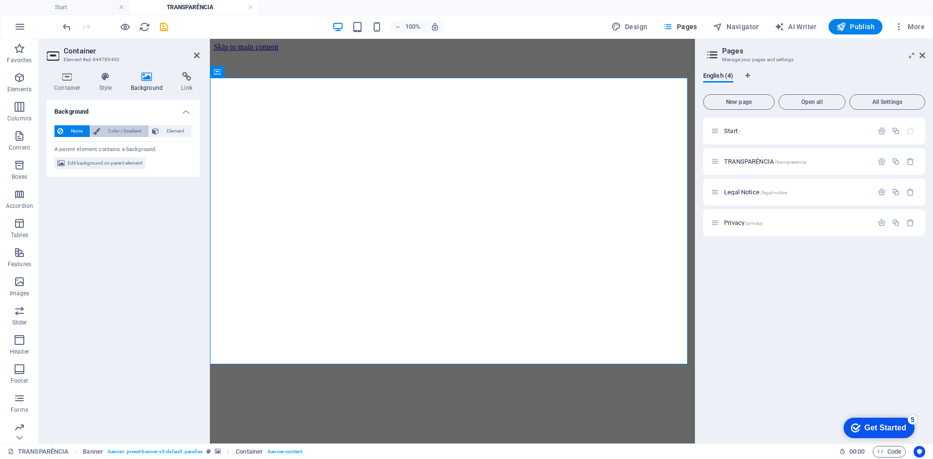
click at [99, 129] on icon at bounding box center [96, 131] width 7 height 12
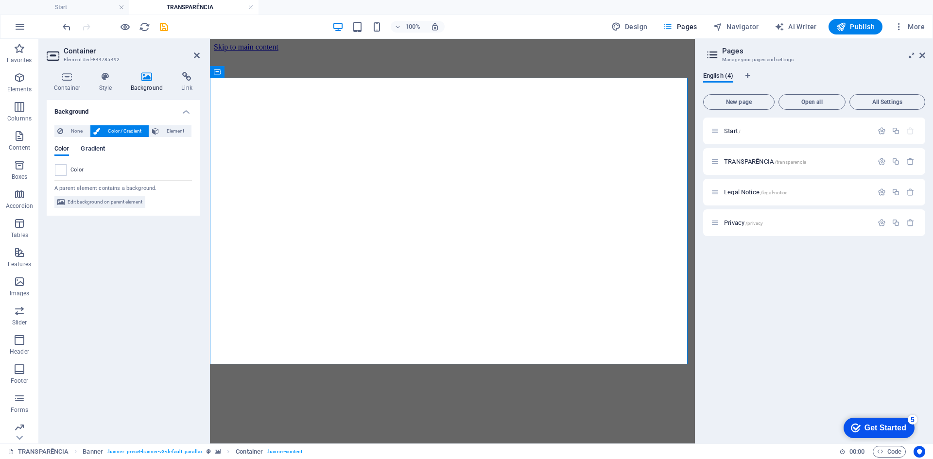
click at [94, 148] on span "Gradient" at bounding box center [93, 150] width 24 height 14
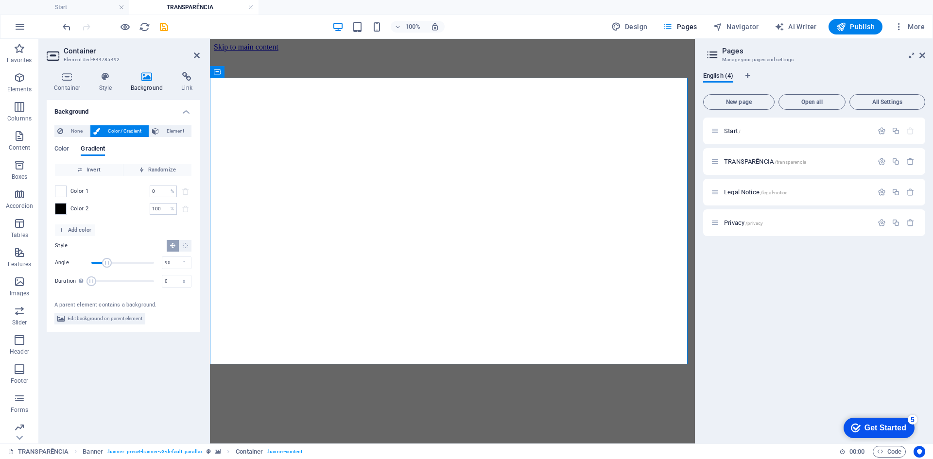
click at [77, 196] on div "Color 1 0 % ​" at bounding box center [123, 192] width 137 height 12
click at [58, 208] on span at bounding box center [60, 209] width 11 height 11
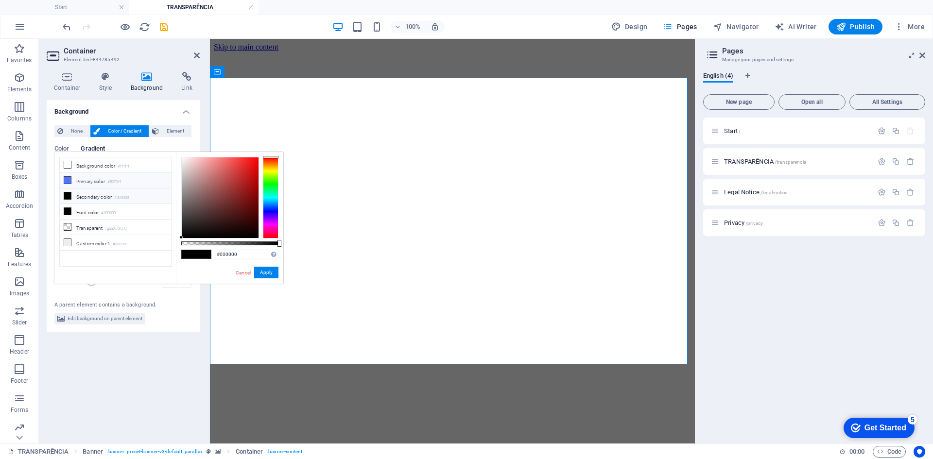
click at [100, 183] on li "Primary color #5273ff" at bounding box center [116, 181] width 112 height 16
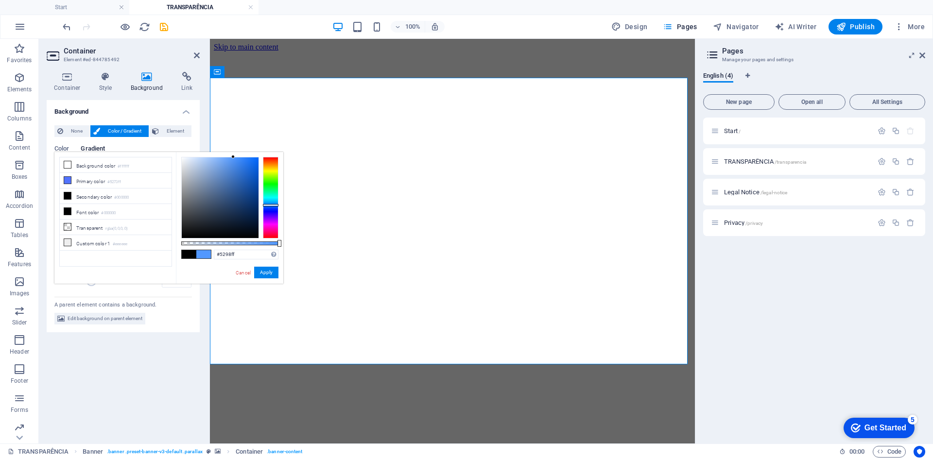
click at [276, 205] on div at bounding box center [271, 205] width 16 height 2
drag, startPoint x: 241, startPoint y: 184, endPoint x: 260, endPoint y: 216, distance: 37.7
click at [260, 216] on div at bounding box center [229, 198] width 97 height 82
click at [110, 167] on li "Background color #ffffff" at bounding box center [116, 165] width 112 height 16
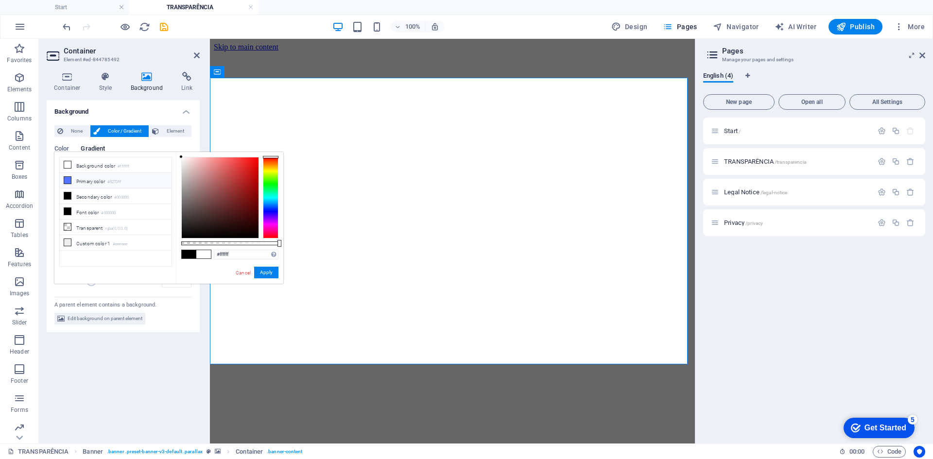
click at [111, 182] on small "#5273ff" at bounding box center [114, 182] width 14 height 7
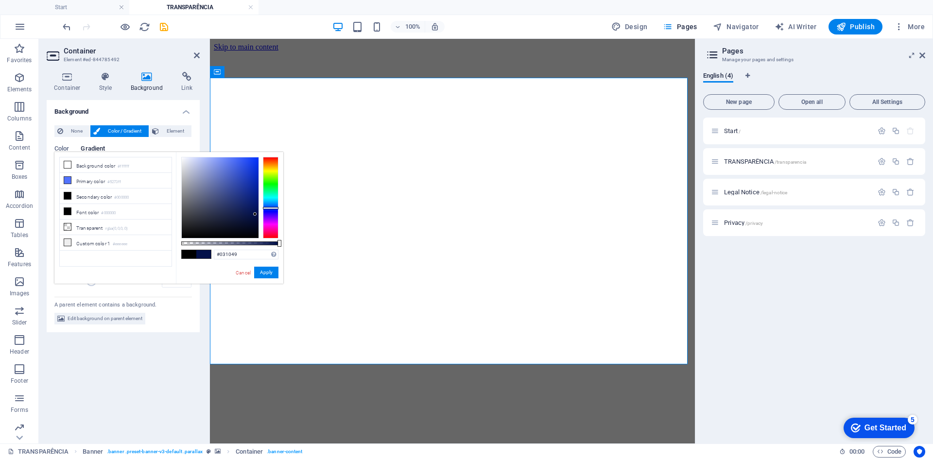
drag, startPoint x: 255, startPoint y: 190, endPoint x: 255, endPoint y: 214, distance: 24.3
click at [255, 214] on div at bounding box center [220, 197] width 77 height 81
click at [270, 275] on button "Apply" at bounding box center [266, 273] width 24 height 12
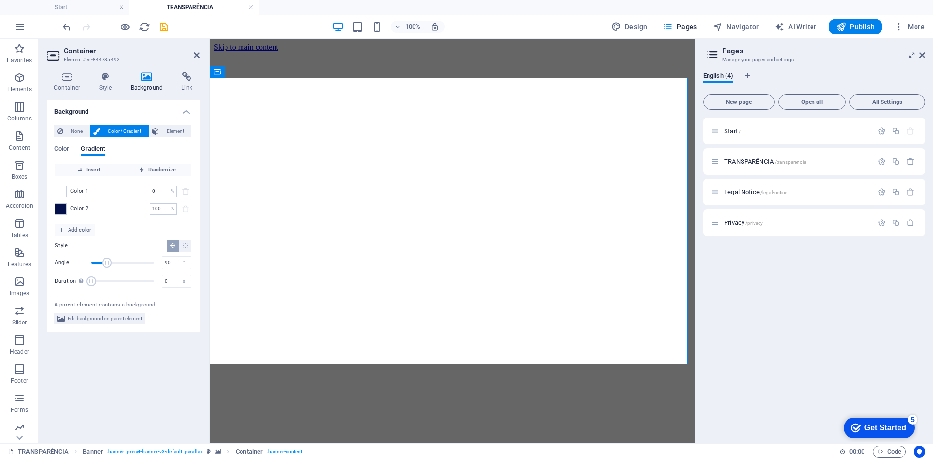
click at [84, 191] on span "Color 1" at bounding box center [79, 192] width 18 height 8
click at [69, 190] on div "Color 1 0 % ​" at bounding box center [123, 192] width 137 height 12
click at [66, 189] on div at bounding box center [61, 192] width 12 height 12
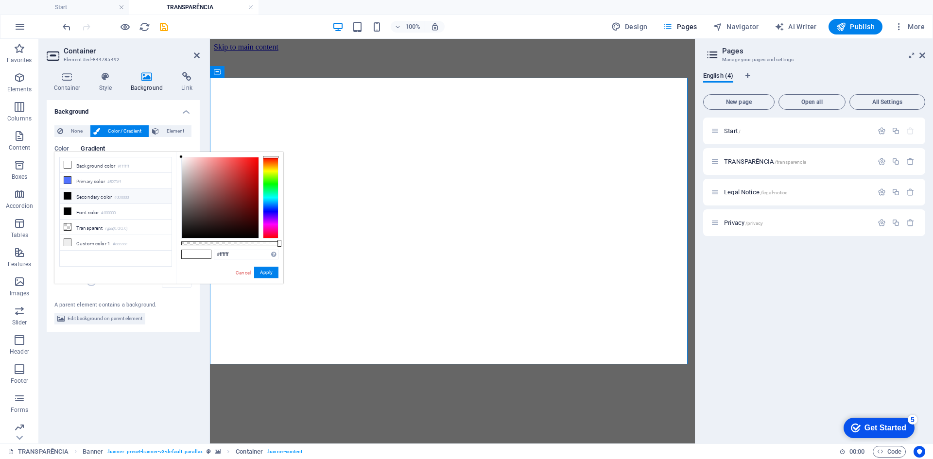
click at [113, 197] on li "Secondary color #000000" at bounding box center [116, 197] width 112 height 16
drag, startPoint x: 240, startPoint y: 209, endPoint x: 205, endPoint y: 152, distance: 66.9
click at [205, 152] on div "#ffb0b0 Supported formats #0852ed rgb(8, 82, 237) rgba(8, 82, 237, 90%) hsv(221…" at bounding box center [229, 288] width 107 height 273
click at [126, 194] on small "#000000" at bounding box center [121, 197] width 15 height 7
drag, startPoint x: 193, startPoint y: 168, endPoint x: 194, endPoint y: 195, distance: 27.7
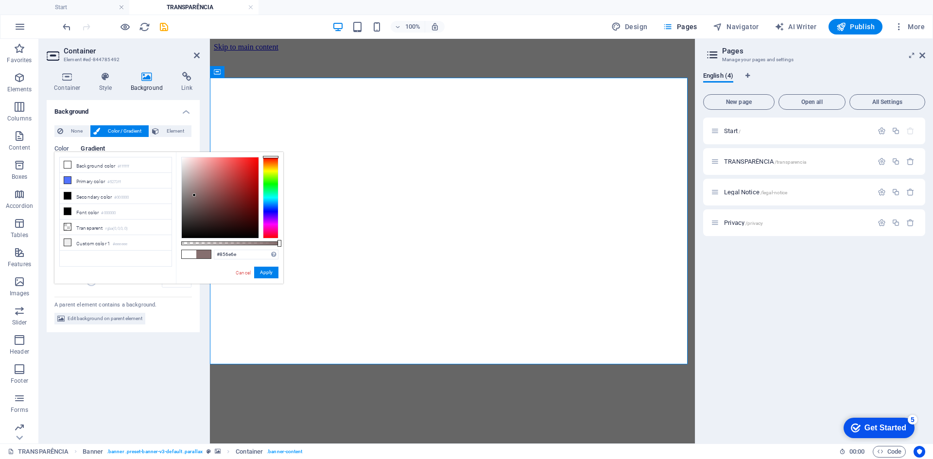
click at [194, 195] on div at bounding box center [220, 197] width 77 height 81
click at [104, 223] on li "Transparent rgba(0,0,0,.0)" at bounding box center [116, 228] width 112 height 16
click at [101, 195] on li "Secondary color #000000" at bounding box center [116, 197] width 112 height 16
click at [110, 210] on small "#000000" at bounding box center [108, 213] width 15 height 7
click at [110, 194] on li "Secondary color #000000" at bounding box center [116, 197] width 112 height 16
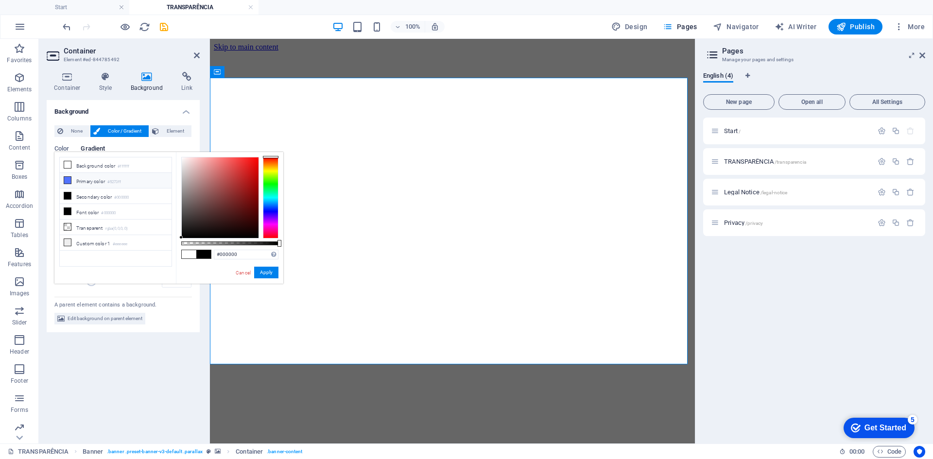
click at [114, 180] on small "#5273ff" at bounding box center [114, 182] width 14 height 7
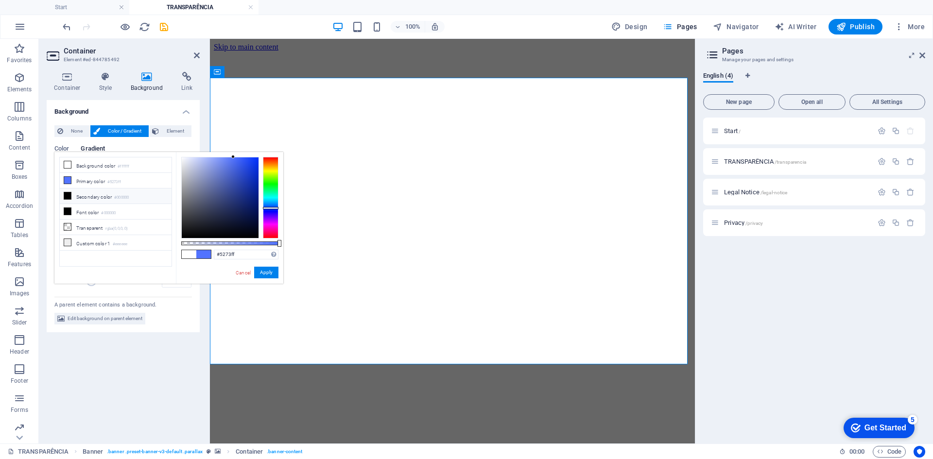
click at [125, 196] on small "#000000" at bounding box center [121, 197] width 15 height 7
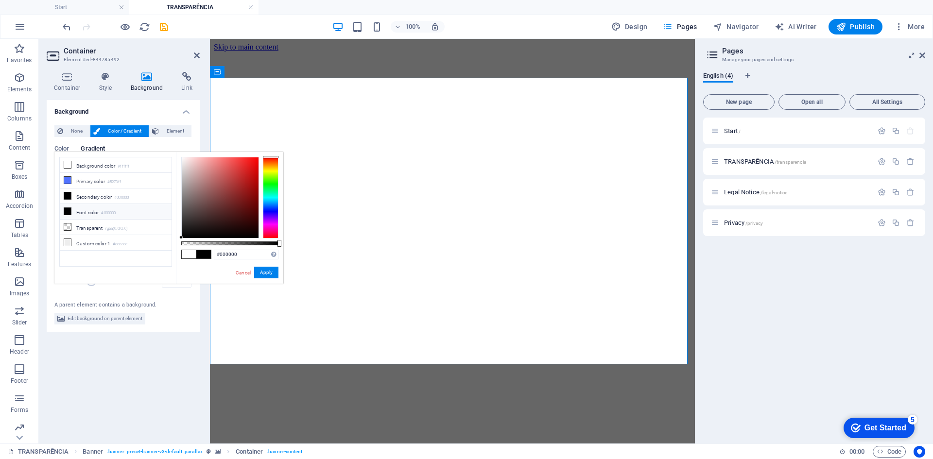
click at [122, 208] on li "Font color #000000" at bounding box center [116, 212] width 112 height 16
click at [100, 208] on li "Font color #000000" at bounding box center [116, 212] width 112 height 16
click at [106, 194] on li "Secondary color #000000" at bounding box center [116, 197] width 112 height 16
click at [98, 179] on li "Primary color #5273ff" at bounding box center [116, 181] width 112 height 16
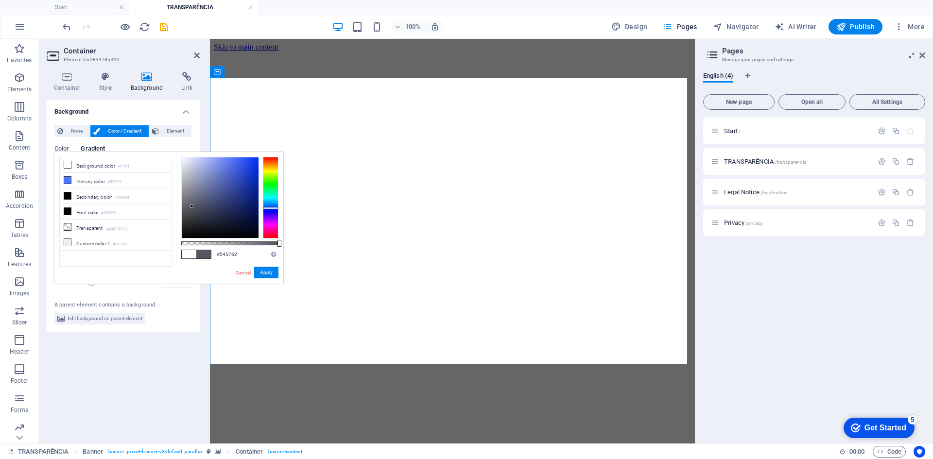
drag, startPoint x: 255, startPoint y: 163, endPoint x: 192, endPoint y: 207, distance: 76.9
click at [192, 207] on div at bounding box center [220, 197] width 77 height 81
click at [114, 193] on li "Secondary color #000000" at bounding box center [116, 197] width 112 height 16
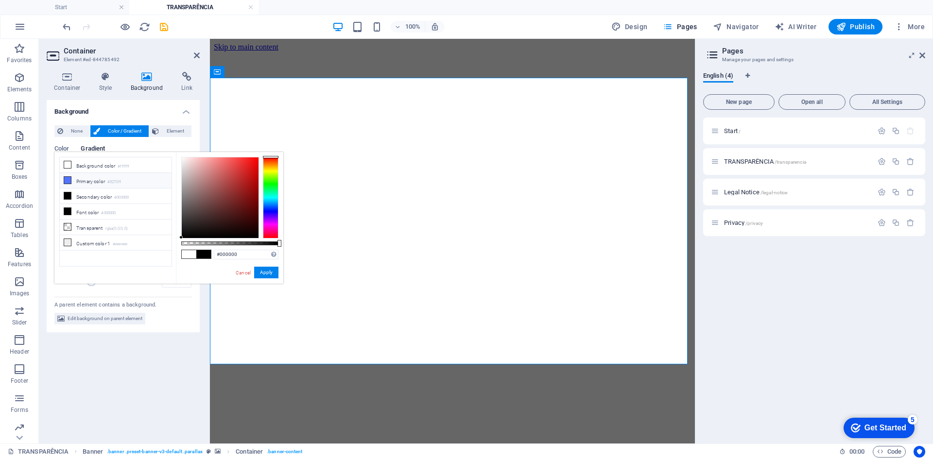
click at [118, 183] on small "#5273ff" at bounding box center [114, 182] width 14 height 7
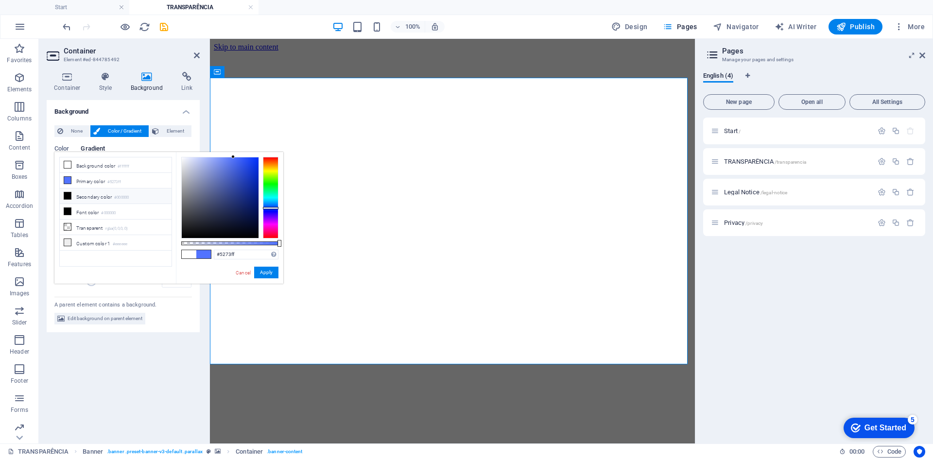
click at [139, 202] on li "Secondary color #000000" at bounding box center [116, 197] width 112 height 16
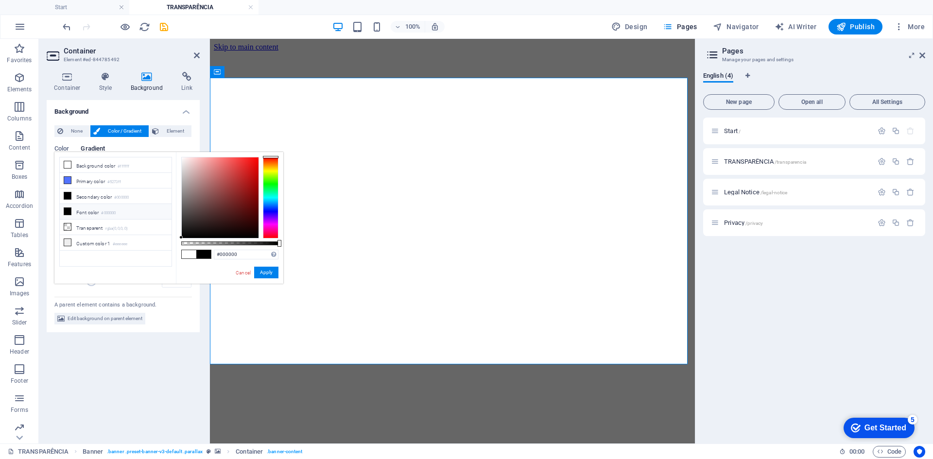
click at [138, 209] on li "Font color #000000" at bounding box center [116, 212] width 112 height 16
click at [123, 210] on li "Font color #000000" at bounding box center [116, 212] width 112 height 16
click at [94, 204] on li "Font color #000000" at bounding box center [116, 212] width 112 height 16
click at [104, 191] on li "Secondary color #000000" at bounding box center [116, 197] width 112 height 16
click at [104, 193] on li "Secondary color #000000" at bounding box center [116, 197] width 112 height 16
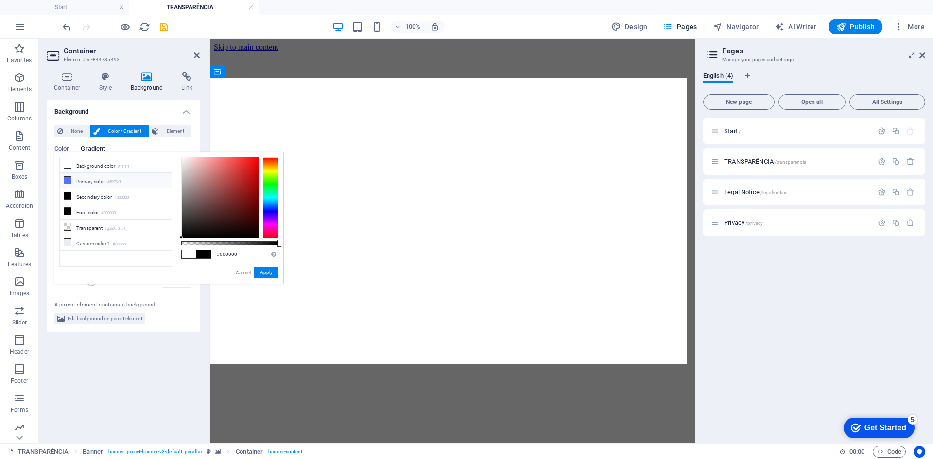
click at [101, 177] on li "Primary color #5273ff" at bounding box center [116, 181] width 112 height 16
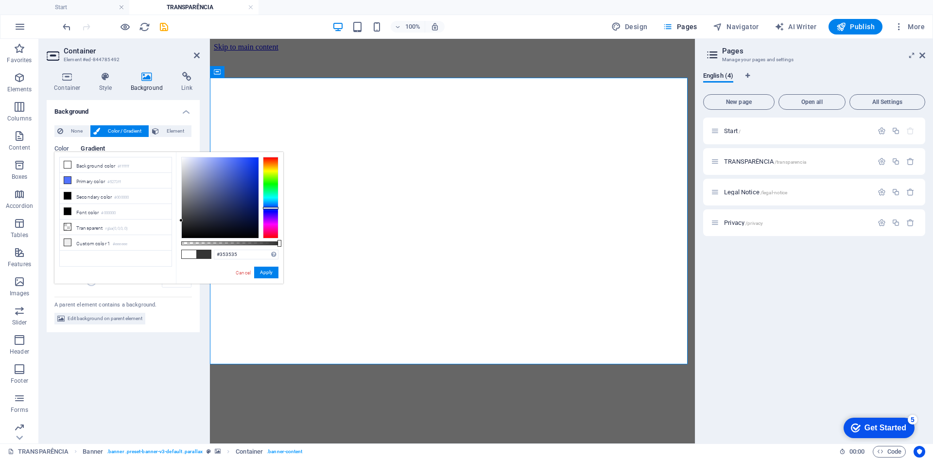
type input "#343434"
drag, startPoint x: 248, startPoint y: 185, endPoint x: 172, endPoint y: 221, distance: 84.4
click at [172, 221] on div "less Background color #ffffff Primary color #5273ff Secondary color #000000 Fon…" at bounding box center [168, 218] width 229 height 132
click at [152, 143] on div "Color Gradient Color Invert Randomize Color 1 0 % ​ Color 2 100 % ​ Add color S…" at bounding box center [123, 216] width 138 height 156
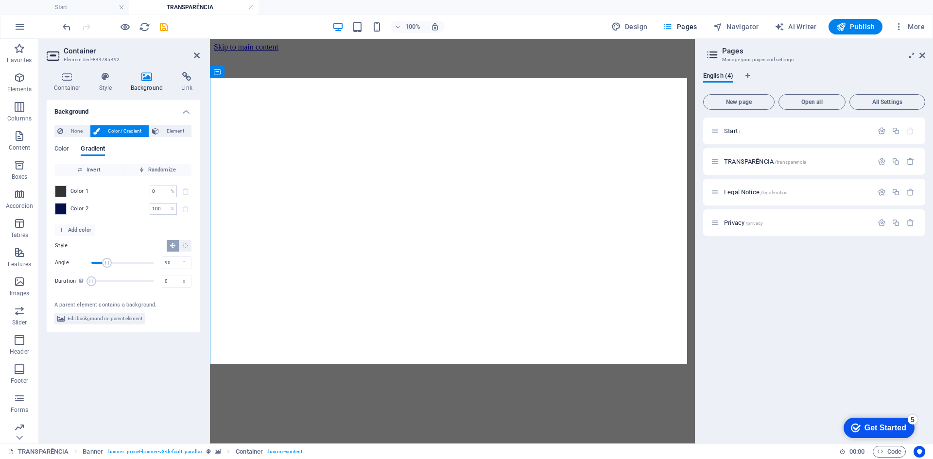
click at [165, 146] on div "Color Gradient" at bounding box center [123, 154] width 138 height 18
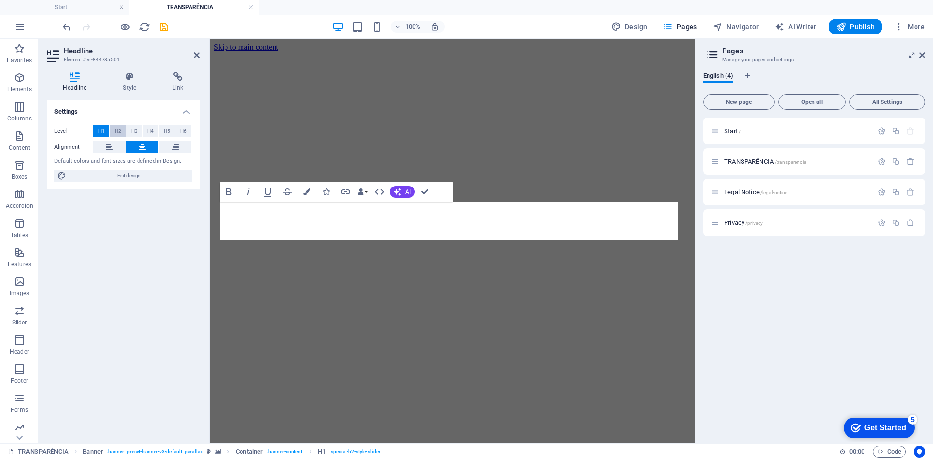
click at [123, 131] on button "H2" at bounding box center [118, 131] width 16 height 12
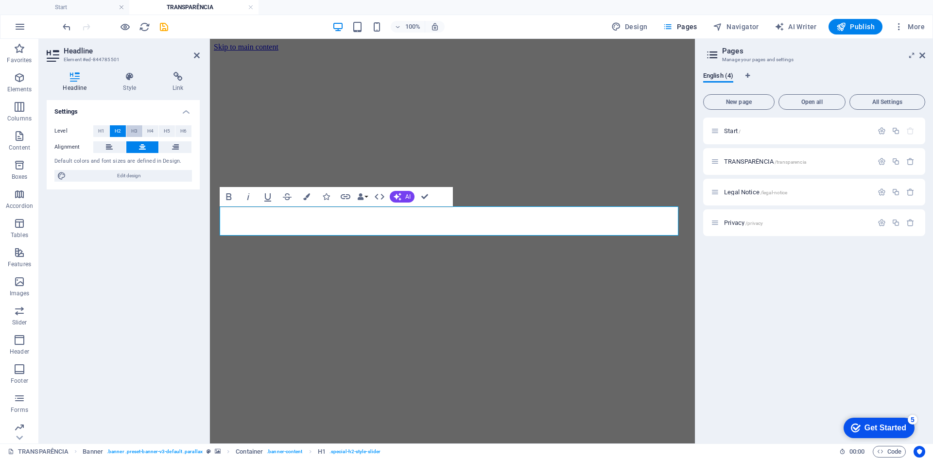
click at [137, 130] on span "H3" at bounding box center [134, 131] width 6 height 12
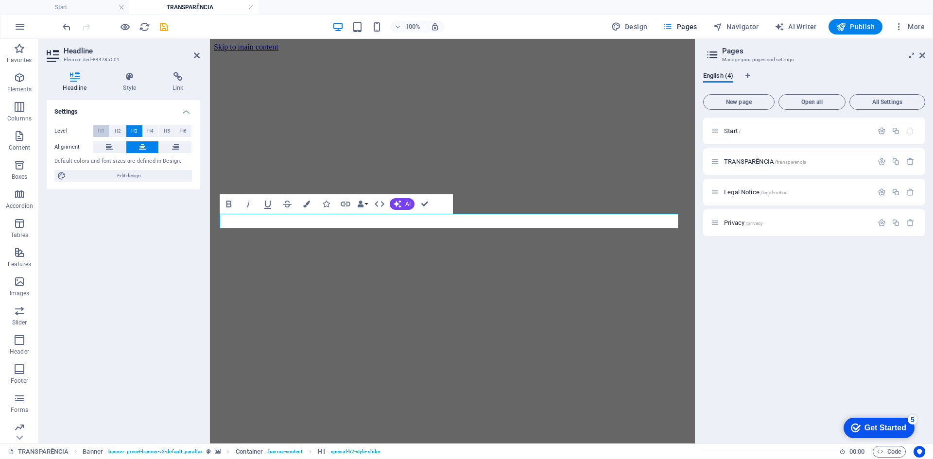
click at [102, 130] on span "H1" at bounding box center [101, 131] width 6 height 12
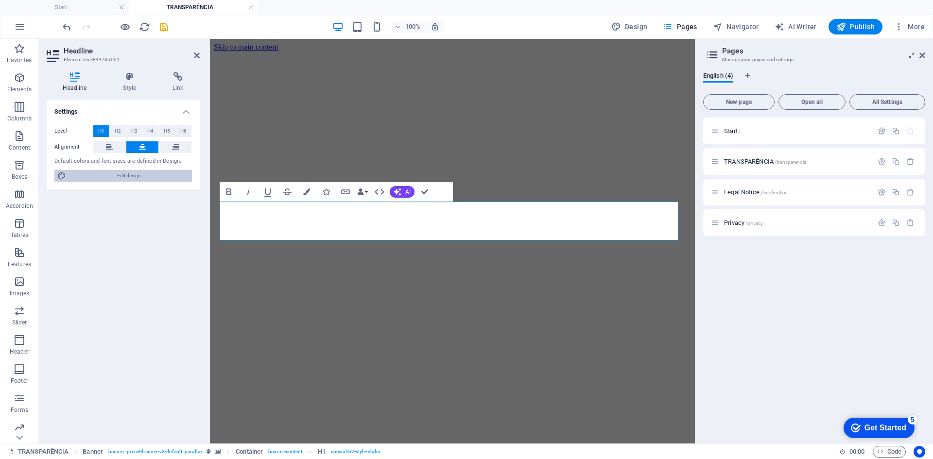
drag, startPoint x: 159, startPoint y: 176, endPoint x: 207, endPoint y: 218, distance: 63.7
click at [158, 176] on span "Edit design" at bounding box center [129, 176] width 120 height 12
select select "px"
select select "300"
select select "px"
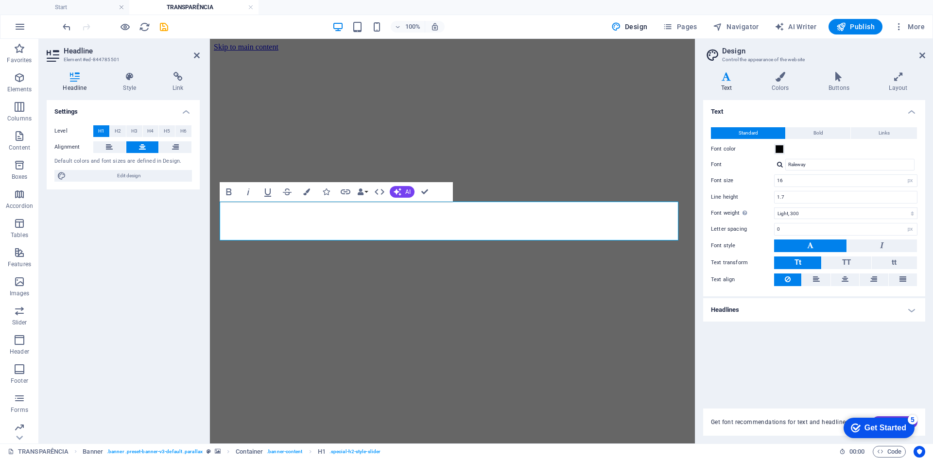
click at [766, 310] on h4 "Headlines" at bounding box center [814, 309] width 222 height 23
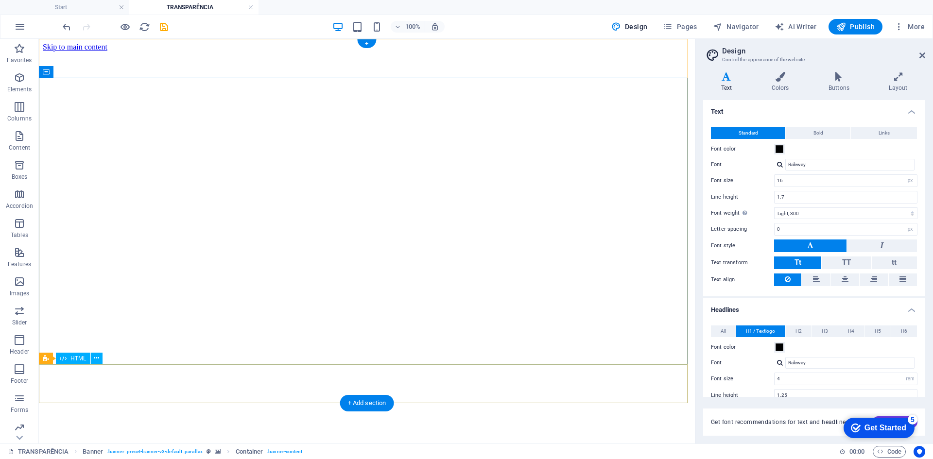
select select "px"
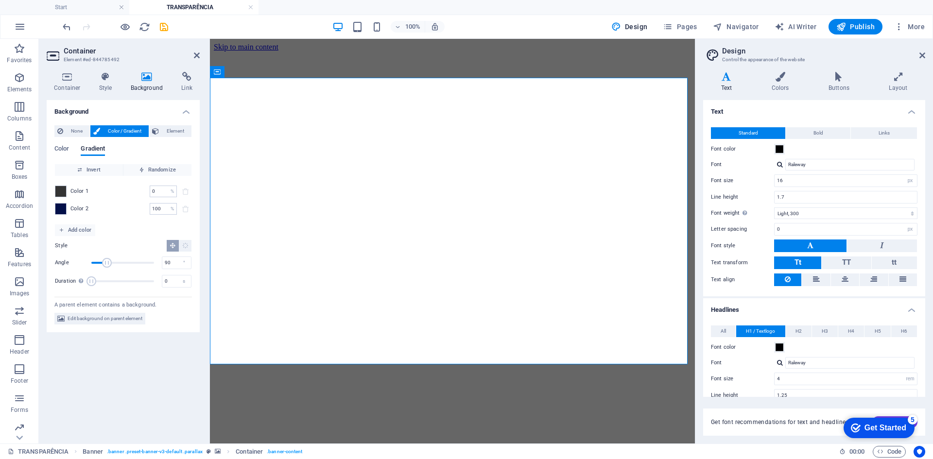
click at [76, 210] on span "Color 2" at bounding box center [79, 209] width 18 height 8
click at [62, 209] on span at bounding box center [60, 209] width 11 height 11
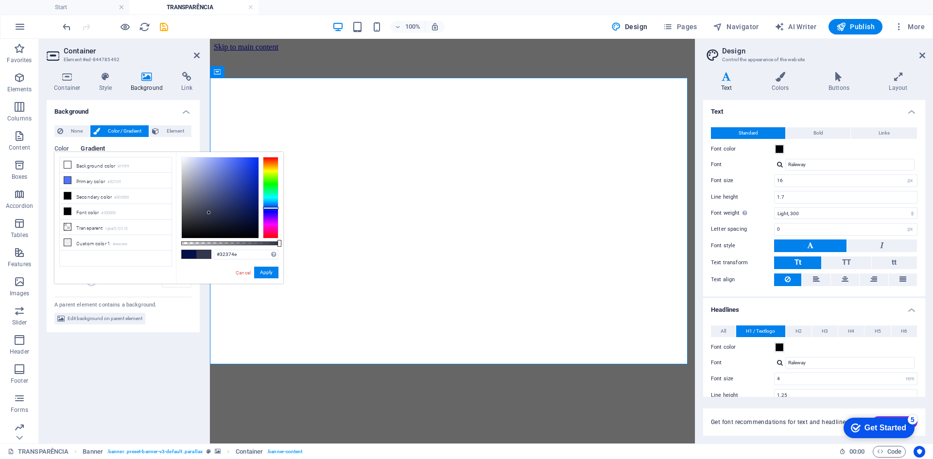
drag, startPoint x: 251, startPoint y: 212, endPoint x: 209, endPoint y: 213, distance: 41.8
click at [209, 213] on div at bounding box center [220, 197] width 77 height 81
drag, startPoint x: 280, startPoint y: 241, endPoint x: 286, endPoint y: 249, distance: 10.7
click at [286, 249] on body "svgconstrucoes.com Start TRANSPARÊNCIA Favorites Elements Columns Content Boxes…" at bounding box center [466, 229] width 933 height 459
type input "#292d40"
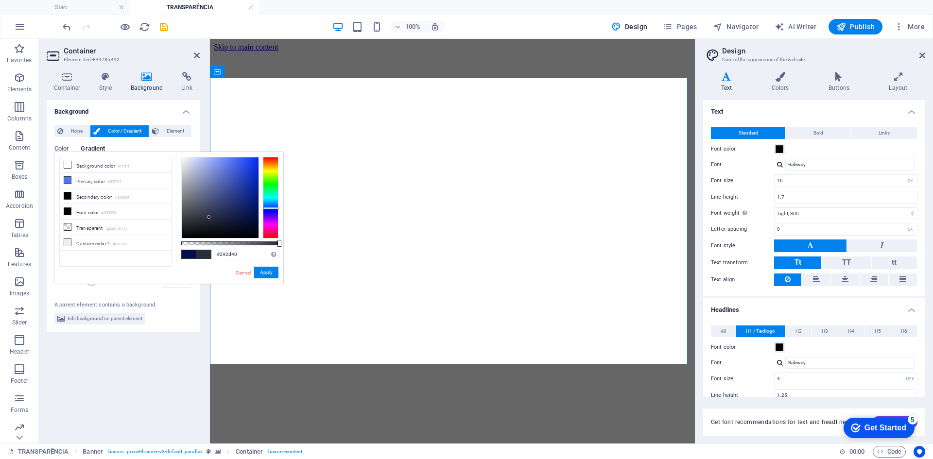
drag, startPoint x: 216, startPoint y: 211, endPoint x: 148, endPoint y: 233, distance: 71.5
click at [209, 217] on div at bounding box center [220, 197] width 77 height 81
click at [926, 51] on aside "Design Control the appearance of the website Variants Text Colors Buttons Layou…" at bounding box center [814, 241] width 238 height 405
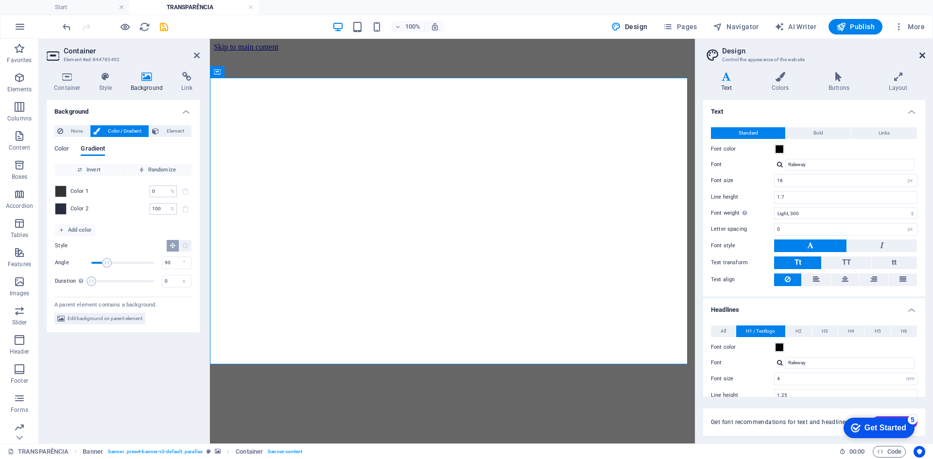
click at [924, 54] on icon at bounding box center [923, 56] width 6 height 8
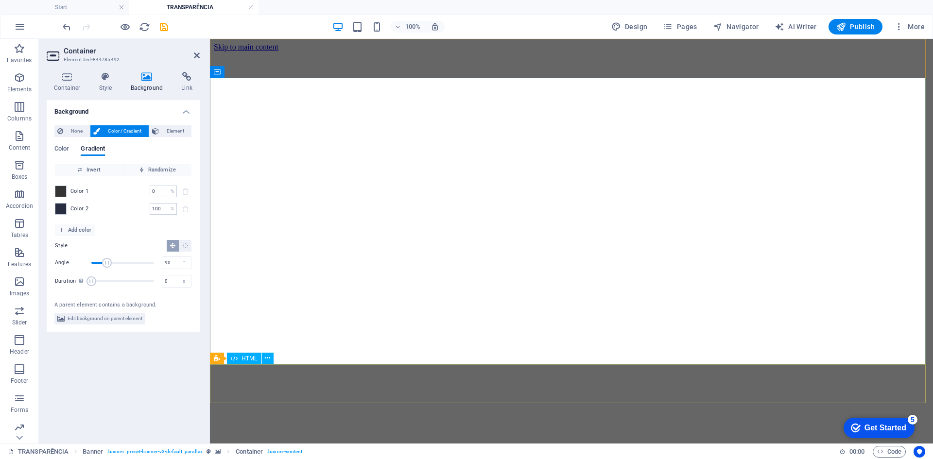
drag, startPoint x: 656, startPoint y: 399, endPoint x: 831, endPoint y: 393, distance: 175.1
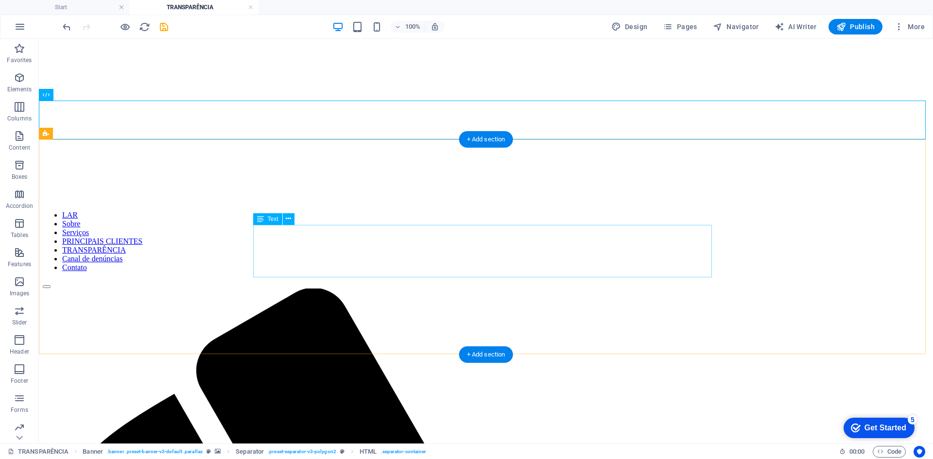
scroll to position [243, 0]
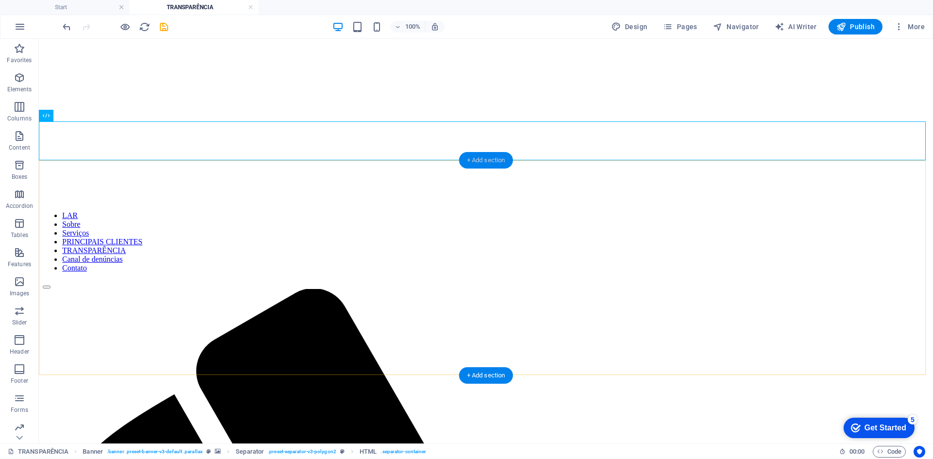
click at [500, 157] on div "+ Add section" at bounding box center [486, 160] width 54 height 17
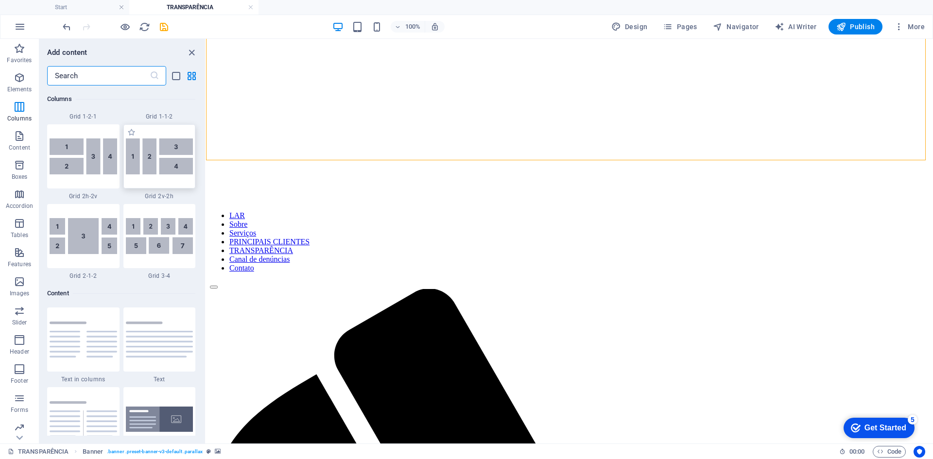
scroll to position [1847, 0]
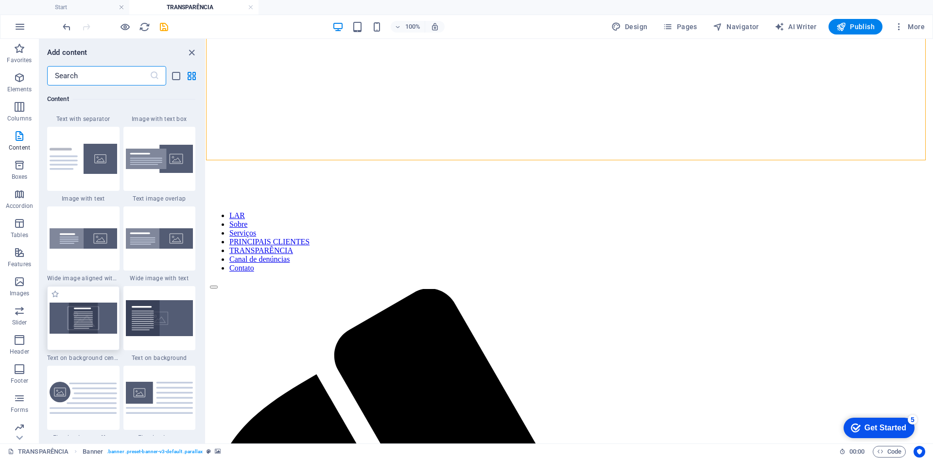
click at [105, 326] on img at bounding box center [84, 318] width 68 height 31
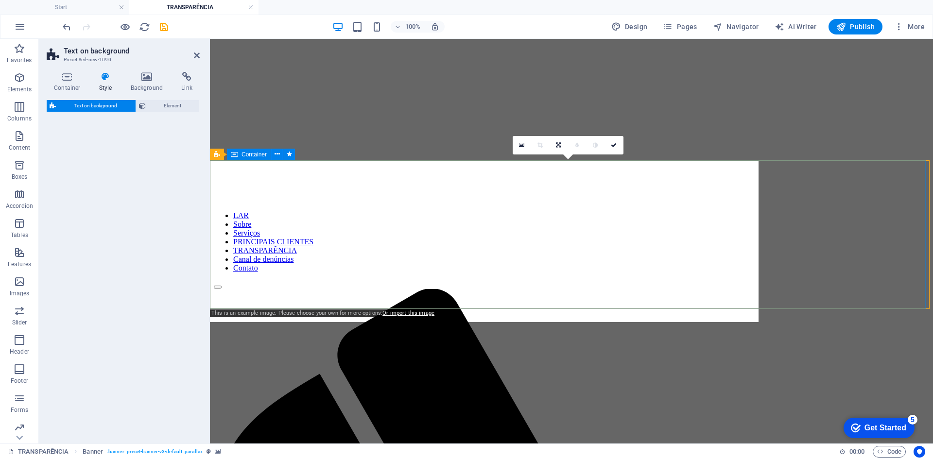
select select "%"
select select "rem"
select select "px"
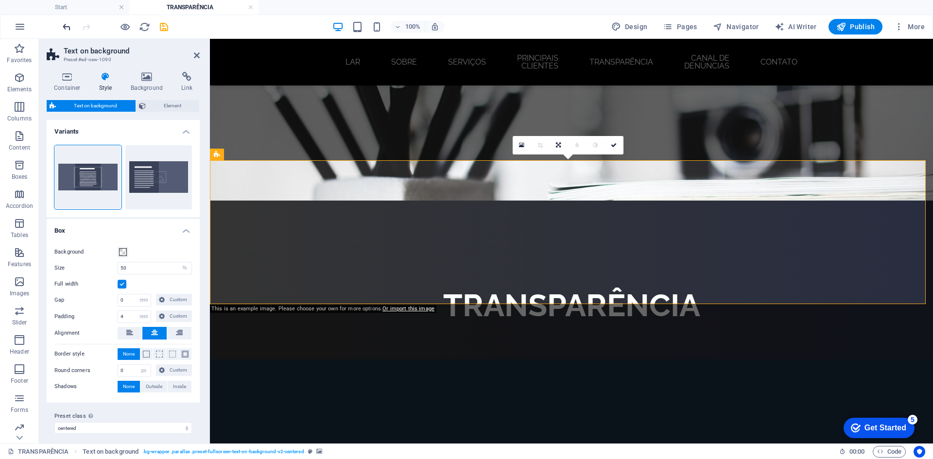
click at [67, 27] on icon "undo" at bounding box center [66, 26] width 11 height 11
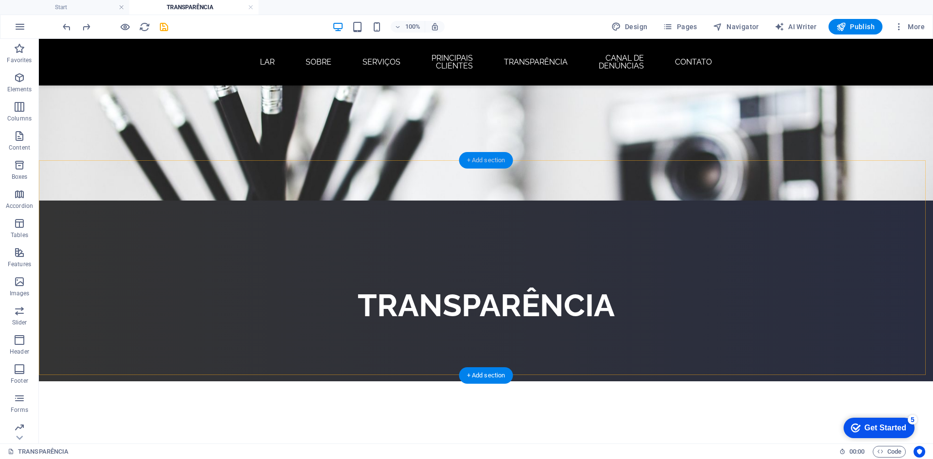
click at [505, 161] on div "+ Add section" at bounding box center [486, 160] width 54 height 17
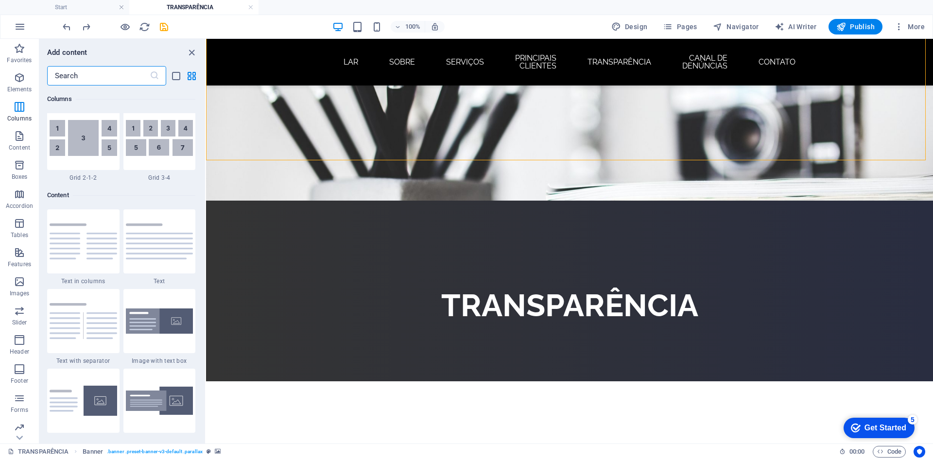
scroll to position [1604, 0]
click at [170, 267] on div at bounding box center [159, 242] width 72 height 64
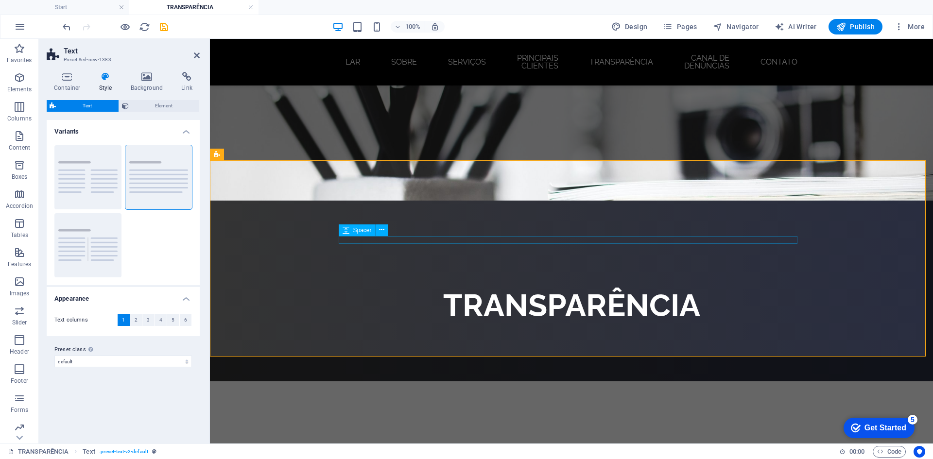
click at [171, 387] on div "Variants Columns Default Separator Appearance Text columns 1 2 3 4 5 6 Columns …" at bounding box center [123, 278] width 153 height 316
click at [370, 199] on icon at bounding box center [370, 201] width 5 height 10
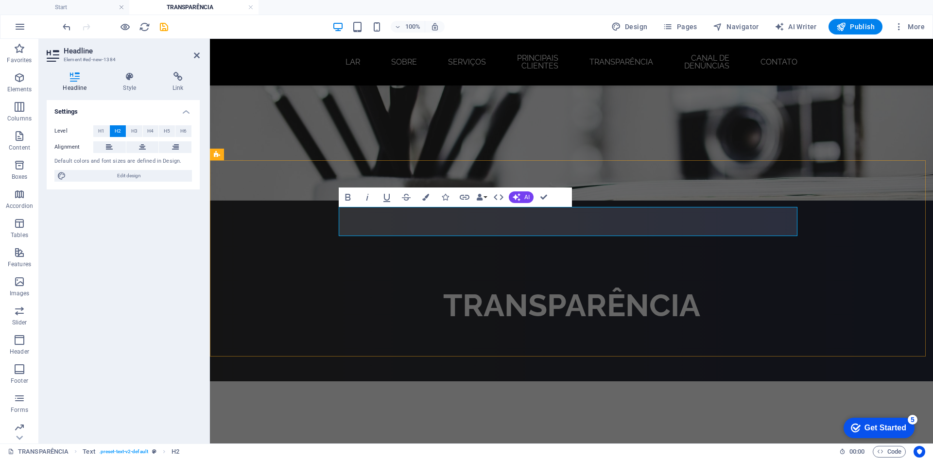
click at [144, 147] on icon at bounding box center [142, 147] width 7 height 12
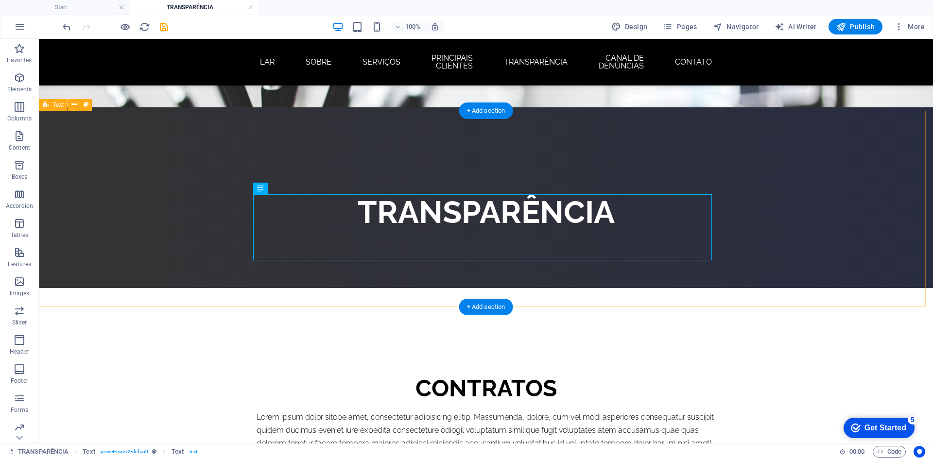
scroll to position [340, 0]
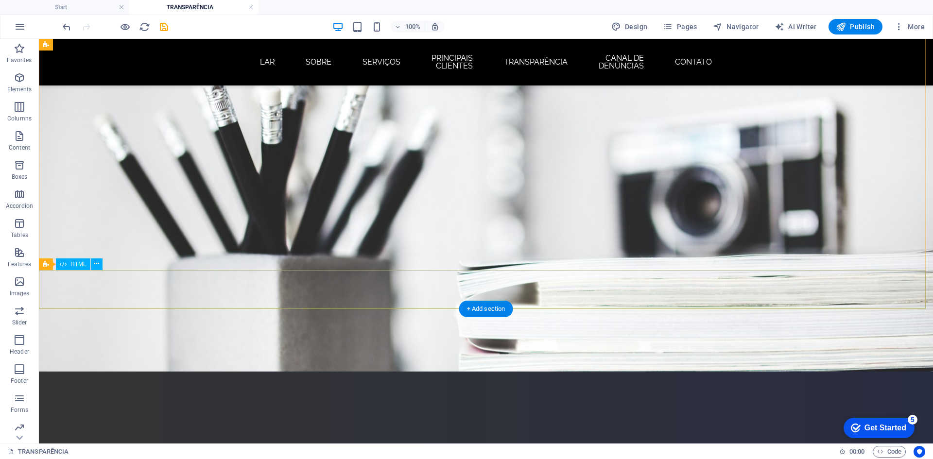
scroll to position [0, 0]
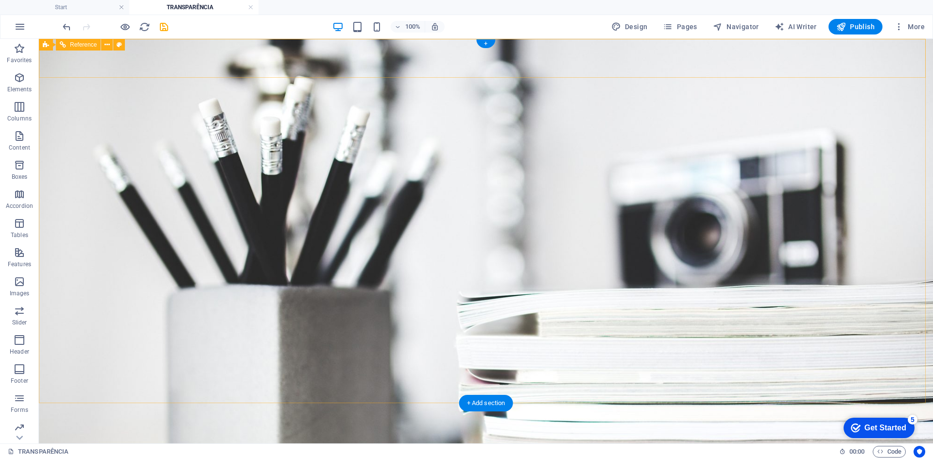
click at [583, 442] on nav "LAR Sobre Serviços PRINCIPAIS CLIENTES TRANSPARÊNCIA Canal de denúncias Contato" at bounding box center [486, 457] width 459 height 31
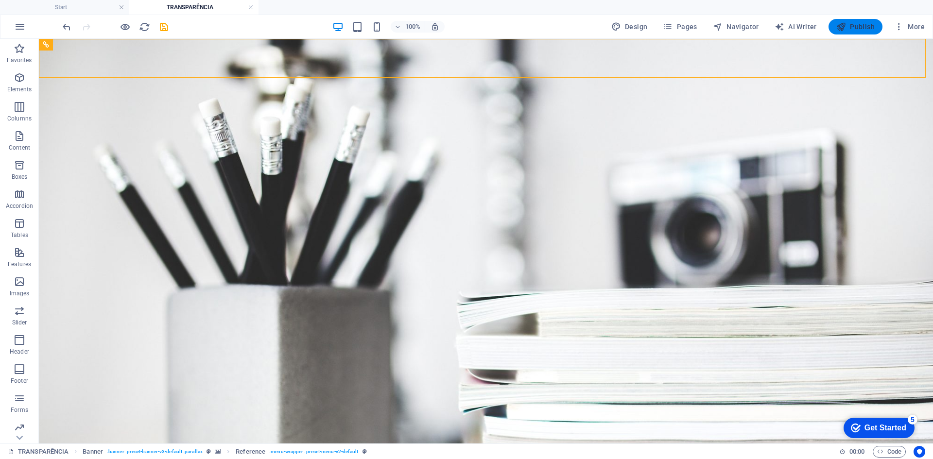
click at [867, 23] on span "Publish" at bounding box center [856, 27] width 38 height 10
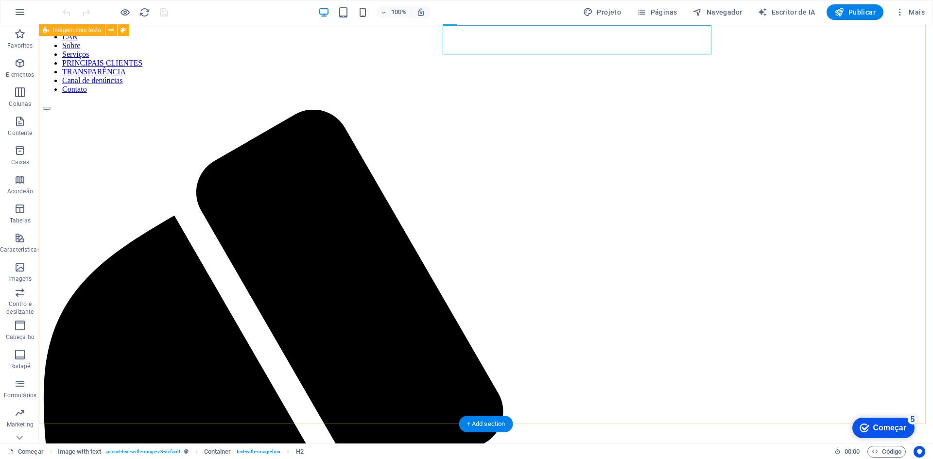
scroll to position [825, 0]
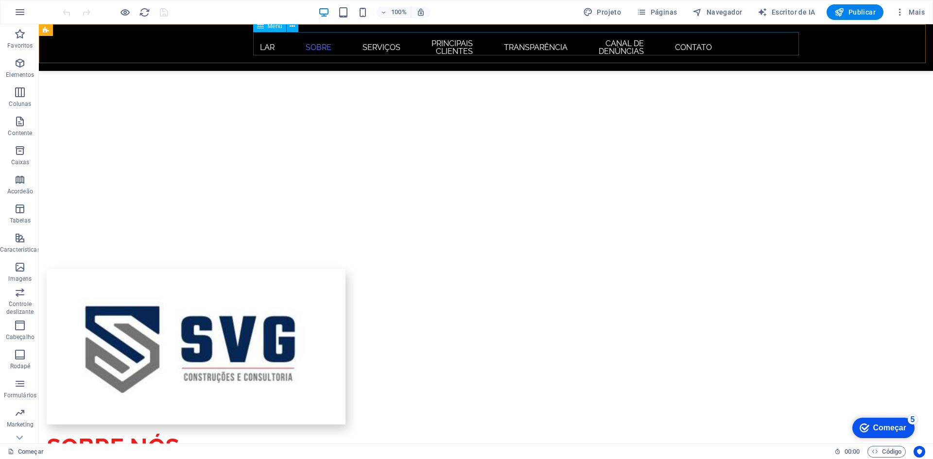
click at [573, 42] on nav "LAR Sobre Serviços PRINCIPAIS CLIENTES TRANSPARÊNCIA Canal de denúncias Contato" at bounding box center [486, 47] width 459 height 31
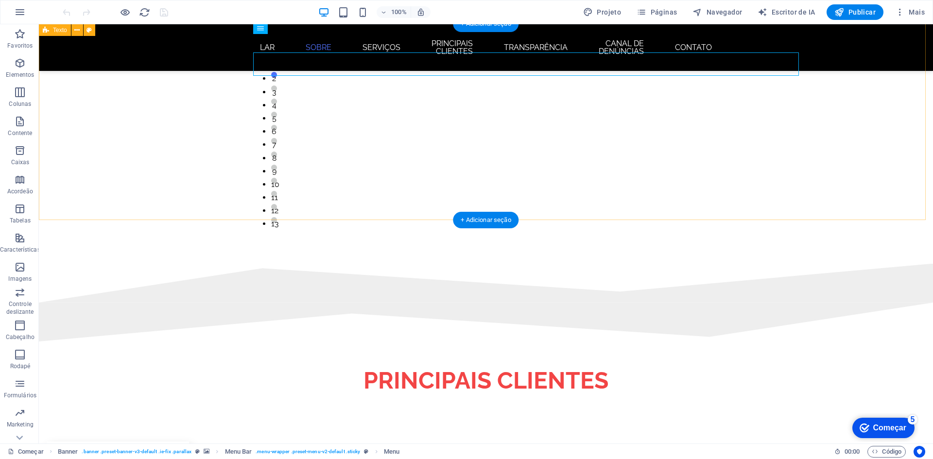
scroll to position [1555, 0]
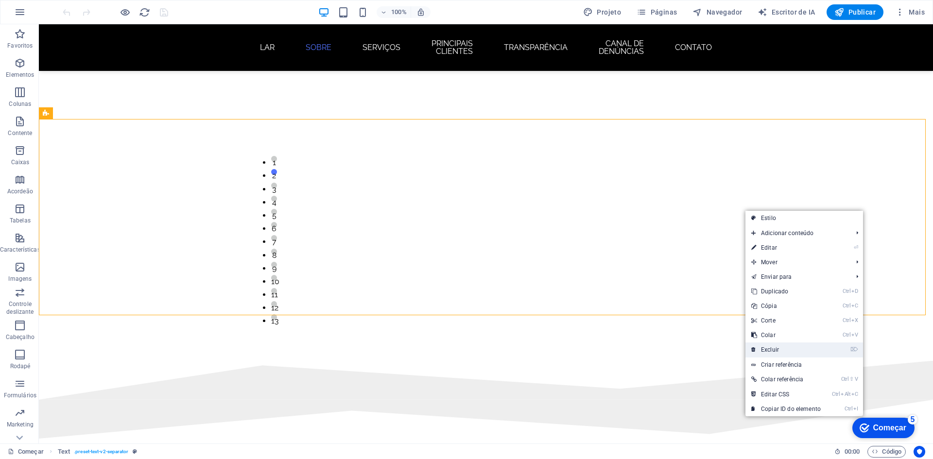
click at [785, 348] on link "⌦ Excluir" at bounding box center [786, 350] width 81 height 15
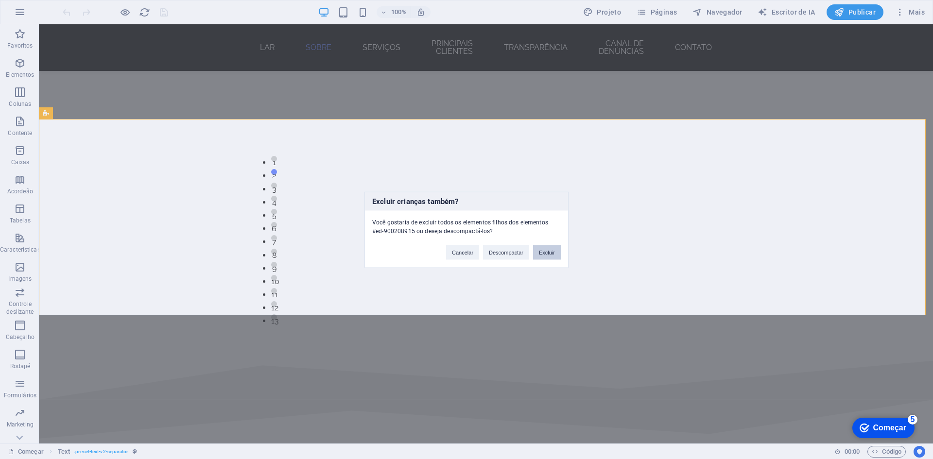
click at [547, 253] on font "Excluir" at bounding box center [547, 252] width 16 height 6
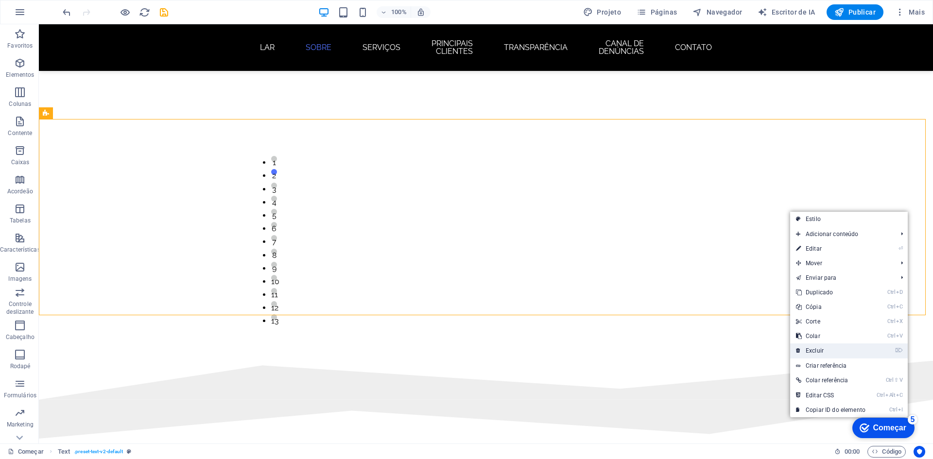
click at [832, 351] on link "⌦ Excluir" at bounding box center [830, 351] width 81 height 15
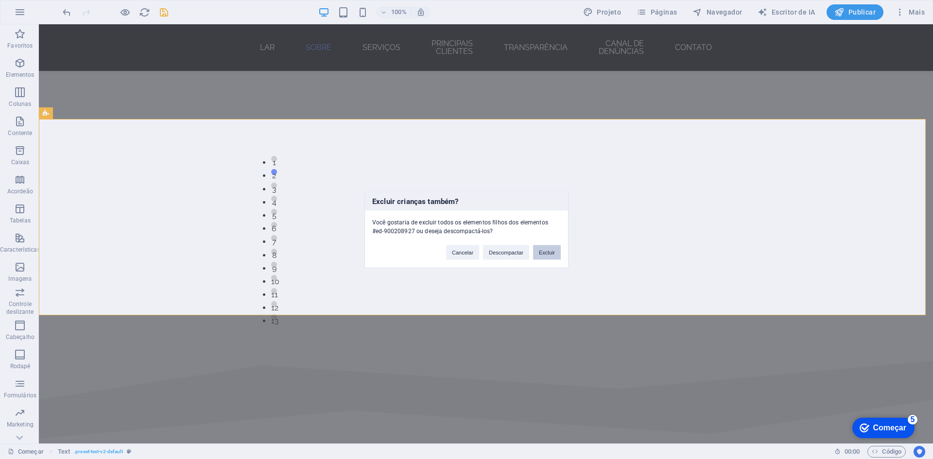
click at [553, 255] on font "Excluir" at bounding box center [547, 252] width 16 height 6
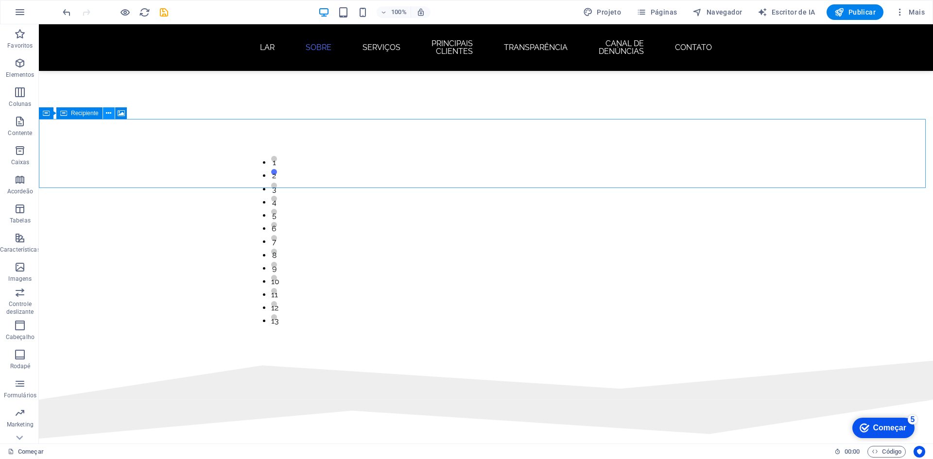
click at [110, 114] on icon at bounding box center [108, 113] width 5 height 10
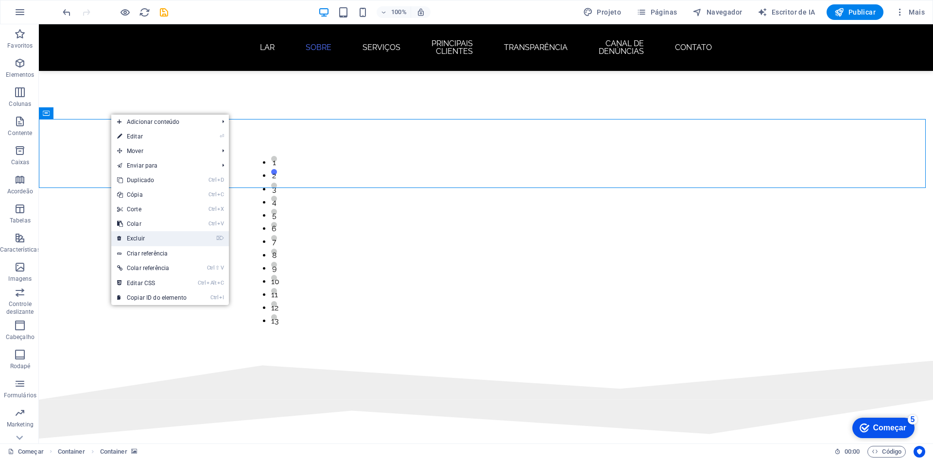
click at [159, 238] on link "⌦ Excluir" at bounding box center [151, 238] width 81 height 15
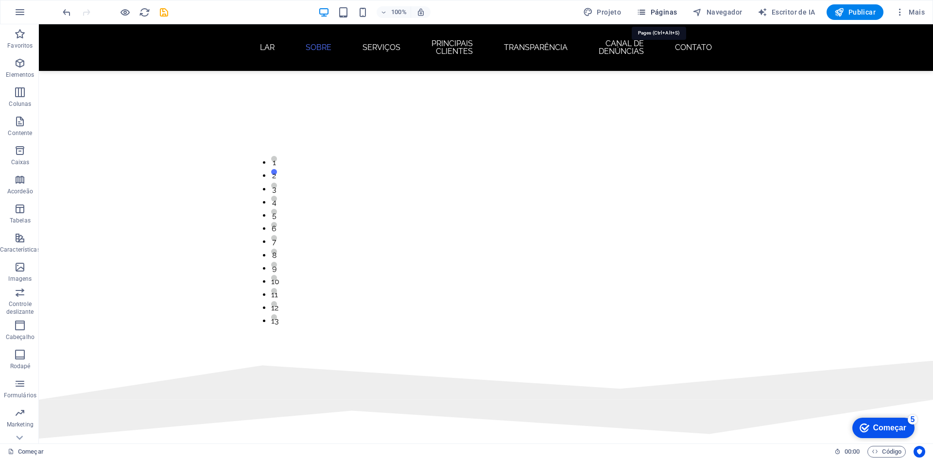
click at [680, 9] on button "Páginas" at bounding box center [657, 12] width 48 height 16
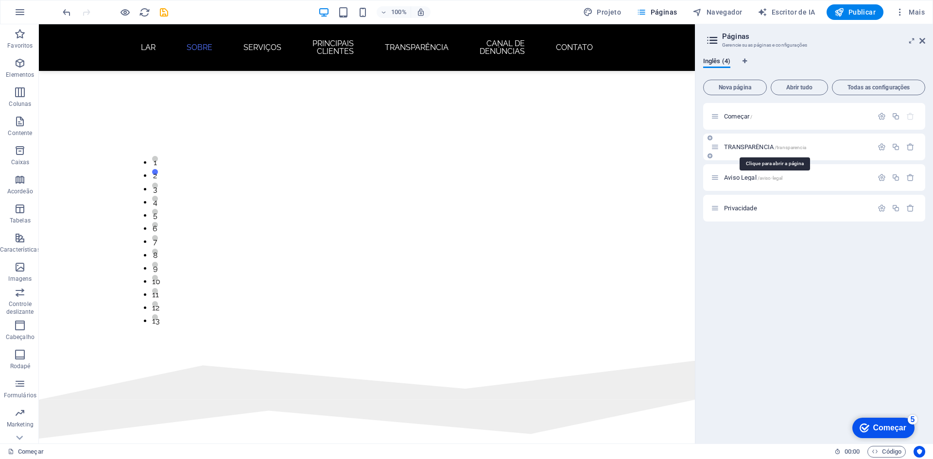
click at [785, 148] on font "/transparencia" at bounding box center [791, 147] width 32 height 5
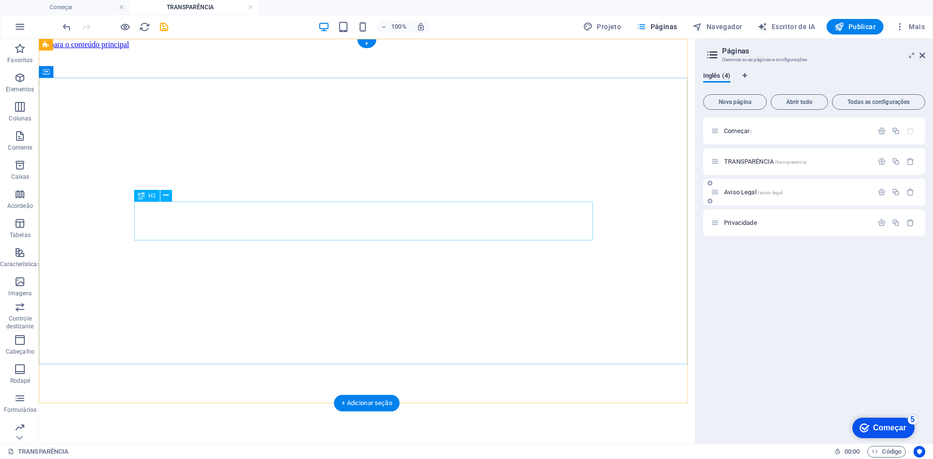
scroll to position [0, 0]
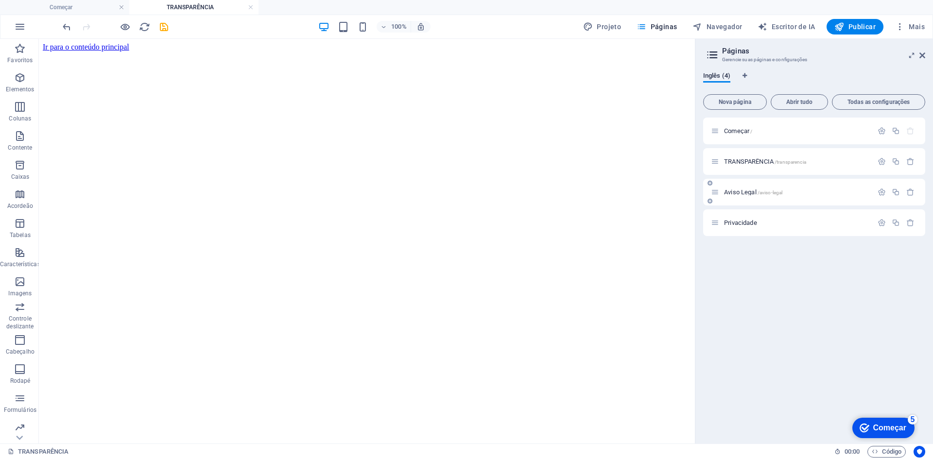
click at [754, 192] on font "Aviso Legal" at bounding box center [740, 192] width 33 height 7
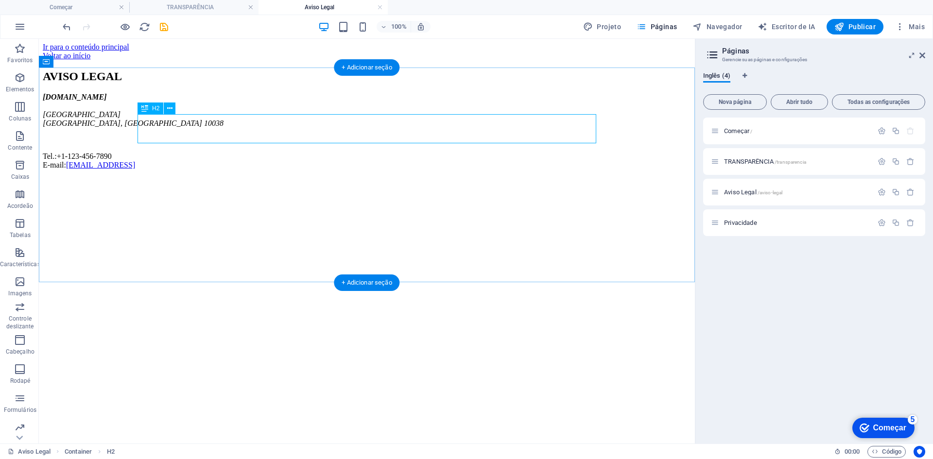
click at [322, 83] on div "AVISO LEGAL" at bounding box center [367, 76] width 648 height 13
click at [282, 83] on div "AVISO LEGAL" at bounding box center [367, 76] width 648 height 13
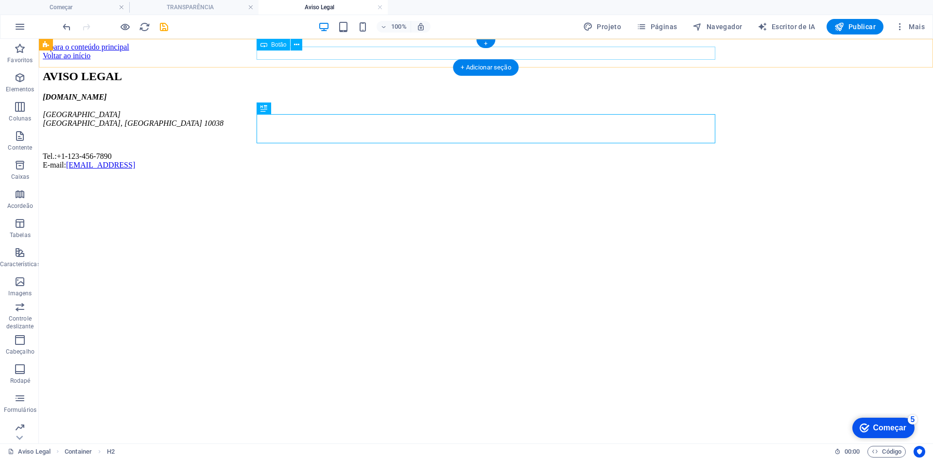
click at [260, 52] on div "Voltar ao início" at bounding box center [486, 56] width 887 height 9
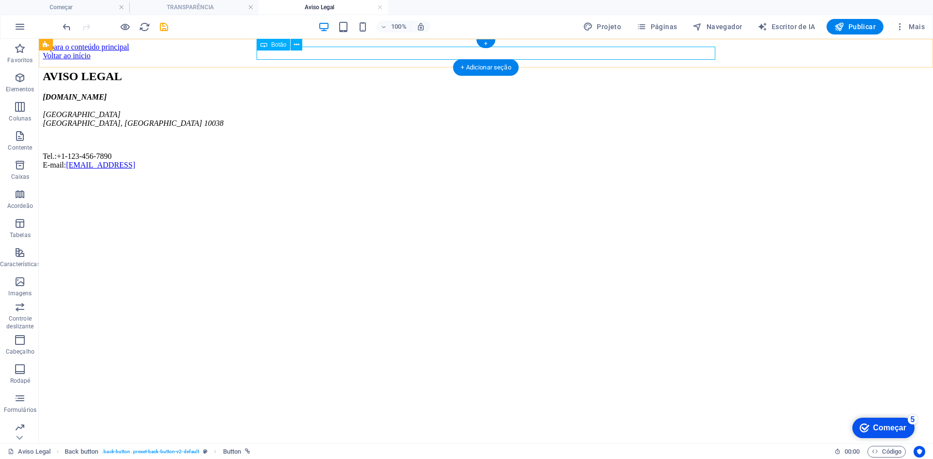
click at [263, 54] on div "Voltar ao início" at bounding box center [486, 56] width 887 height 9
click at [255, 53] on div "Voltar ao início" at bounding box center [486, 56] width 887 height 9
click at [281, 52] on div "Voltar ao início" at bounding box center [486, 56] width 887 height 9
click at [294, 53] on div "Voltar ao início" at bounding box center [486, 56] width 887 height 9
click at [258, 52] on div "Voltar ao início" at bounding box center [486, 56] width 887 height 9
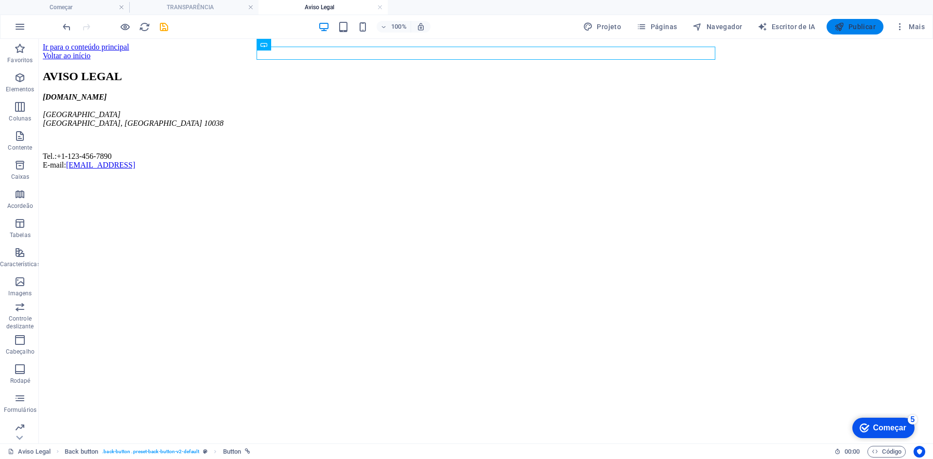
click at [859, 26] on font "Publicar" at bounding box center [862, 27] width 27 height 8
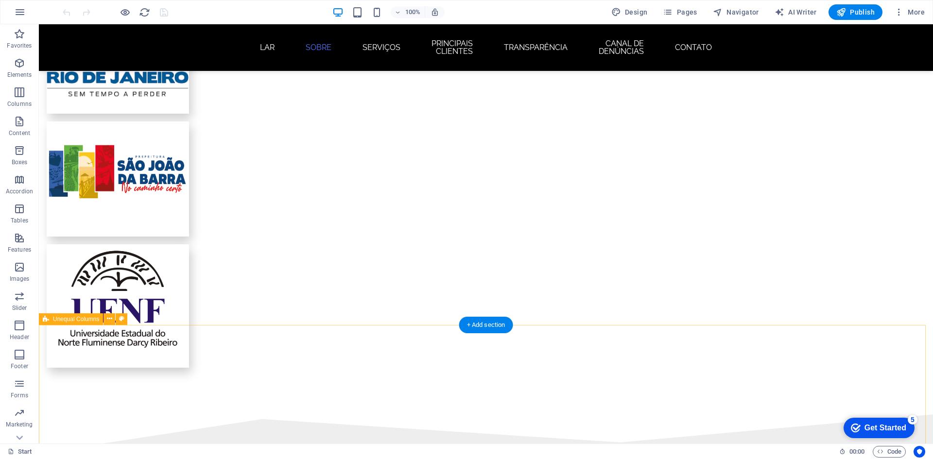
scroll to position [2090, 0]
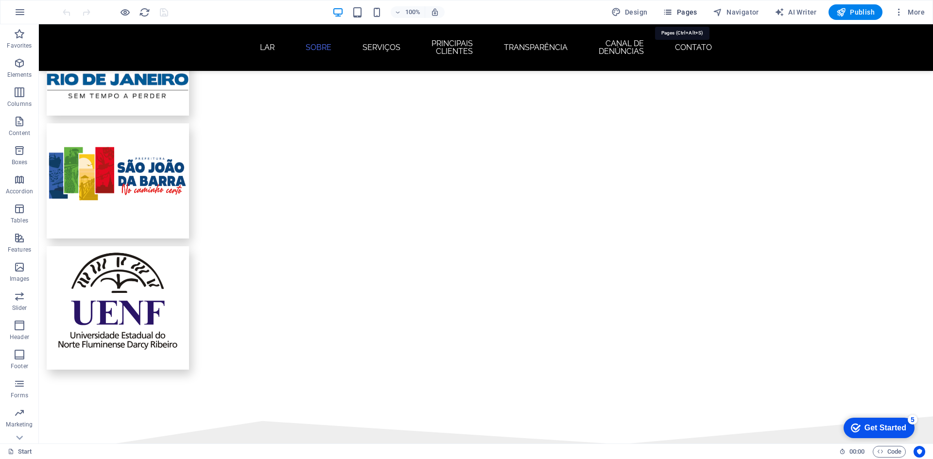
click at [689, 10] on span "Pages" at bounding box center [680, 12] width 34 height 10
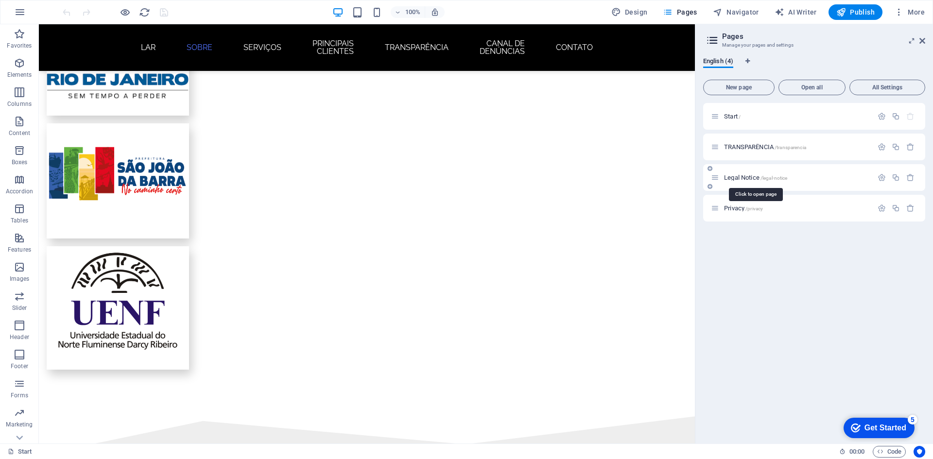
click at [765, 180] on span "/legal-notice" at bounding box center [774, 177] width 27 height 5
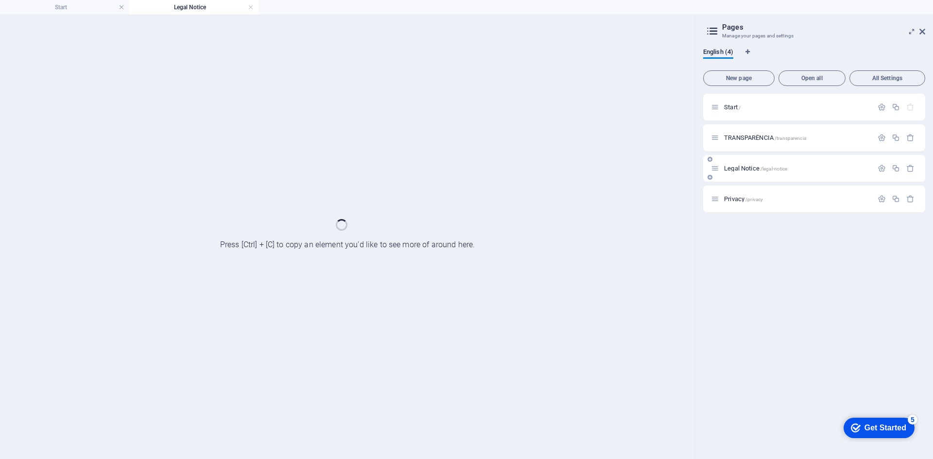
scroll to position [0, 0]
click at [882, 151] on div "TRANSPARÊNCIA /transparencia" at bounding box center [814, 137] width 222 height 27
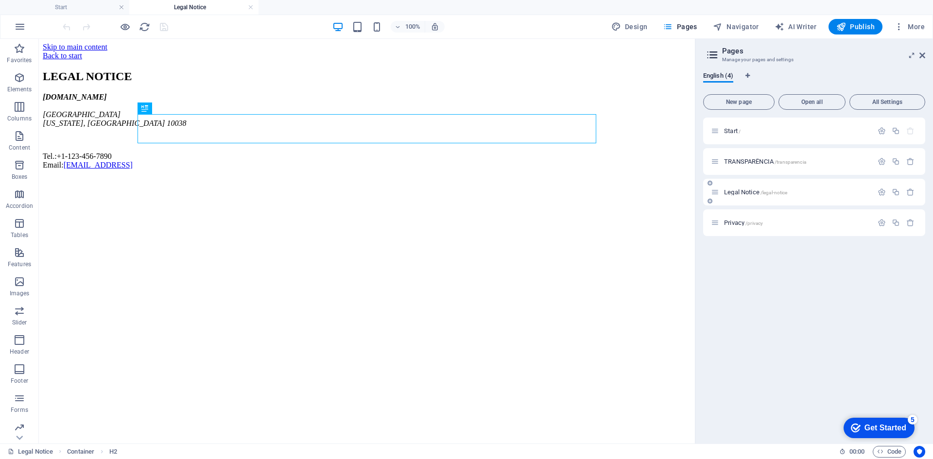
click at [876, 187] on div at bounding box center [896, 192] width 43 height 11
click at [880, 192] on icon "button" at bounding box center [882, 192] width 8 height 8
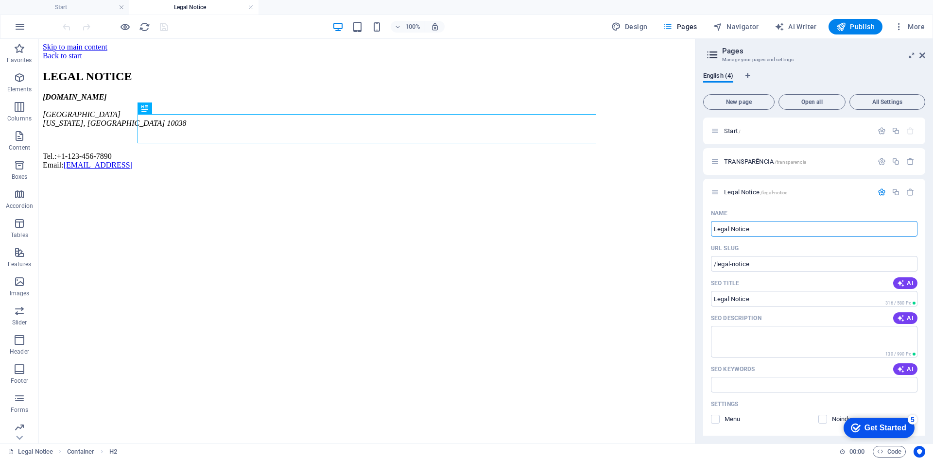
drag, startPoint x: 792, startPoint y: 269, endPoint x: 678, endPoint y: 227, distance: 122.1
type input "Ca"
type input "/"
type input "Cana"
type input "/cana"
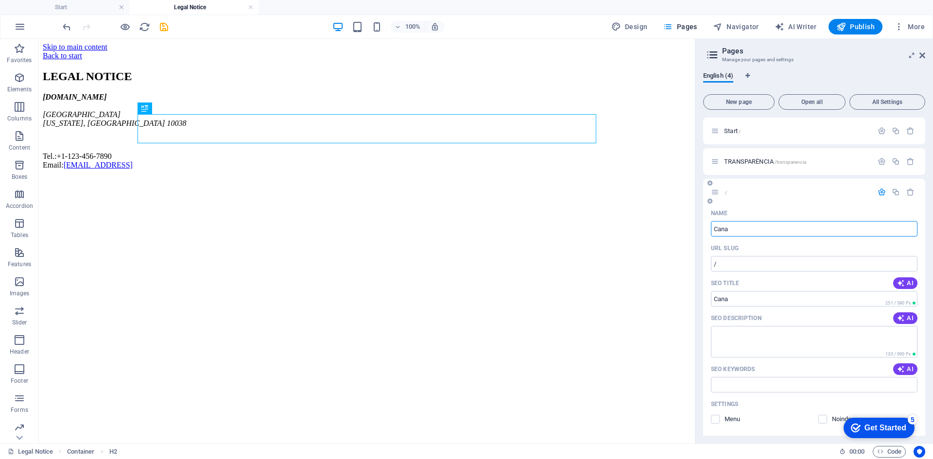
type input "Cana"
type input "Canal de"
type input "/canal-de"
type input "Canal de"
type input "Canal de Den"
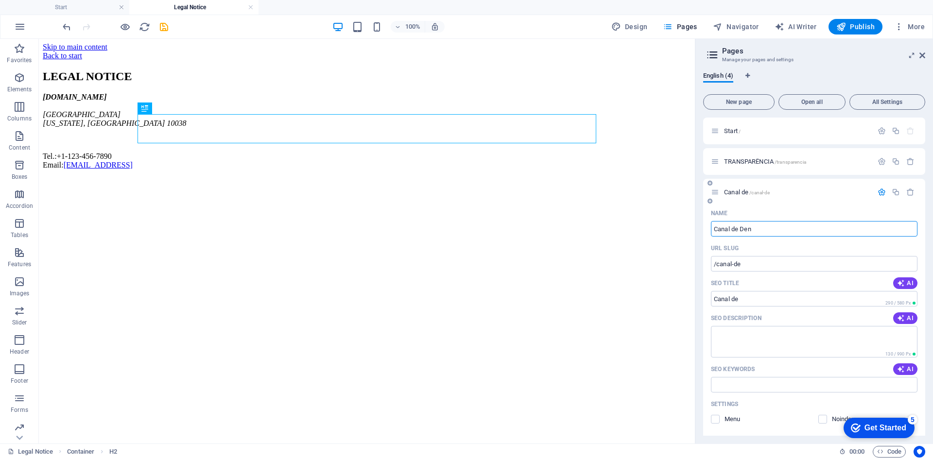
type input "/canal-de-de"
type input "Canal de De"
type input "Canal de Den"
type input "/canal-de-den"
type input "Canal de Den"
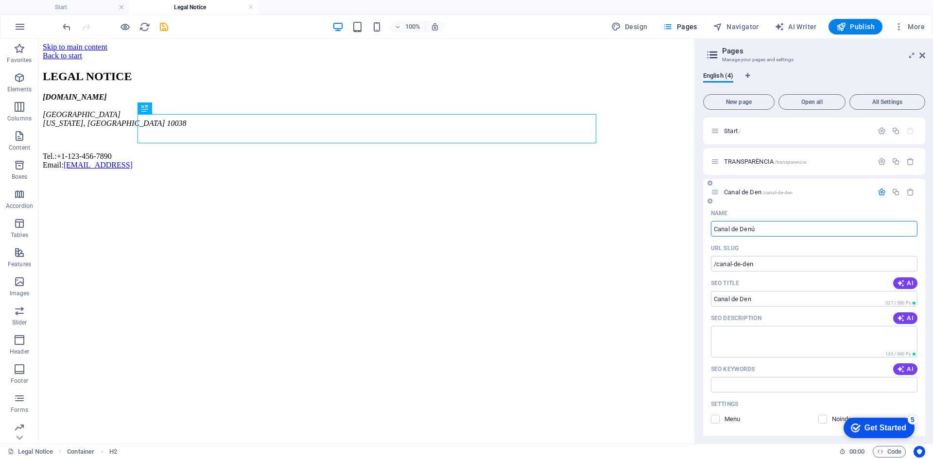
type input "Canal de Denú"
type input "/canal-de-denu"
type input "Canal de Denú"
type input "Canal de Denúncias"
type input "/canal-de-denuncias"
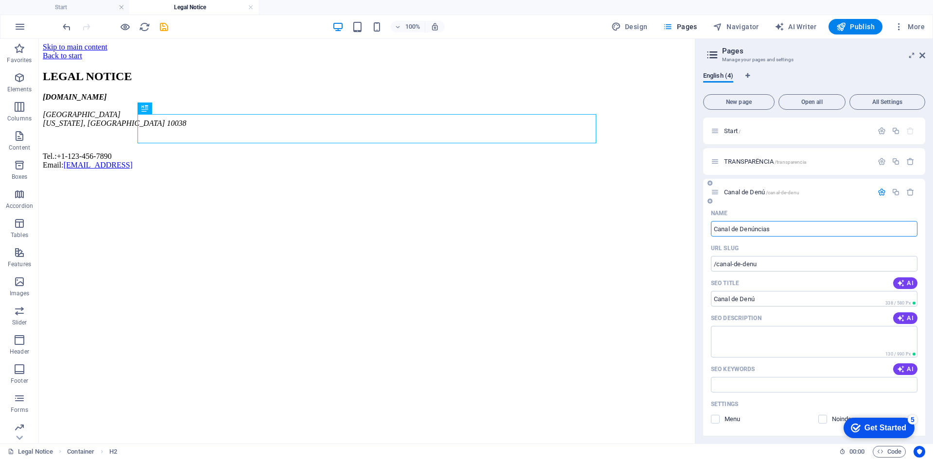
type input "Canal de Denúncias"
click at [797, 297] on input "Canal de Denúncias" at bounding box center [814, 299] width 207 height 16
drag, startPoint x: 794, startPoint y: 264, endPoint x: 711, endPoint y: 262, distance: 82.7
click at [711, 262] on input "/canal-de-denuncias" at bounding box center [814, 264] width 207 height 16
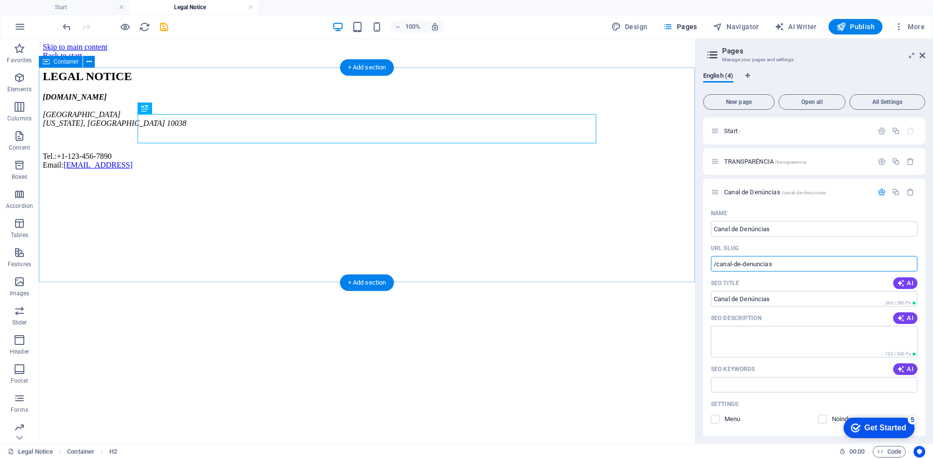
click at [661, 94] on div "LEGAL NOTICE svgconstrucoes.com Brooklyn Bridge New York, NY 10038 Tel.: +1-123…" at bounding box center [367, 120] width 648 height 100
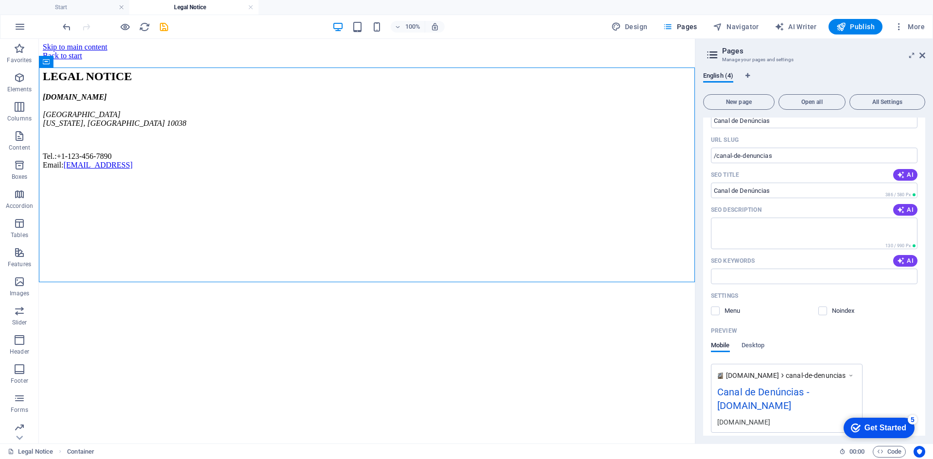
scroll to position [180, 0]
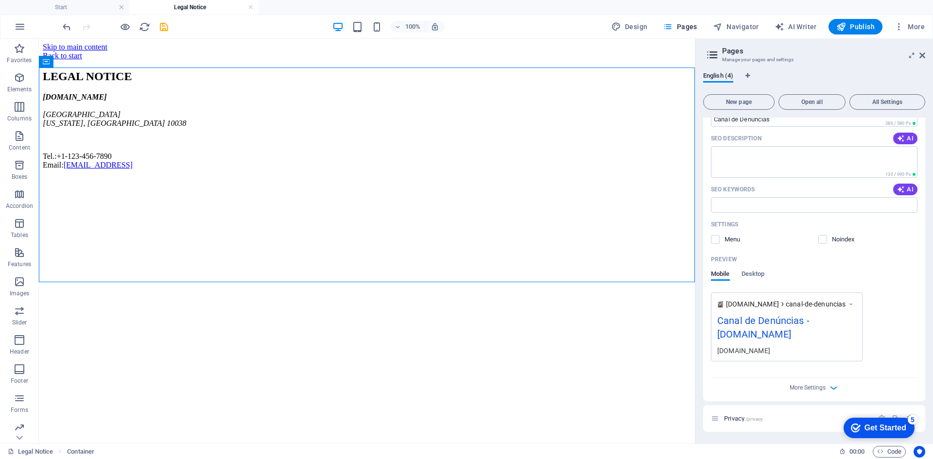
click at [664, 177] on html "Skip to main content Back to start LEGAL NOTICE svgconstrucoes.com Brooklyn Bri…" at bounding box center [367, 108] width 656 height 139
click at [926, 53] on aside "Pages Manage your pages and settings English (4) New page Open all All Settings…" at bounding box center [814, 241] width 238 height 405
click at [678, 23] on span "Pages" at bounding box center [680, 27] width 34 height 10
click at [921, 52] on icon at bounding box center [923, 56] width 6 height 8
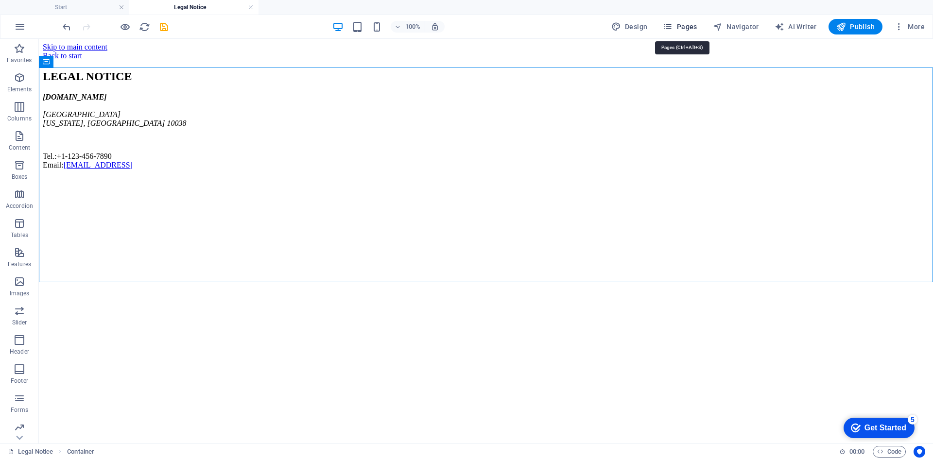
click at [690, 24] on span "Pages" at bounding box center [680, 27] width 34 height 10
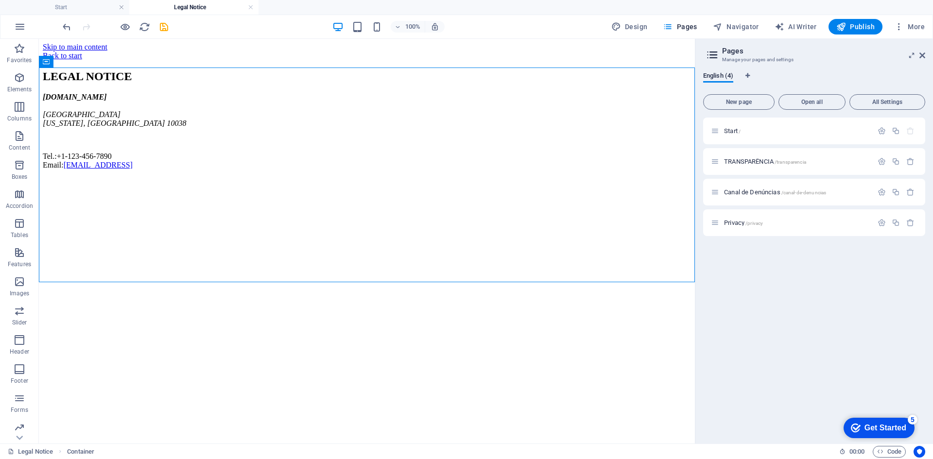
click at [712, 56] on icon at bounding box center [712, 55] width 15 height 14
click at [712, 54] on icon at bounding box center [712, 55] width 15 height 14
drag, startPoint x: 377, startPoint y: 69, endPoint x: 297, endPoint y: 100, distance: 85.1
click at [377, 69] on div "+ Add section" at bounding box center [367, 67] width 54 height 17
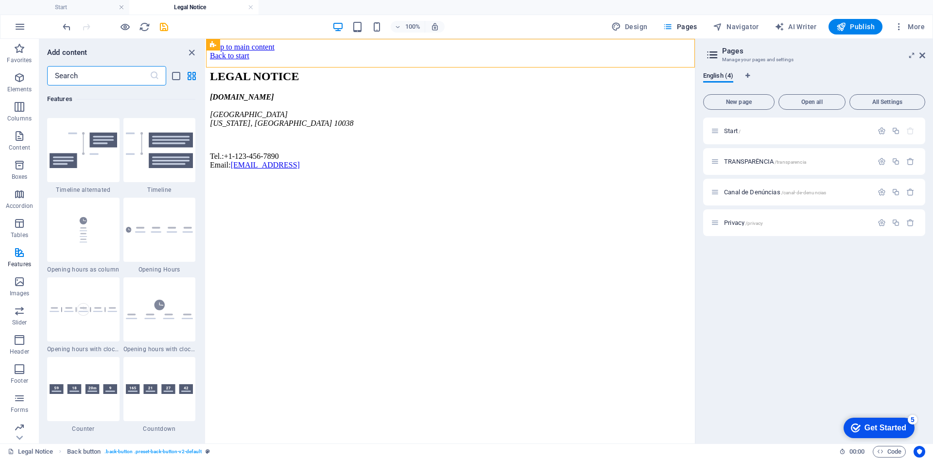
scroll to position [4083, 0]
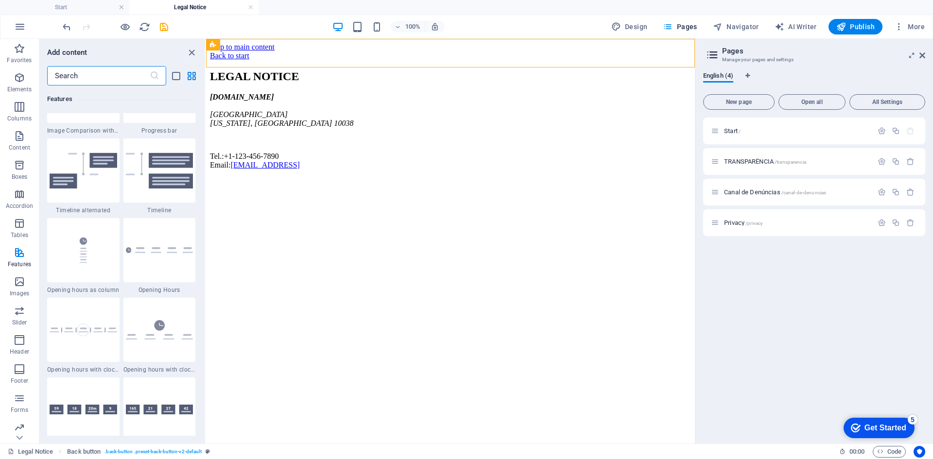
click at [99, 74] on input "text" at bounding box center [98, 75] width 103 height 19
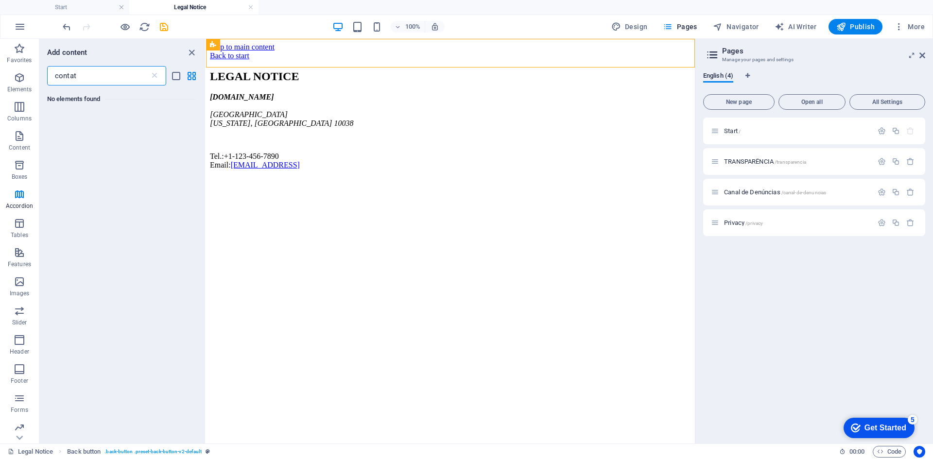
scroll to position [0, 0]
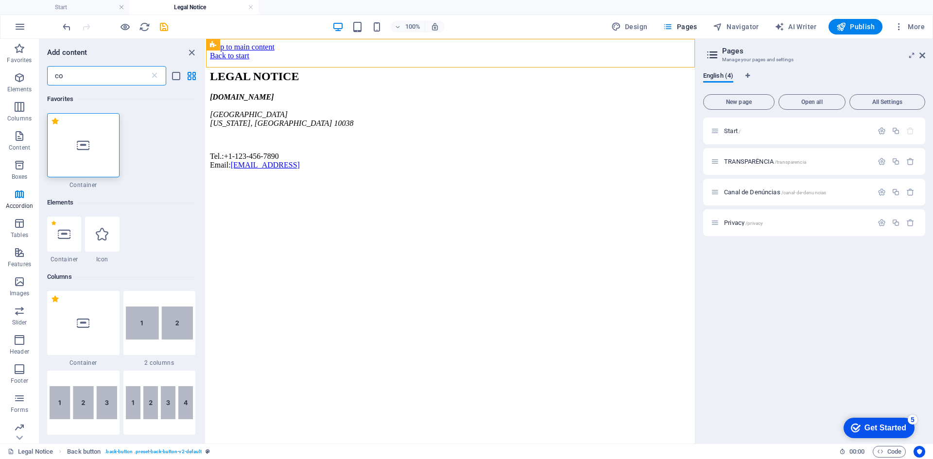
type input "c"
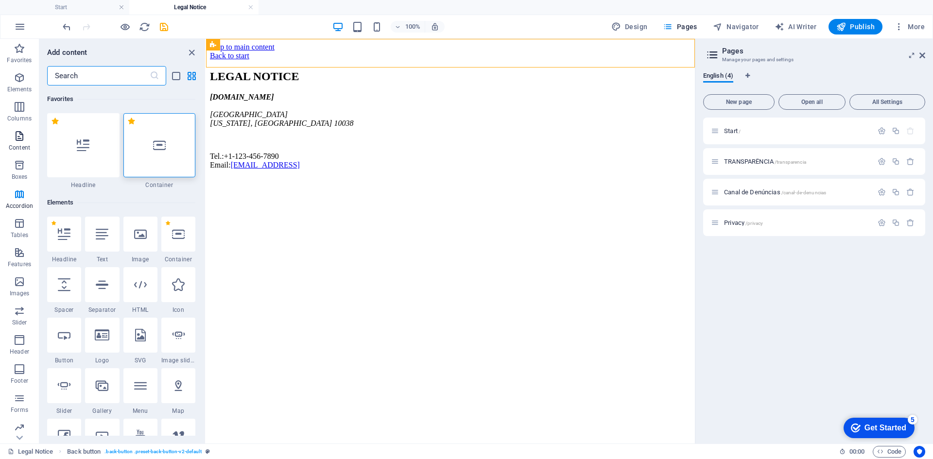
click at [20, 138] on icon "button" at bounding box center [20, 136] width 12 height 12
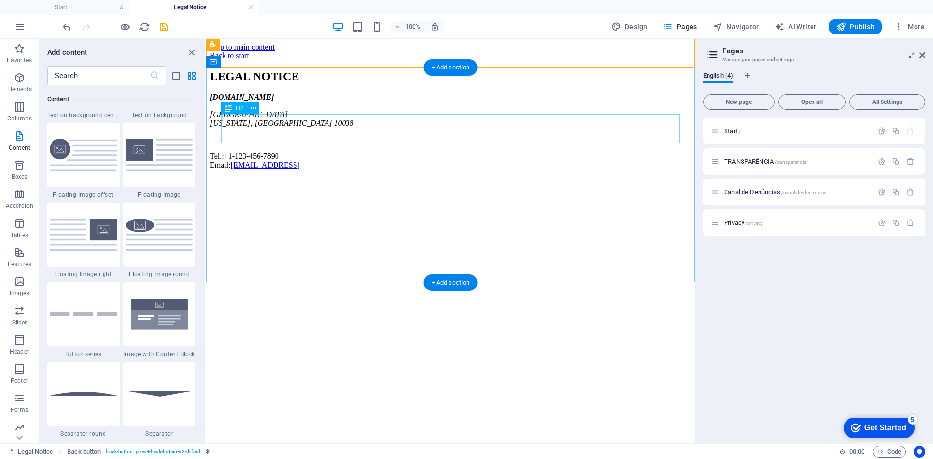
click at [370, 83] on div "LEGAL NOTICE" at bounding box center [450, 76] width 481 height 13
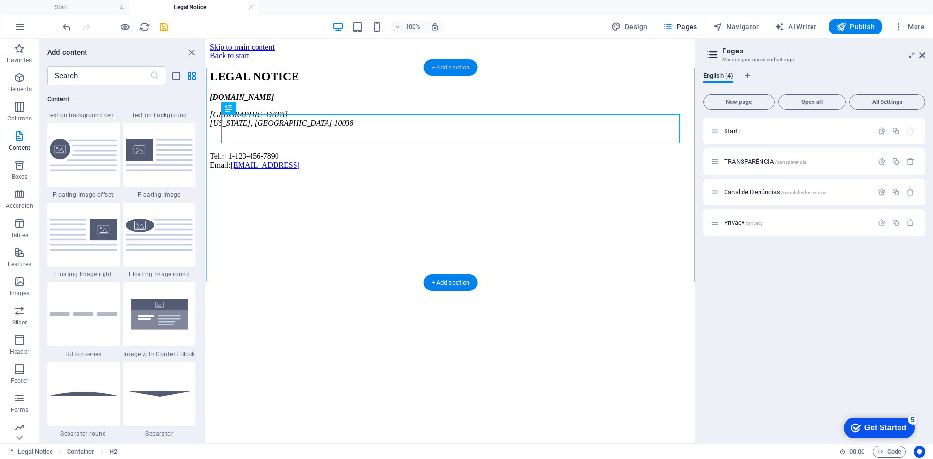
click at [451, 66] on div "+ Add section" at bounding box center [451, 67] width 54 height 17
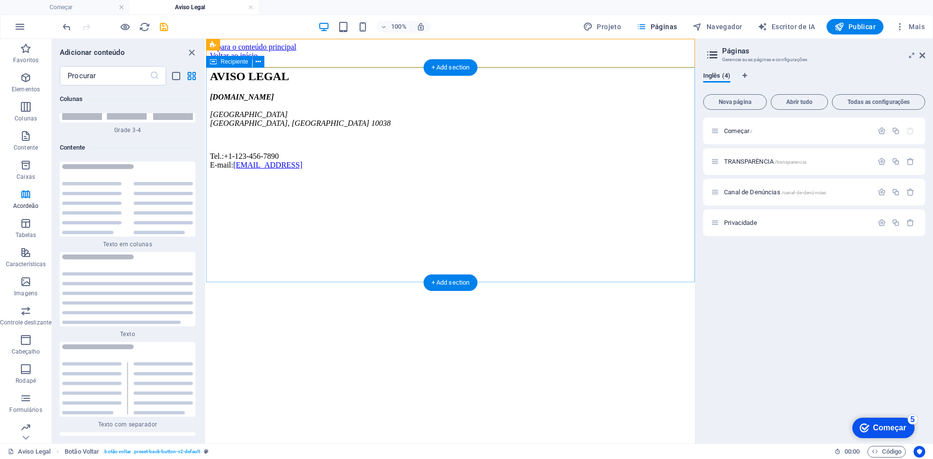
scroll to position [6334, 0]
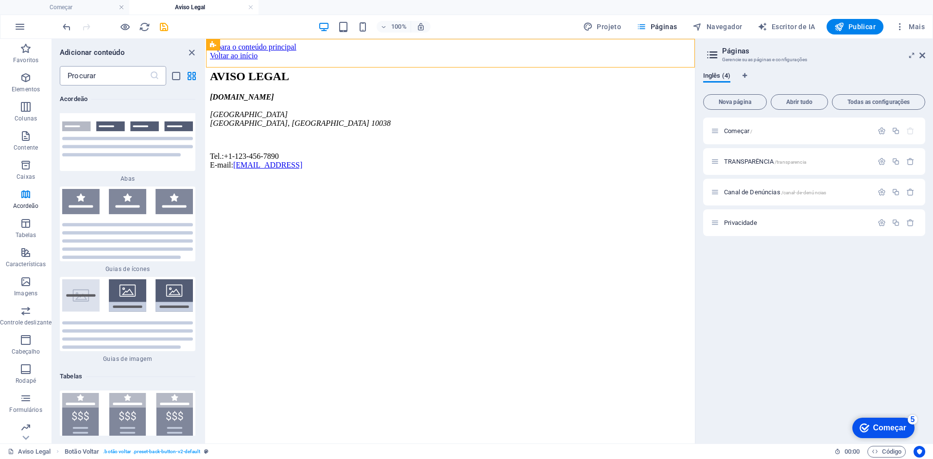
click at [105, 81] on input "text" at bounding box center [105, 75] width 90 height 19
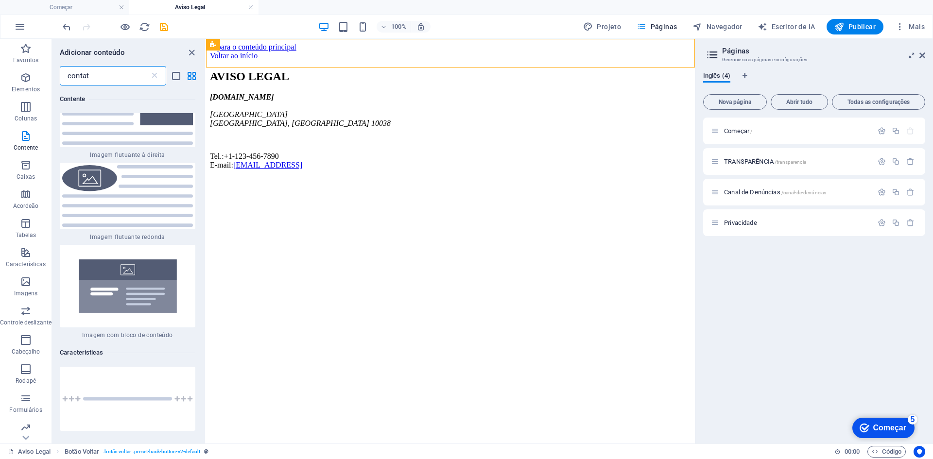
scroll to position [0, 0]
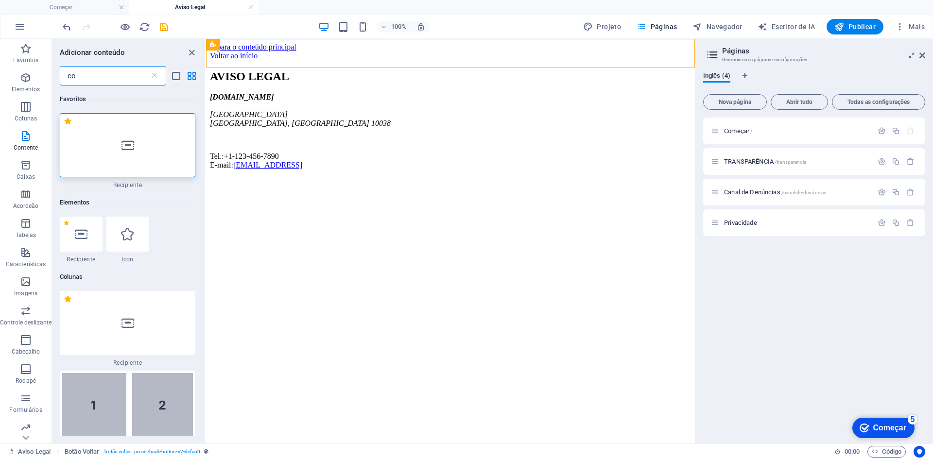
type input "c"
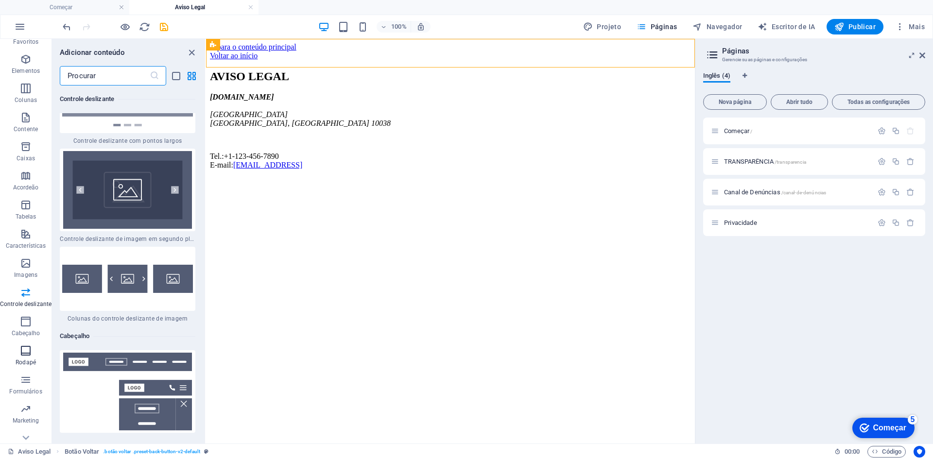
scroll to position [33, 0]
click at [23, 427] on icon "button" at bounding box center [26, 425] width 12 height 12
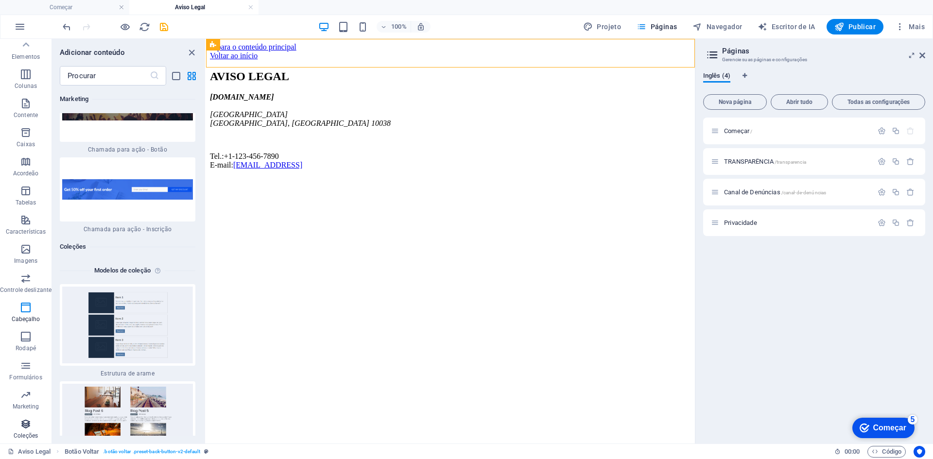
scroll to position [17825, 0]
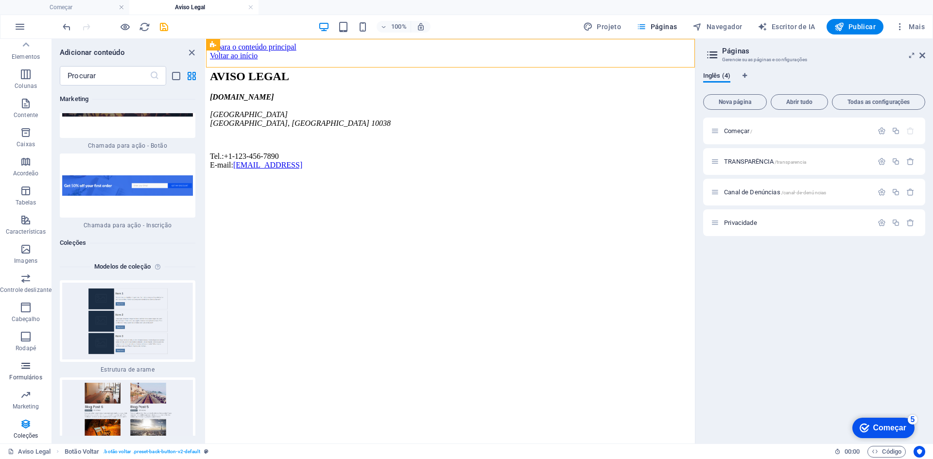
click at [29, 367] on icon "button" at bounding box center [26, 366] width 12 height 12
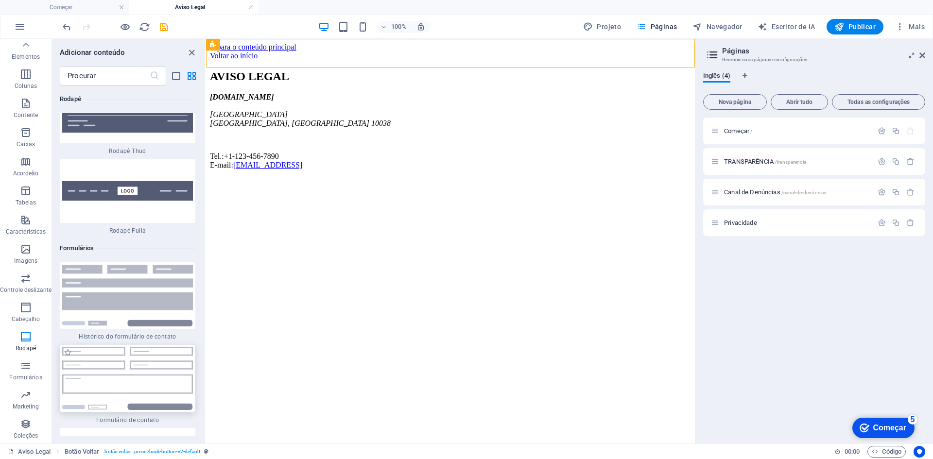
scroll to position [14086, 0]
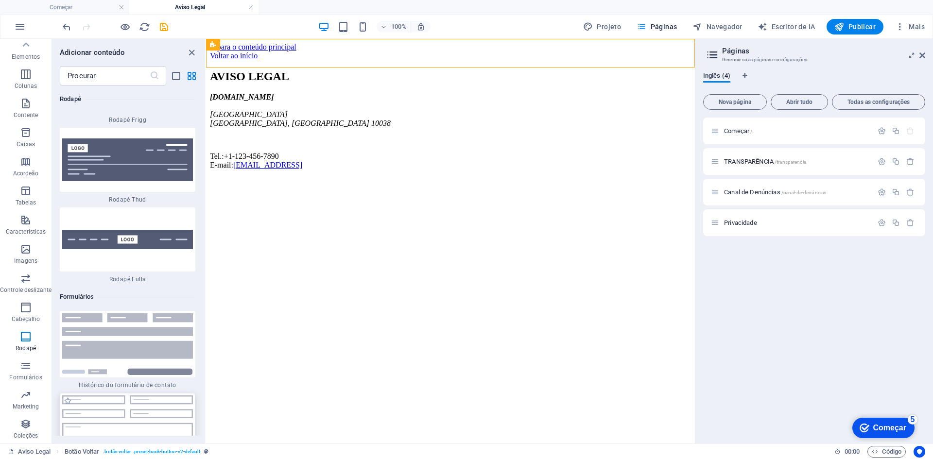
click at [179, 396] on img at bounding box center [127, 427] width 131 height 63
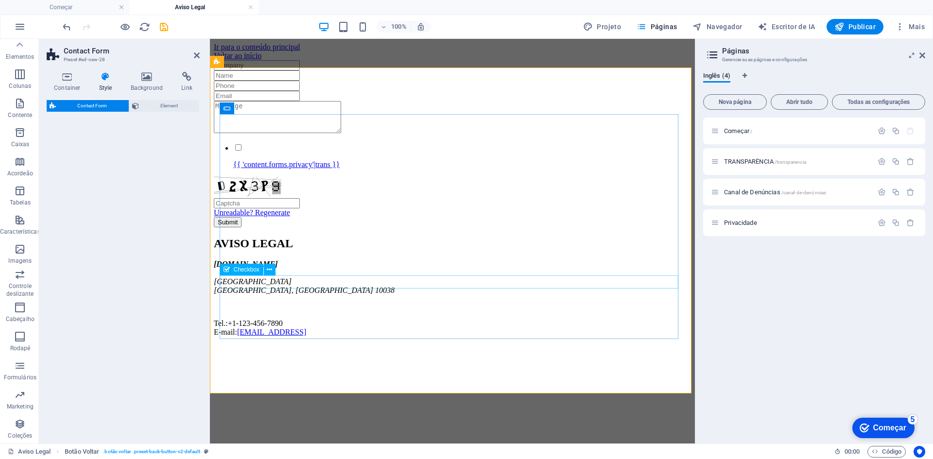
select select "rem"
select select "preset-contact-form-v3-default"
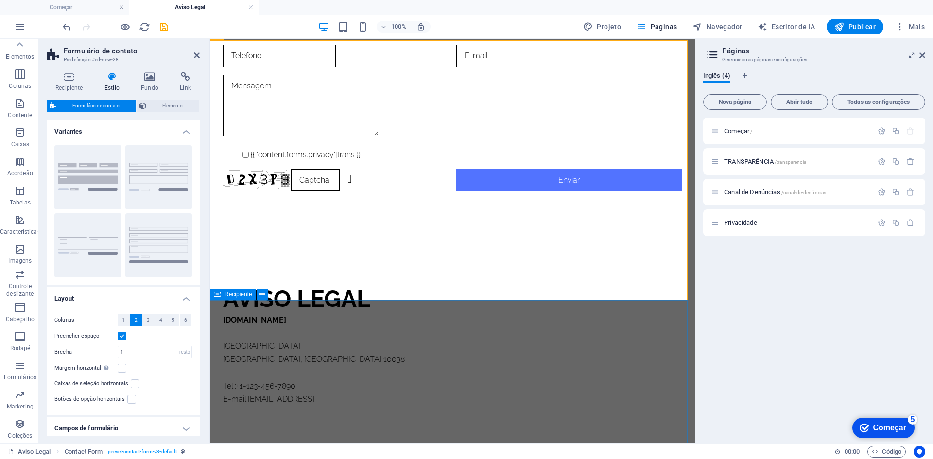
scroll to position [0, 0]
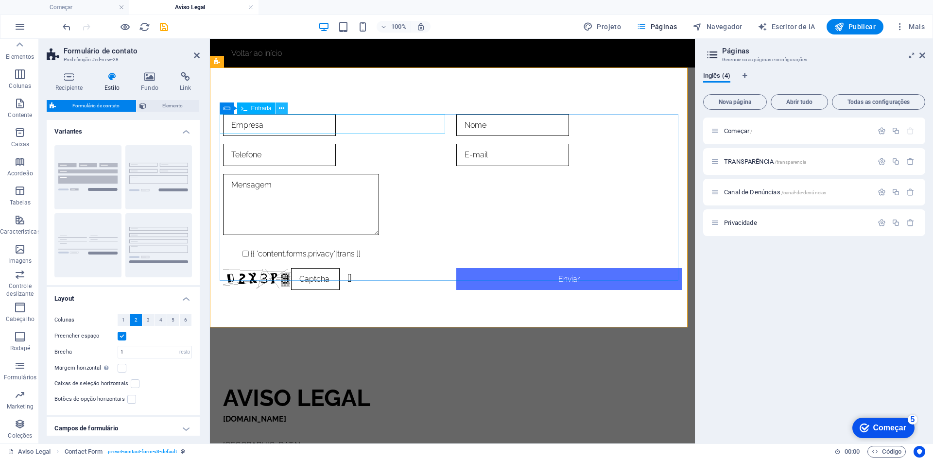
click at [283, 109] on icon at bounding box center [281, 109] width 5 height 10
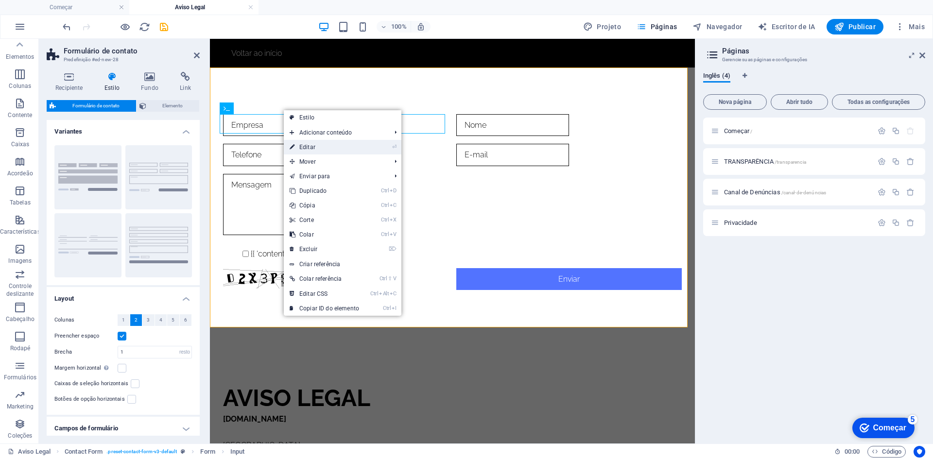
click at [303, 147] on font "Editar" at bounding box center [307, 147] width 16 height 7
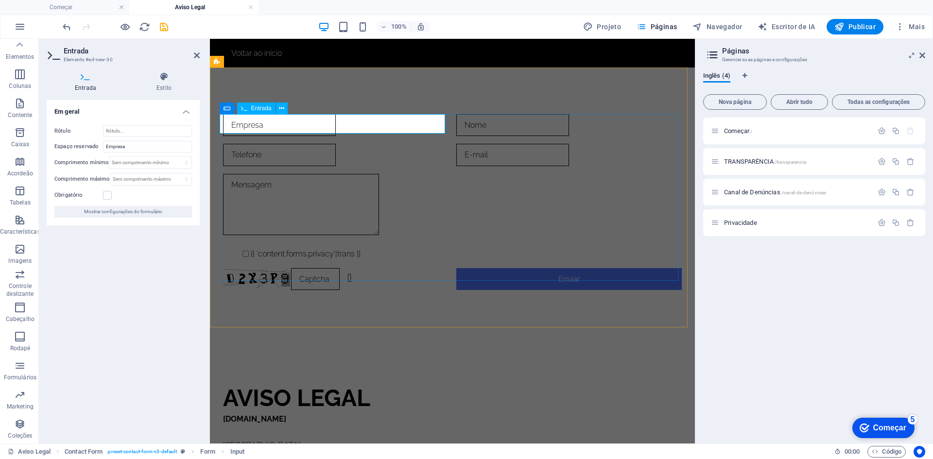
click at [274, 122] on input "text" at bounding box center [279, 125] width 113 height 22
click at [276, 124] on input "text" at bounding box center [279, 125] width 113 height 22
click at [519, 127] on div at bounding box center [569, 125] width 226 height 22
type input "Nome"
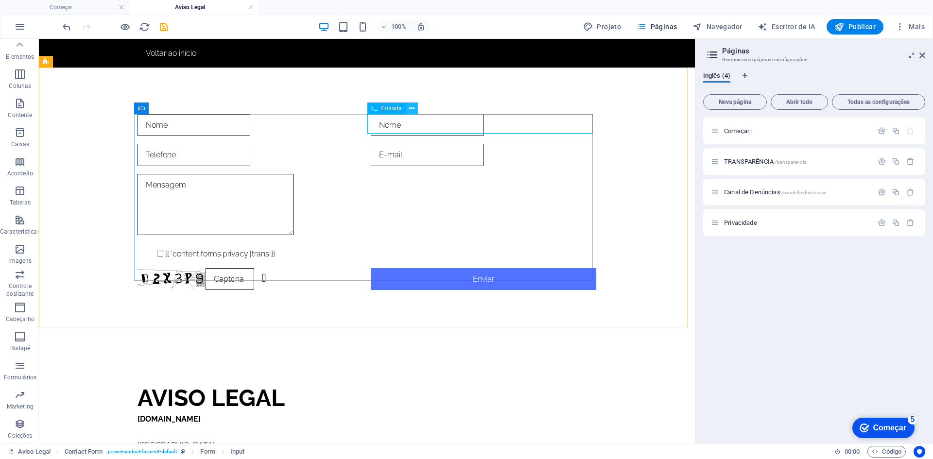
click at [409, 109] on icon at bounding box center [411, 109] width 5 height 10
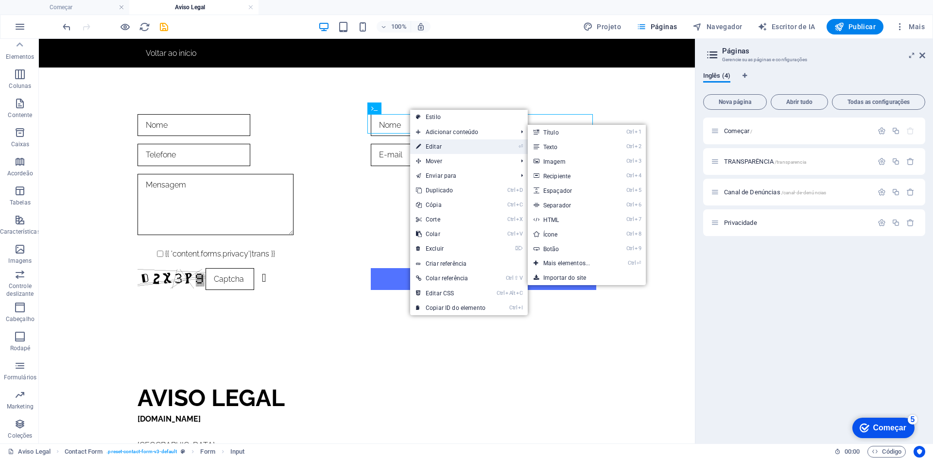
click at [440, 147] on font "Editar" at bounding box center [434, 146] width 16 height 7
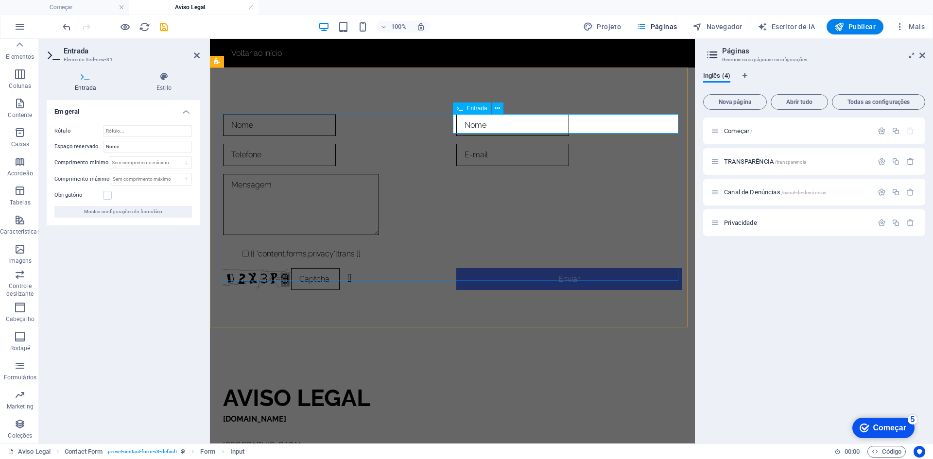
click at [482, 127] on input "text" at bounding box center [512, 125] width 113 height 22
type input "s"
click at [456, 160] on div at bounding box center [569, 155] width 226 height 22
type input "Sobrenome"
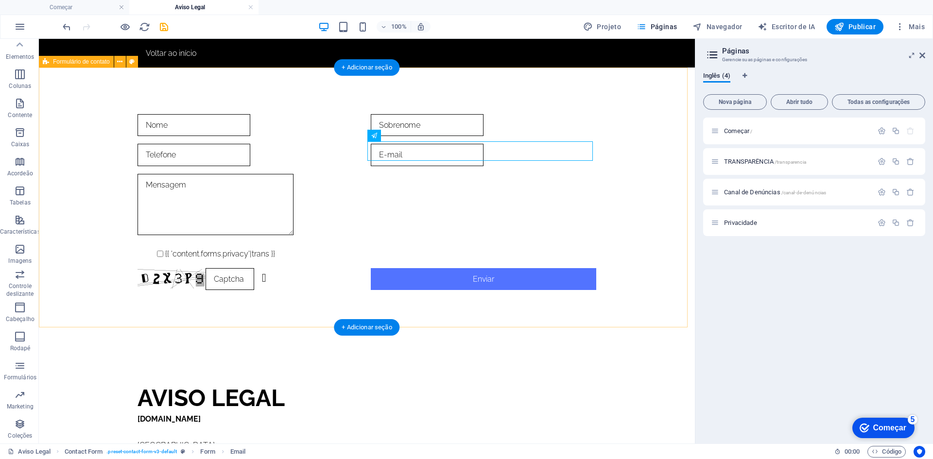
click at [320, 87] on div "Nome Sobrenome {{ 'content.forms.privacy'|trans }} Ilegível? Regenerar Enviar" at bounding box center [367, 202] width 656 height 269
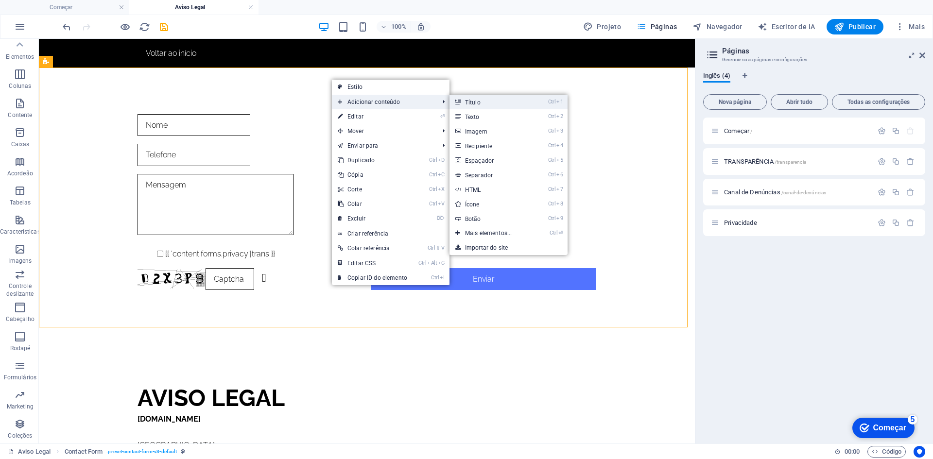
click at [467, 101] on font "Título" at bounding box center [473, 102] width 16 height 7
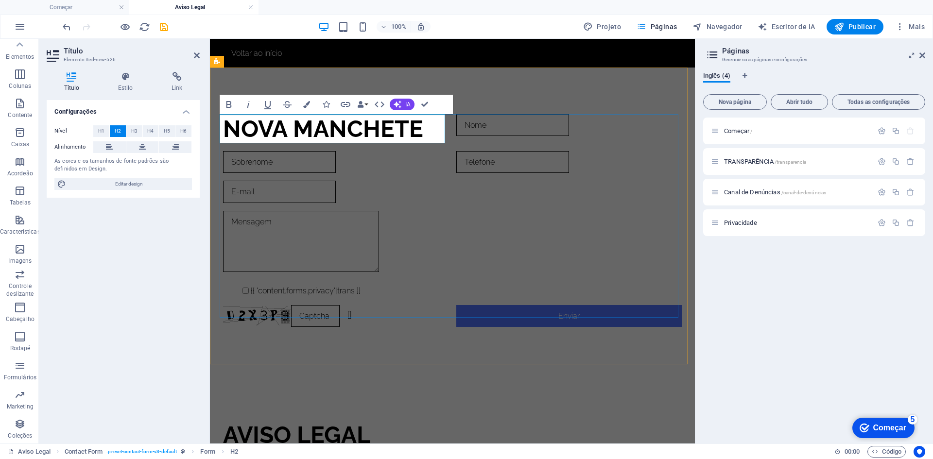
click at [432, 128] on h2 "Nova manchete" at bounding box center [336, 128] width 226 height 29
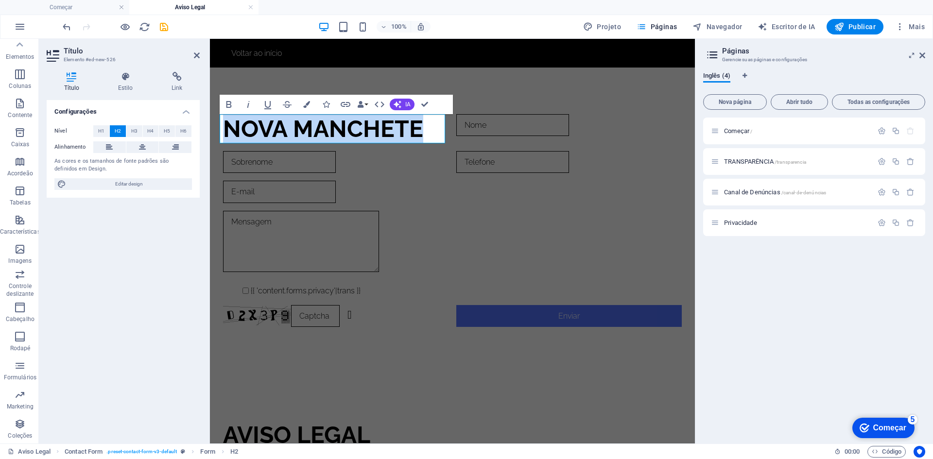
drag, startPoint x: 427, startPoint y: 128, endPoint x: 201, endPoint y: 128, distance: 226.0
click at [210, 128] on html "Ir para o conteúdo principal Voltar ao início Nova manchete Nome Sobrenome {{ '…" at bounding box center [452, 314] width 485 height 550
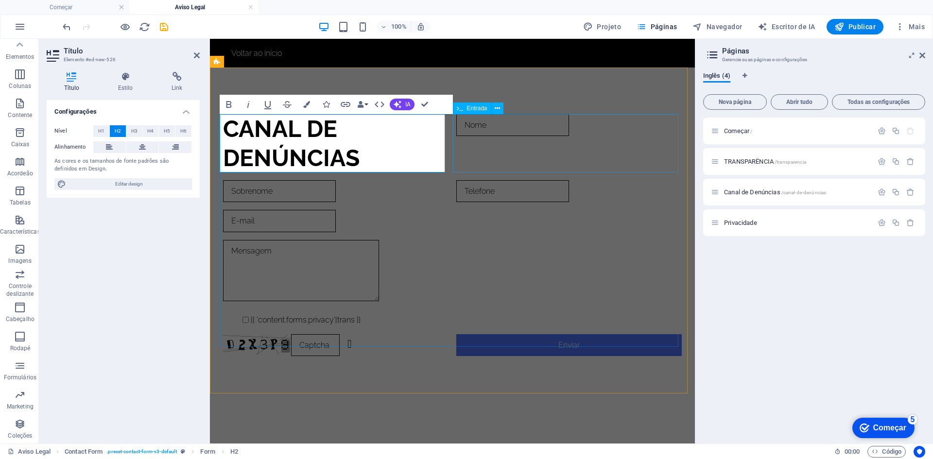
click at [494, 146] on div "Nome" at bounding box center [569, 143] width 226 height 58
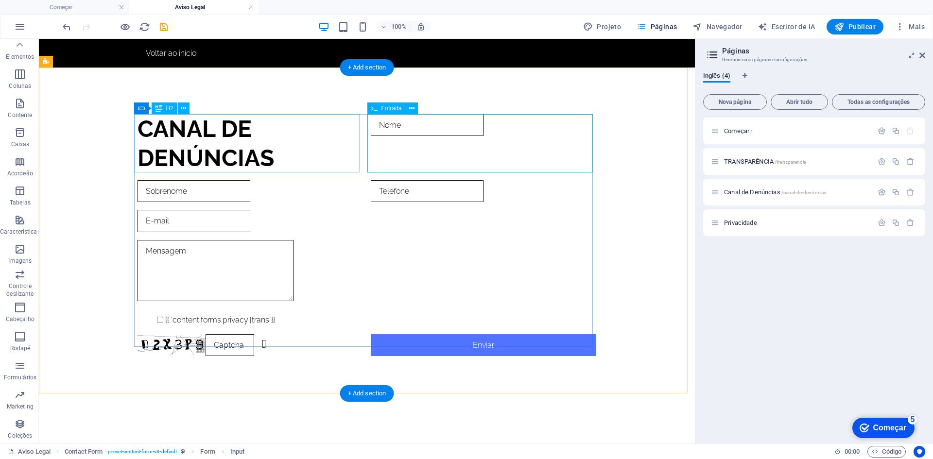
click at [396, 155] on div "Nome" at bounding box center [484, 143] width 226 height 58
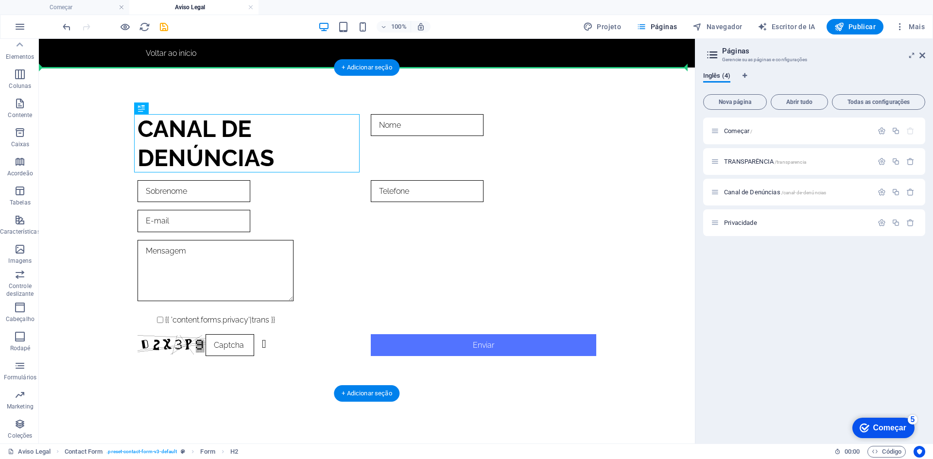
drag, startPoint x: 292, startPoint y: 146, endPoint x: 299, endPoint y: 88, distance: 58.8
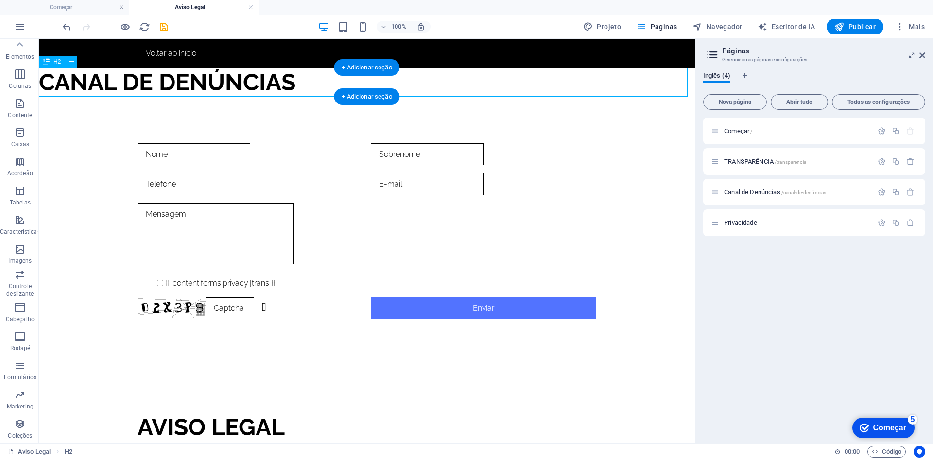
drag, startPoint x: 278, startPoint y: 80, endPoint x: 284, endPoint y: 82, distance: 6.6
click at [283, 82] on div "canal de denúncias" at bounding box center [367, 82] width 656 height 29
click at [70, 64] on icon at bounding box center [71, 62] width 5 height 10
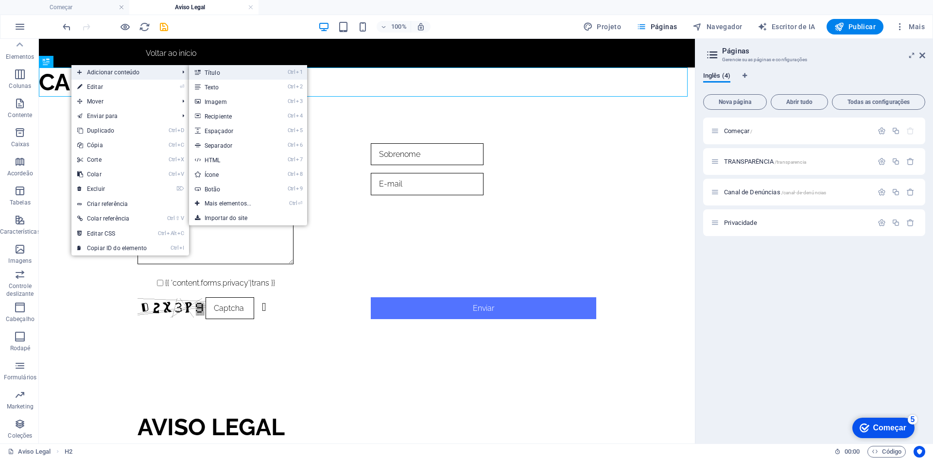
click at [212, 74] on font "Título" at bounding box center [213, 73] width 16 height 7
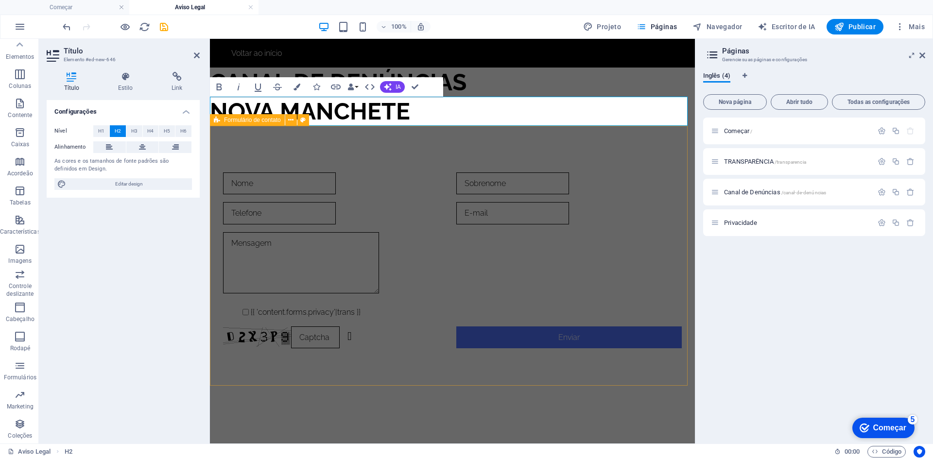
click at [326, 157] on div "Nome Sobrenome {{ 'content.forms.privacy'|trans }} Ilegível? Regenerar Enviar" at bounding box center [452, 260] width 485 height 269
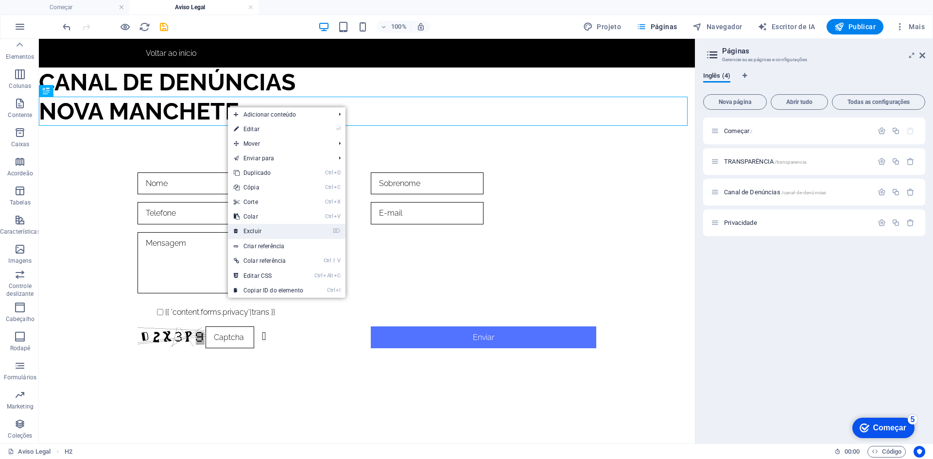
click at [257, 230] on font "Excluir" at bounding box center [253, 231] width 18 height 7
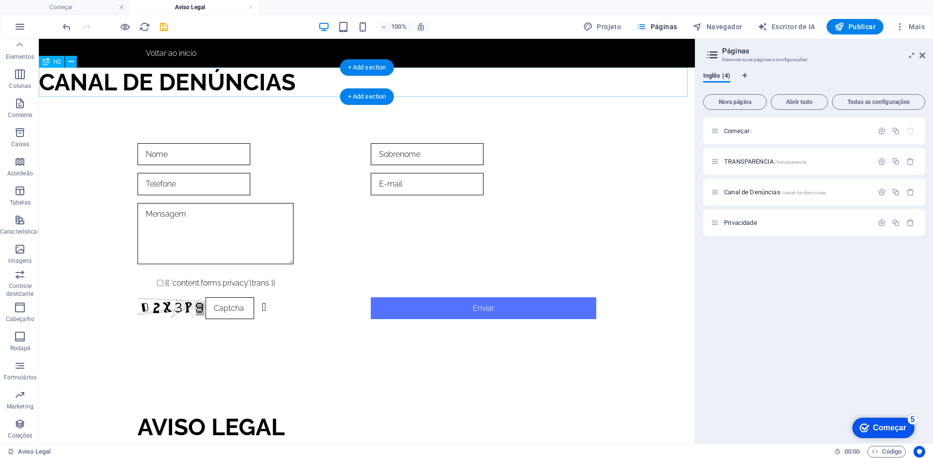
click at [269, 85] on div "canal de denúncias" at bounding box center [367, 82] width 656 height 29
click at [292, 89] on div "canal de denúncias" at bounding box center [367, 82] width 656 height 29
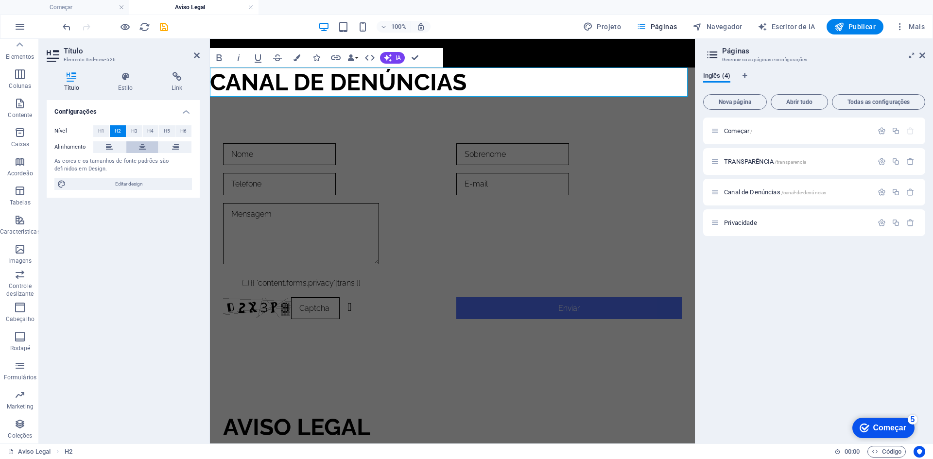
click at [138, 144] on button at bounding box center [142, 147] width 33 height 12
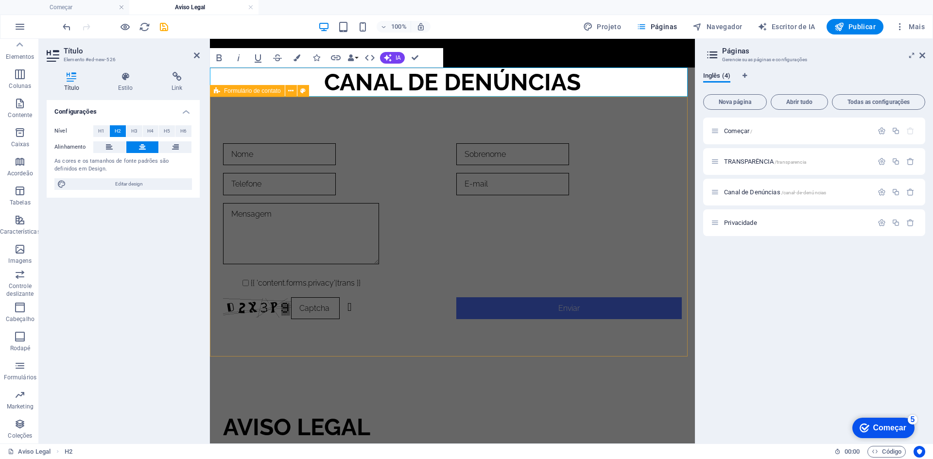
click at [475, 113] on div "Nome Sobrenome {{ 'content.forms.privacy'|trans }} Ilegível? Regenerar Enviar" at bounding box center [452, 231] width 485 height 269
select select "rem"
select select "preset-contact-form-v3-default"
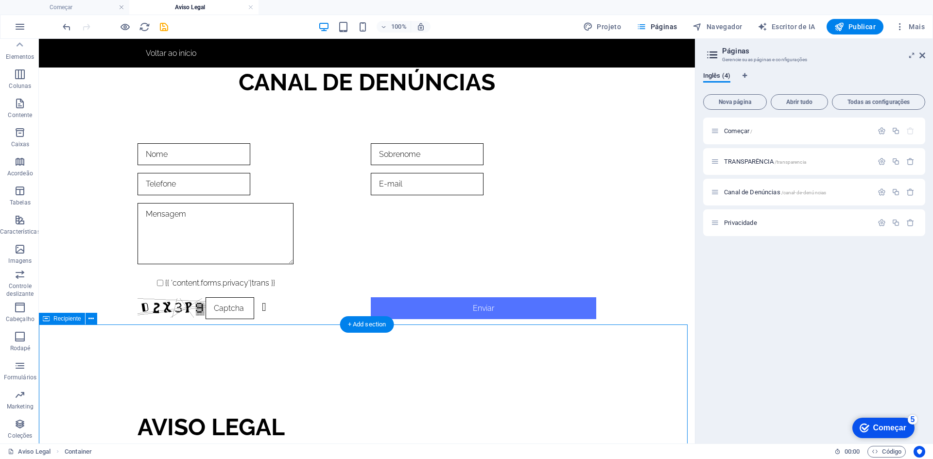
scroll to position [97, 0]
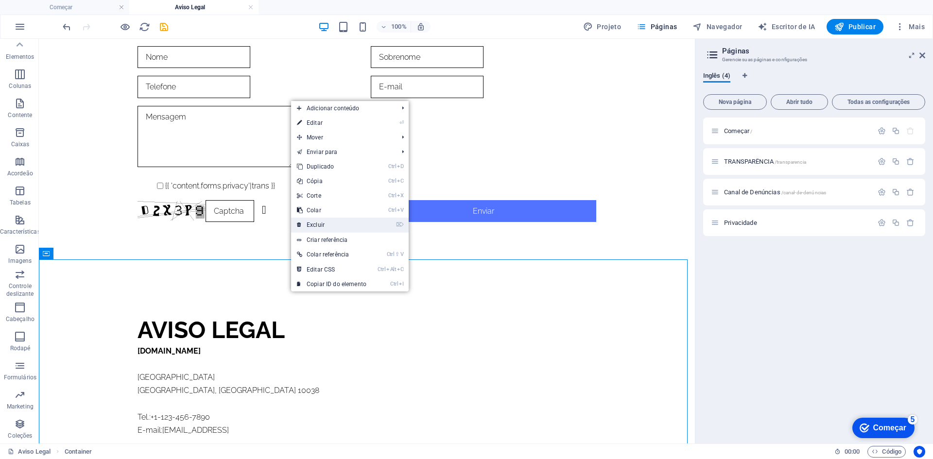
click at [319, 224] on font "Excluir" at bounding box center [316, 225] width 18 height 7
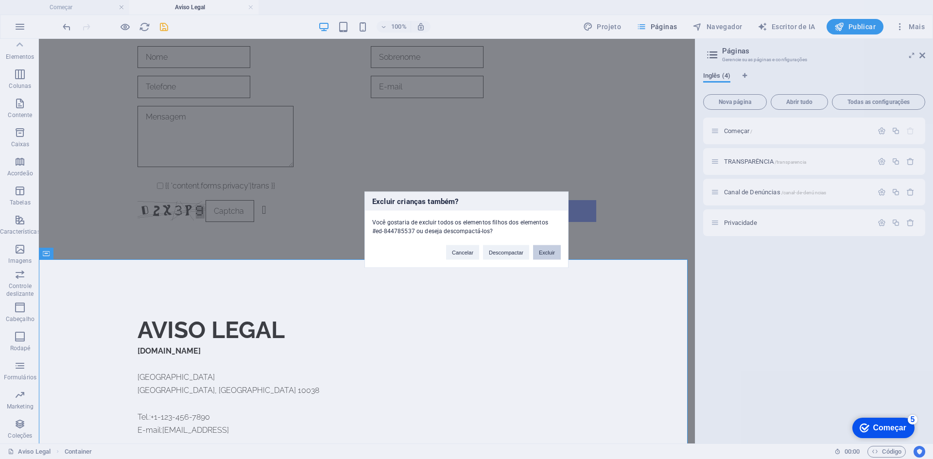
drag, startPoint x: 549, startPoint y: 252, endPoint x: 492, endPoint y: 256, distance: 57.0
click at [549, 252] on font "Excluir" at bounding box center [547, 252] width 16 height 6
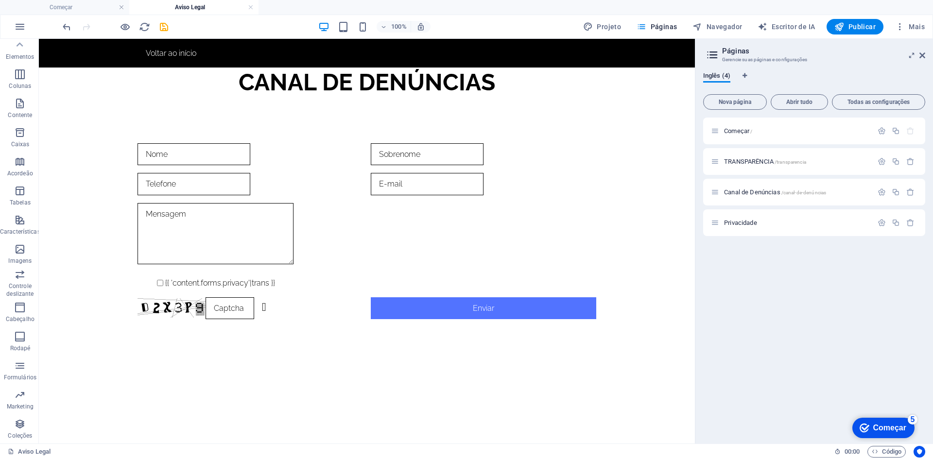
click at [807, 350] on div "Começar / TRANSPARÊNCIA /transparencia Canal de Denúncias /canal-de-denúncias P…" at bounding box center [814, 277] width 222 height 318
click at [862, 192] on p "Canal de Denúncias /canal-de-denúncias" at bounding box center [797, 192] width 146 height 6
click at [839, 192] on p "Canal de Denúncias /canal-de-denúncias" at bounding box center [797, 192] width 146 height 6
click at [796, 192] on font "/canal-de-denúncias" at bounding box center [804, 192] width 45 height 5
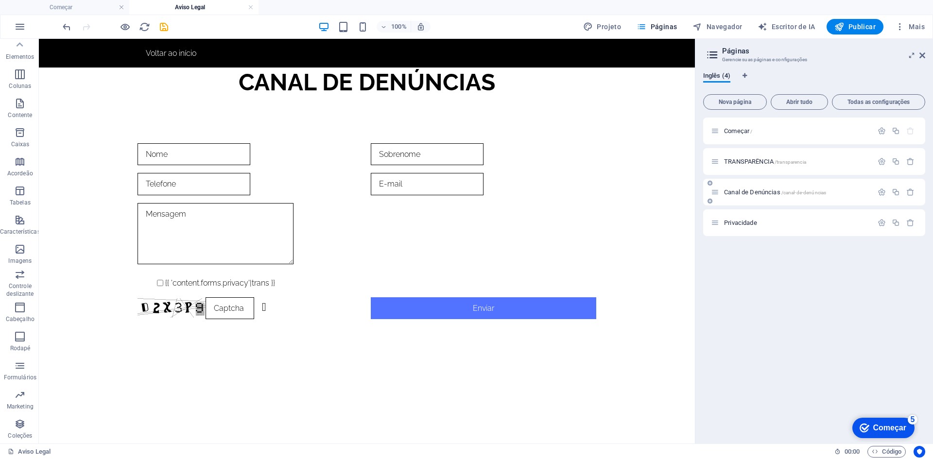
click at [796, 192] on font "/canal-de-denúncias" at bounding box center [804, 192] width 45 height 5
click at [735, 192] on font "Canal de Denúncias" at bounding box center [752, 192] width 56 height 7
click at [883, 192] on icon "button" at bounding box center [882, 192] width 8 height 8
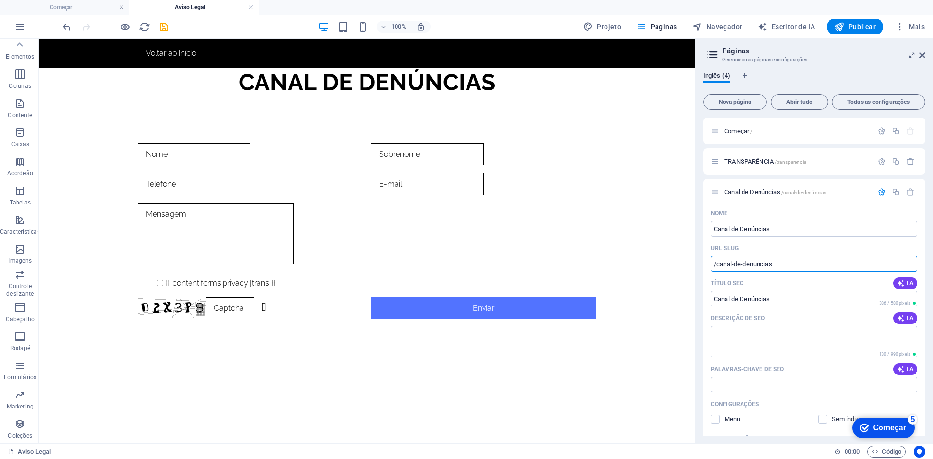
drag, startPoint x: 765, startPoint y: 301, endPoint x: 680, endPoint y: 262, distance: 94.0
click at [858, 26] on font "Publicar" at bounding box center [862, 27] width 27 height 8
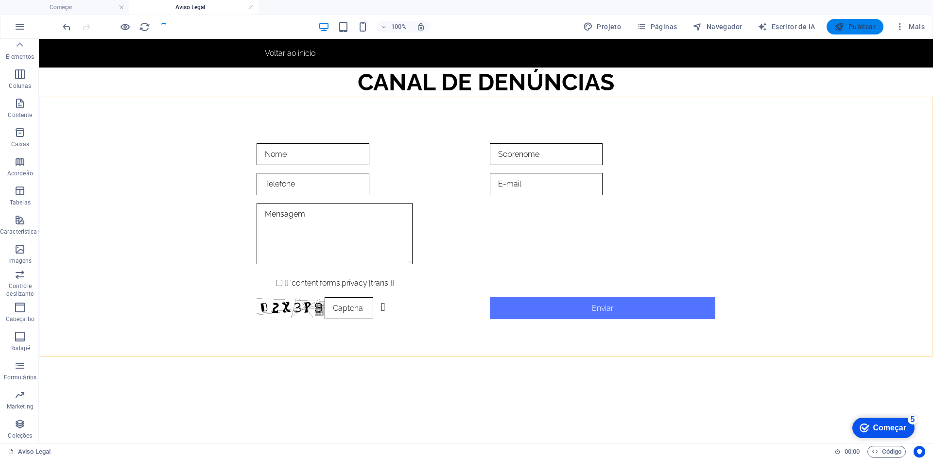
click at [858, 24] on font "Publicar" at bounding box center [862, 27] width 27 height 8
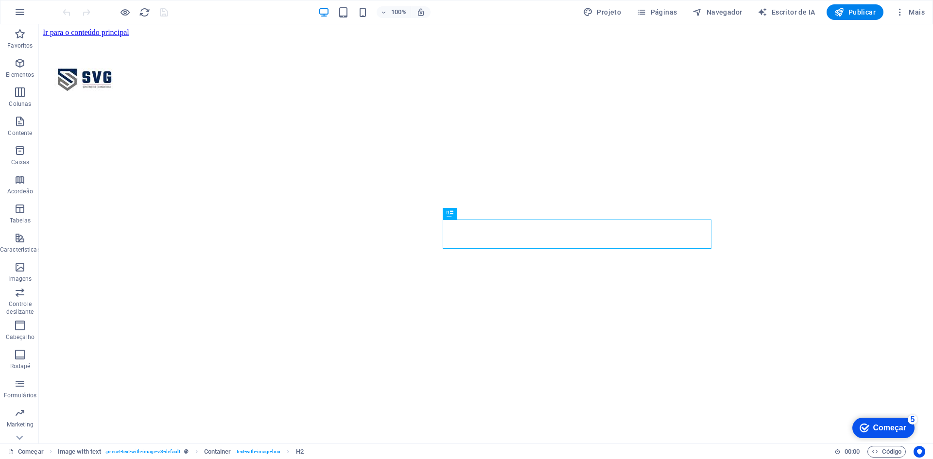
scroll to position [291, 0]
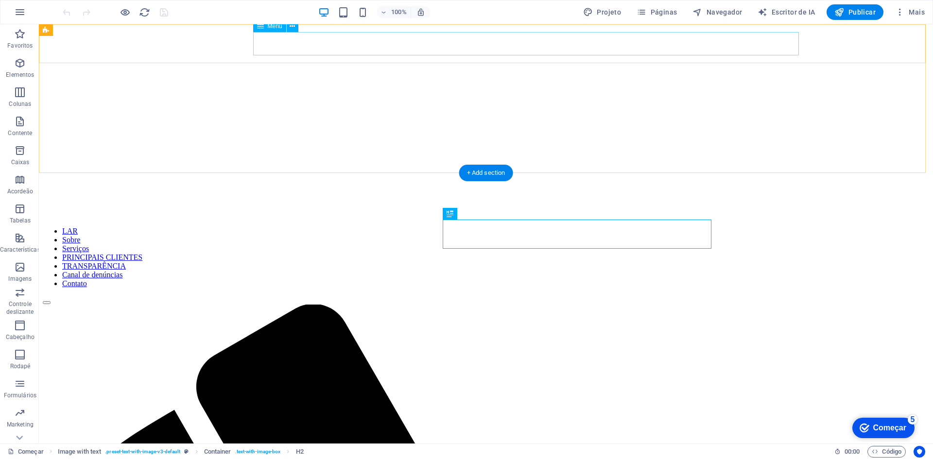
click at [498, 227] on nav "LAR Sobre Serviços PRINCIPAIS CLIENTES TRANSPARÊNCIA Canal de denúncias Contato" at bounding box center [486, 257] width 887 height 61
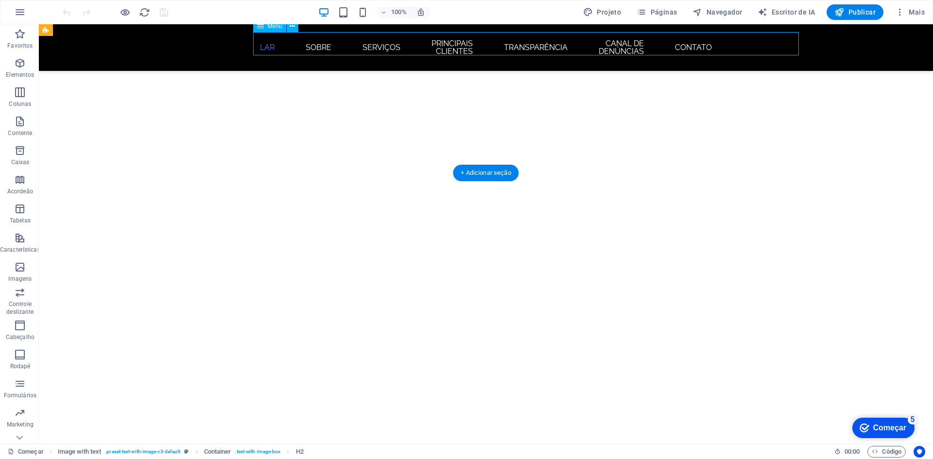
drag, startPoint x: 498, startPoint y: 39, endPoint x: 326, endPoint y: 40, distance: 172.1
click at [498, 39] on nav "LAR Sobre Serviços PRINCIPAIS CLIENTES TRANSPARÊNCIA Canal de denúncias Contato" at bounding box center [486, 47] width 459 height 31
select select
select select "1"
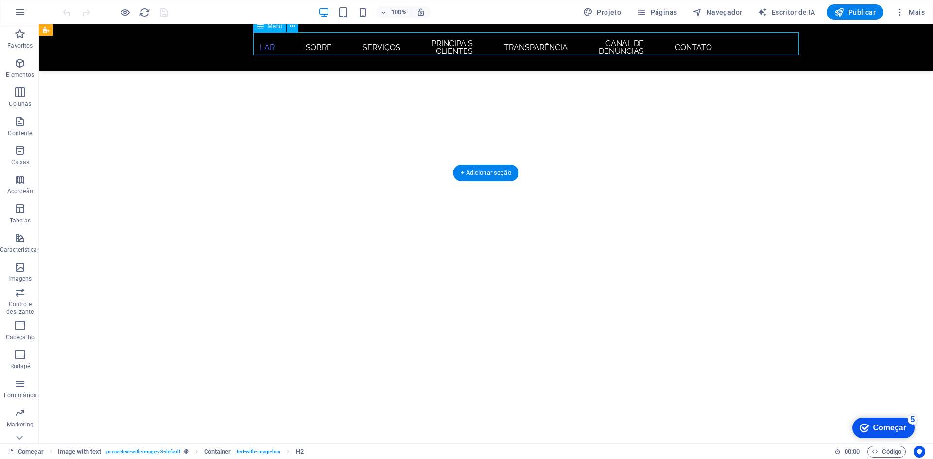
select select
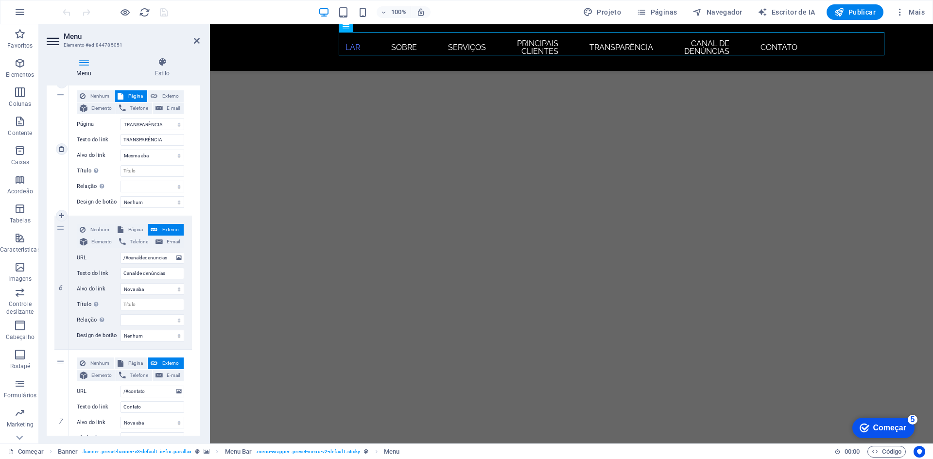
scroll to position [632, 0]
click at [164, 259] on input "/#canaldedenuncias" at bounding box center [153, 256] width 64 height 12
drag, startPoint x: 169, startPoint y: 259, endPoint x: 116, endPoint y: 258, distance: 53.0
click at [116, 258] on div "URL /#canaldedenuncias" at bounding box center [130, 256] width 107 height 12
paste input "/canal-de-denuncias"
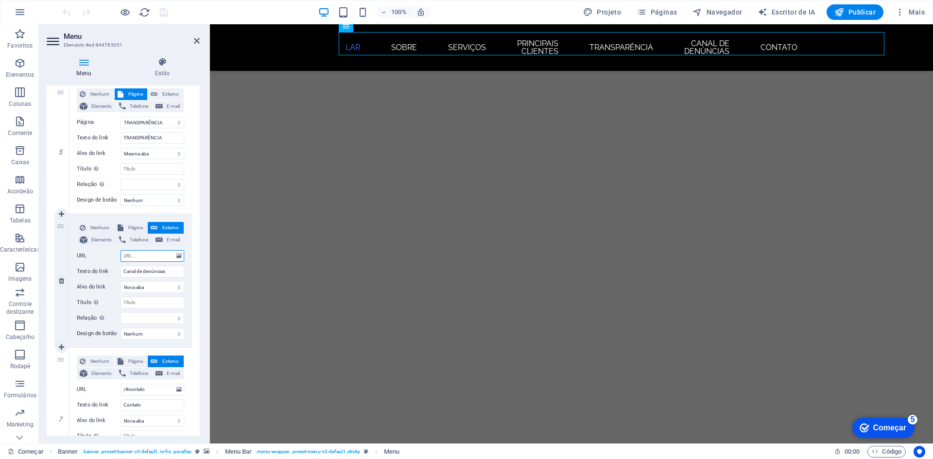
select select
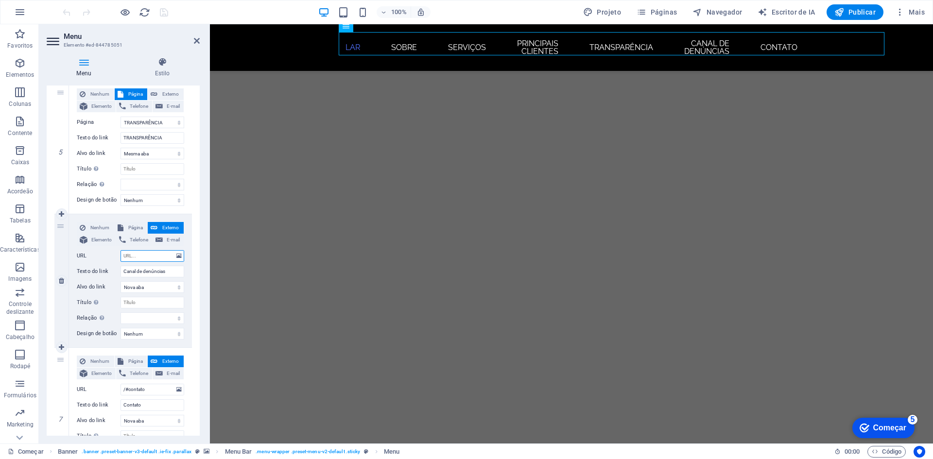
type input "/canal-de-denuncias"
select select
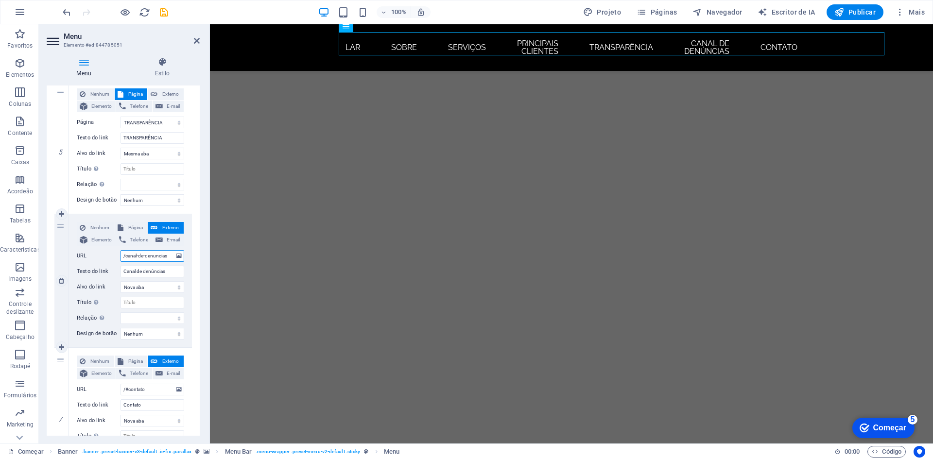
select select
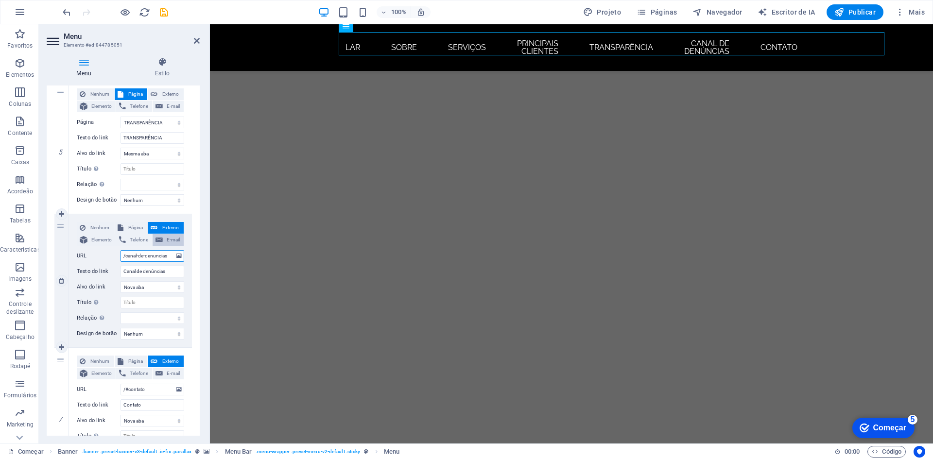
type input "/canal-de-denuncias"
click at [167, 240] on font "E-mail" at bounding box center [173, 239] width 13 height 5
select select
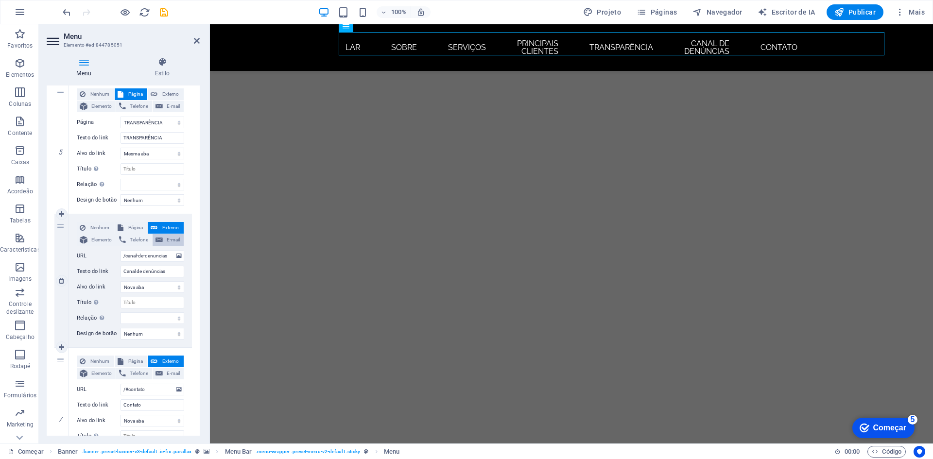
select select
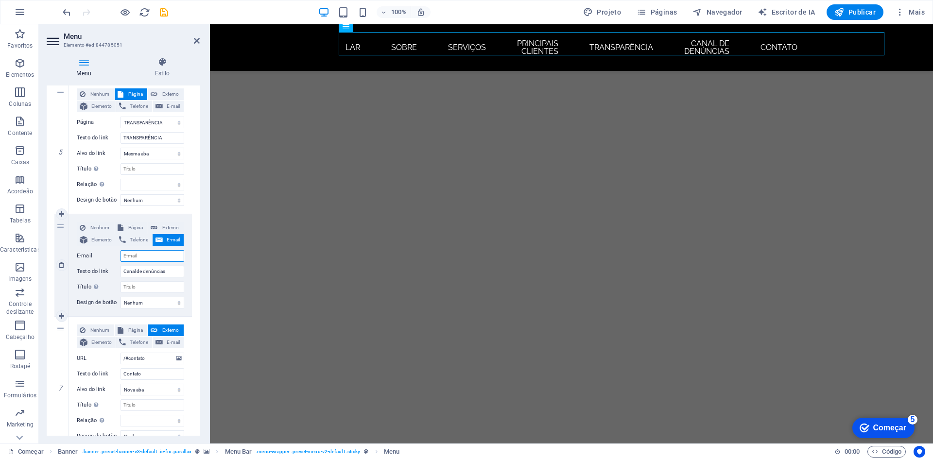
click at [147, 257] on input "E-mail" at bounding box center [153, 256] width 64 height 12
type input "[EMAIL_ADDRESS][DOMAIN_NAME]"
select select
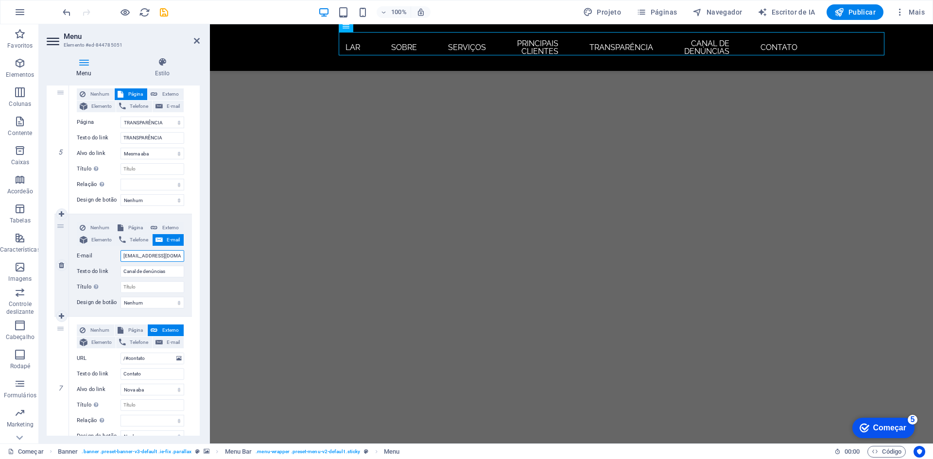
select select
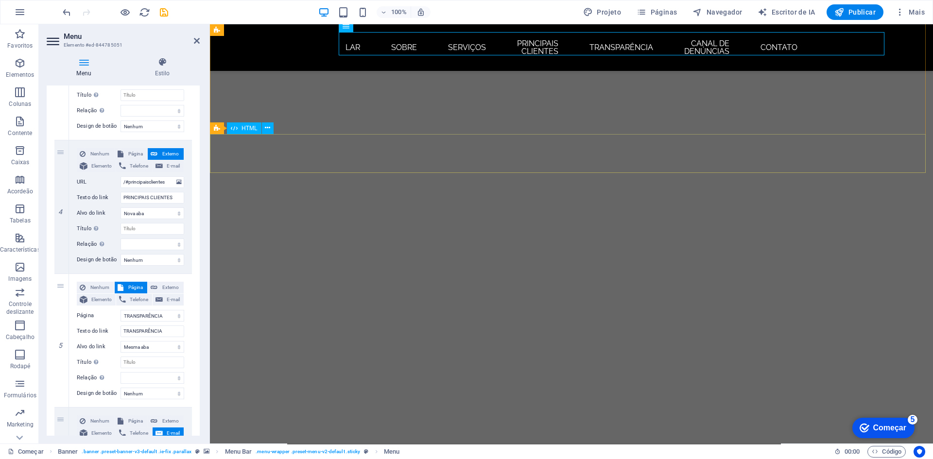
scroll to position [437, 0]
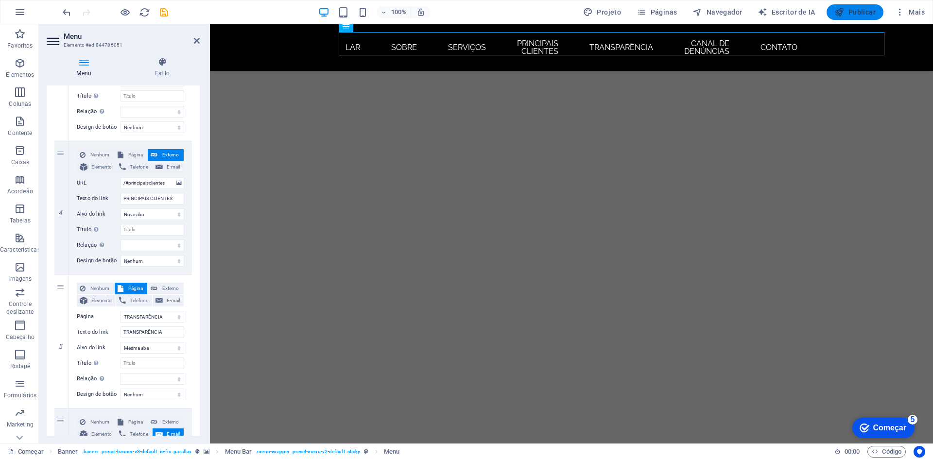
click at [858, 11] on font "Publicar" at bounding box center [862, 12] width 27 height 8
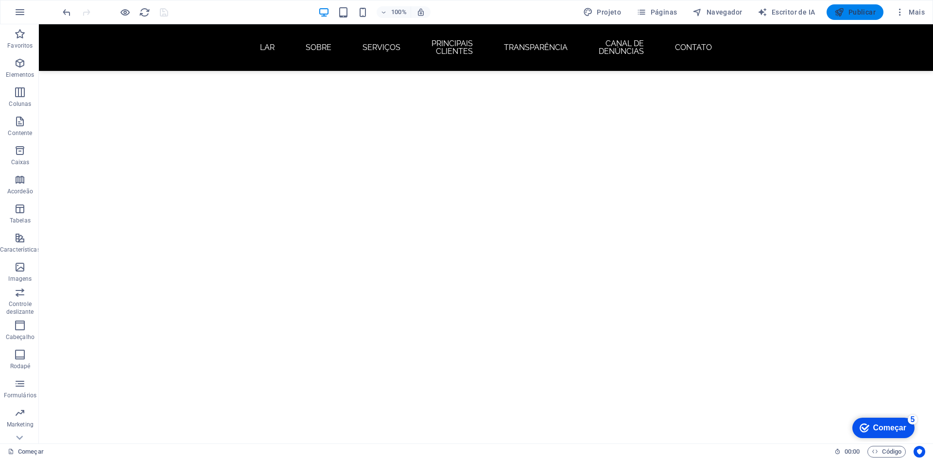
click at [858, 11] on font "Publicar" at bounding box center [862, 12] width 27 height 8
